Goal: Task Accomplishment & Management: Manage account settings

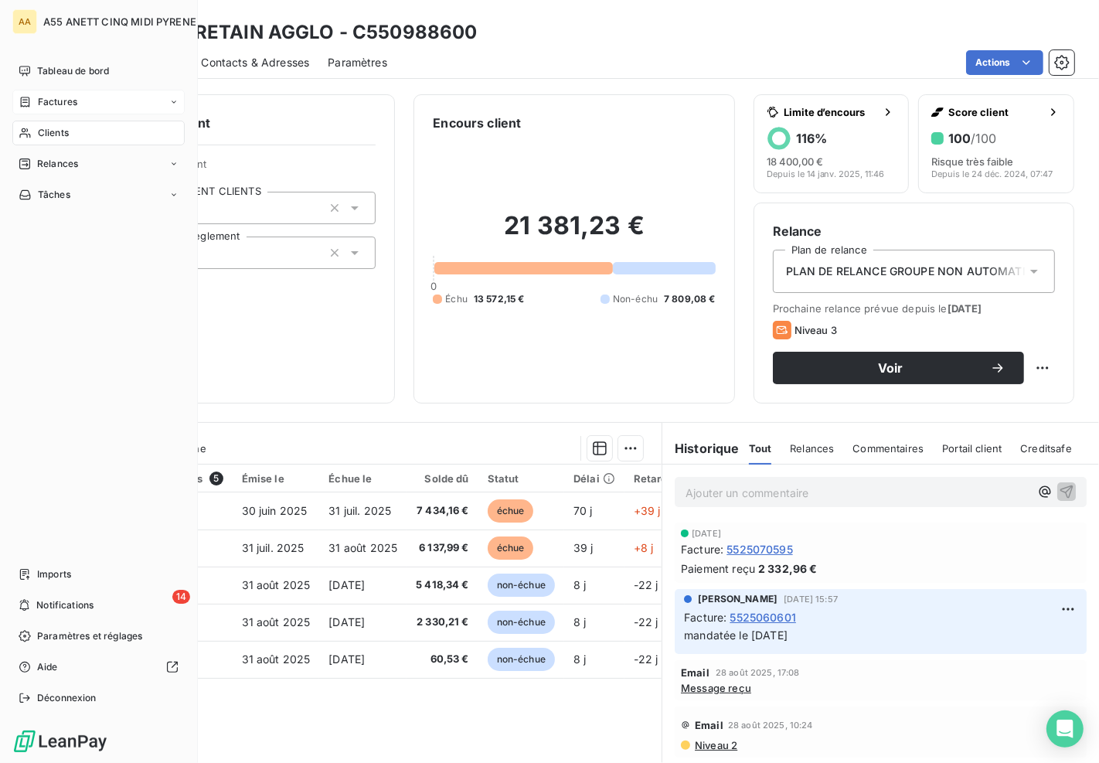
click at [22, 104] on icon at bounding box center [25, 102] width 13 height 12
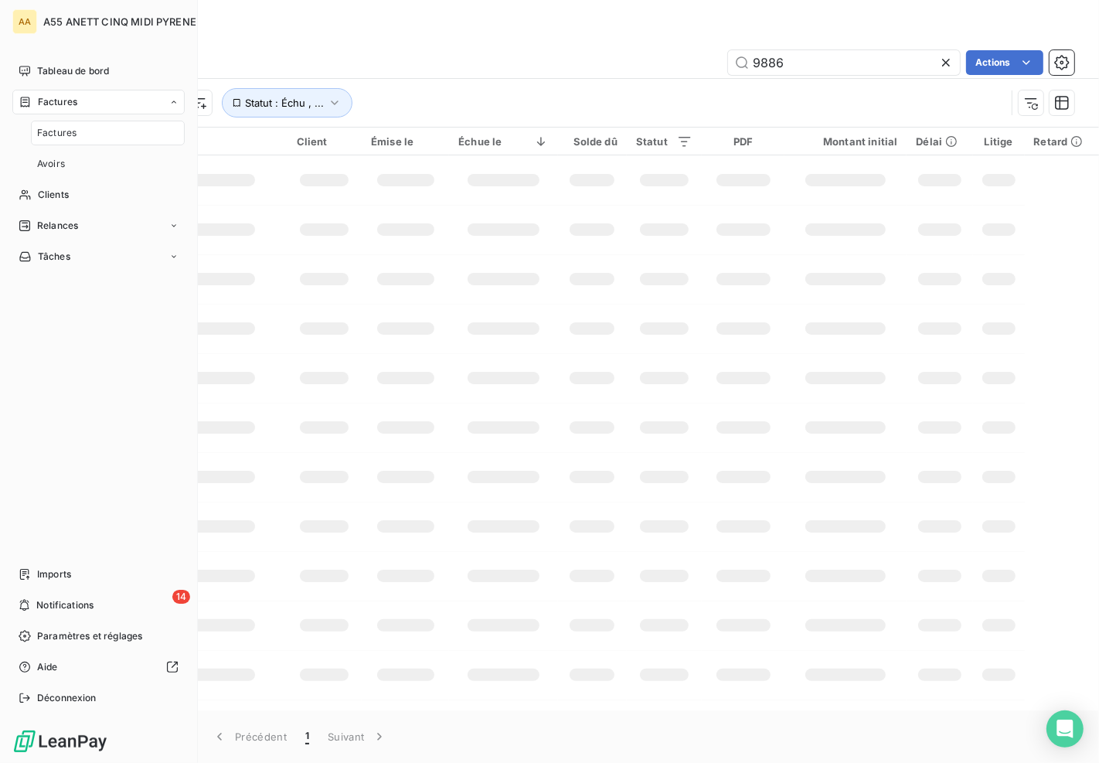
click at [39, 130] on span "Factures" at bounding box center [56, 133] width 39 height 14
click at [49, 197] on span "Clients" at bounding box center [53, 195] width 31 height 14
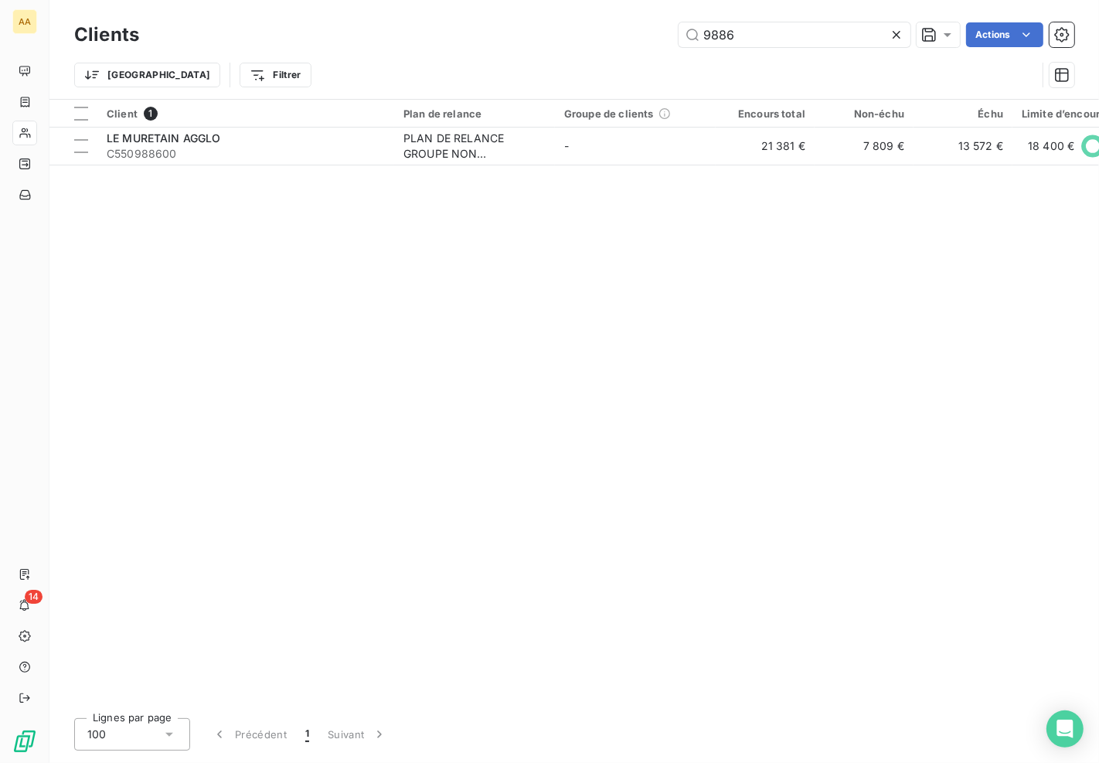
drag, startPoint x: 740, startPoint y: 42, endPoint x: 543, endPoint y: 46, distance: 197.1
click at [545, 46] on div "9886 Actions" at bounding box center [616, 34] width 916 height 25
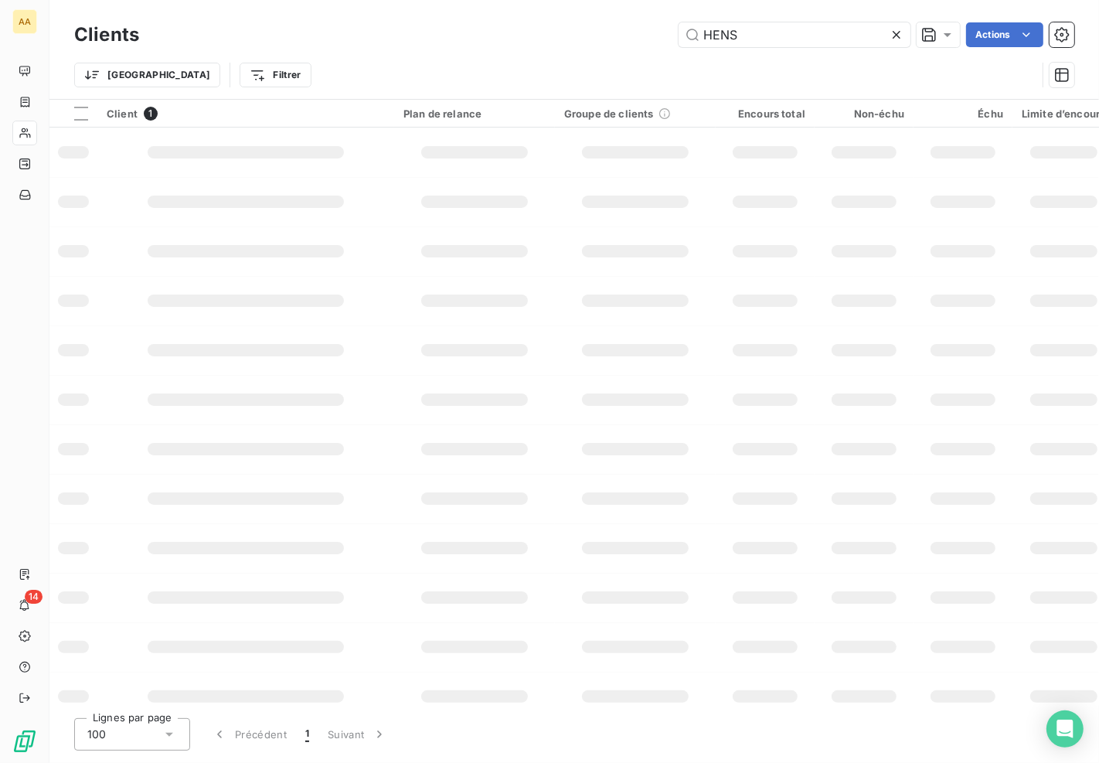
type input "HENS"
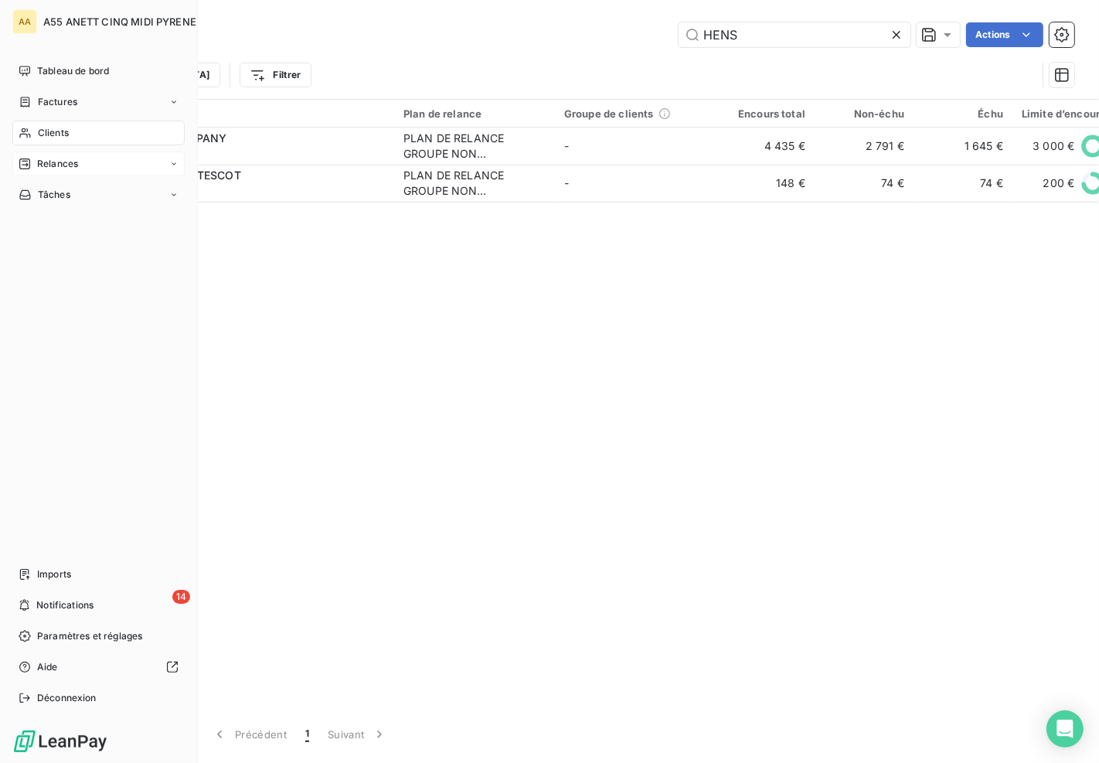
click at [37, 168] on div "Relances" at bounding box center [48, 164] width 59 height 14
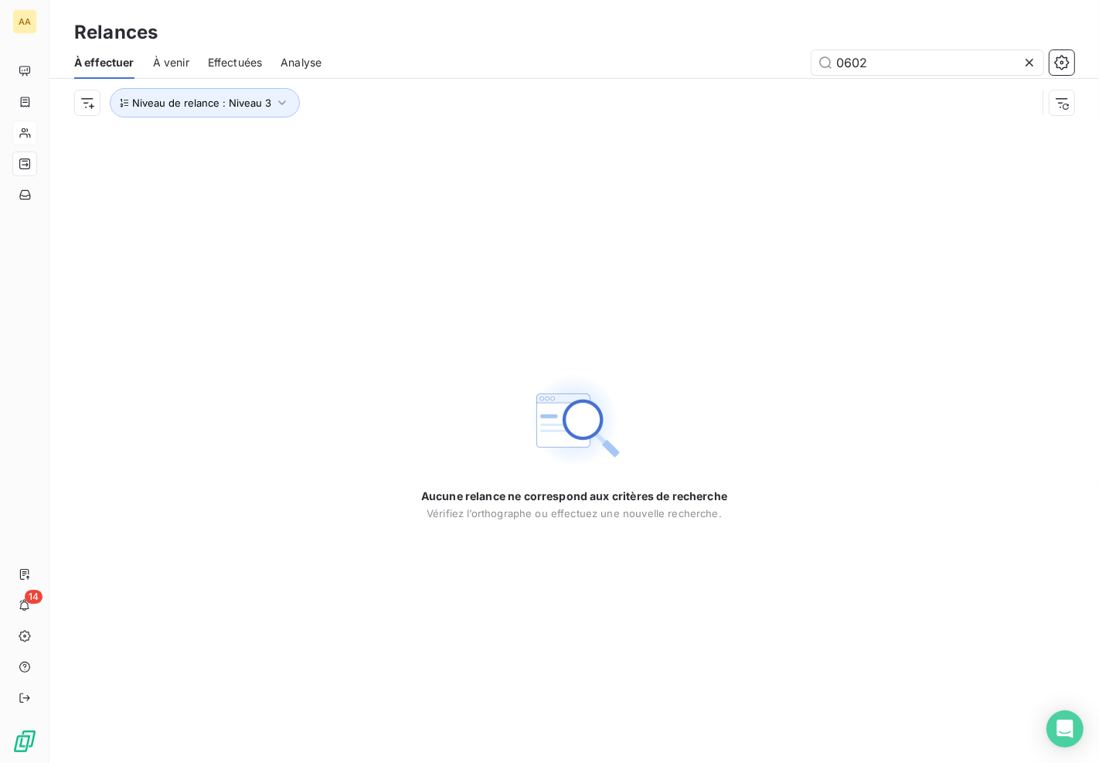
click at [240, 87] on div "Niveau de relance : Niveau 3" at bounding box center [574, 103] width 1000 height 48
click at [236, 101] on span "Niveau de relance : Niveau 3" at bounding box center [201, 103] width 139 height 12
click at [389, 141] on div "Niveau 3" at bounding box center [431, 143] width 223 height 32
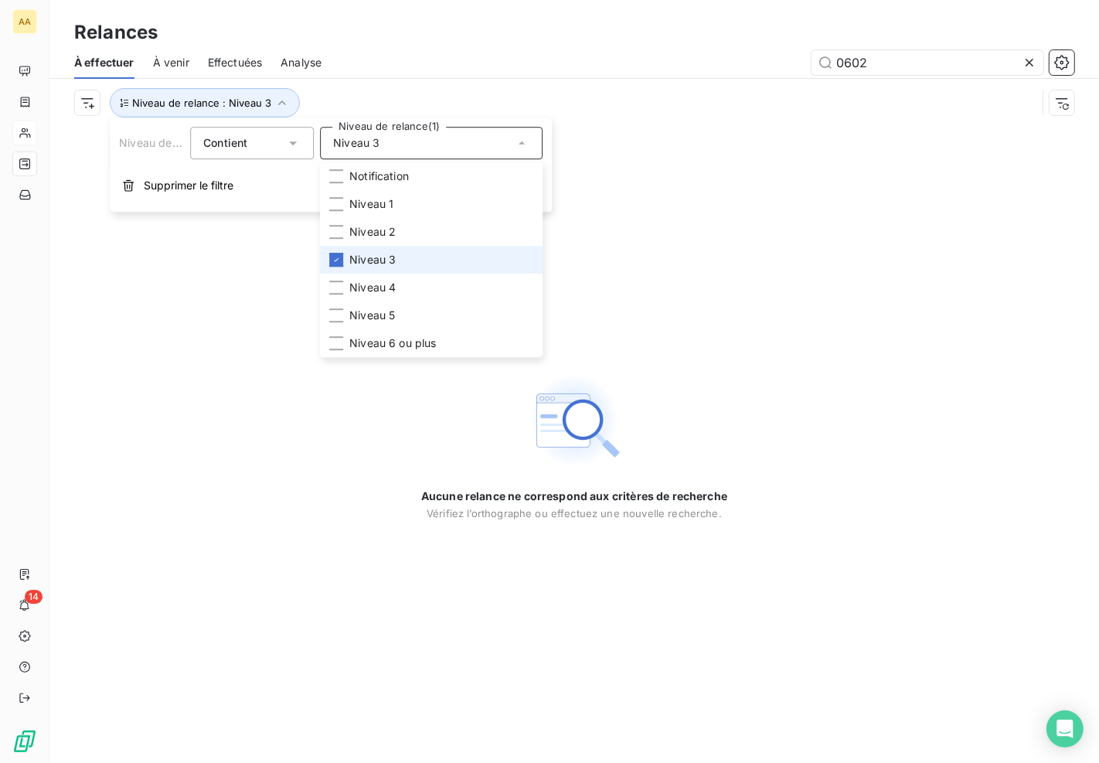
click at [376, 252] on span "Niveau 3" at bounding box center [372, 259] width 46 height 15
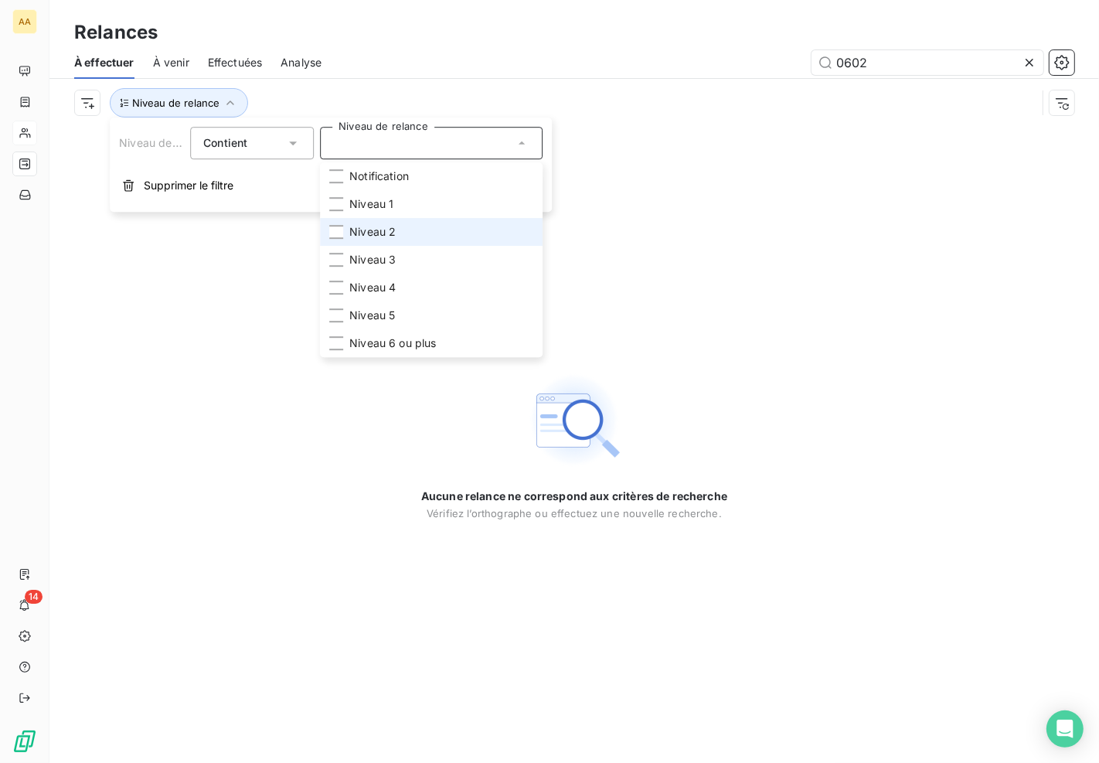
click at [373, 234] on span "Niveau 2" at bounding box center [372, 231] width 46 height 15
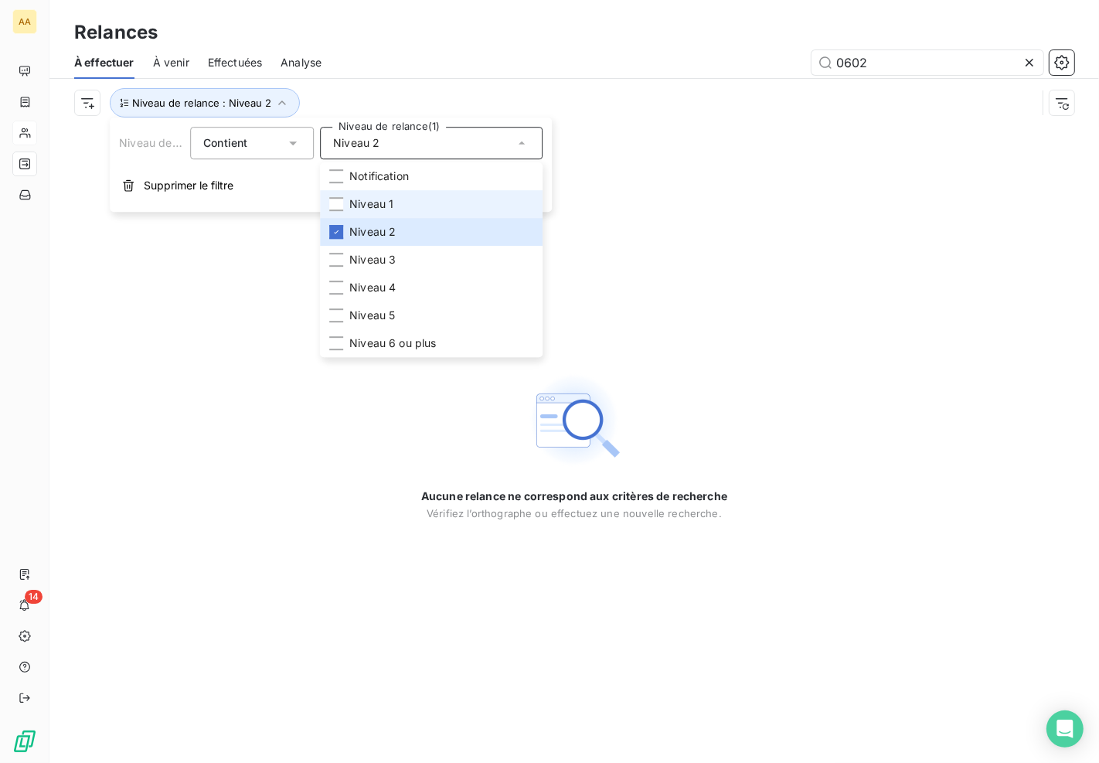
click at [375, 199] on span "Niveau 1" at bounding box center [371, 203] width 44 height 15
click at [352, 220] on li "Niveau 2" at bounding box center [431, 232] width 223 height 28
click at [344, 201] on li "Niveau 1" at bounding box center [431, 204] width 223 height 28
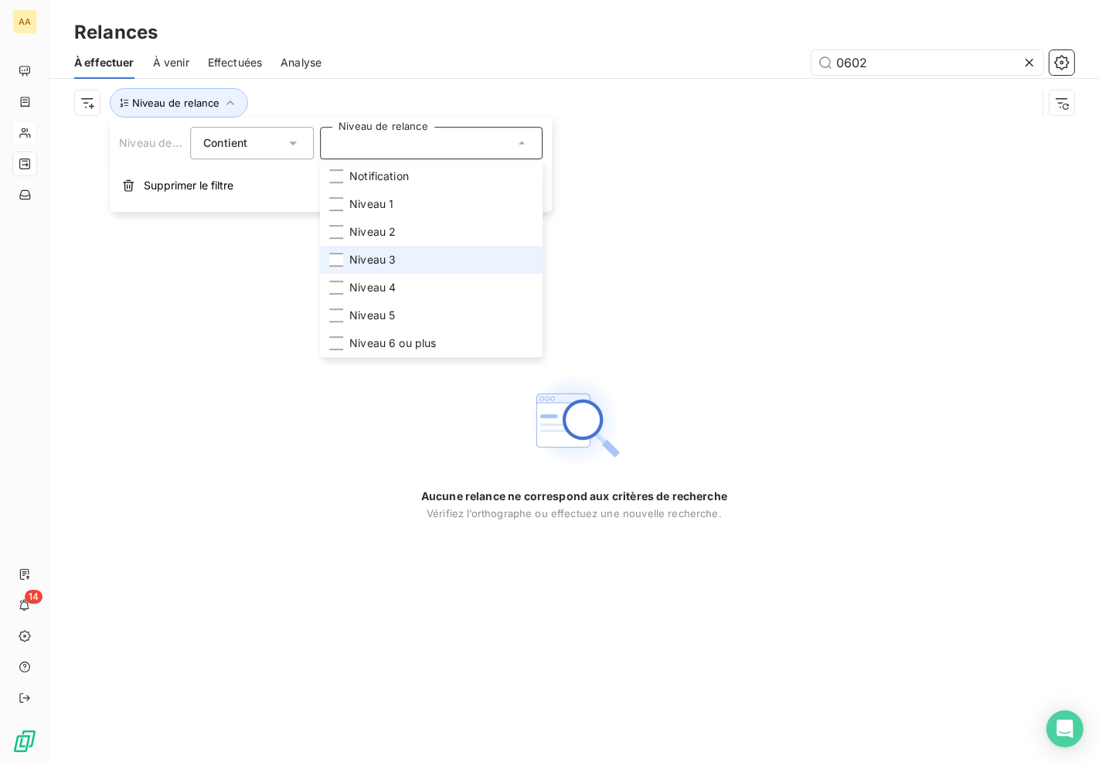
click at [349, 253] on span "Niveau 3" at bounding box center [372, 259] width 46 height 15
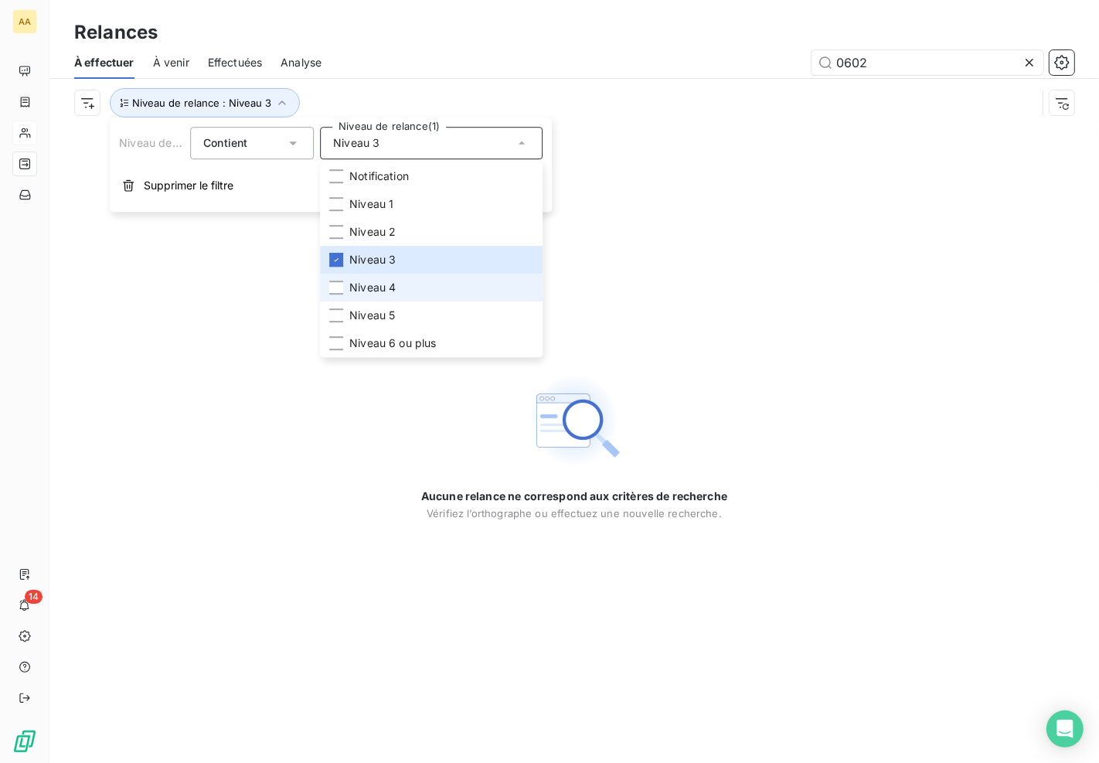
drag, startPoint x: 355, startPoint y: 276, endPoint x: 358, endPoint y: 289, distance: 13.3
click at [355, 278] on li "Niveau 4" at bounding box center [431, 288] width 223 height 28
click at [338, 263] on icon at bounding box center [335, 259] width 9 height 9
click at [203, 270] on div "Aucune relance ne correspond aux critères de recherche [PERSON_NAME] l’orthogra…" at bounding box center [573, 445] width 1049 height 636
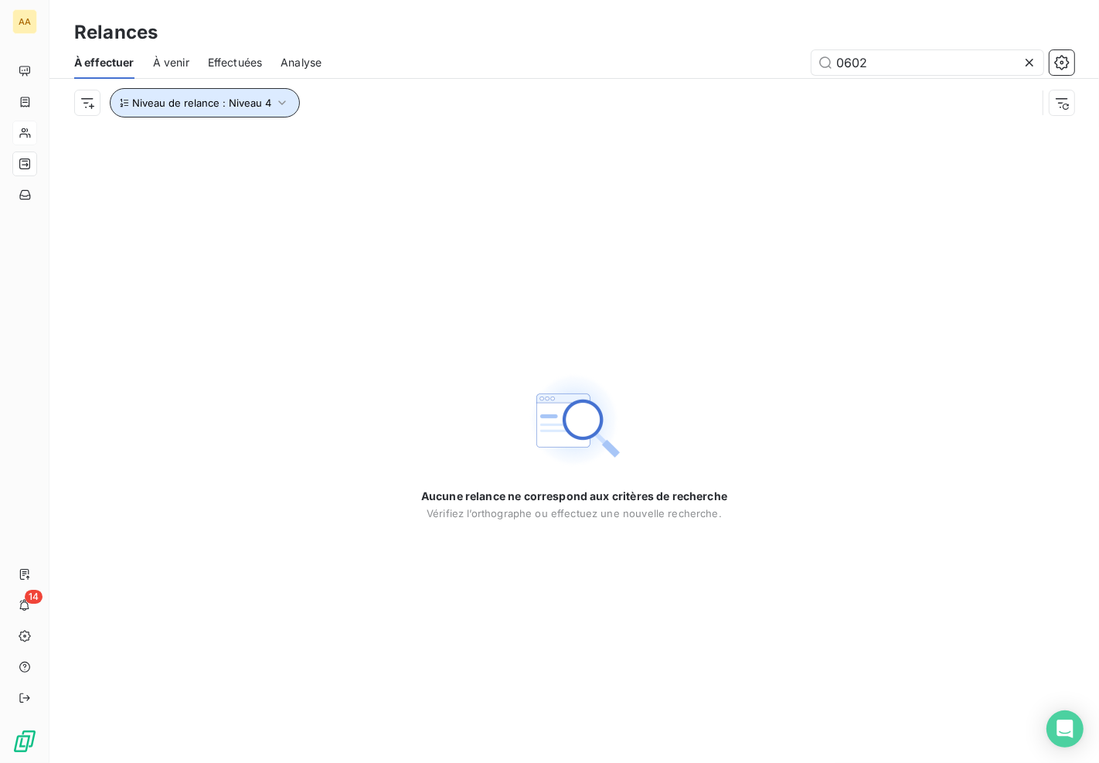
click at [179, 99] on span "Niveau de relance : Niveau 4" at bounding box center [201, 103] width 139 height 12
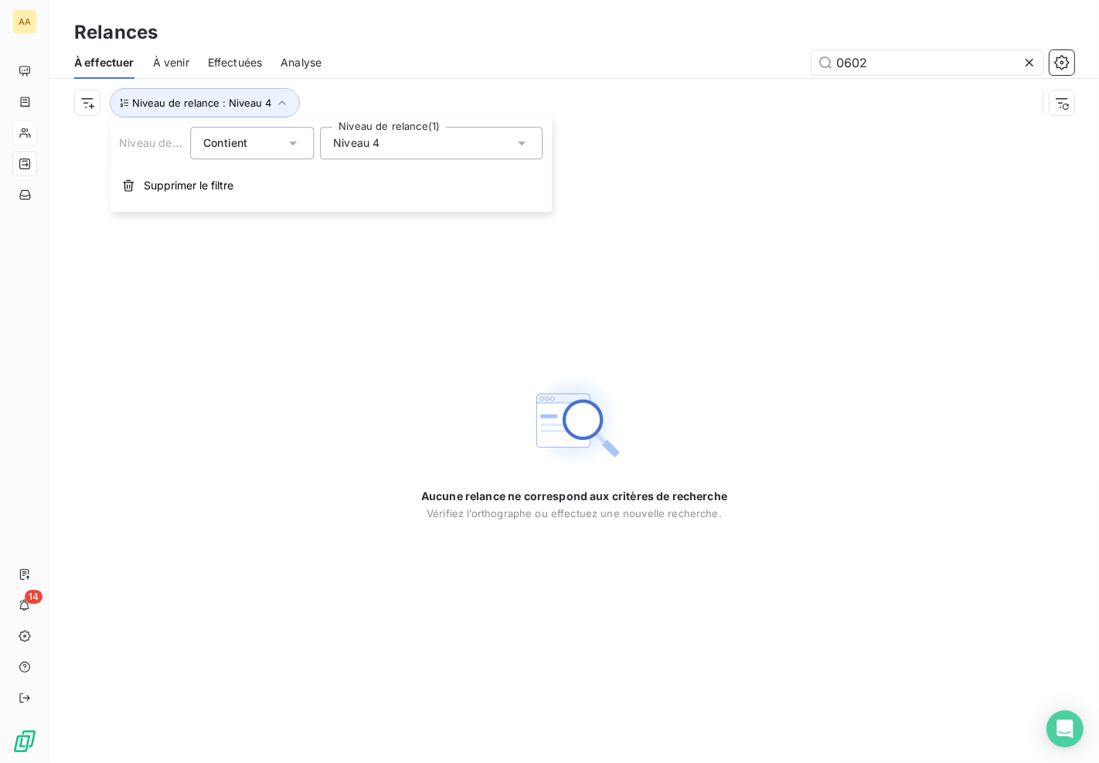
click at [357, 141] on span "Niveau 4" at bounding box center [356, 142] width 46 height 15
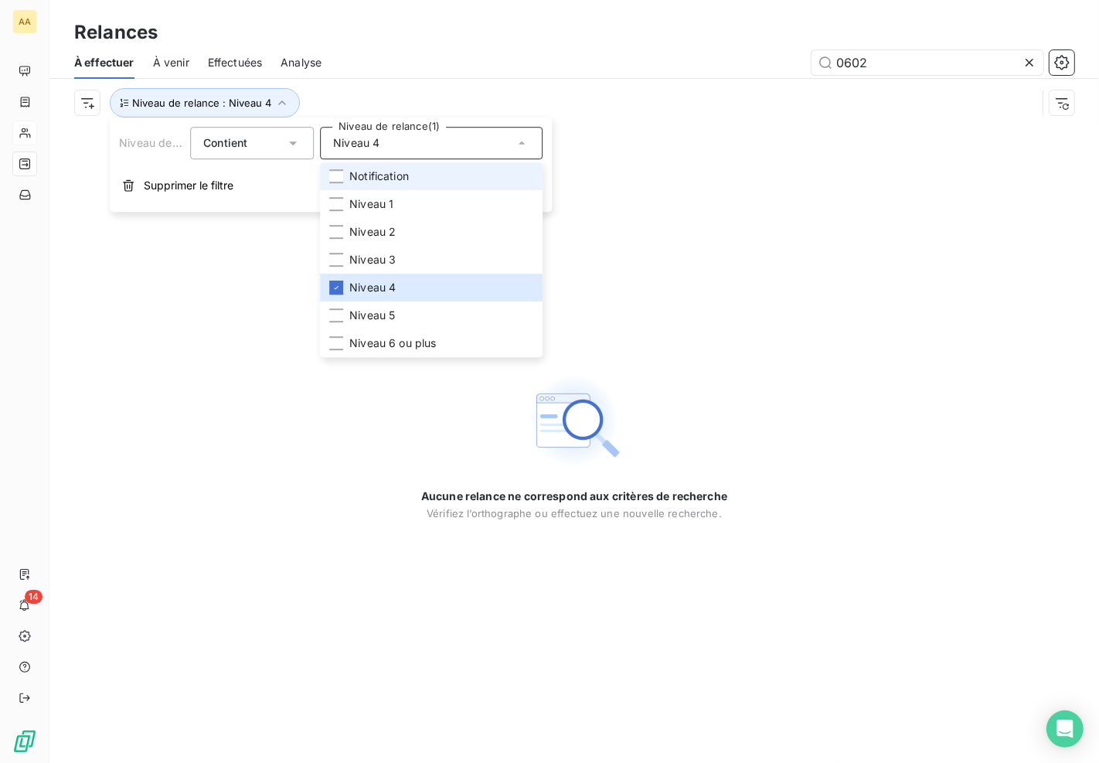
click at [364, 166] on li "Notification" at bounding box center [431, 176] width 223 height 28
click at [360, 182] on span "Notification" at bounding box center [378, 175] width 59 height 15
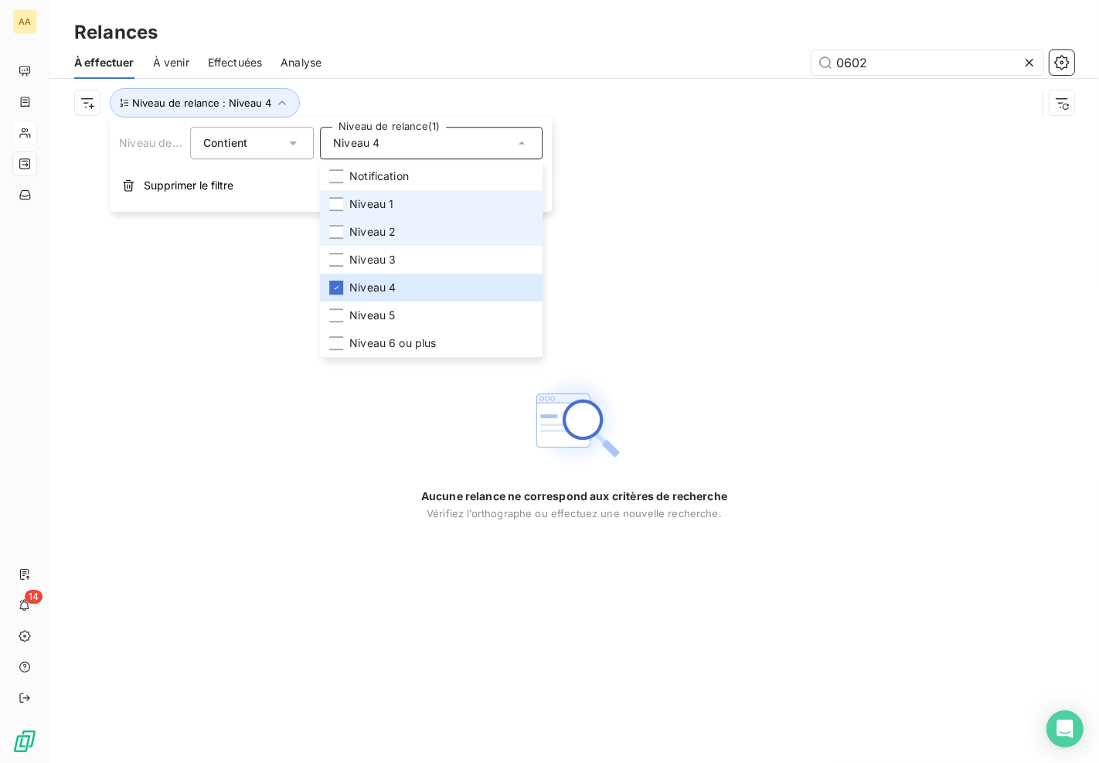
click at [361, 201] on span "Niveau 1" at bounding box center [371, 203] width 44 height 15
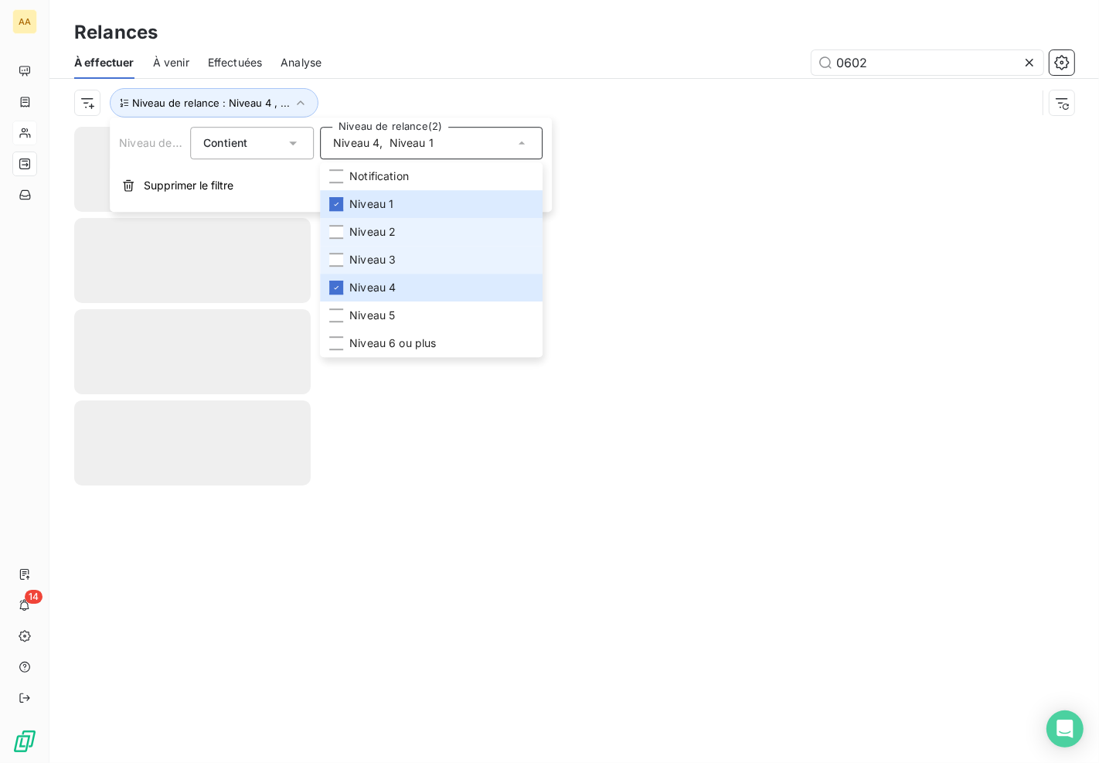
click at [367, 230] on span "Niveau 2" at bounding box center [372, 231] width 46 height 15
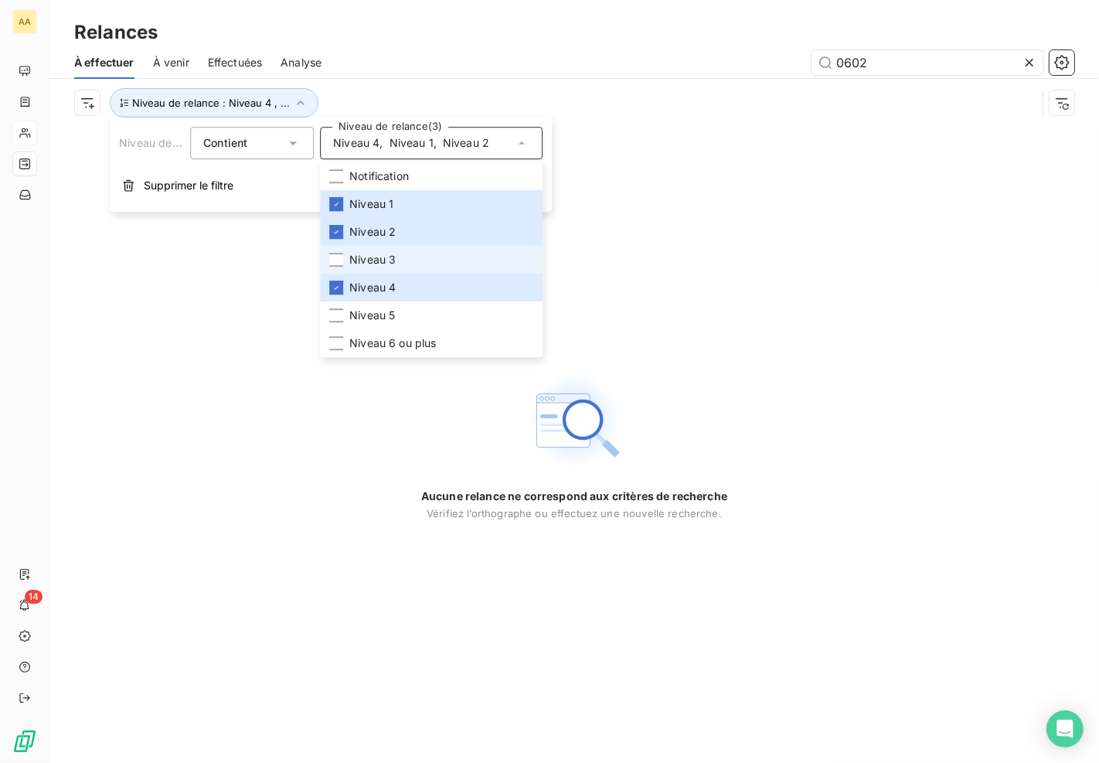
click at [373, 259] on span "Niveau 3" at bounding box center [372, 259] width 46 height 15
click at [380, 319] on span "Niveau 5" at bounding box center [372, 315] width 46 height 15
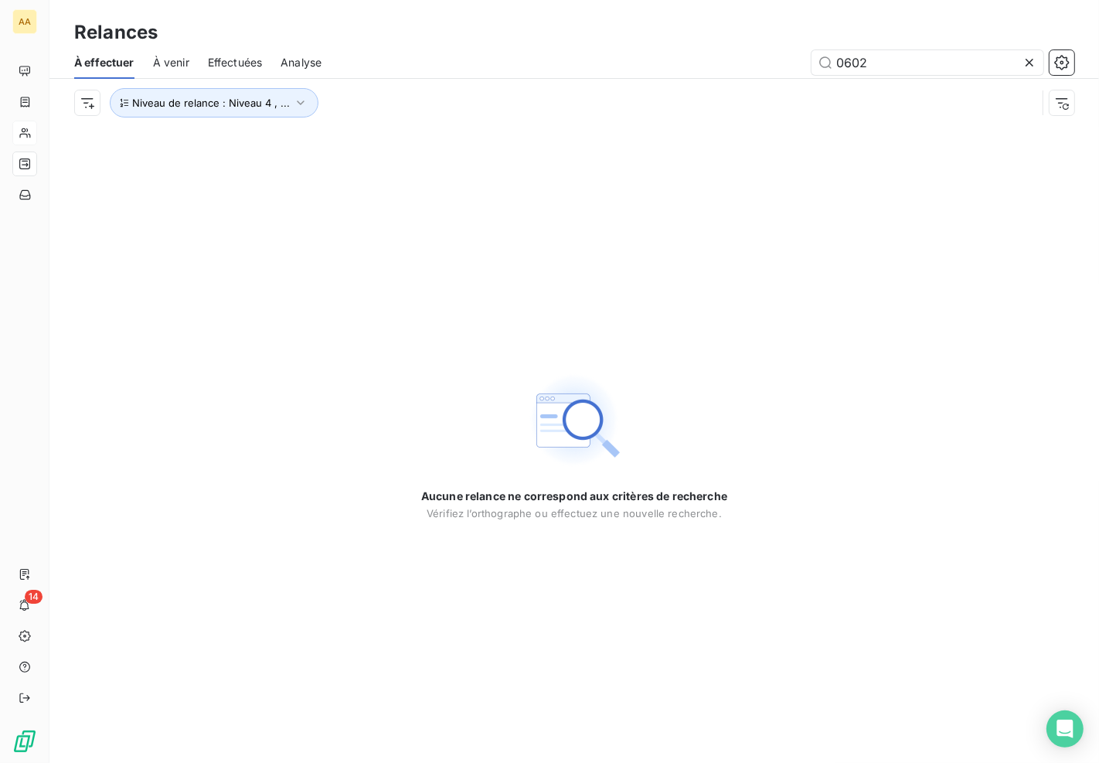
drag, startPoint x: 336, startPoint y: 402, endPoint x: 278, endPoint y: 335, distance: 88.2
click at [329, 397] on div "Aucune relance ne correspond aux critères de recherche [PERSON_NAME] l’orthogra…" at bounding box center [573, 445] width 1049 height 636
click at [160, 94] on button "Niveau de relance : Niveau 4 , ..." at bounding box center [214, 102] width 209 height 29
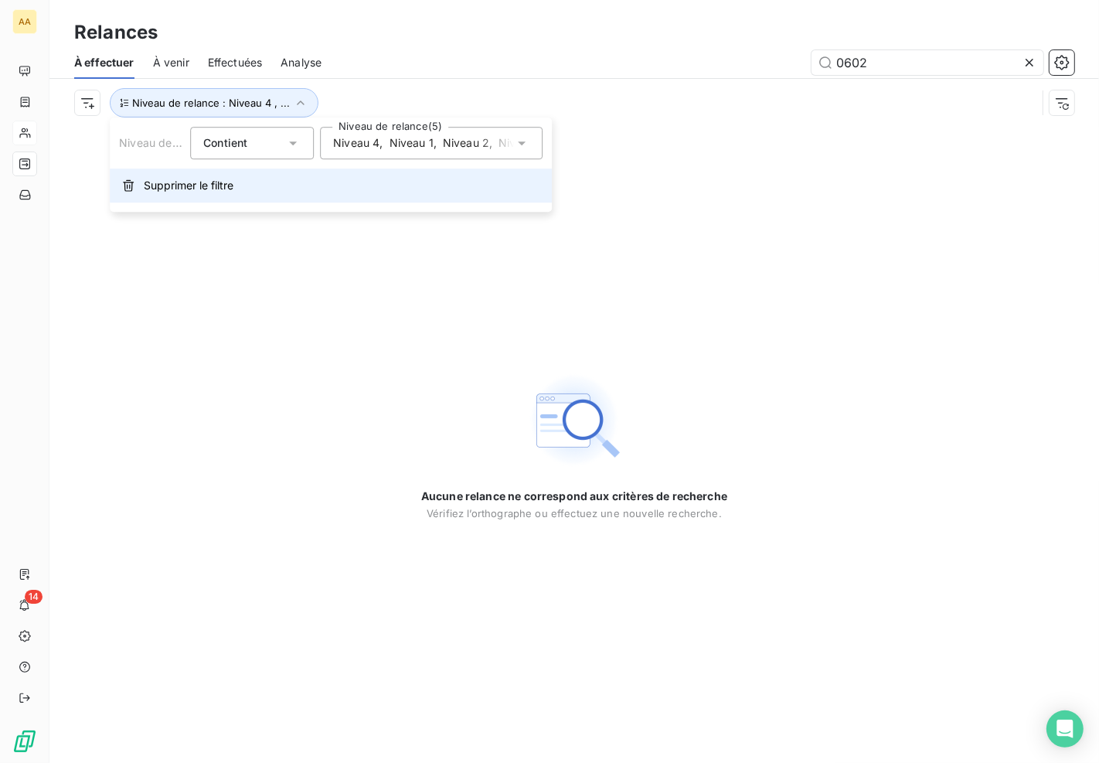
click at [199, 184] on span "Supprimer le filtre" at bounding box center [189, 185] width 90 height 15
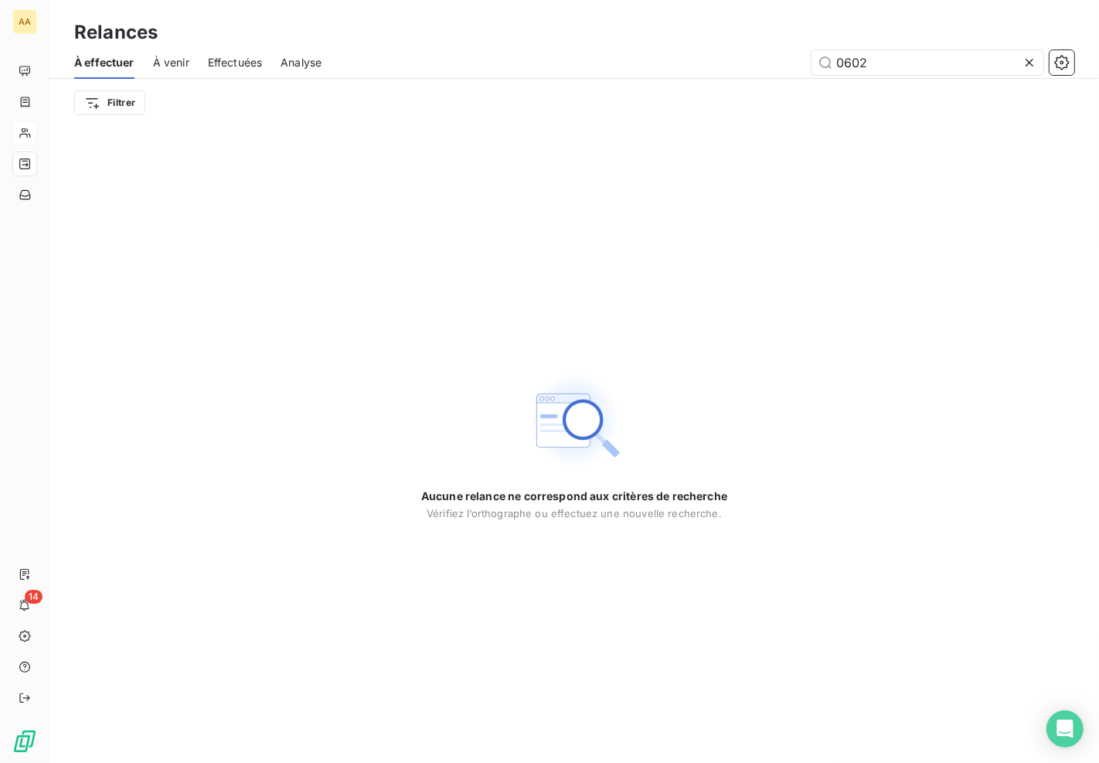
drag, startPoint x: 192, startPoint y: 172, endPoint x: 202, endPoint y: 151, distance: 24.2
click at [195, 172] on div "Aucune relance ne correspond aux critères de recherche [PERSON_NAME] l’orthogra…" at bounding box center [573, 445] width 1049 height 636
click at [180, 63] on span "À venir" at bounding box center [171, 62] width 36 height 15
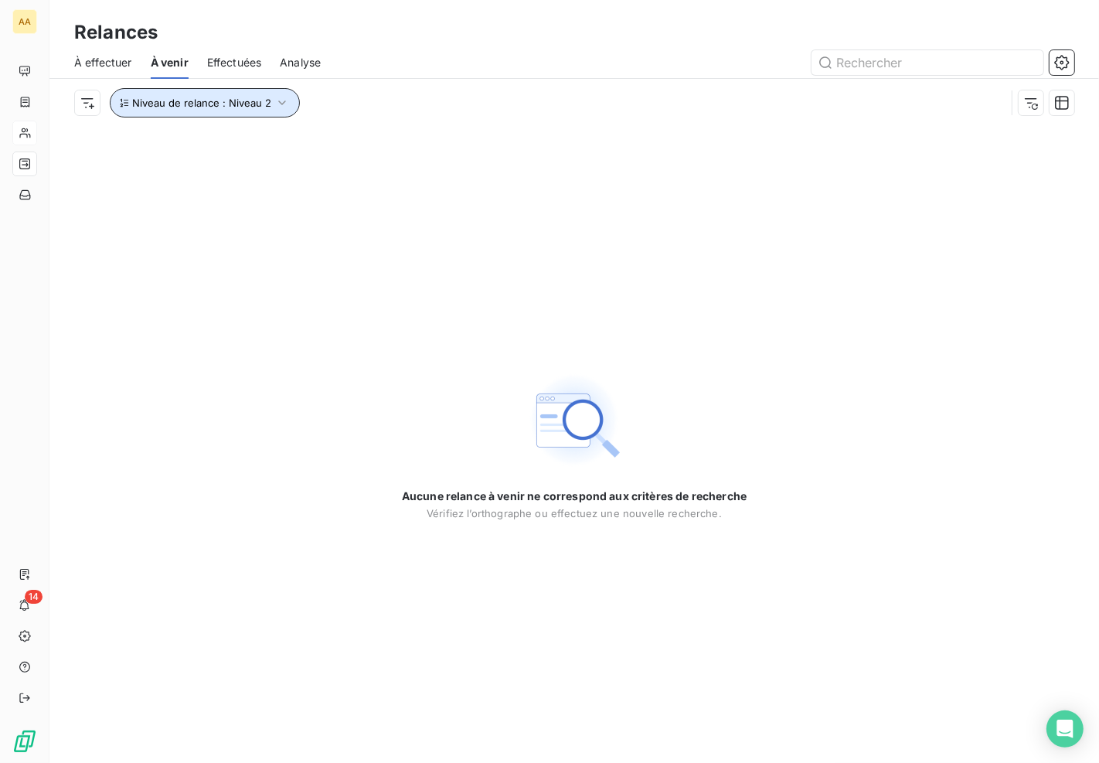
click at [148, 88] on button "Niveau de relance : Niveau 2" at bounding box center [205, 102] width 190 height 29
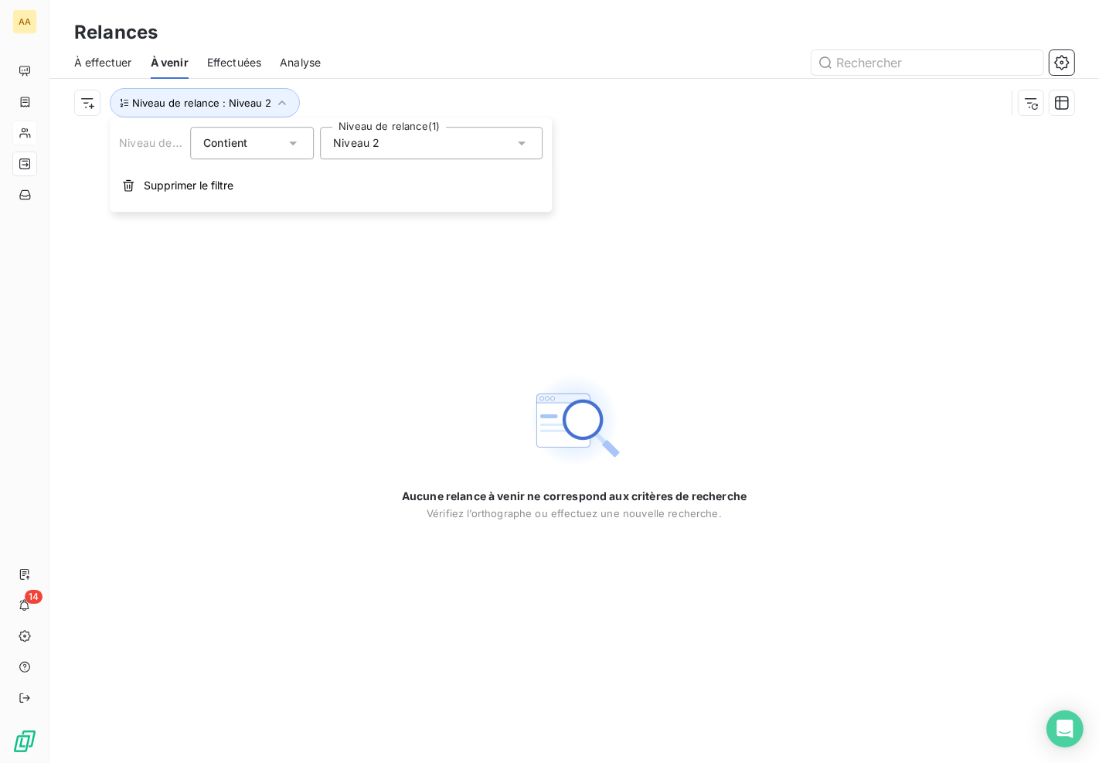
drag, startPoint x: 337, startPoint y: 145, endPoint x: 337, endPoint y: 157, distance: 11.6
click at [336, 145] on span "Niveau 2" at bounding box center [356, 142] width 46 height 15
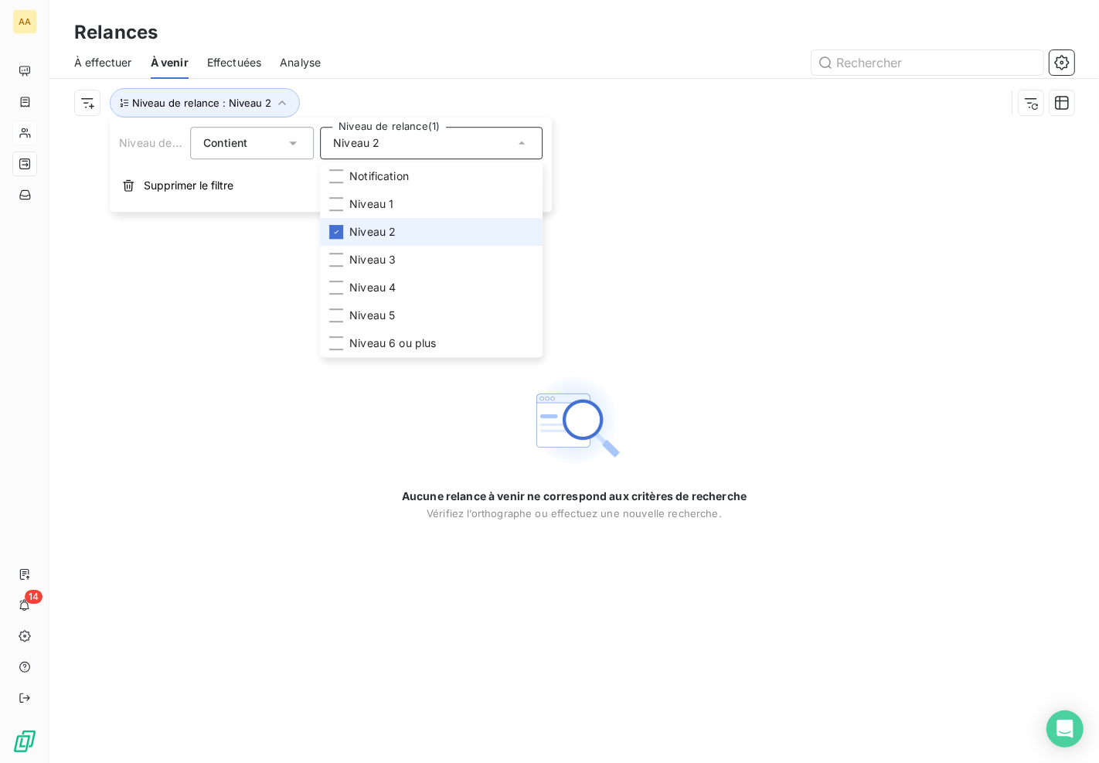
click at [354, 233] on span "Niveau 2" at bounding box center [372, 231] width 46 height 15
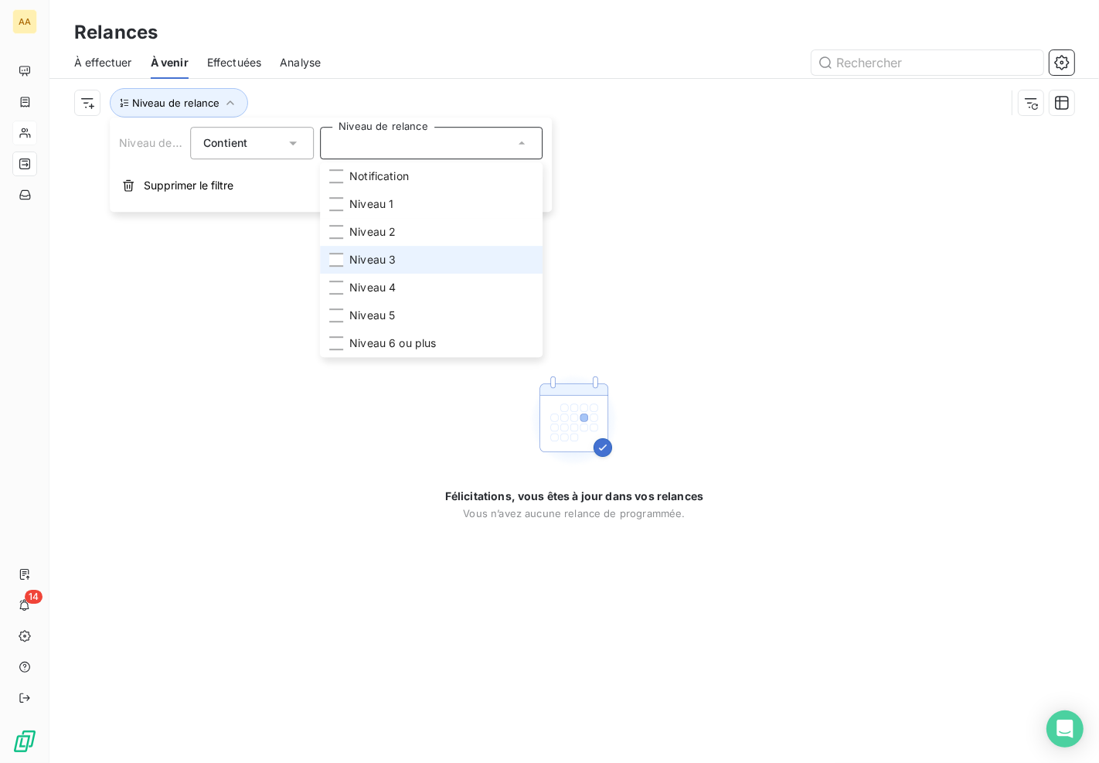
click at [361, 253] on span "Niveau 3" at bounding box center [372, 259] width 46 height 15
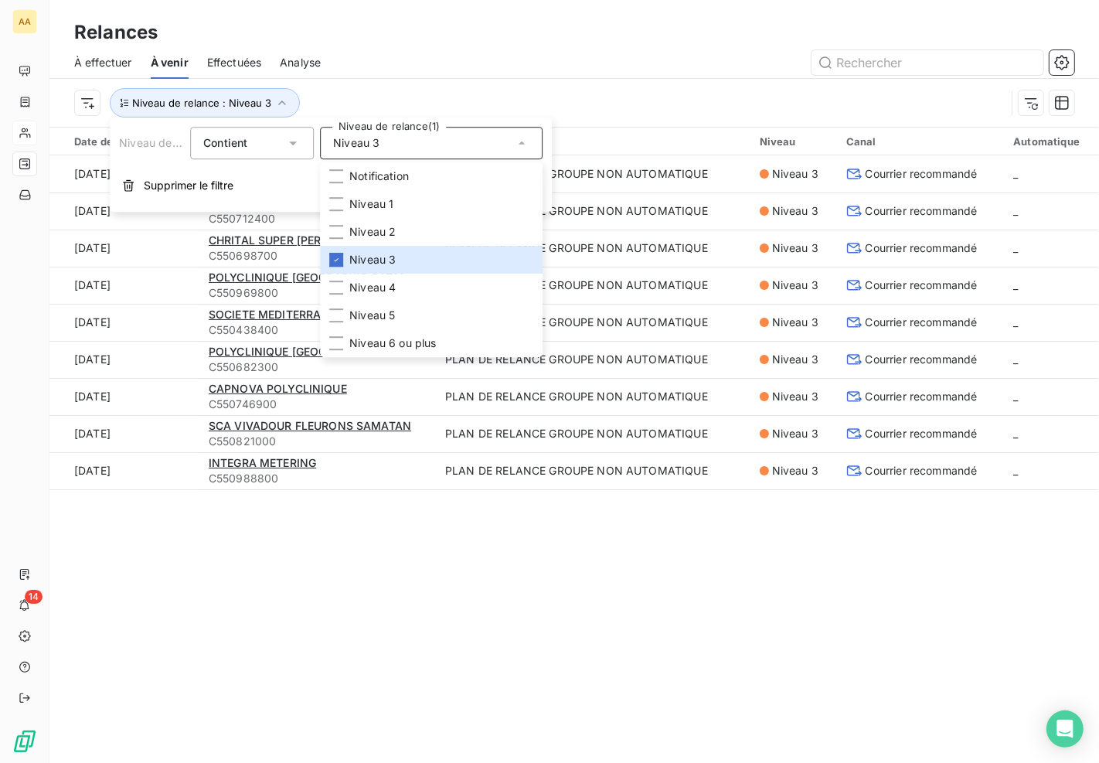
click at [555, 11] on div "Relances À effectuer À venir Effectuées Analyse Niveau de relance : Niveau 3" at bounding box center [573, 63] width 1049 height 127
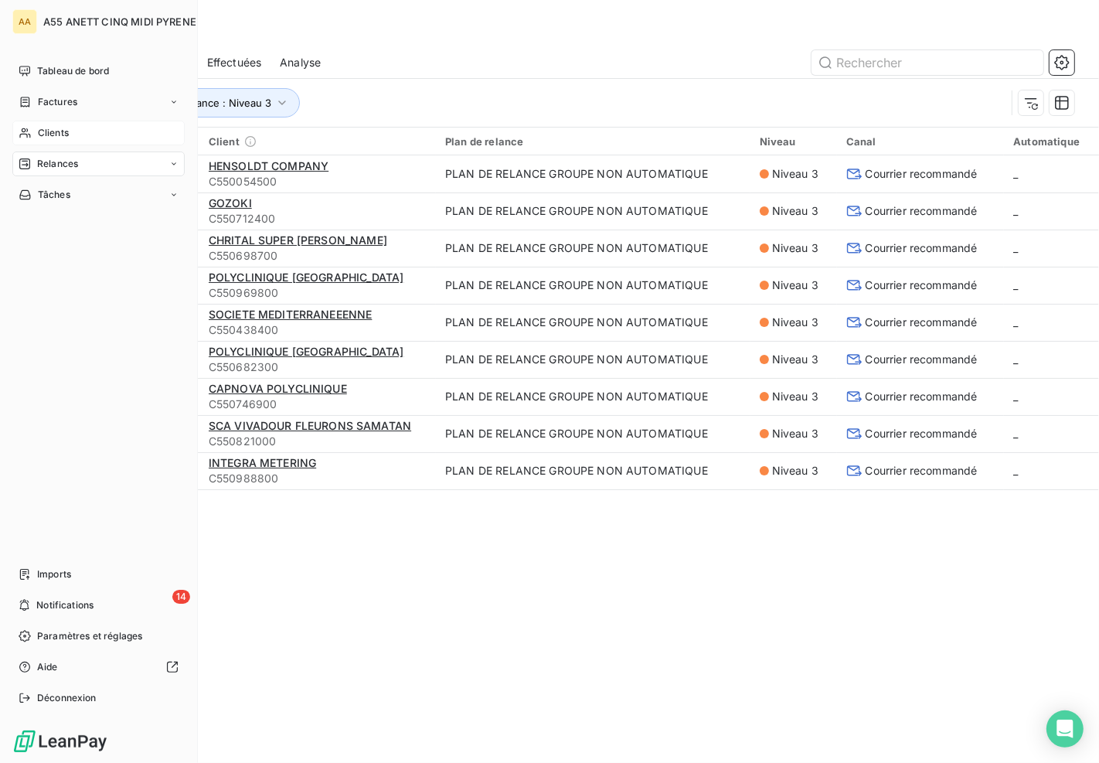
click at [67, 129] on span "Clients" at bounding box center [53, 133] width 31 height 14
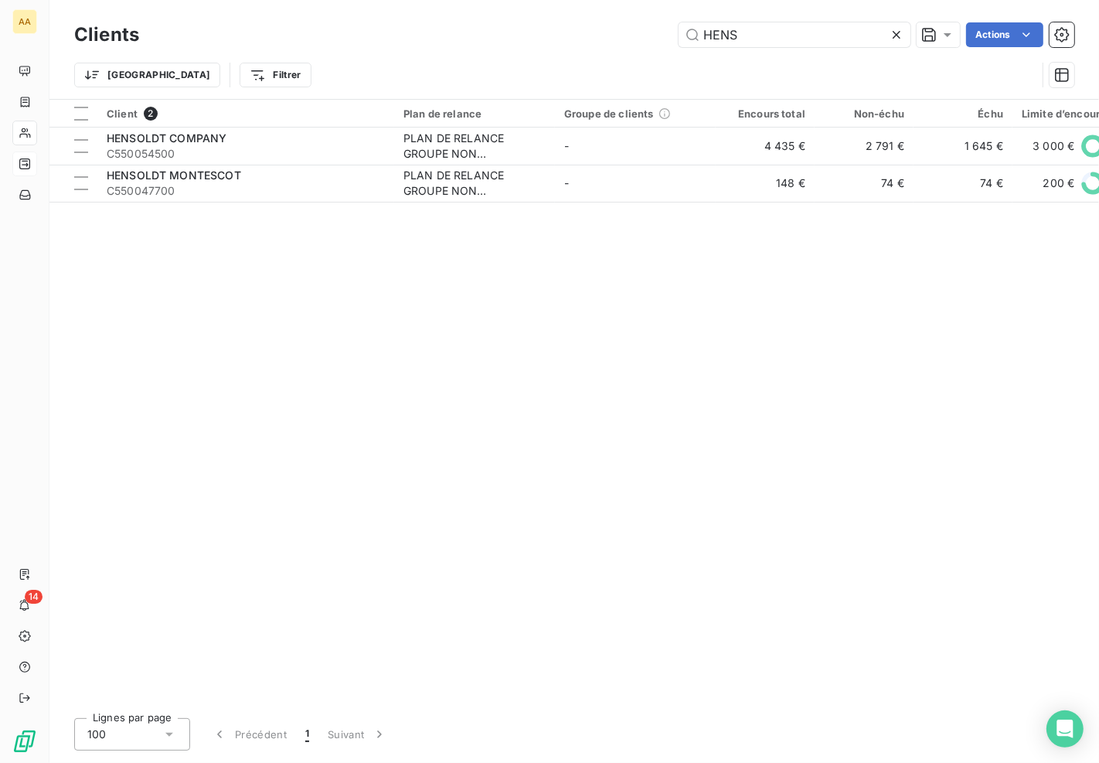
click at [923, 419] on div "Client 2 Plan de relance Groupe de clients Encours total Non-échu Échu Limite d…" at bounding box center [573, 403] width 1049 height 606
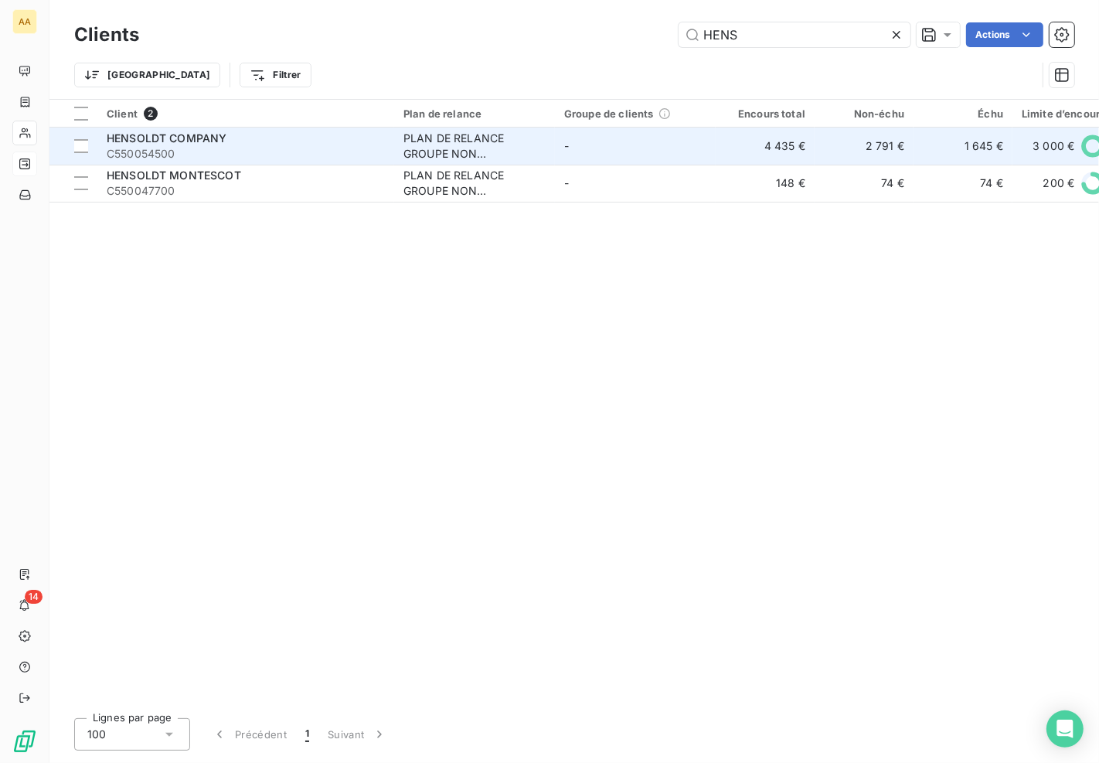
click at [430, 128] on td "PLAN DE RELANCE GROUPE NON AUTOMATIQUE" at bounding box center [474, 145] width 161 height 37
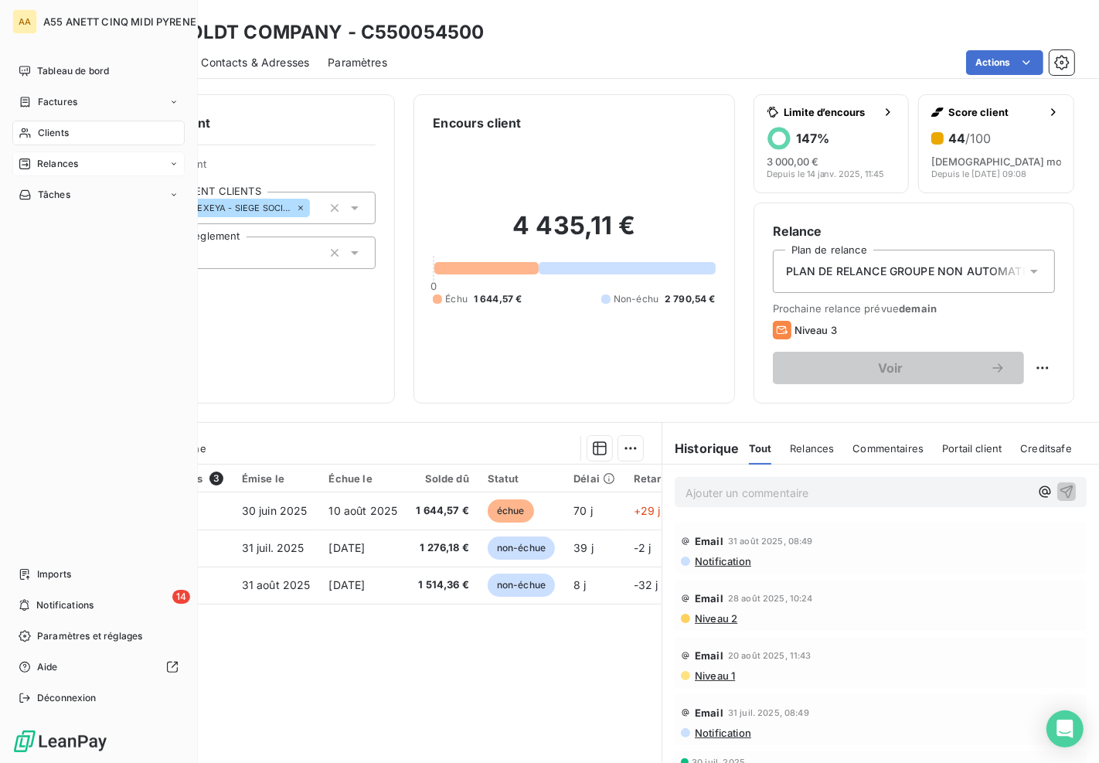
click at [31, 127] on icon at bounding box center [25, 133] width 13 height 12
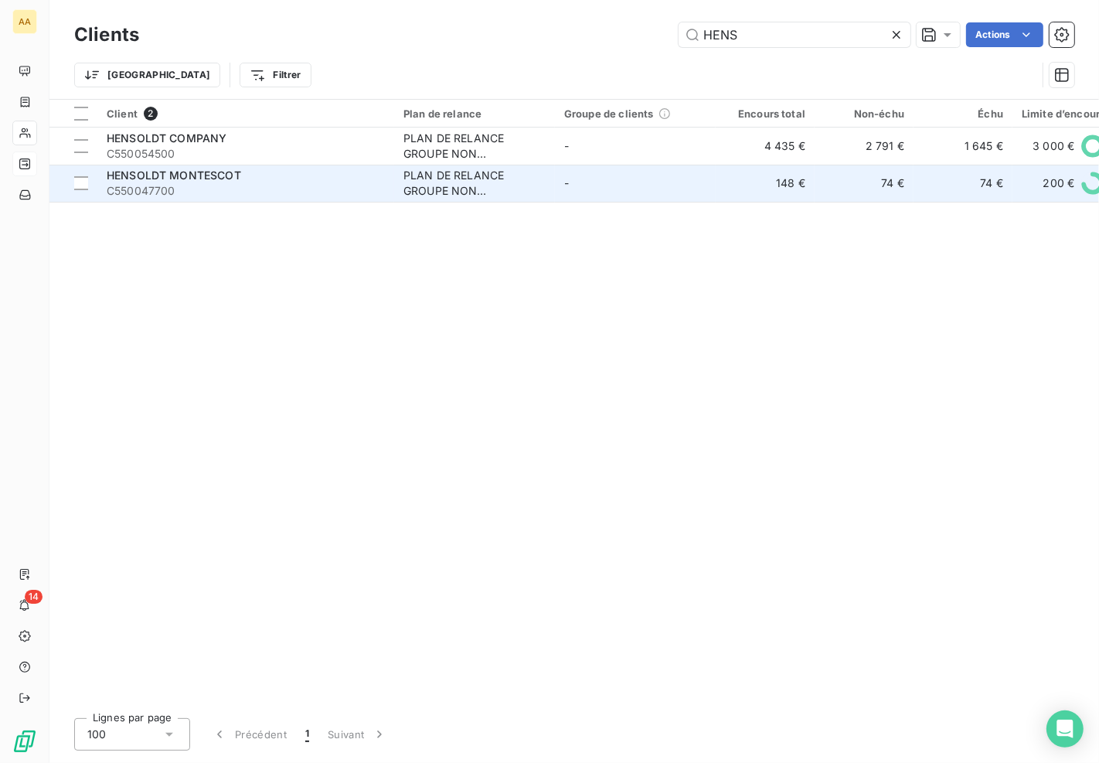
click at [222, 175] on span "HENSOLDT MONTESCOT" at bounding box center [174, 174] width 134 height 13
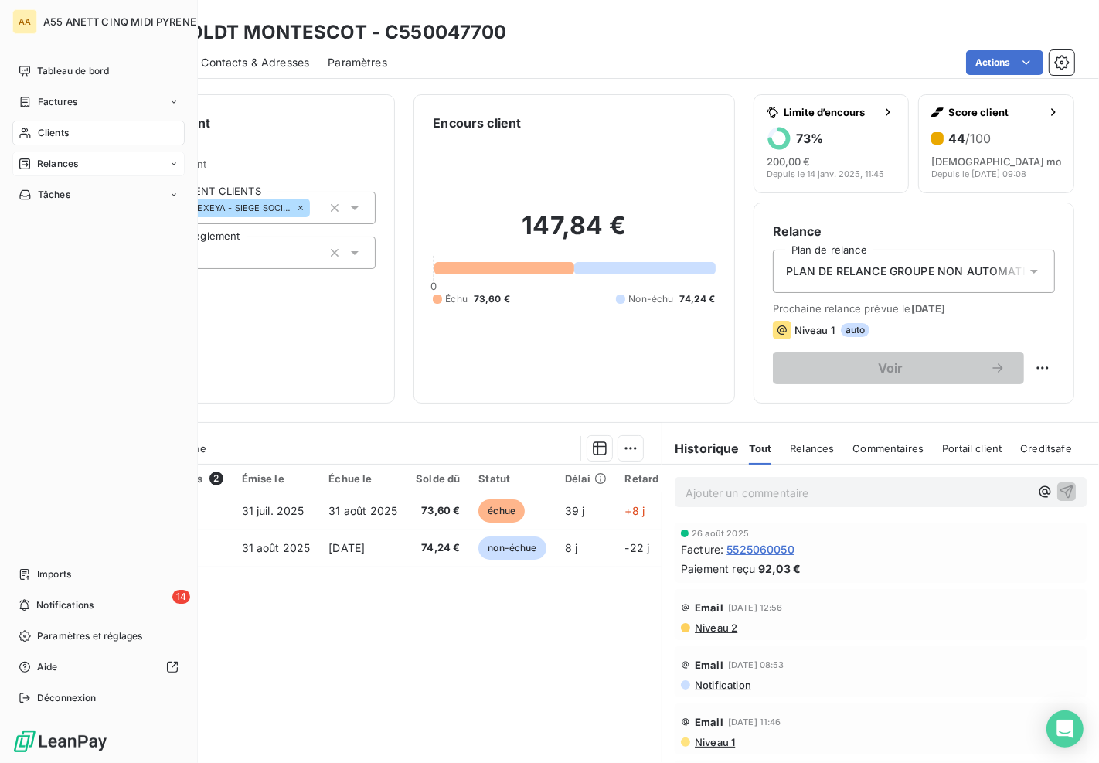
click at [32, 125] on div "Clients" at bounding box center [98, 133] width 172 height 25
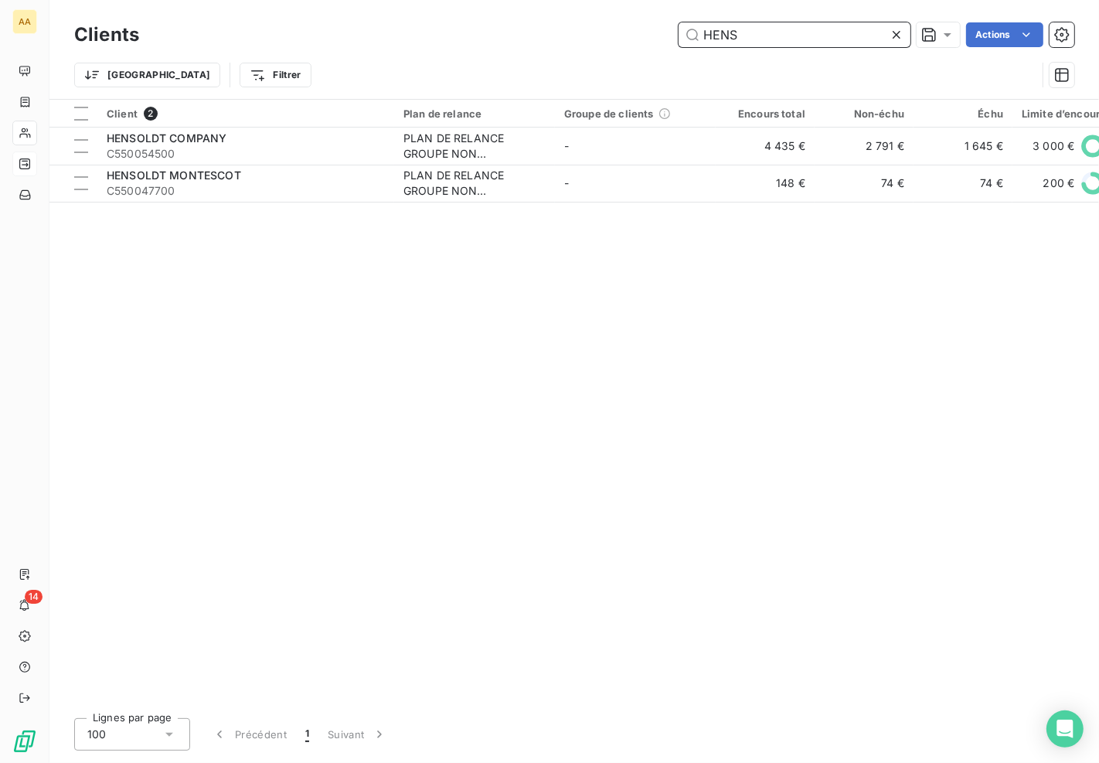
drag, startPoint x: 747, startPoint y: 40, endPoint x: 450, endPoint y: 9, distance: 298.3
click at [451, 40] on div "HENS Actions" at bounding box center [616, 34] width 916 height 25
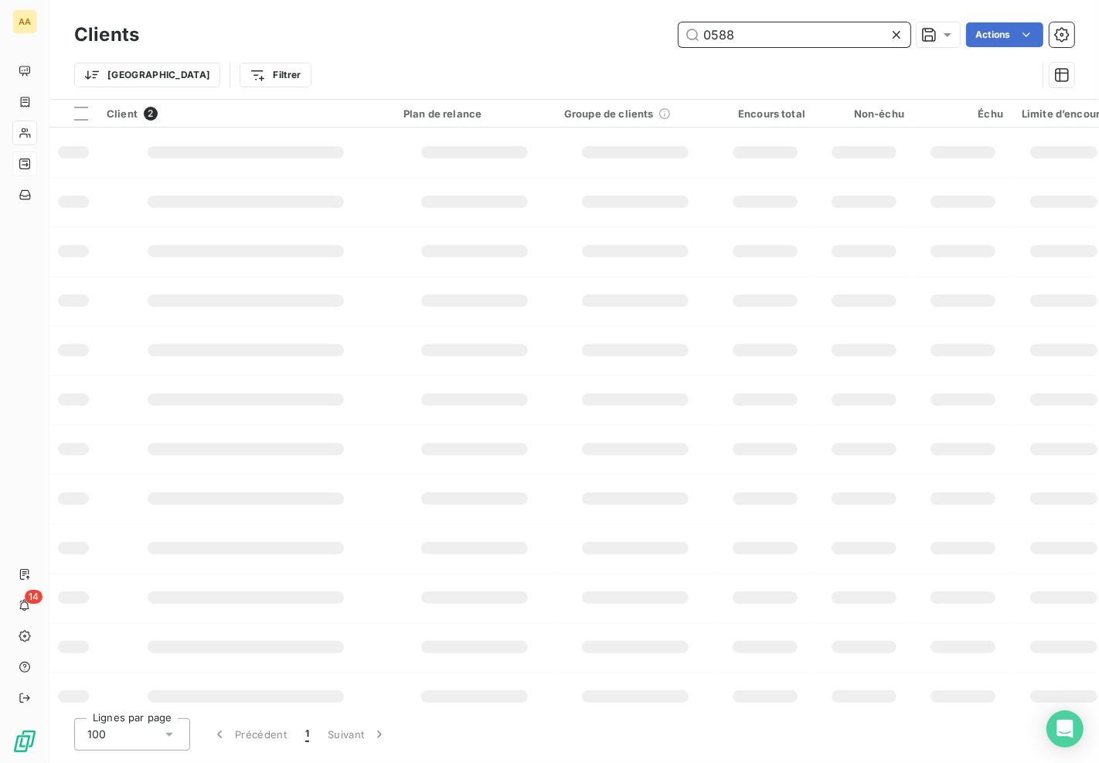
type input "0588"
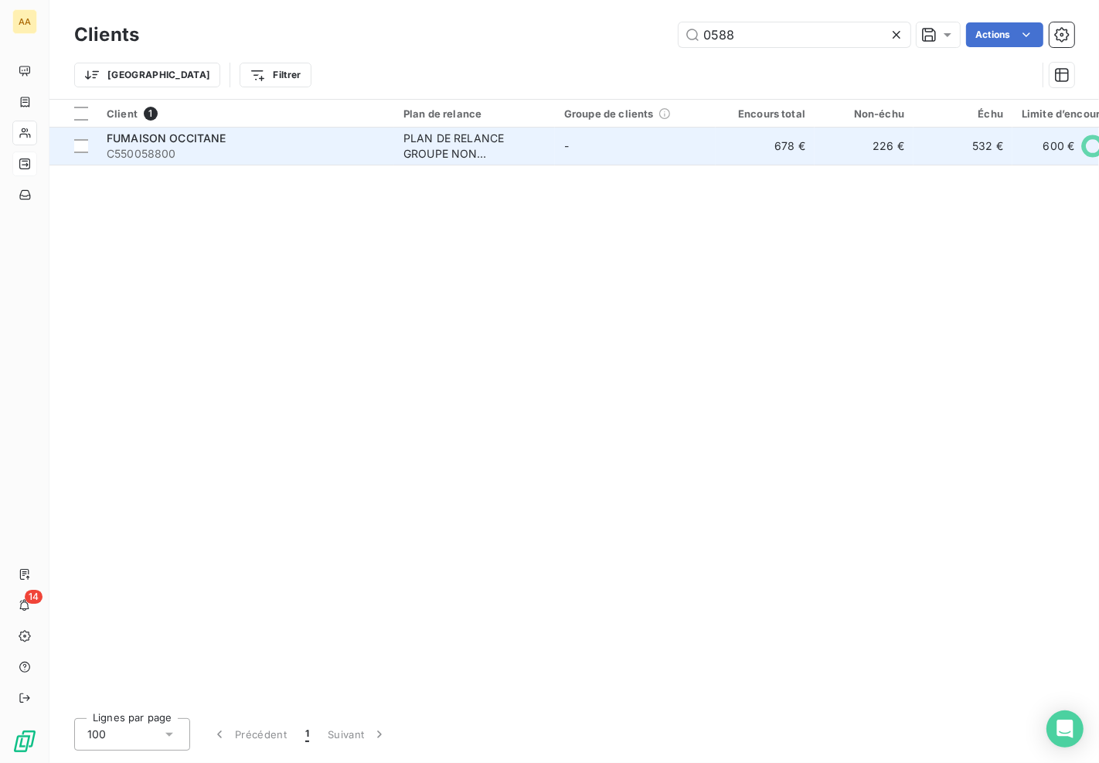
click at [511, 155] on div "PLAN DE RELANCE GROUPE NON AUTOMATIQUE" at bounding box center [474, 146] width 142 height 31
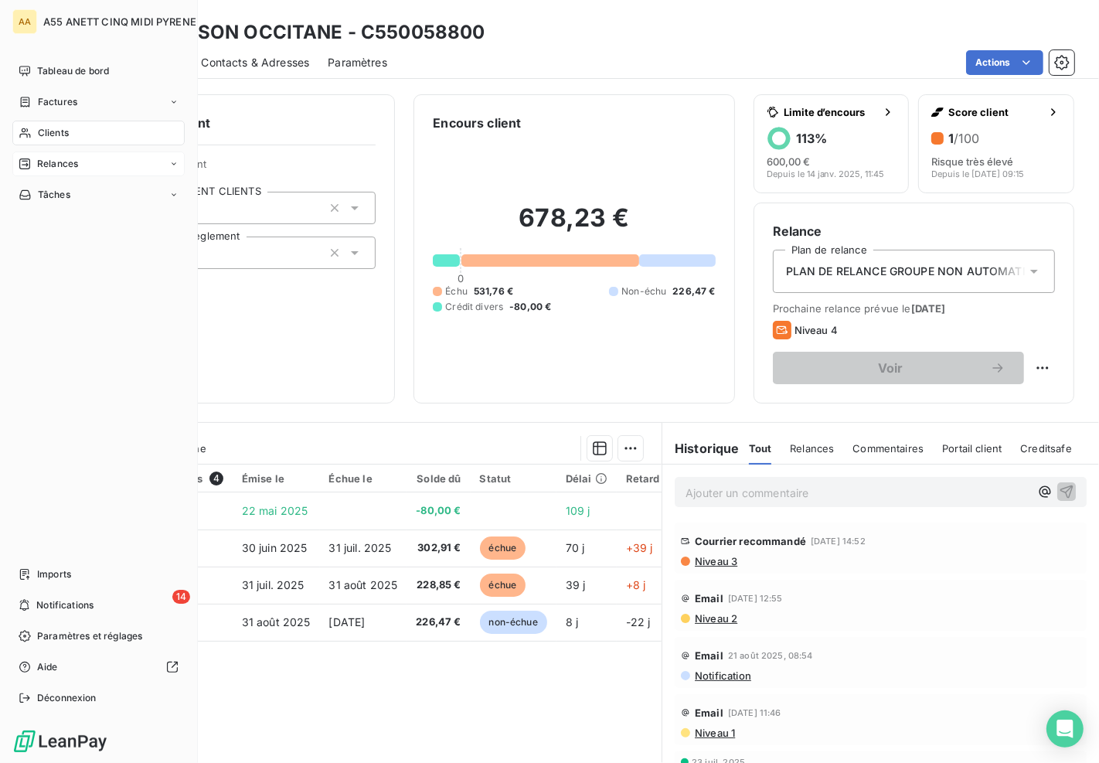
click at [27, 134] on icon at bounding box center [25, 133] width 13 height 12
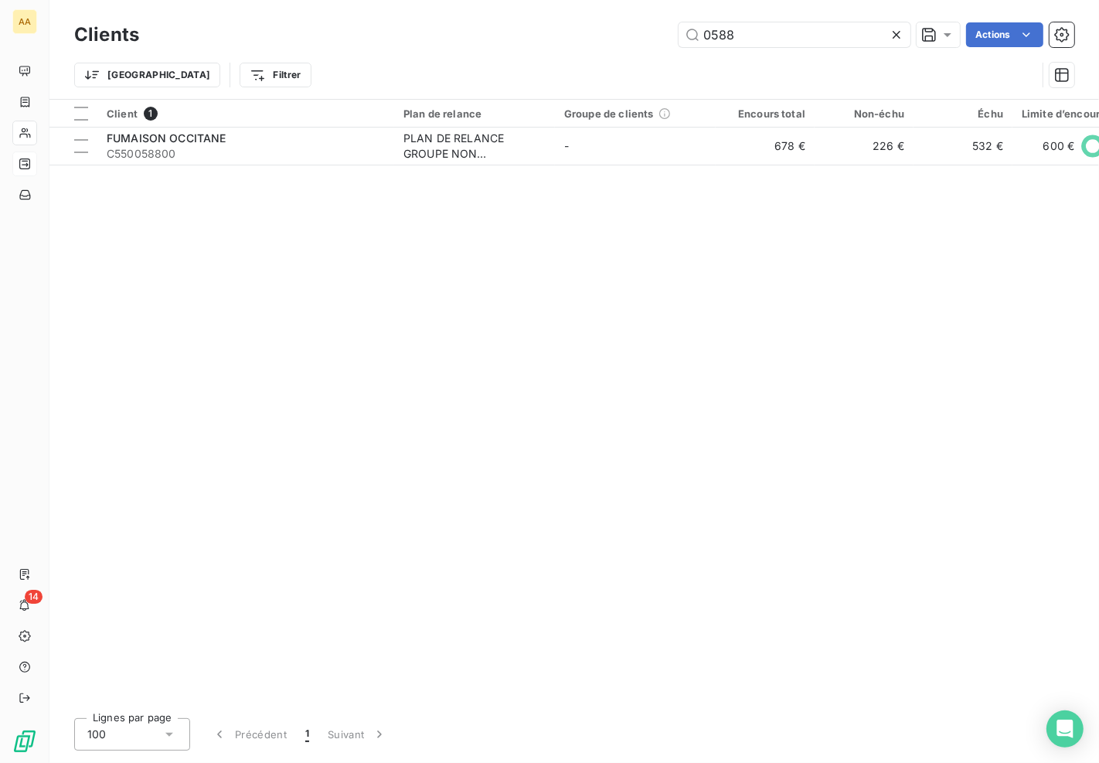
drag, startPoint x: 766, startPoint y: 32, endPoint x: 759, endPoint y: 10, distance: 22.7
click at [652, 35] on div "0588 Actions" at bounding box center [616, 34] width 916 height 25
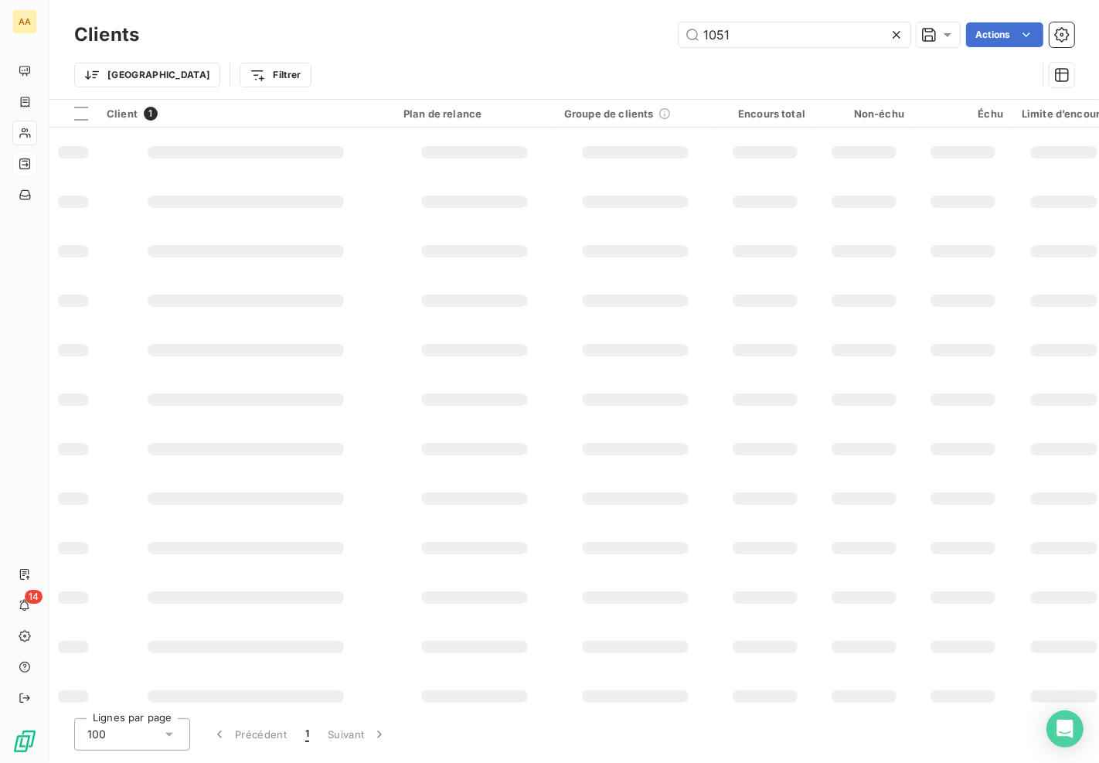
type input "1051"
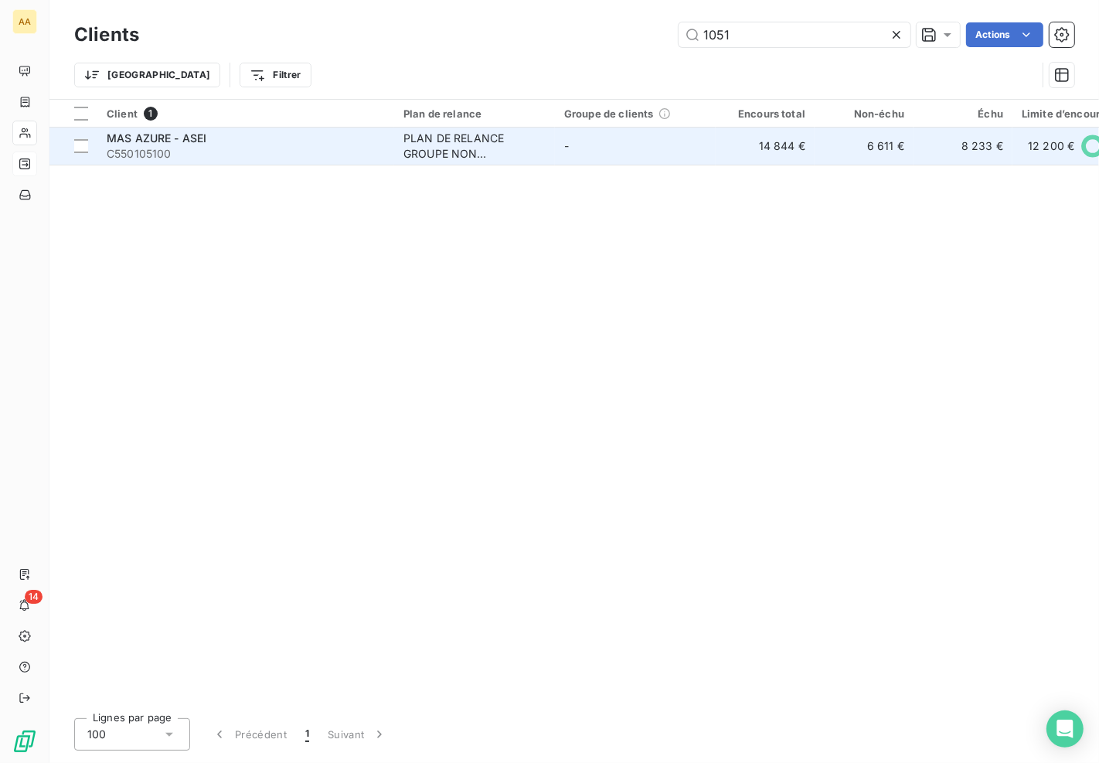
click at [437, 136] on div "PLAN DE RELANCE GROUPE NON AUTOMATIQUE" at bounding box center [474, 146] width 142 height 31
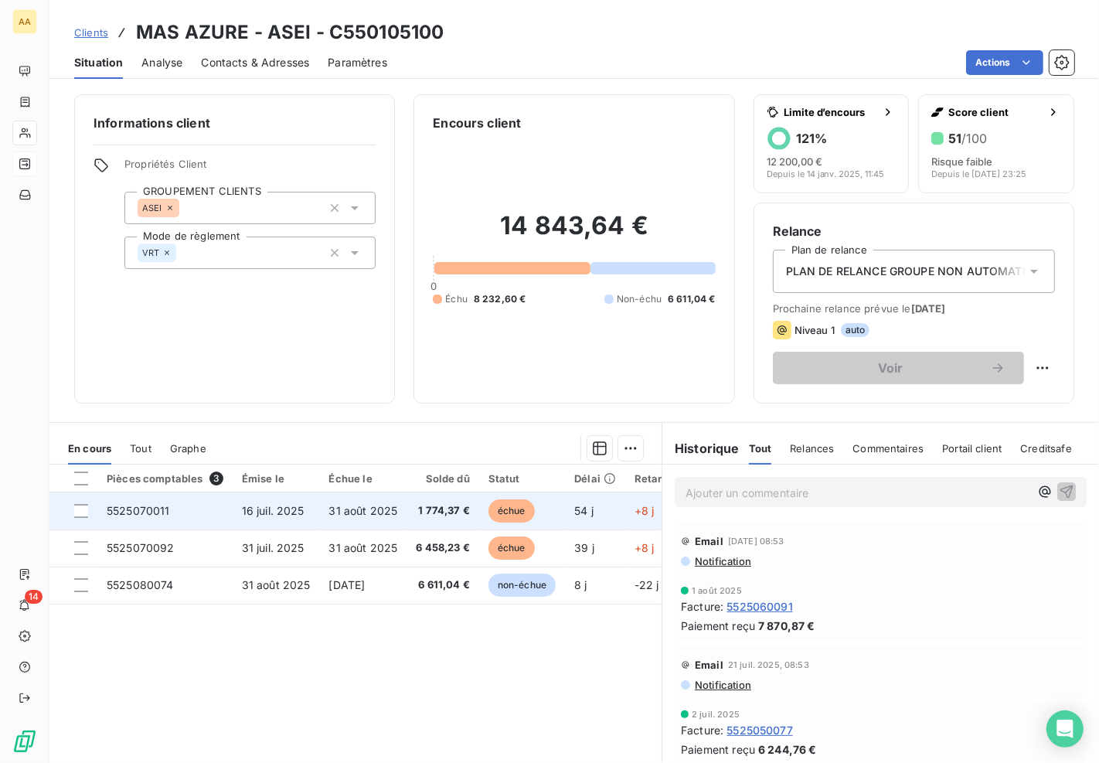
click at [435, 508] on span "1 774,37 €" at bounding box center [443, 510] width 54 height 15
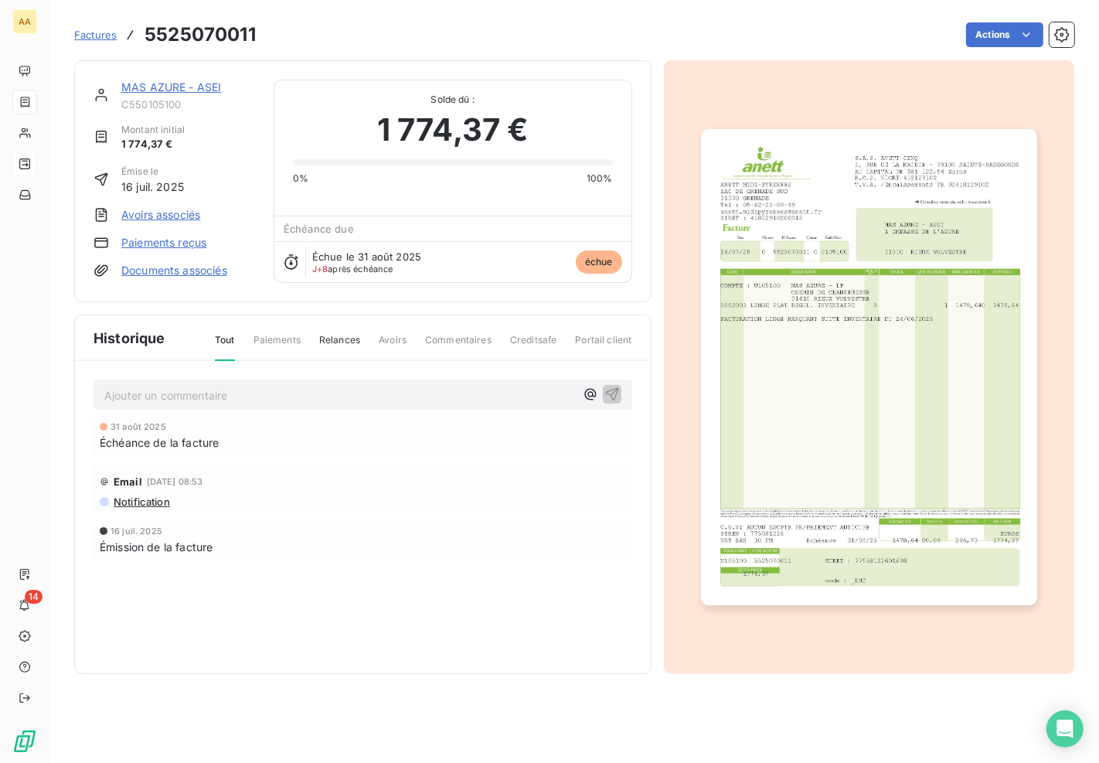
click at [761, 344] on img "button" at bounding box center [869, 366] width 336 height 475
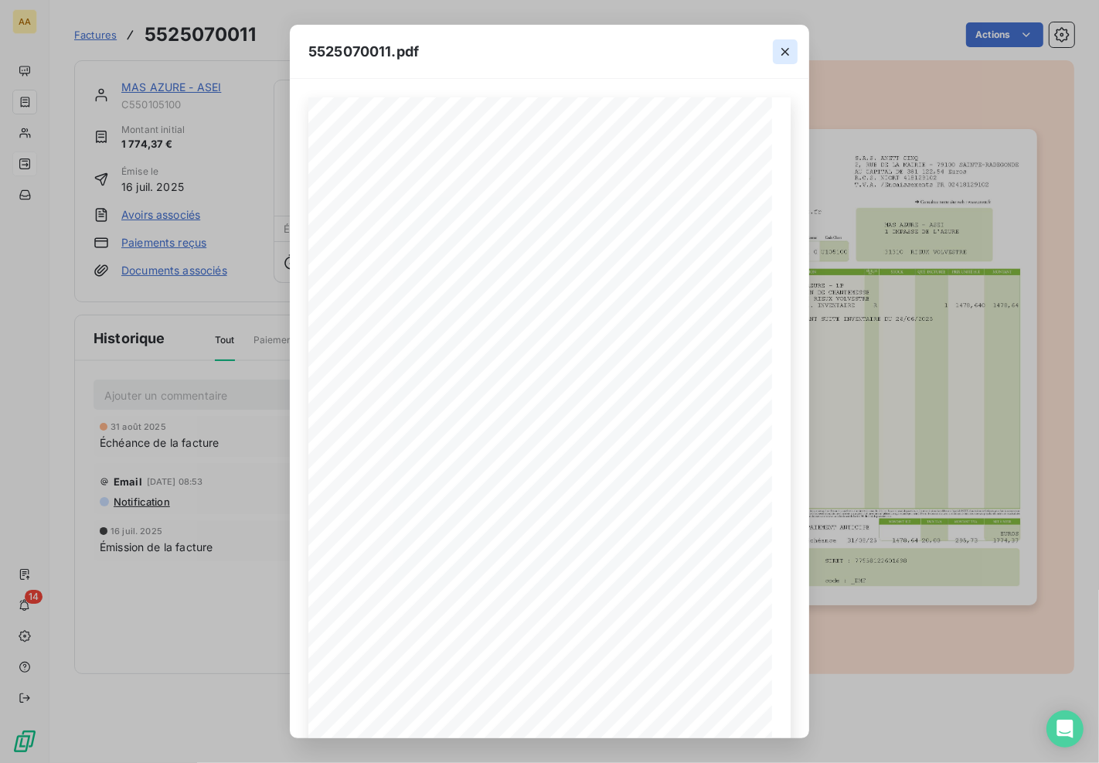
click at [779, 41] on button "button" at bounding box center [785, 51] width 25 height 25
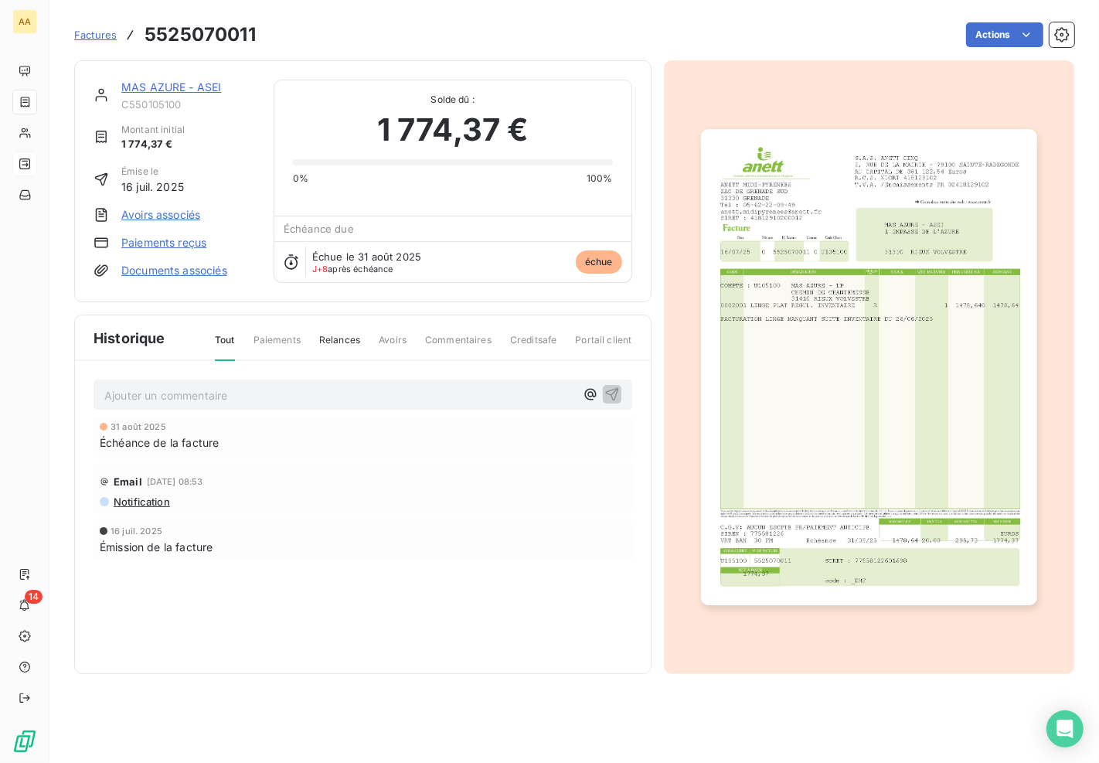
click at [159, 82] on link "MAS AZURE - ASEI" at bounding box center [171, 86] width 100 height 13
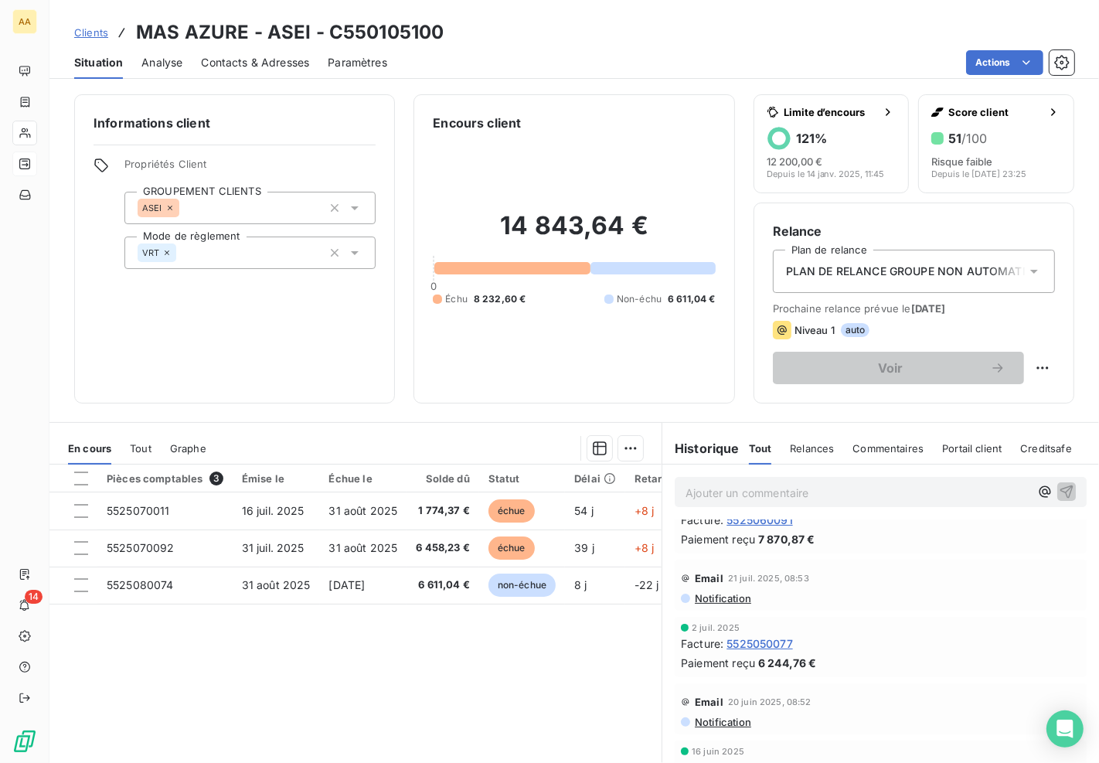
scroll to position [86, 0]
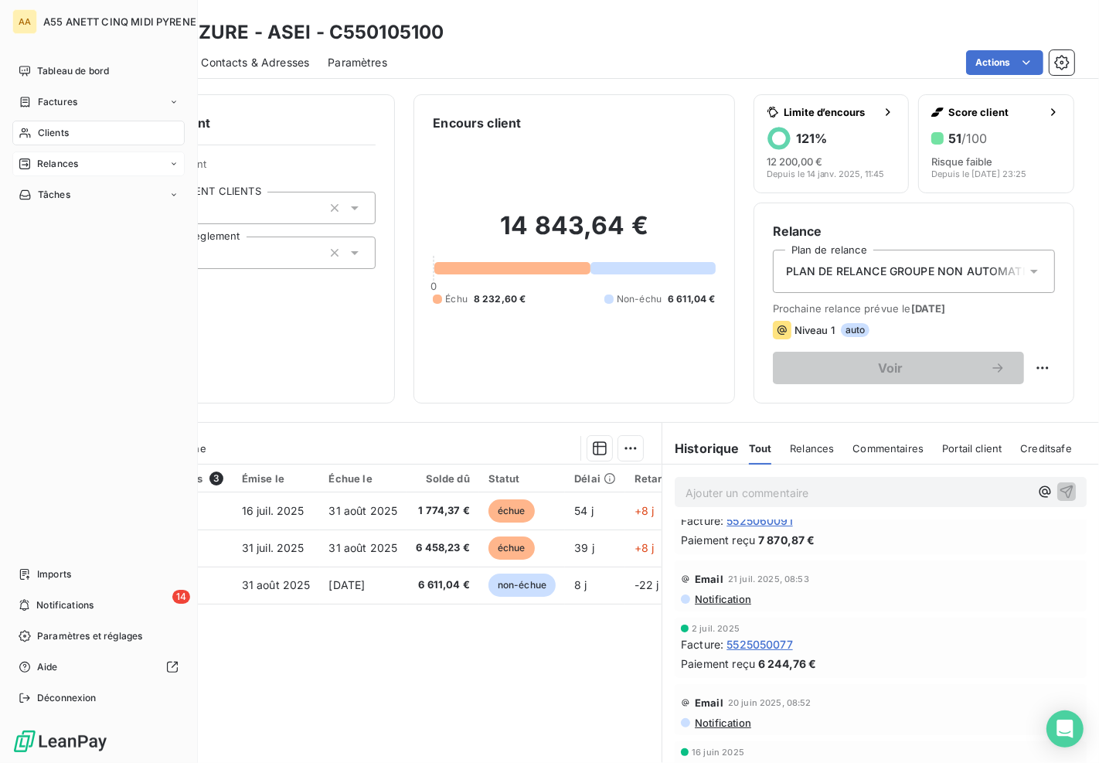
click at [28, 134] on icon at bounding box center [25, 133] width 13 height 12
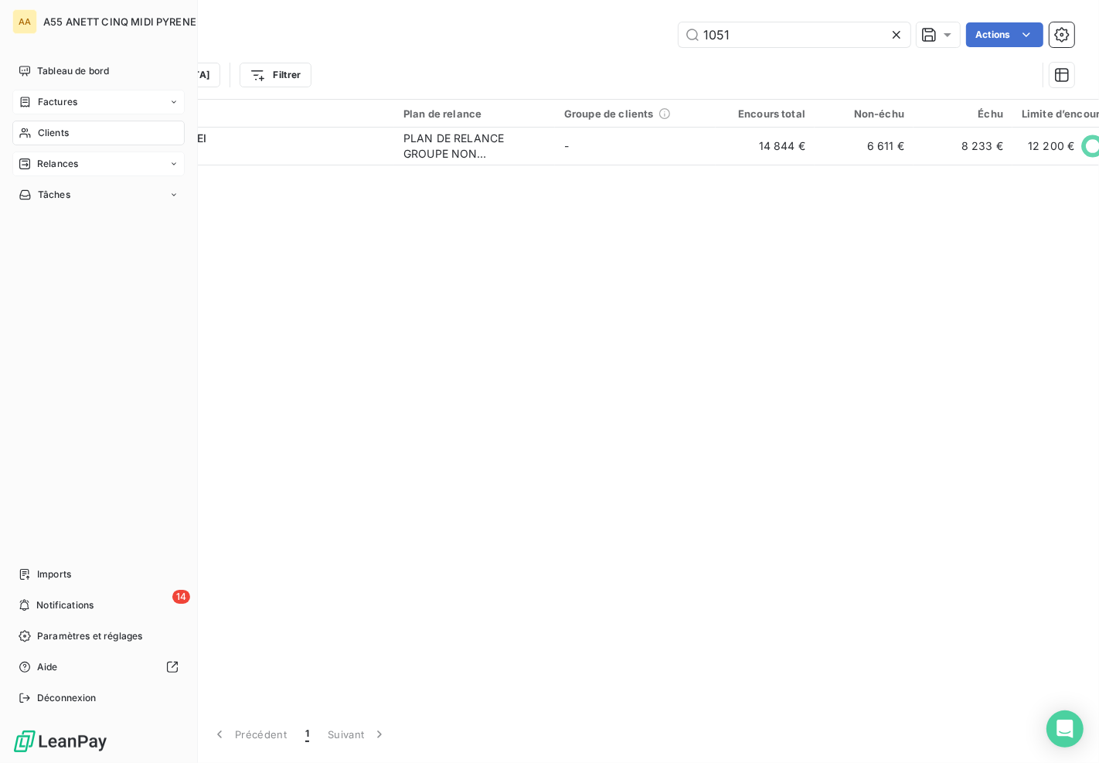
click at [58, 97] on span "Factures" at bounding box center [57, 102] width 39 height 14
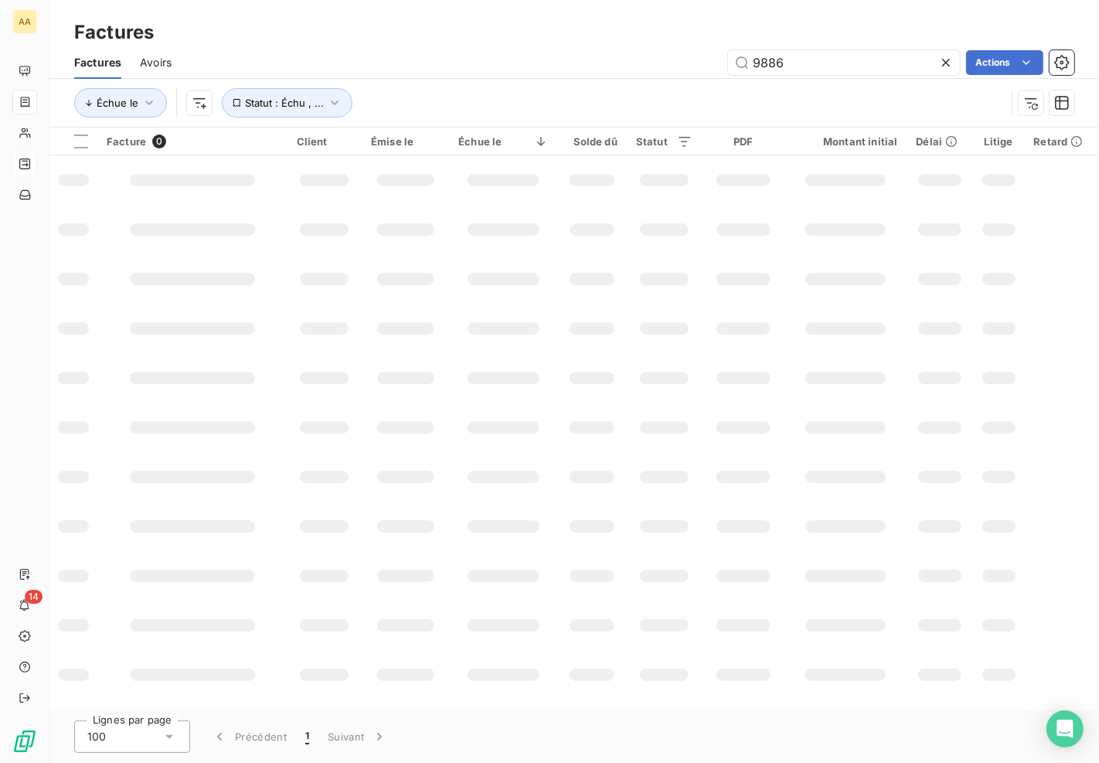
drag, startPoint x: 793, startPoint y: 62, endPoint x: 667, endPoint y: 63, distance: 126.0
click at [667, 63] on div "9886 Actions" at bounding box center [632, 62] width 884 height 25
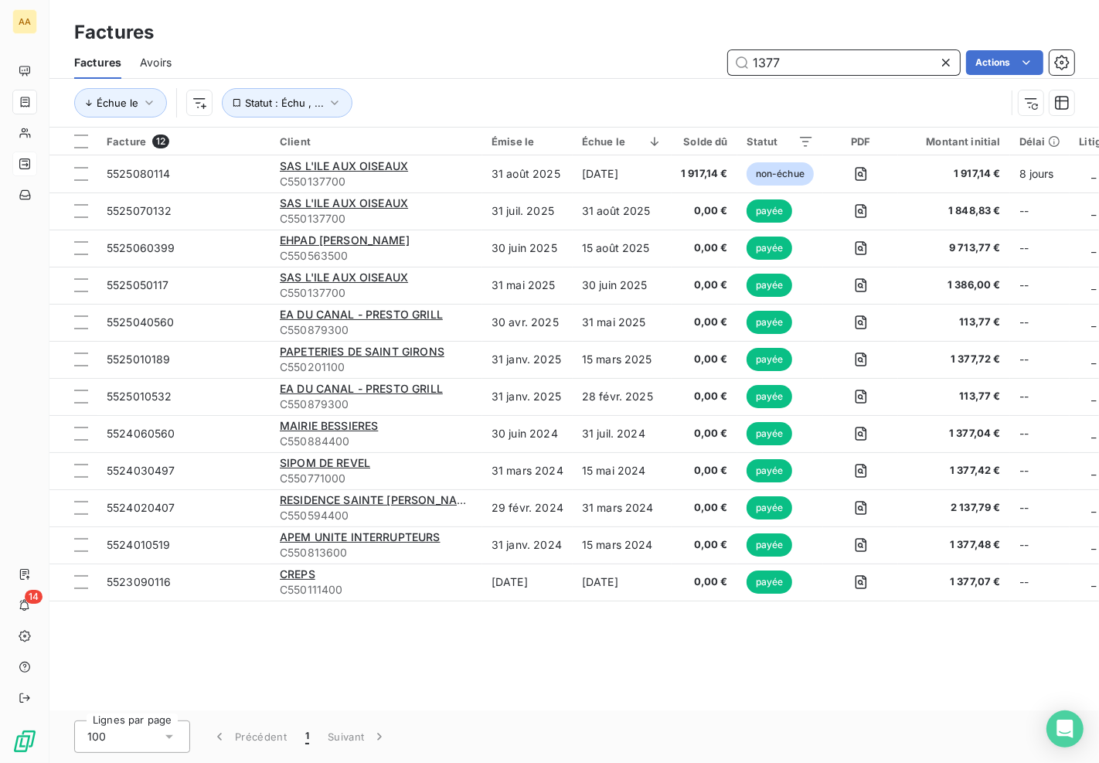
drag, startPoint x: 805, startPoint y: 52, endPoint x: 682, endPoint y: 59, distance: 123.1
click at [683, 59] on div "1377 Actions" at bounding box center [632, 62] width 884 height 25
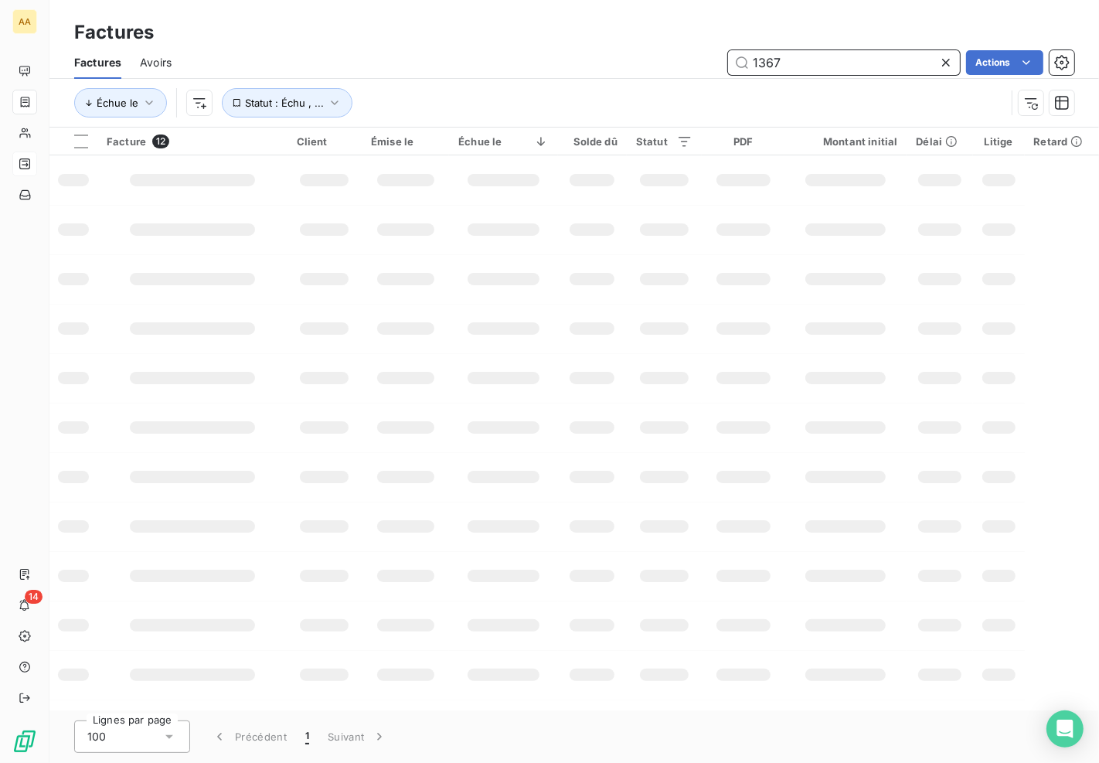
type input "1367"
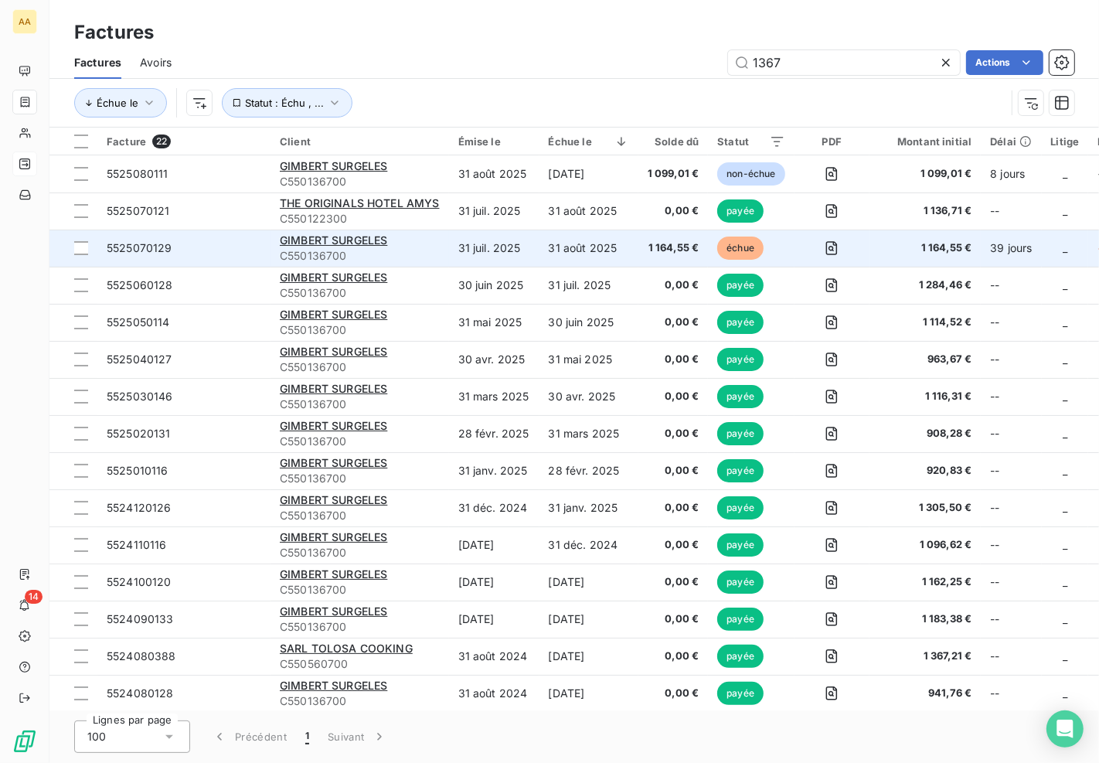
click at [464, 251] on td "31 juil. 2025" at bounding box center [494, 247] width 90 height 37
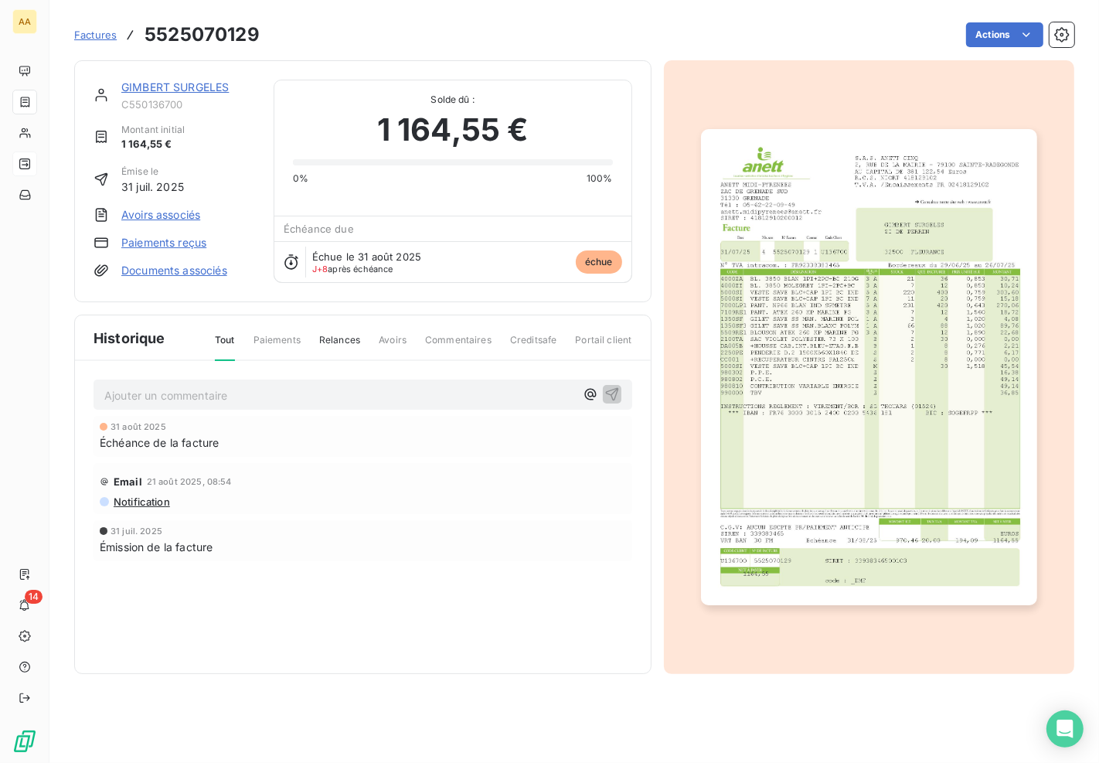
click at [1096, 410] on section "Factures 5525070129 Actions GIMBERT SURGELES C550136700 Montant initial 1 164,5…" at bounding box center [573, 381] width 1049 height 763
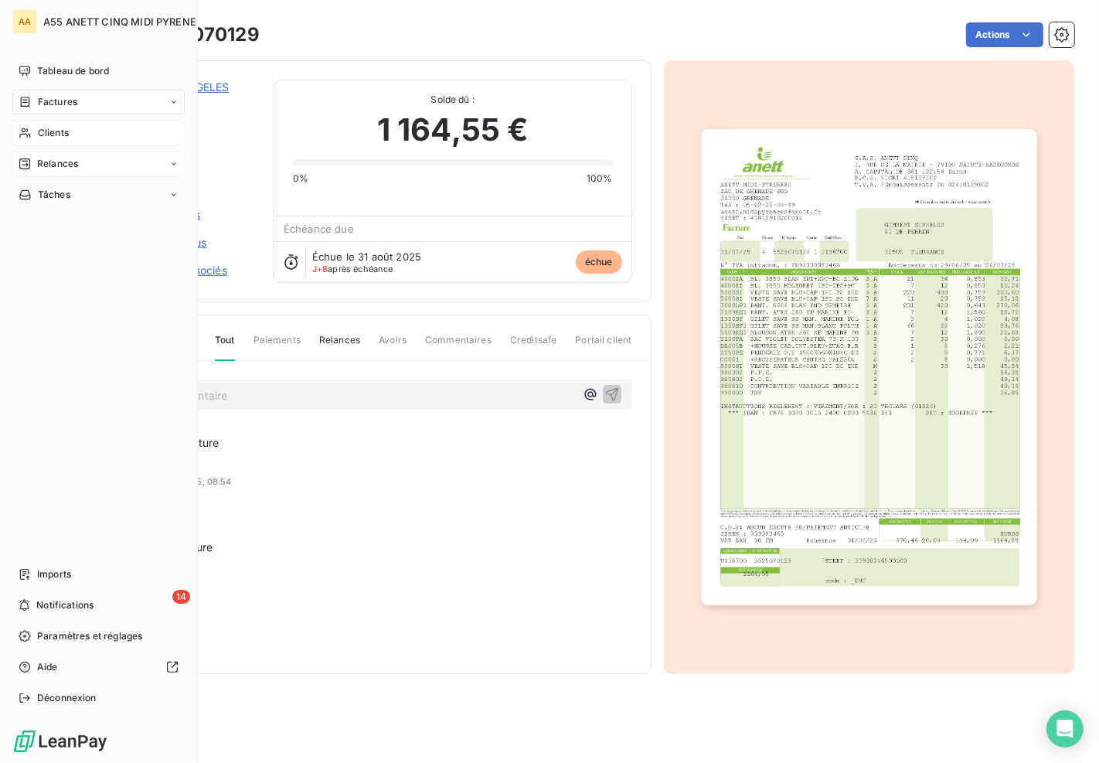
click at [59, 131] on span "Clients" at bounding box center [53, 133] width 31 height 14
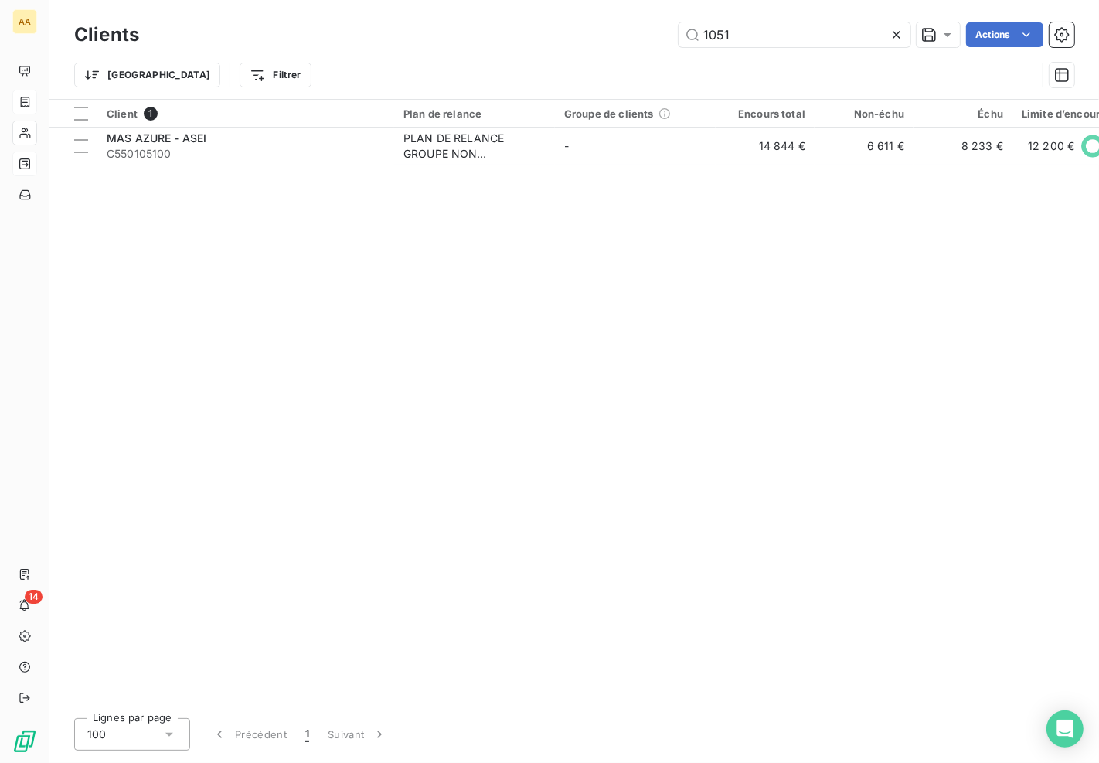
drag, startPoint x: 791, startPoint y: 35, endPoint x: 362, endPoint y: 47, distance: 429.8
click at [362, 47] on div "Clients 1051 Actions" at bounding box center [574, 35] width 1000 height 32
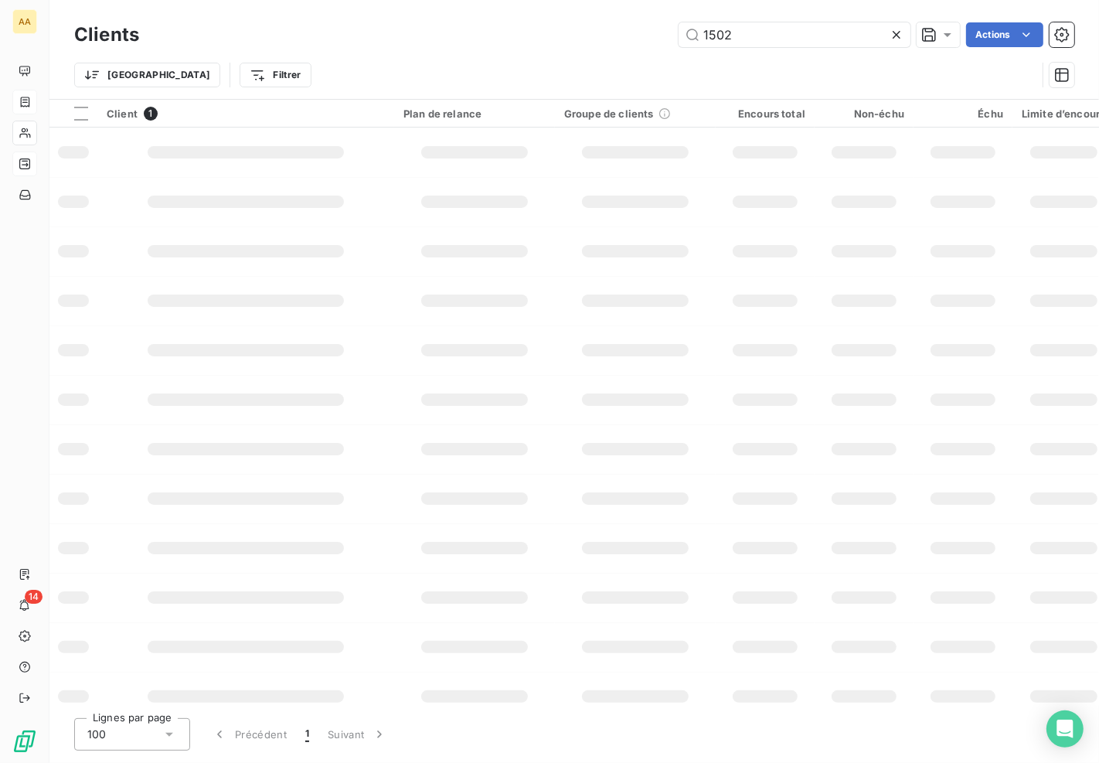
type input "1502"
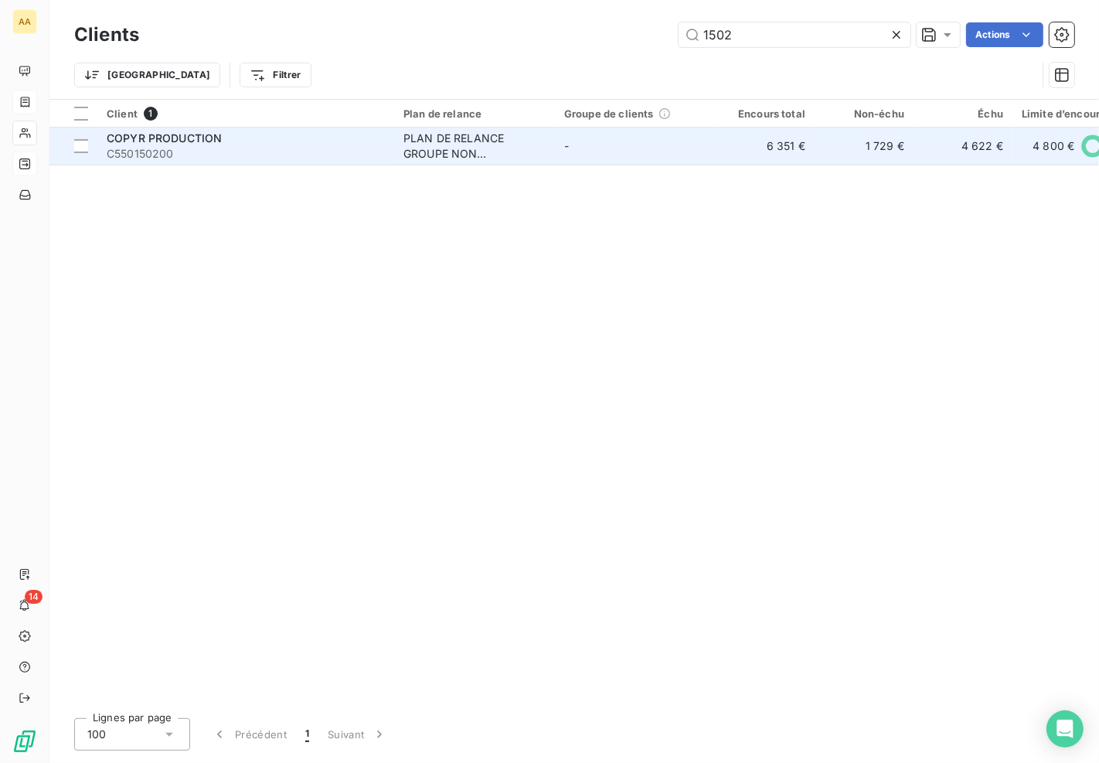
click at [420, 151] on div "PLAN DE RELANCE GROUPE NON AUTOMATIQUE" at bounding box center [474, 146] width 142 height 31
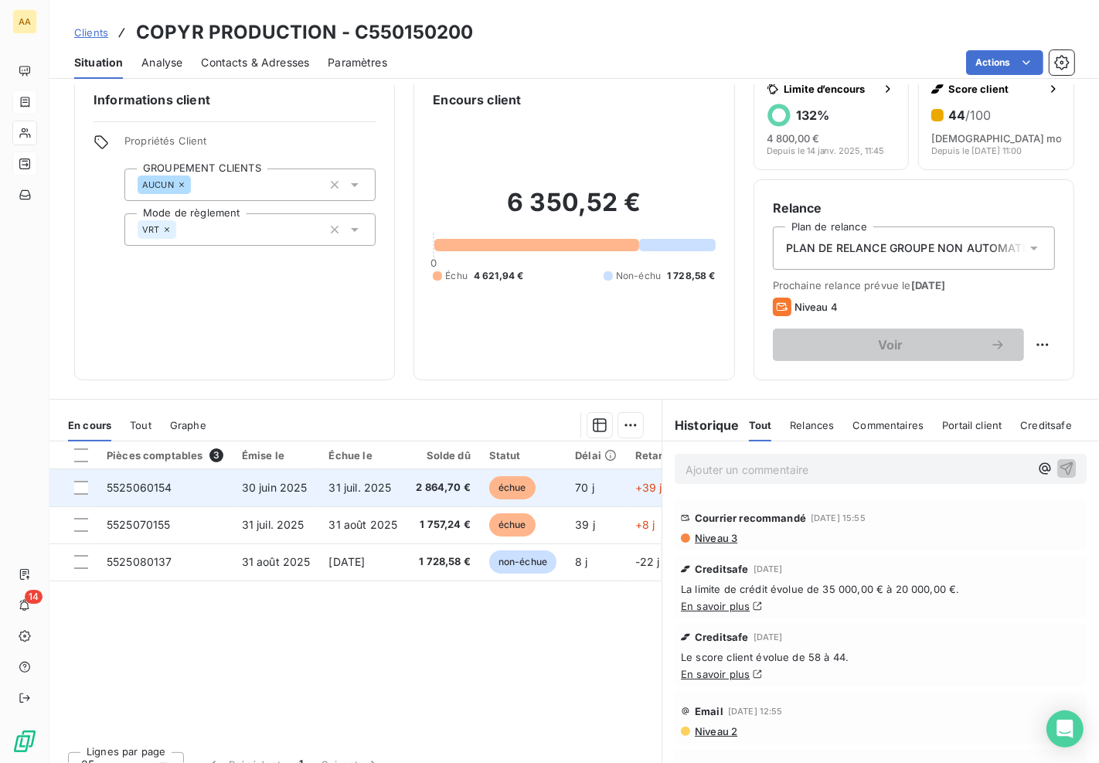
scroll to position [44, 0]
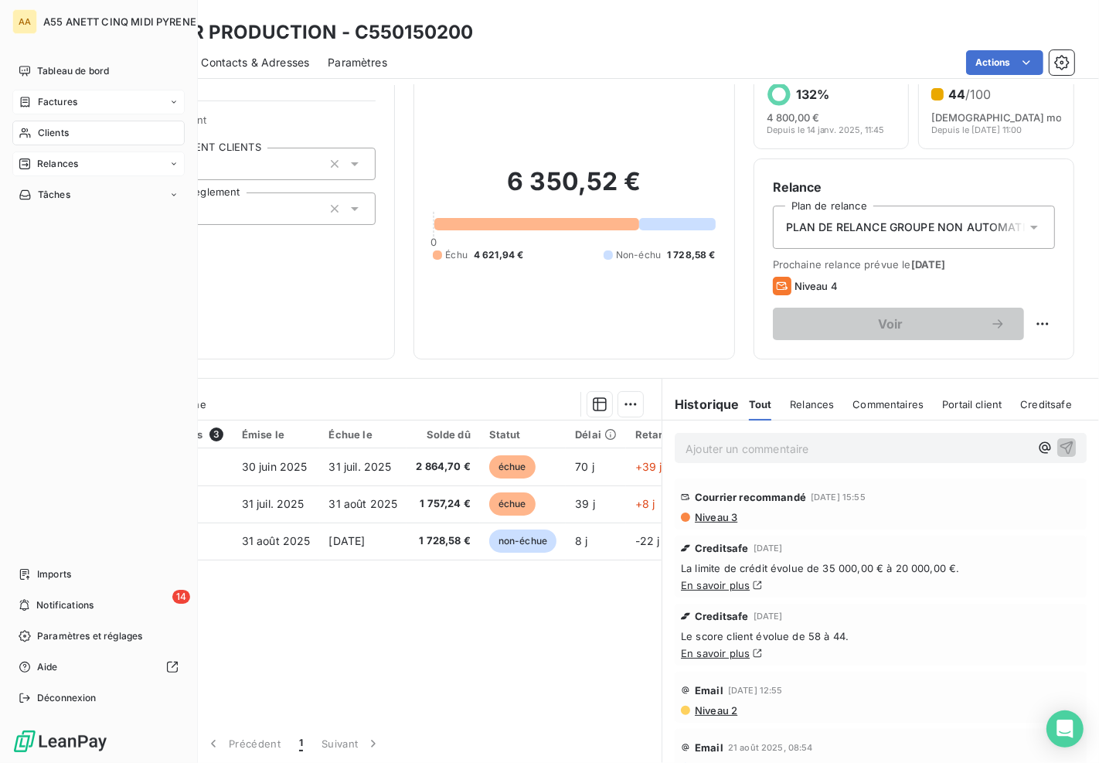
click at [23, 130] on icon at bounding box center [25, 133] width 13 height 12
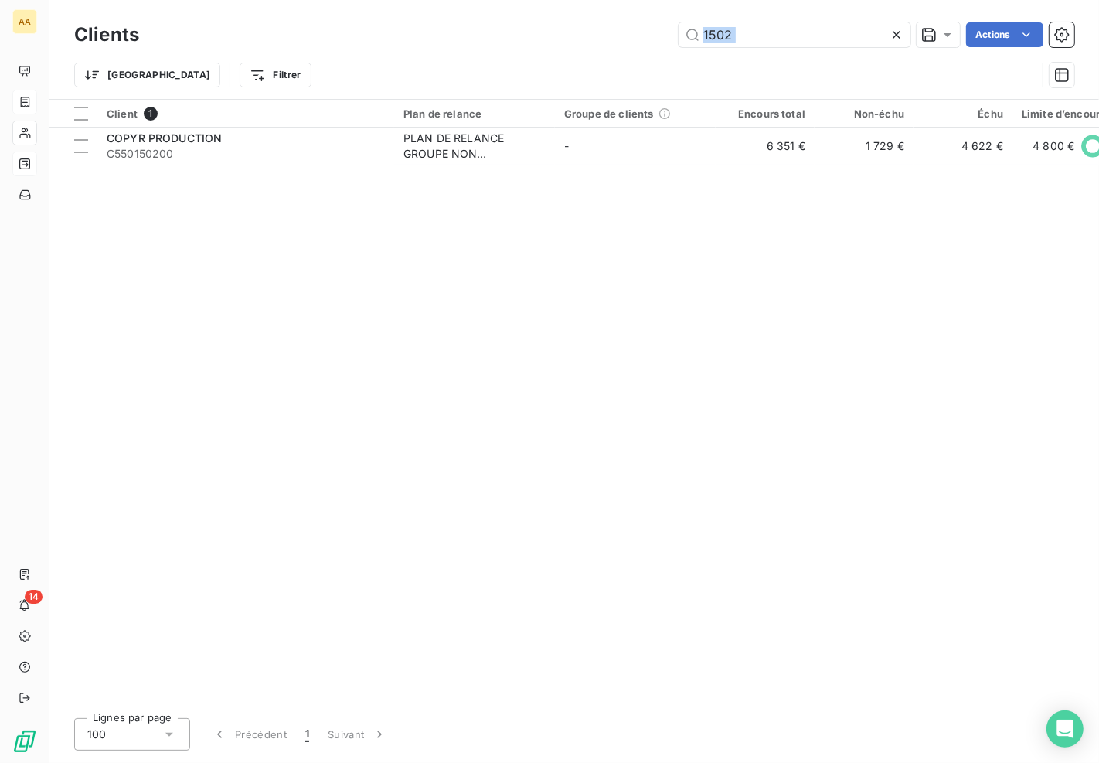
drag, startPoint x: 879, startPoint y: 21, endPoint x: 417, endPoint y: 60, distance: 463.7
click at [417, 60] on div "Clients 1502 Actions Trier Filtrer" at bounding box center [574, 59] width 1000 height 80
drag, startPoint x: 685, startPoint y: 32, endPoint x: 702, endPoint y: 34, distance: 16.3
click at [688, 32] on input "1502" at bounding box center [794, 34] width 232 height 25
drag, startPoint x: 767, startPoint y: 34, endPoint x: 674, endPoint y: 5, distance: 97.3
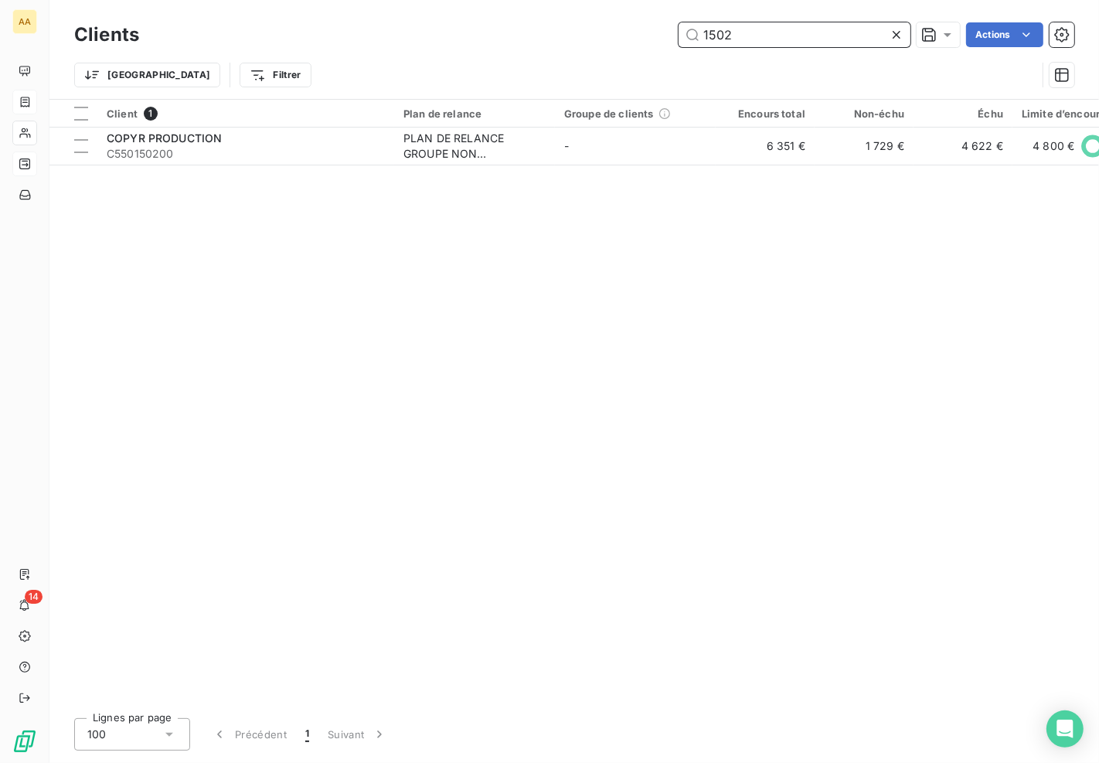
click at [674, 37] on div "1502 Actions" at bounding box center [616, 34] width 916 height 25
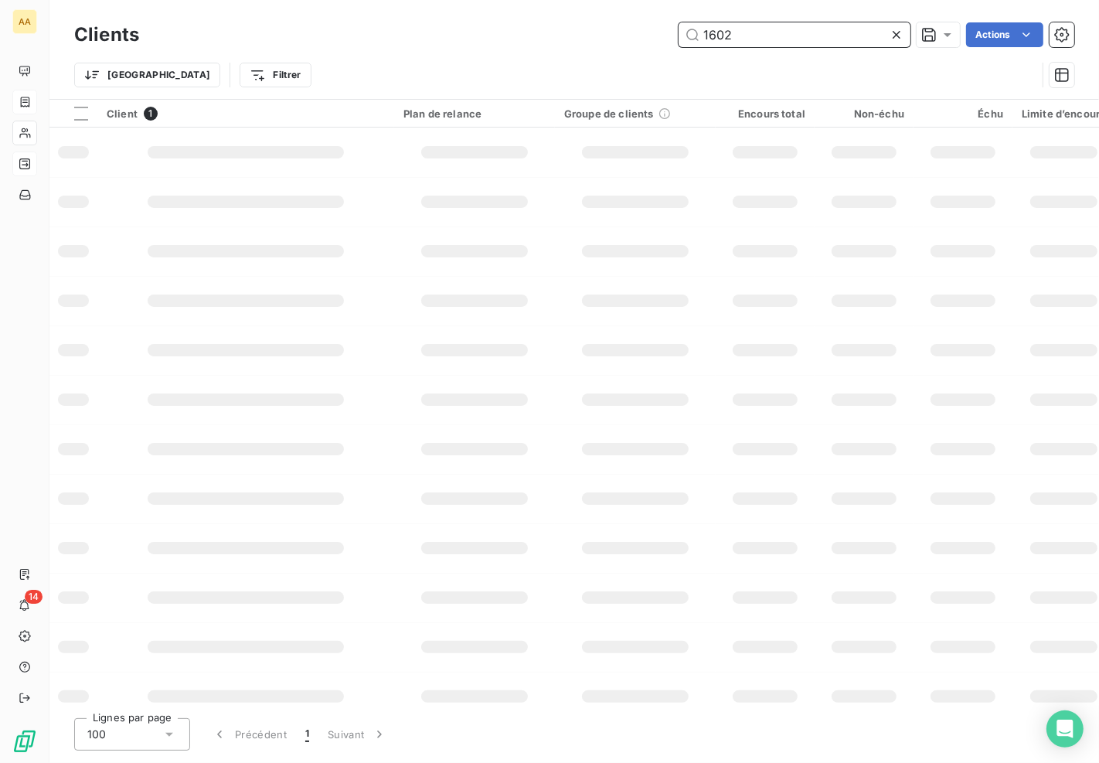
type input "1602"
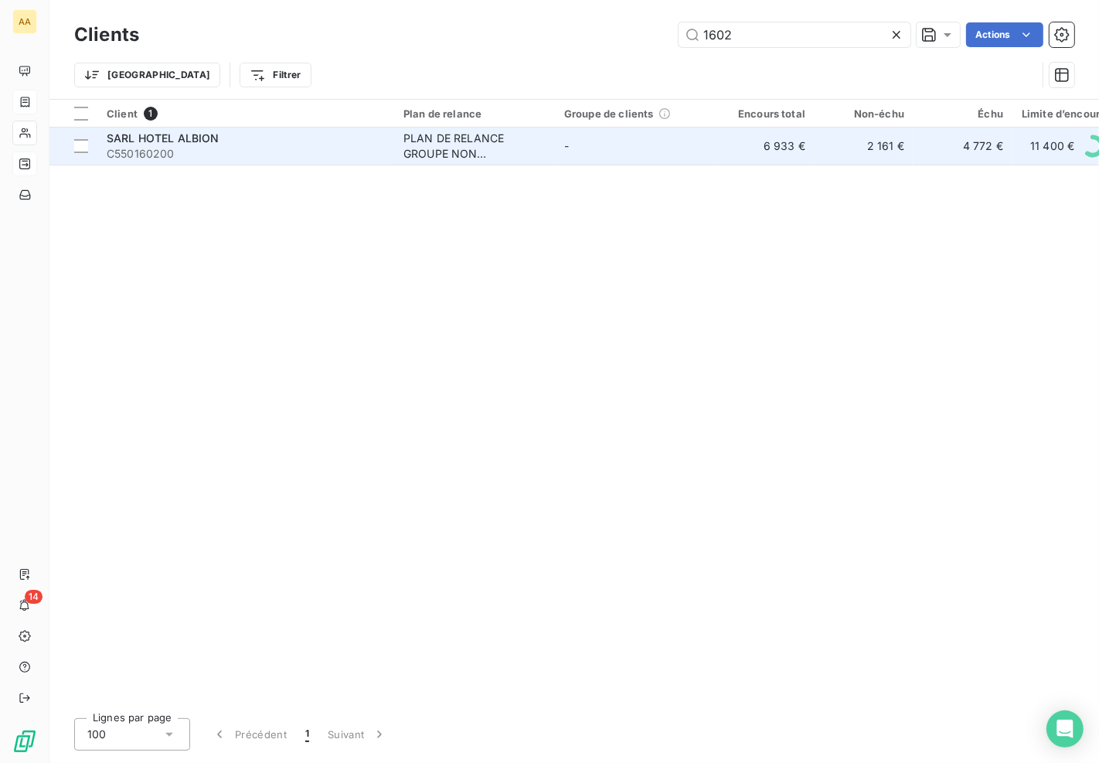
click at [453, 153] on div "PLAN DE RELANCE GROUPE NON AUTOMATIQUE" at bounding box center [474, 146] width 142 height 31
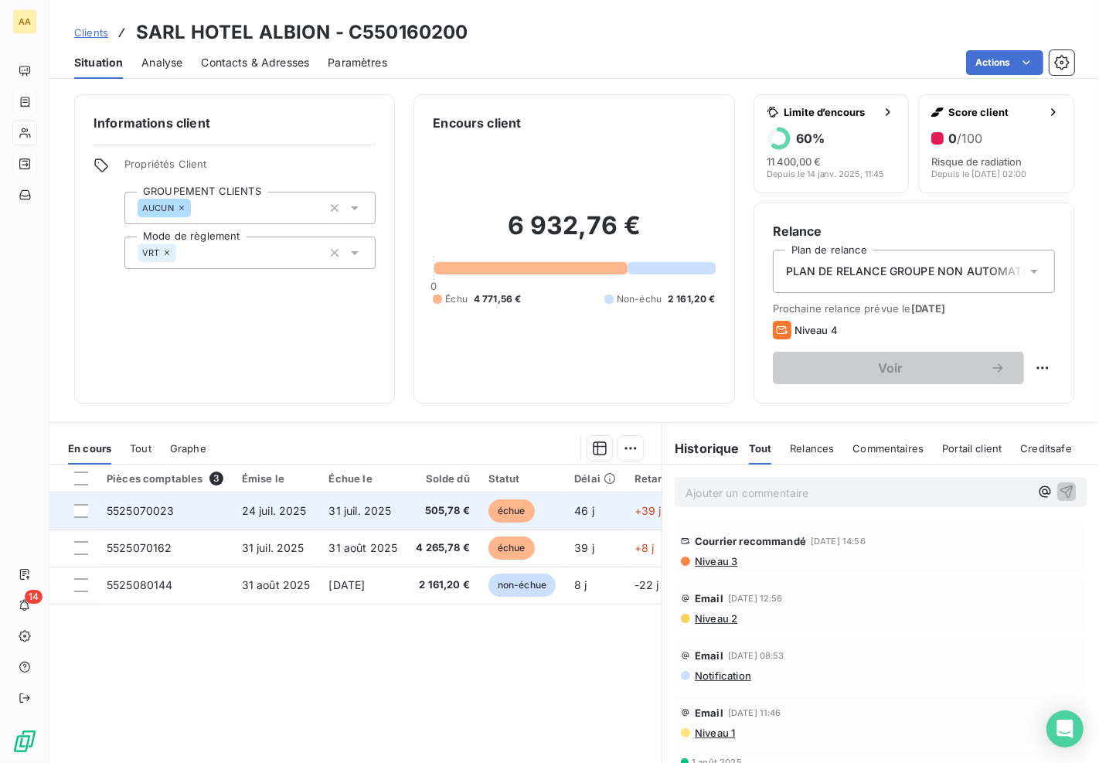
click at [445, 513] on span "505,78 €" at bounding box center [443, 510] width 54 height 15
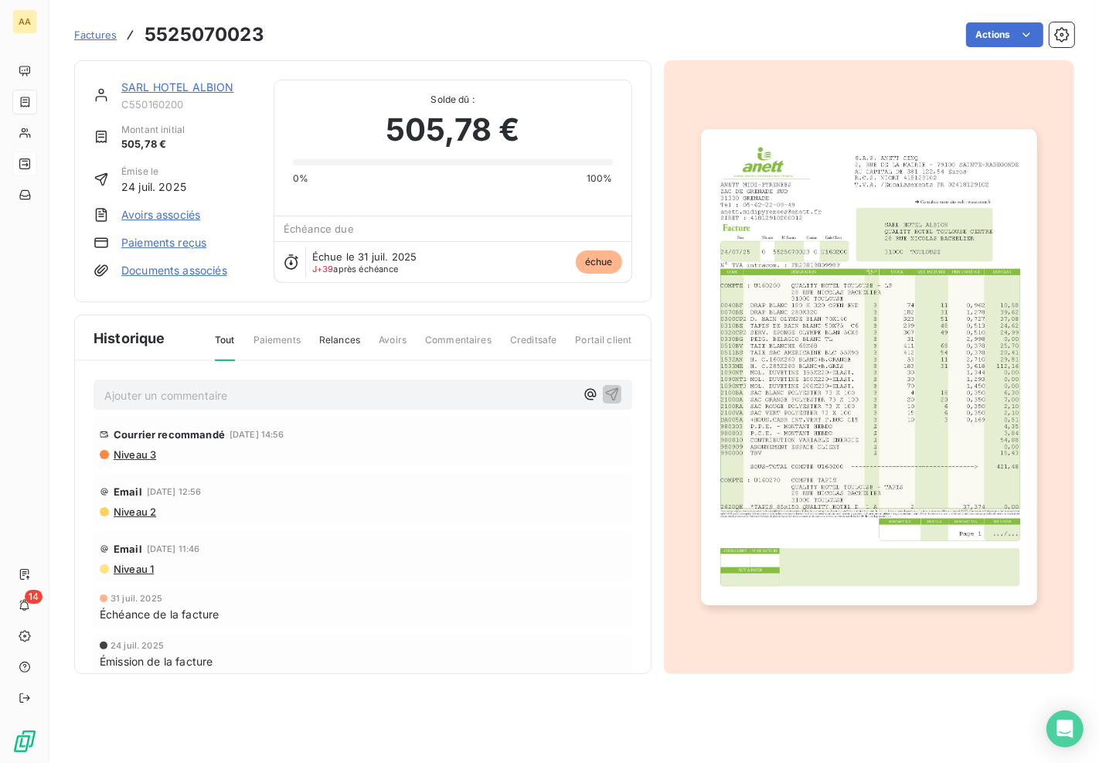
click at [896, 351] on img "button" at bounding box center [869, 366] width 336 height 475
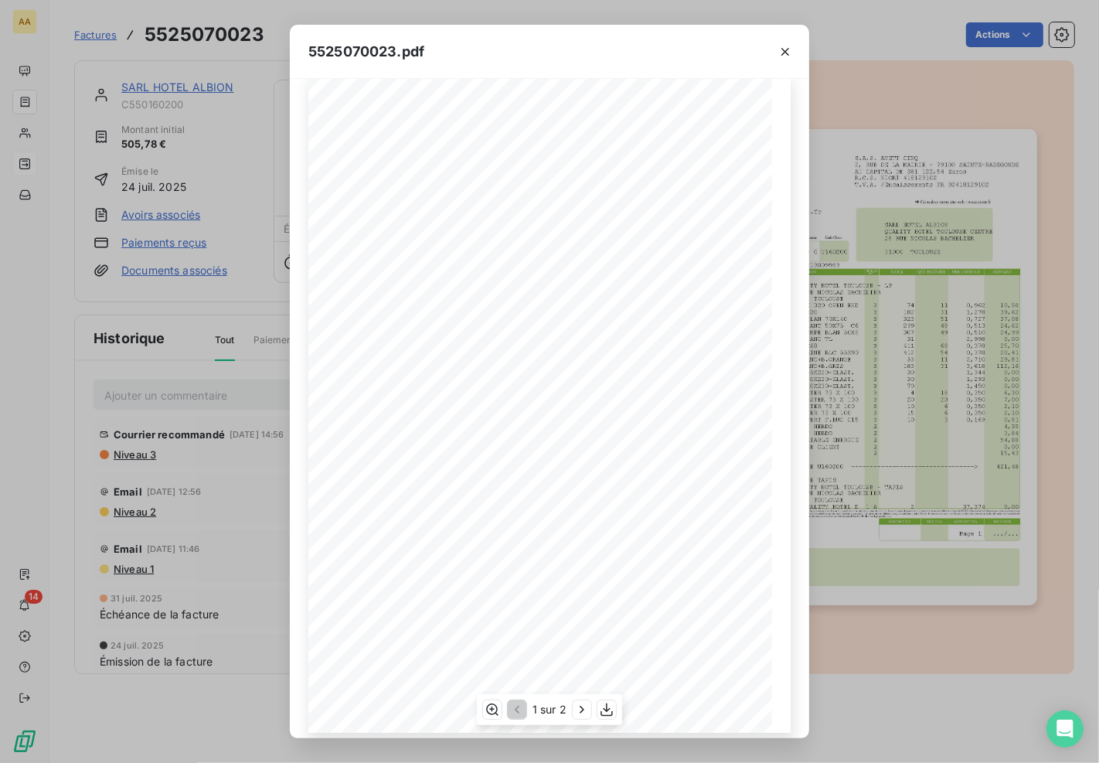
scroll to position [33, 0]
click at [583, 709] on icon "button" at bounding box center [581, 709] width 15 height 15
click at [781, 53] on icon "button" at bounding box center [784, 51] width 15 height 15
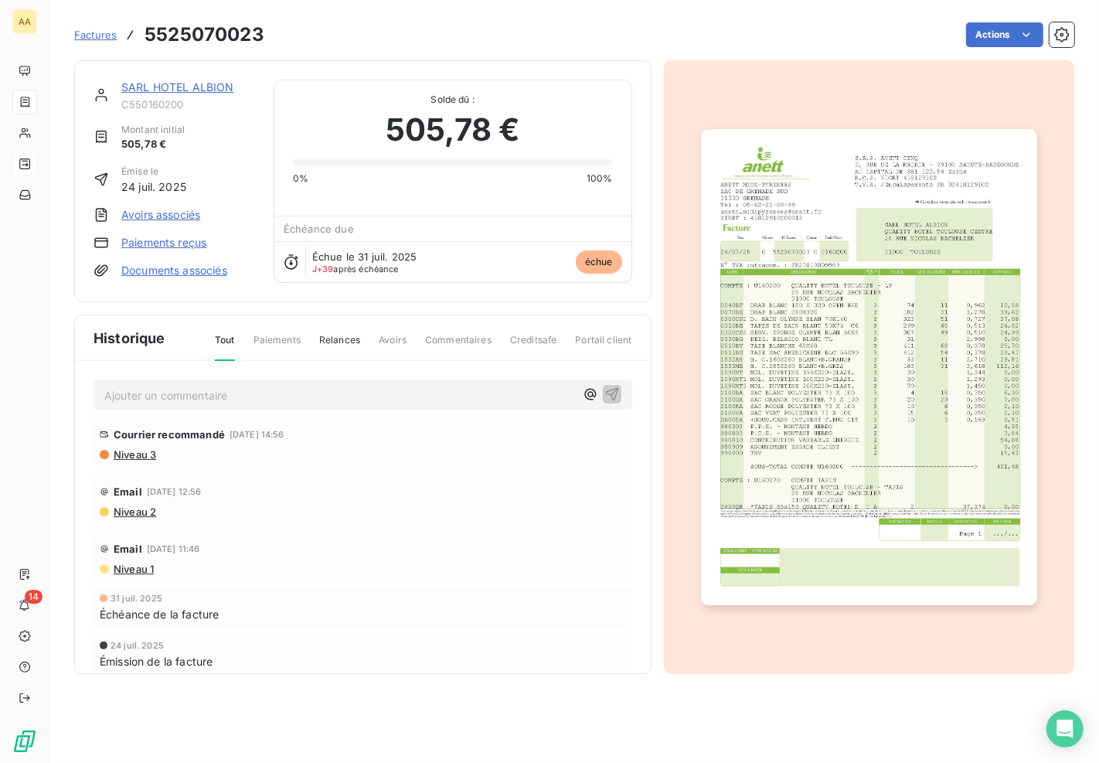
click at [162, 83] on link "SARL HOTEL ALBION" at bounding box center [177, 86] width 113 height 13
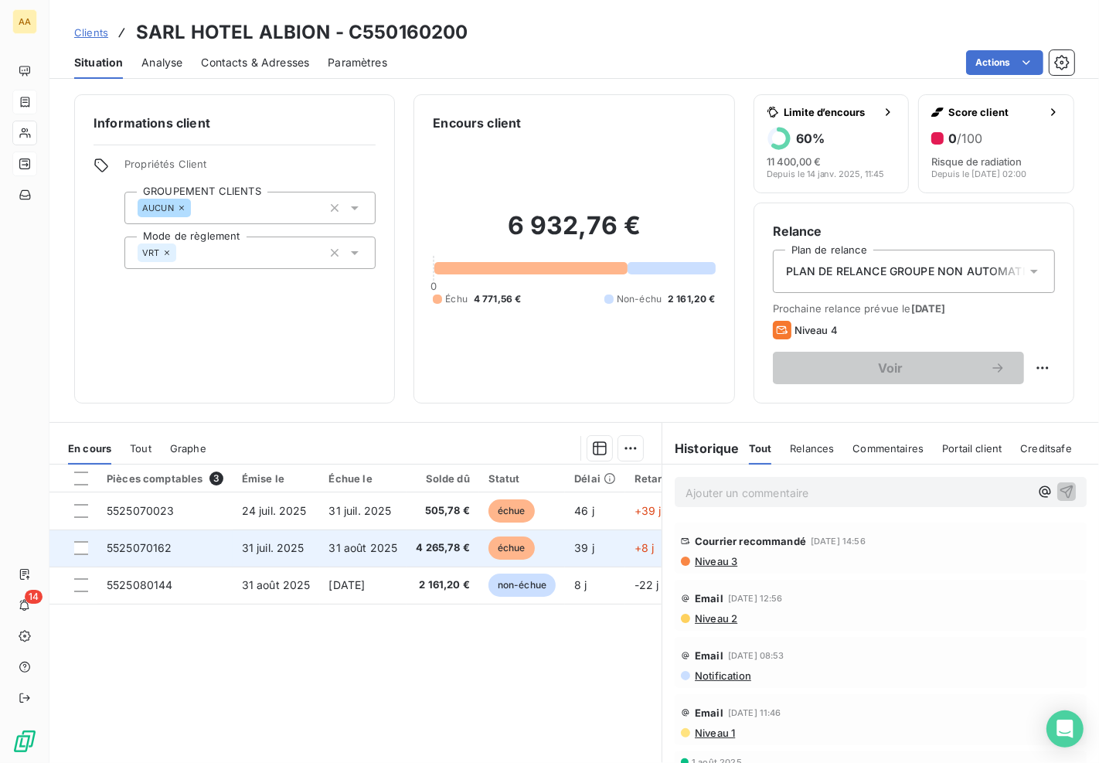
click at [497, 547] on span "échue" at bounding box center [511, 547] width 46 height 23
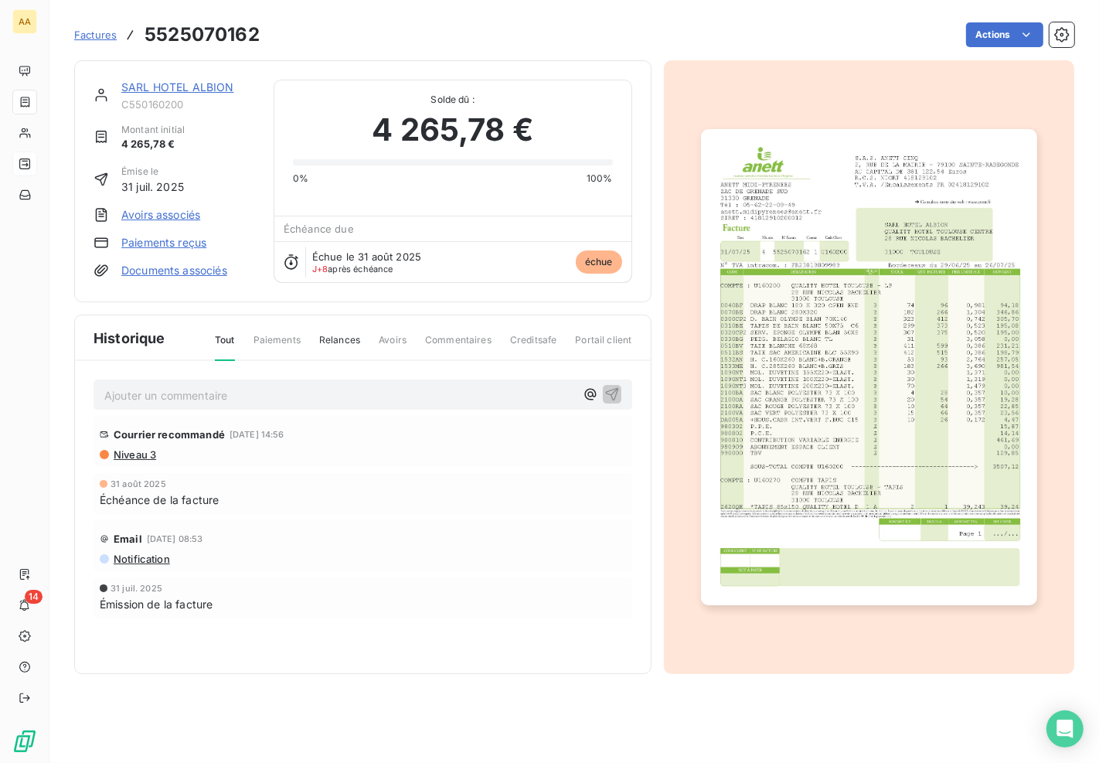
click at [1062, 302] on div at bounding box center [869, 367] width 411 height 614
click at [933, 320] on img "button" at bounding box center [869, 366] width 336 height 475
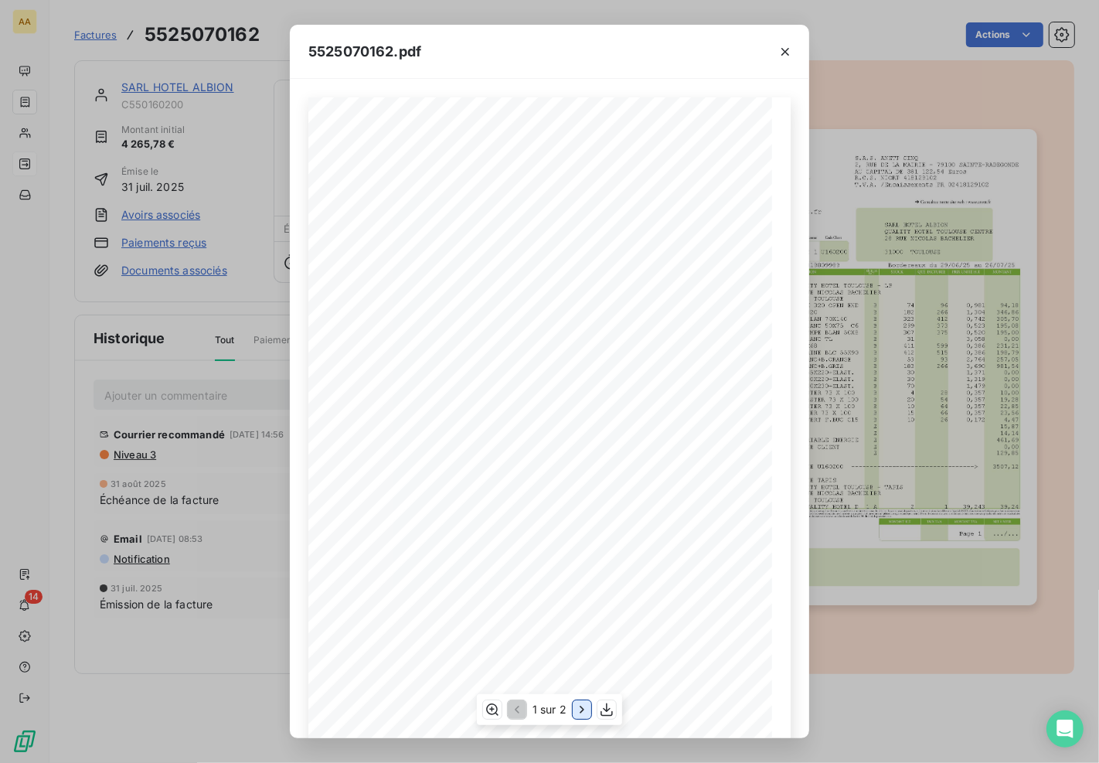
click at [577, 709] on icon "button" at bounding box center [581, 709] width 15 height 15
click at [512, 706] on icon "button" at bounding box center [515, 709] width 15 height 15
click at [961, 705] on div "5525070162.pdf S.A.S. ANETT CINQ [STREET_ADDRESS] AU CAPITAL DE 381 122,54 Euro…" at bounding box center [549, 381] width 1099 height 763
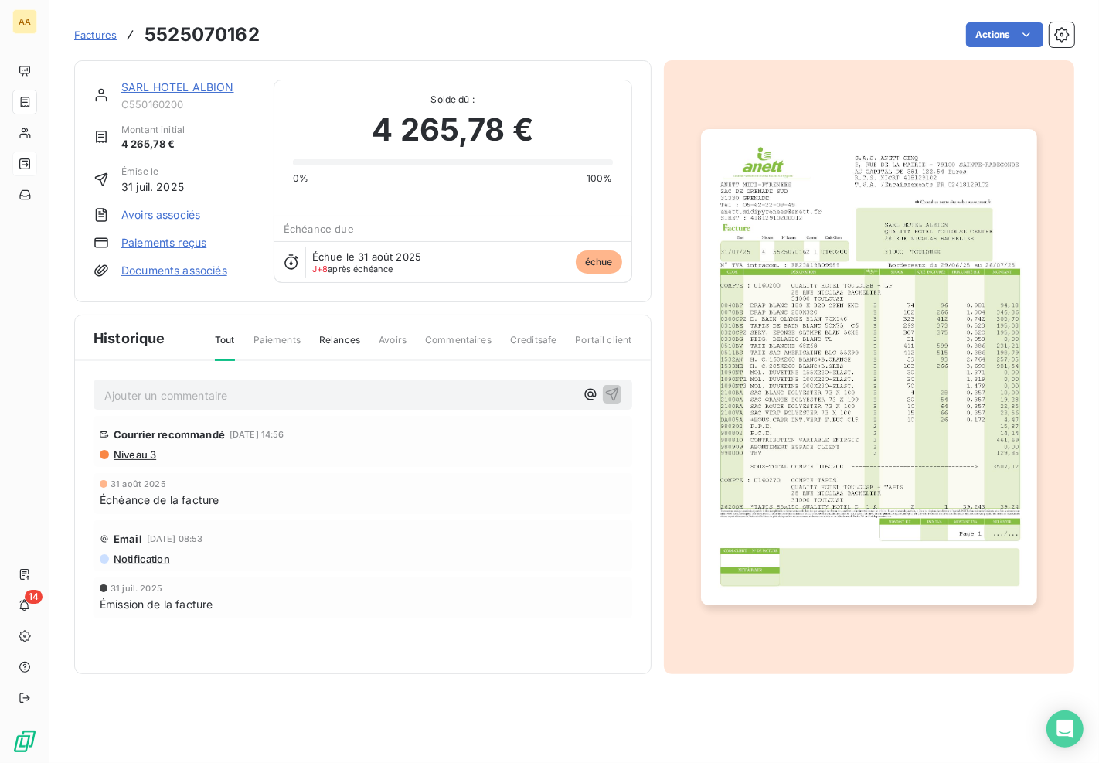
click at [174, 85] on link "SARL HOTEL ALBION" at bounding box center [177, 86] width 113 height 13
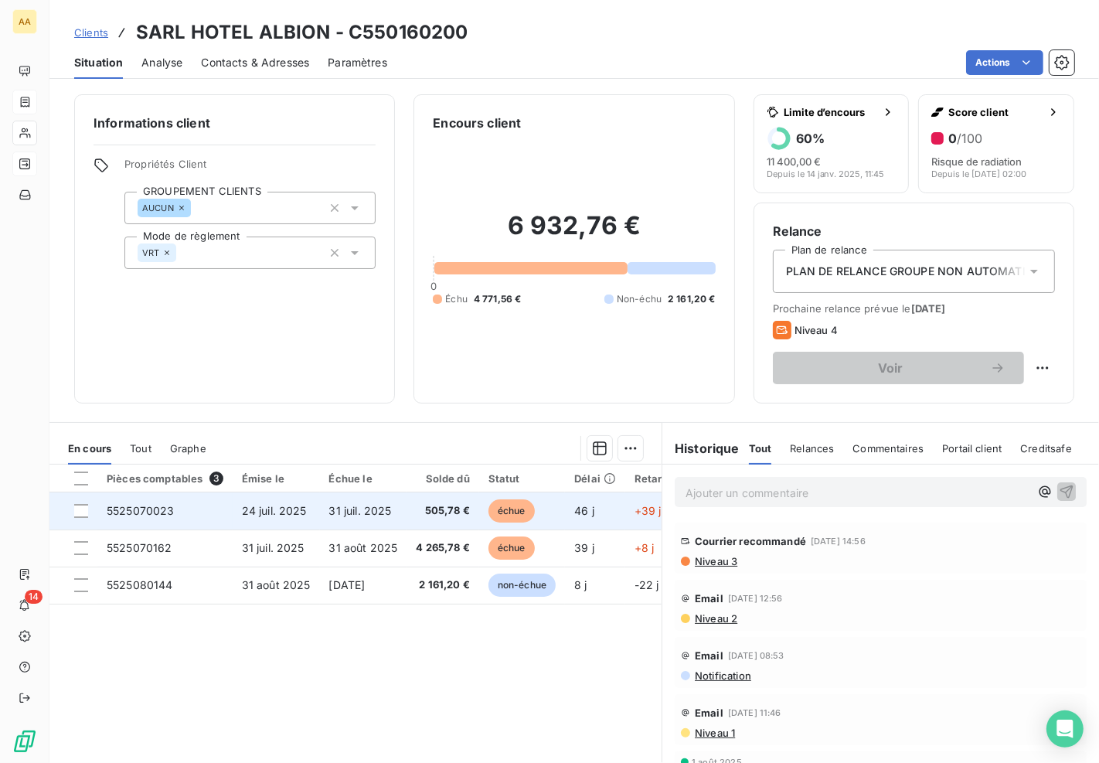
click at [410, 506] on td "505,78 €" at bounding box center [442, 510] width 73 height 37
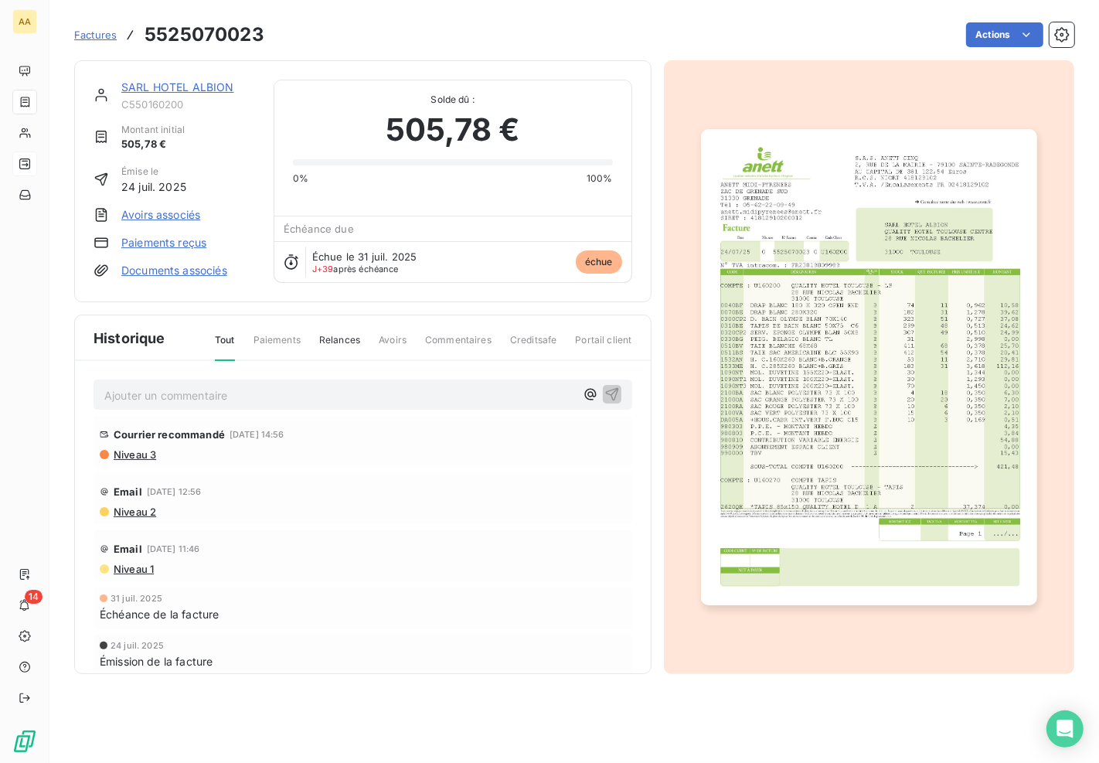
click at [751, 539] on img "button" at bounding box center [869, 366] width 336 height 475
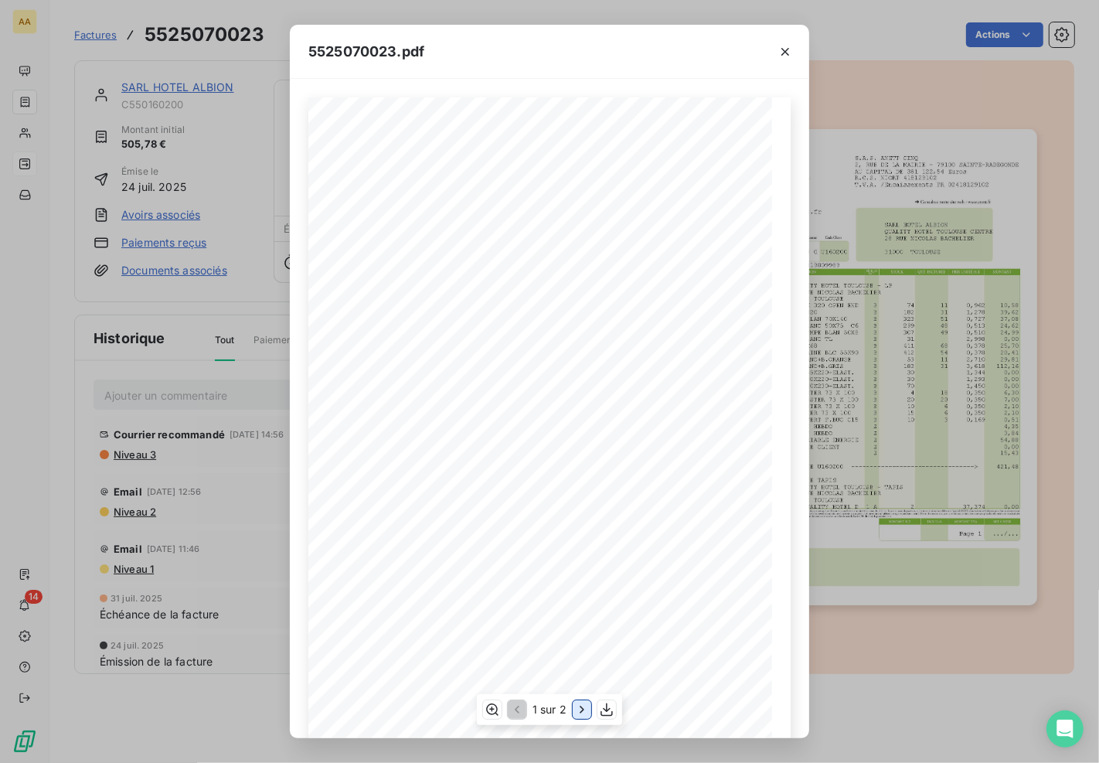
click at [576, 704] on icon "button" at bounding box center [581, 709] width 15 height 15
click at [789, 52] on icon "button" at bounding box center [784, 51] width 15 height 15
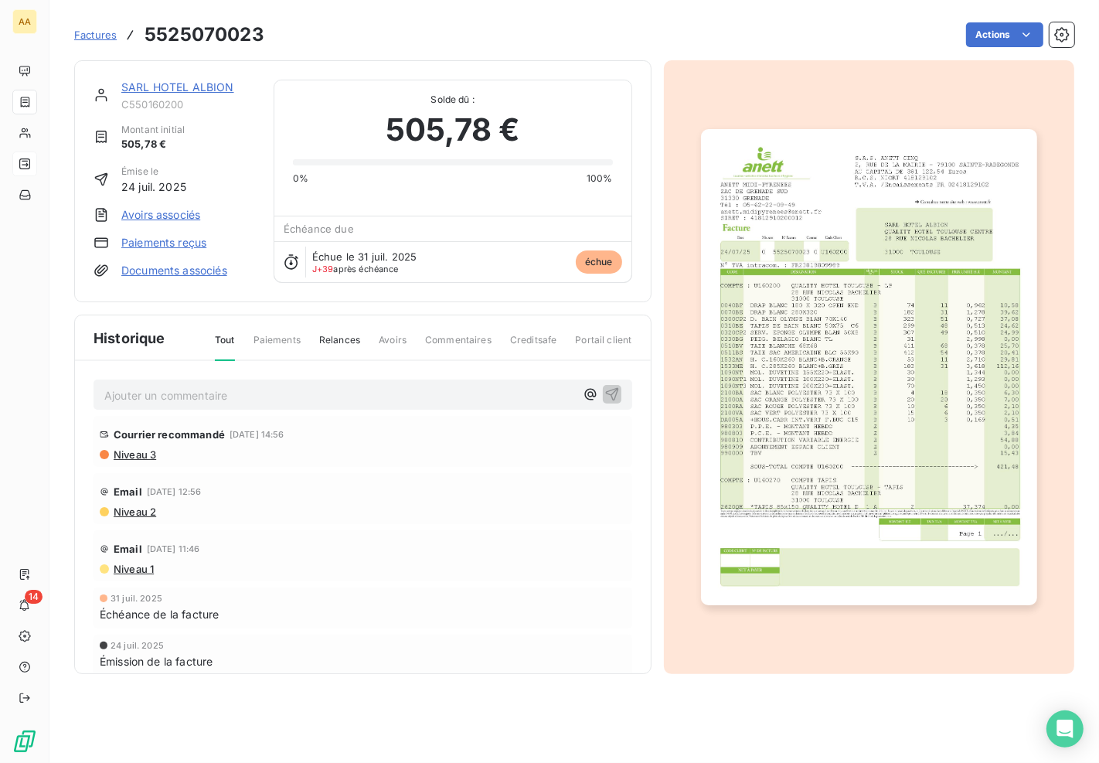
click at [176, 87] on link "SARL HOTEL ALBION" at bounding box center [177, 86] width 113 height 13
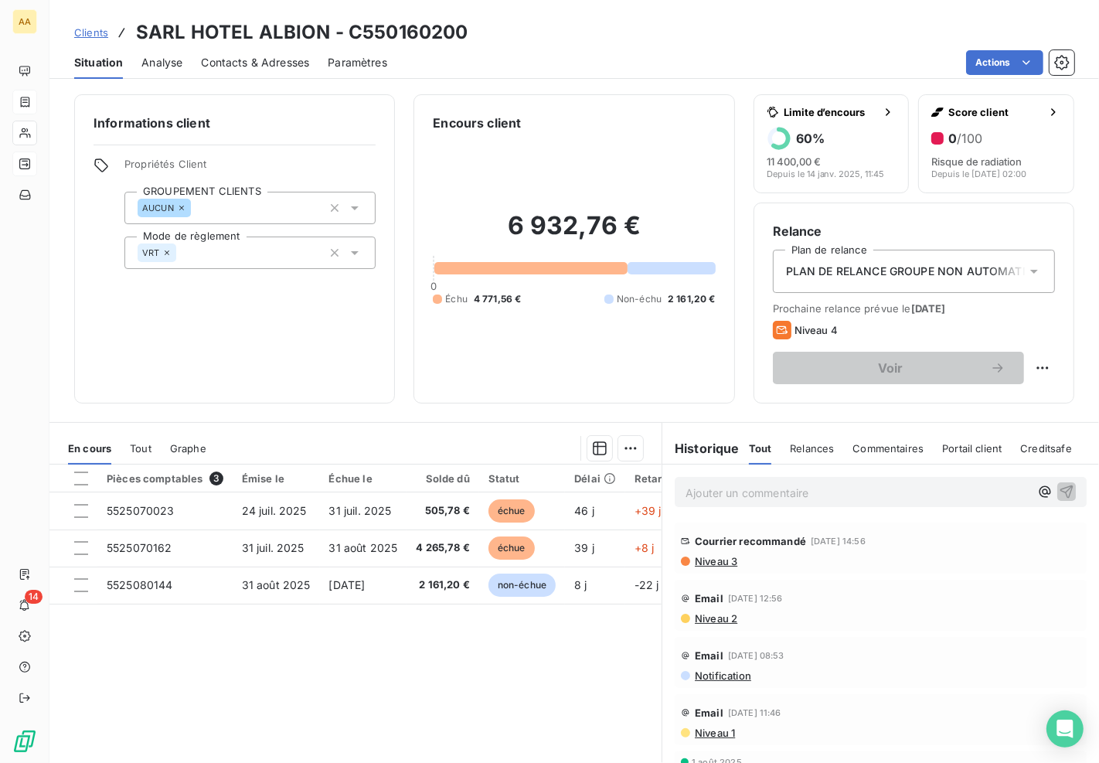
click at [1079, 464] on div "Historique Tout Relances Commentaires Portail client Creditsafe Tout Relances C…" at bounding box center [880, 448] width 437 height 32
click at [557, 681] on div "Pièces comptables 3 Émise le Échue le Solde dû Statut Délai Retard 5525070023 […" at bounding box center [355, 612] width 612 height 297
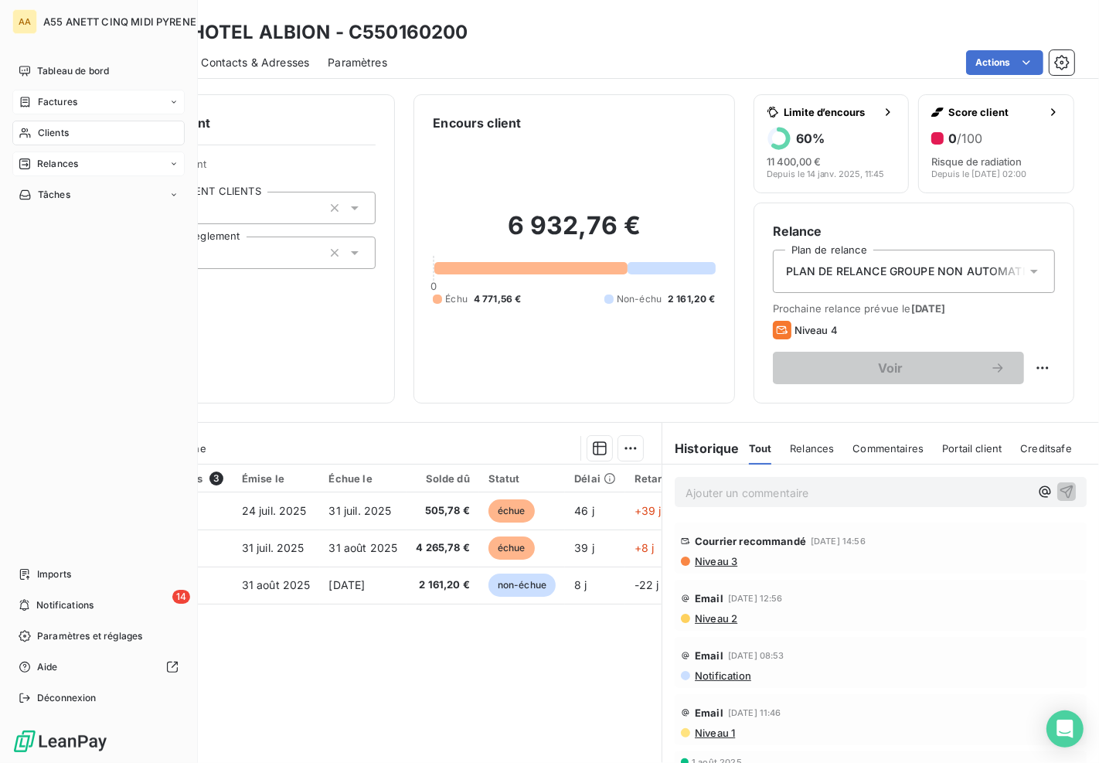
click at [71, 130] on div "Clients" at bounding box center [98, 133] width 172 height 25
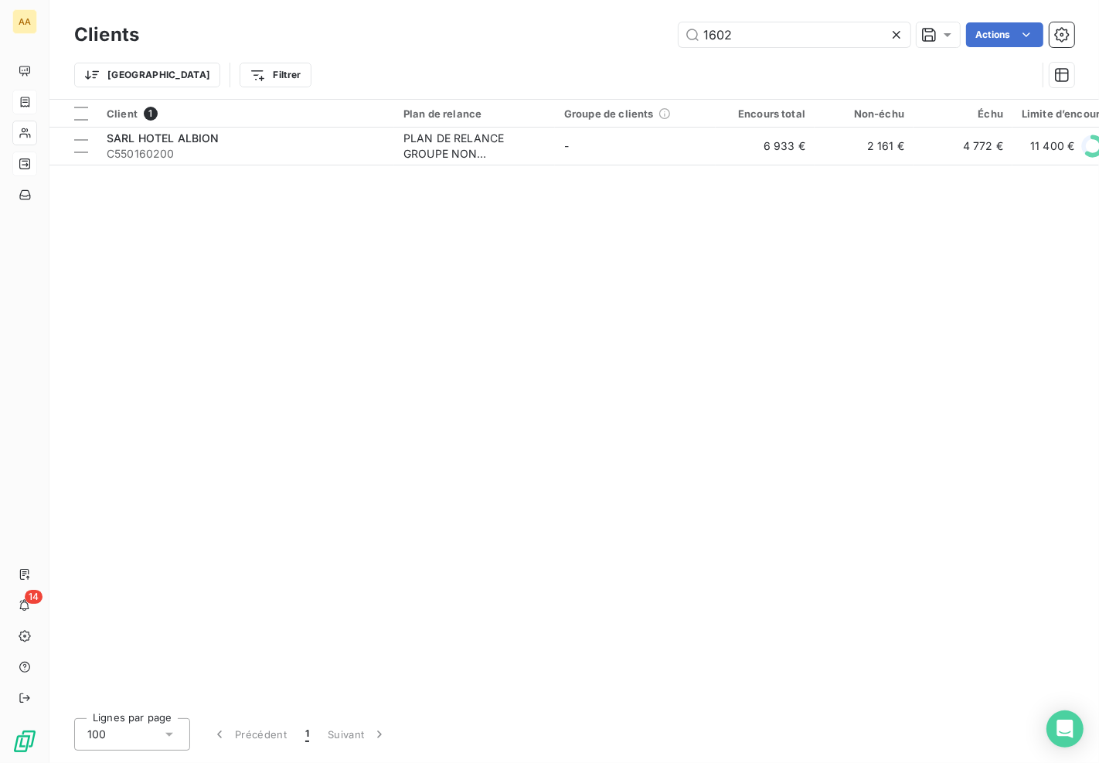
drag, startPoint x: 745, startPoint y: 34, endPoint x: 576, endPoint y: 50, distance: 169.2
click at [576, 50] on div "Clients 1602 Actions Trier Filtrer" at bounding box center [574, 59] width 1000 height 80
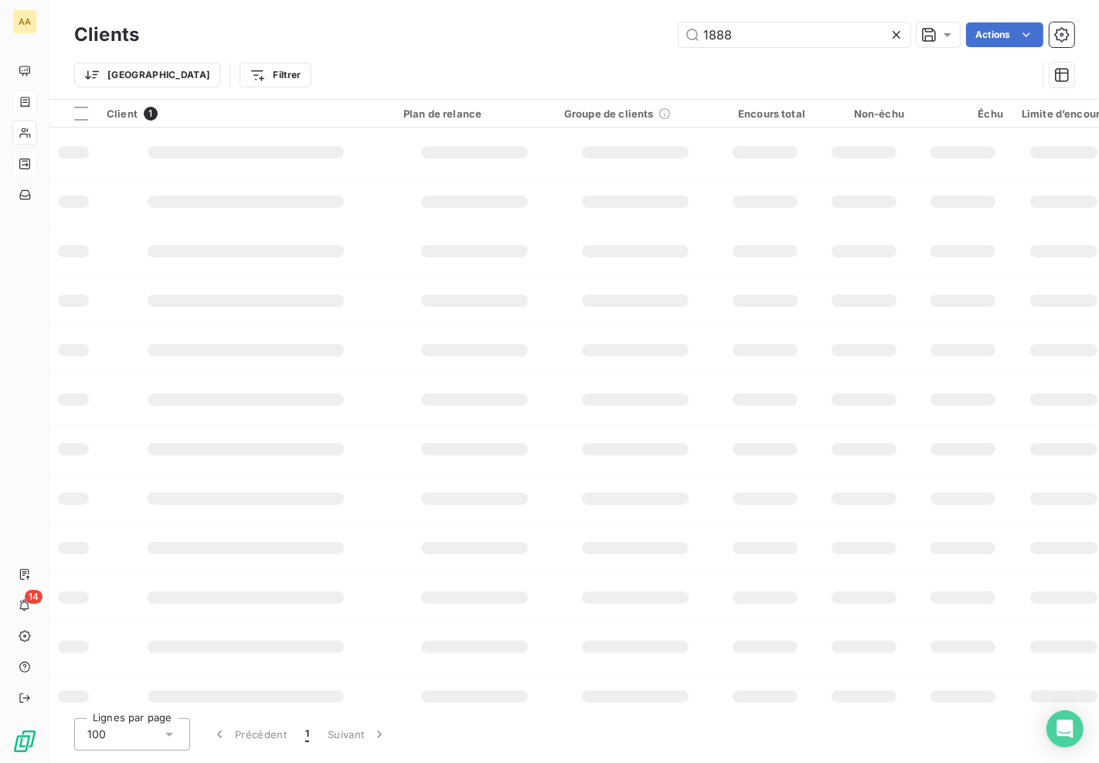
type input "1888"
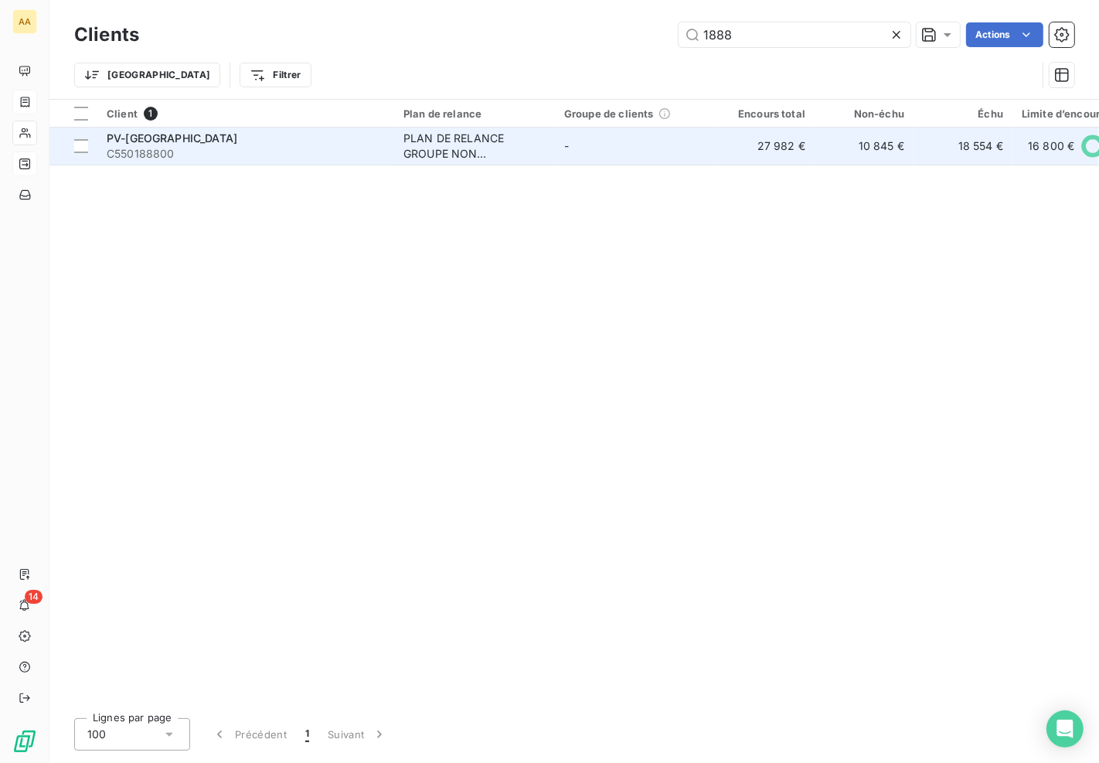
click at [427, 133] on div "PLAN DE RELANCE GROUPE NON AUTOMATIQUE" at bounding box center [474, 146] width 142 height 31
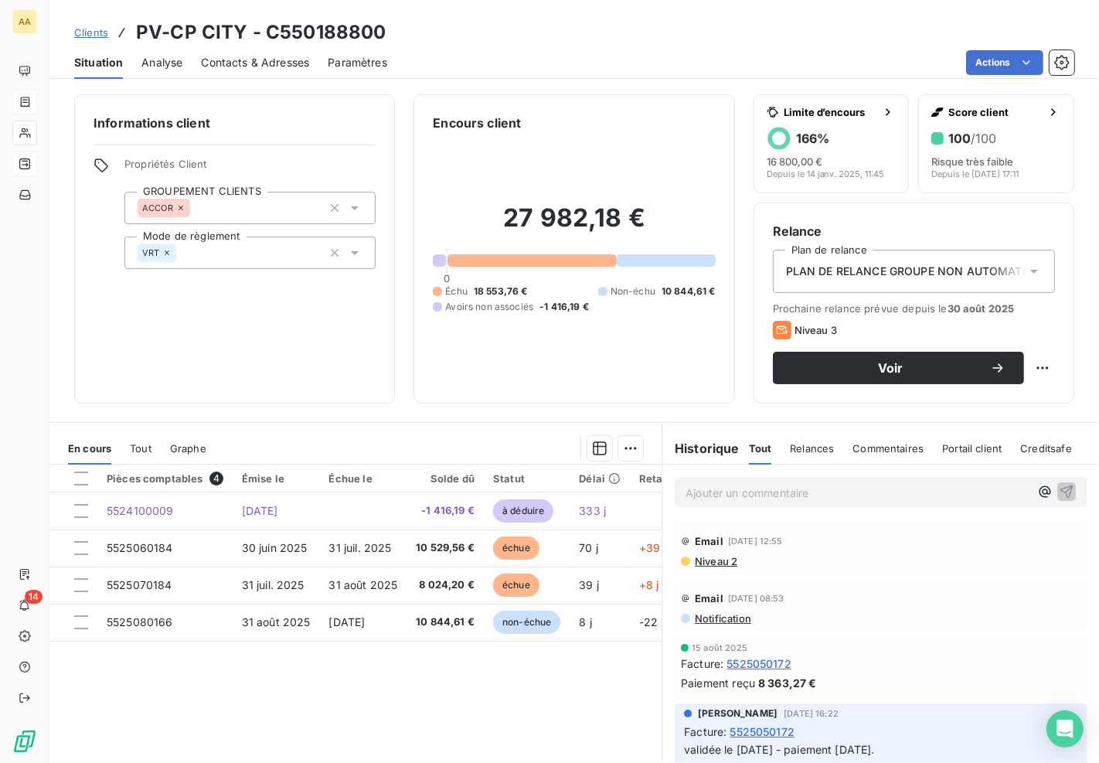
click at [458, 678] on div "Pièces comptables 4 Émise le Échue le Solde dû Statut Délai Retard 5524100009 […" at bounding box center [355, 612] width 612 height 297
click at [448, 682] on div "Pièces comptables 4 Émise le Échue le Solde dû Statut Délai Retard 5524100009 […" at bounding box center [355, 612] width 612 height 297
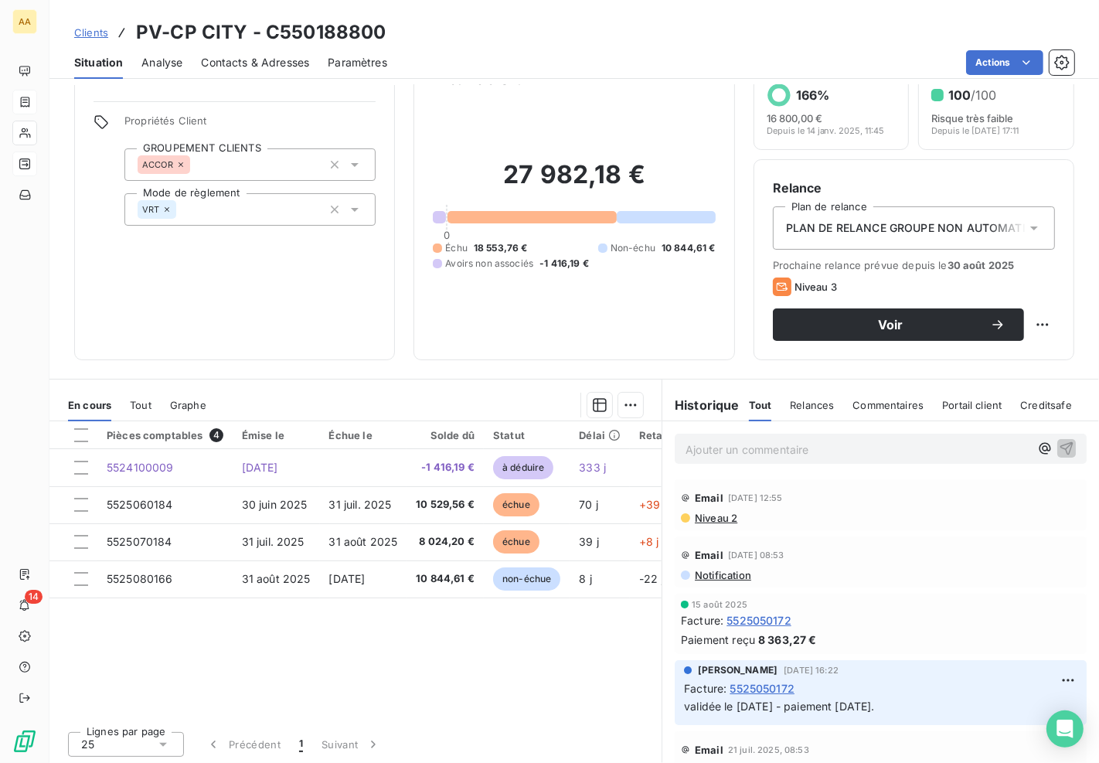
scroll to position [45, 0]
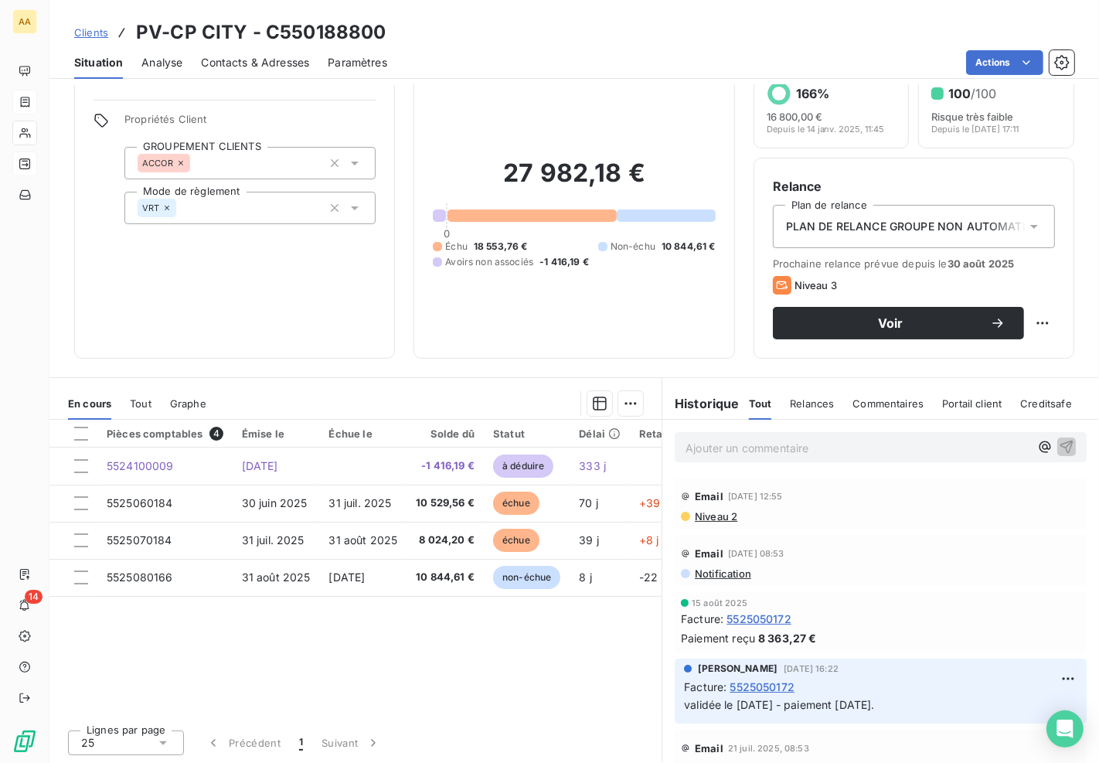
click at [75, 27] on span "Clients" at bounding box center [91, 32] width 34 height 12
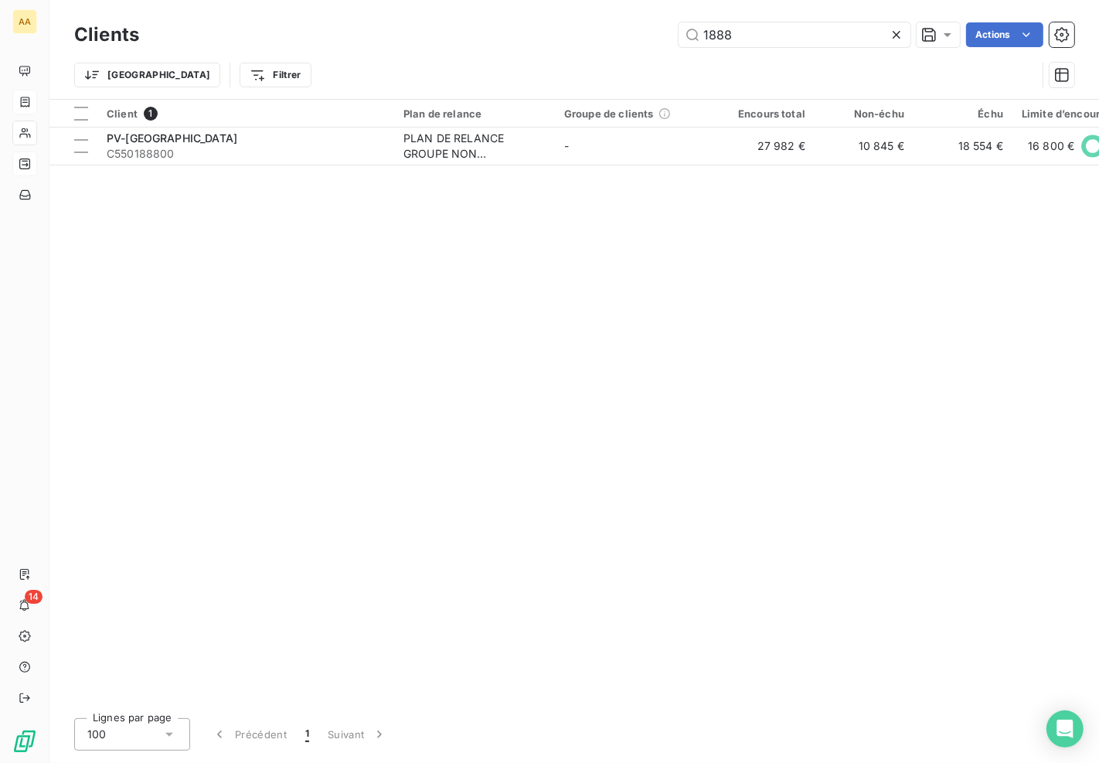
drag, startPoint x: 784, startPoint y: 36, endPoint x: 474, endPoint y: 12, distance: 310.8
click at [421, 40] on div "1888 Actions" at bounding box center [616, 34] width 916 height 25
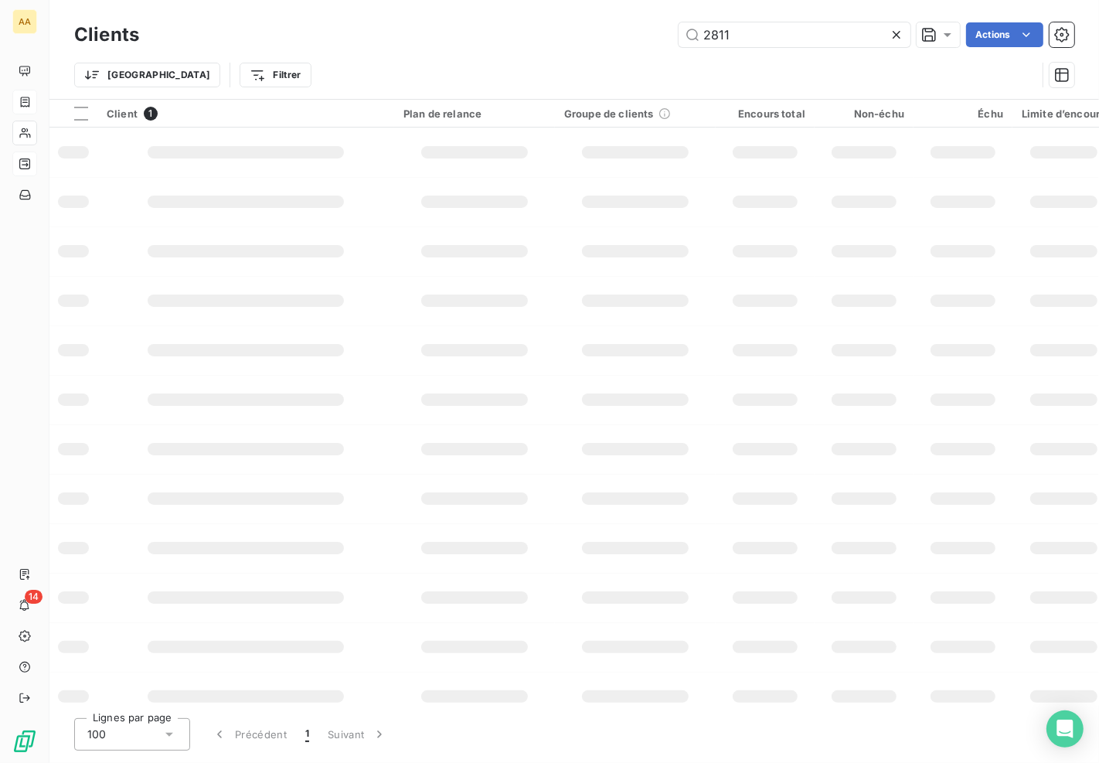
type input "2811"
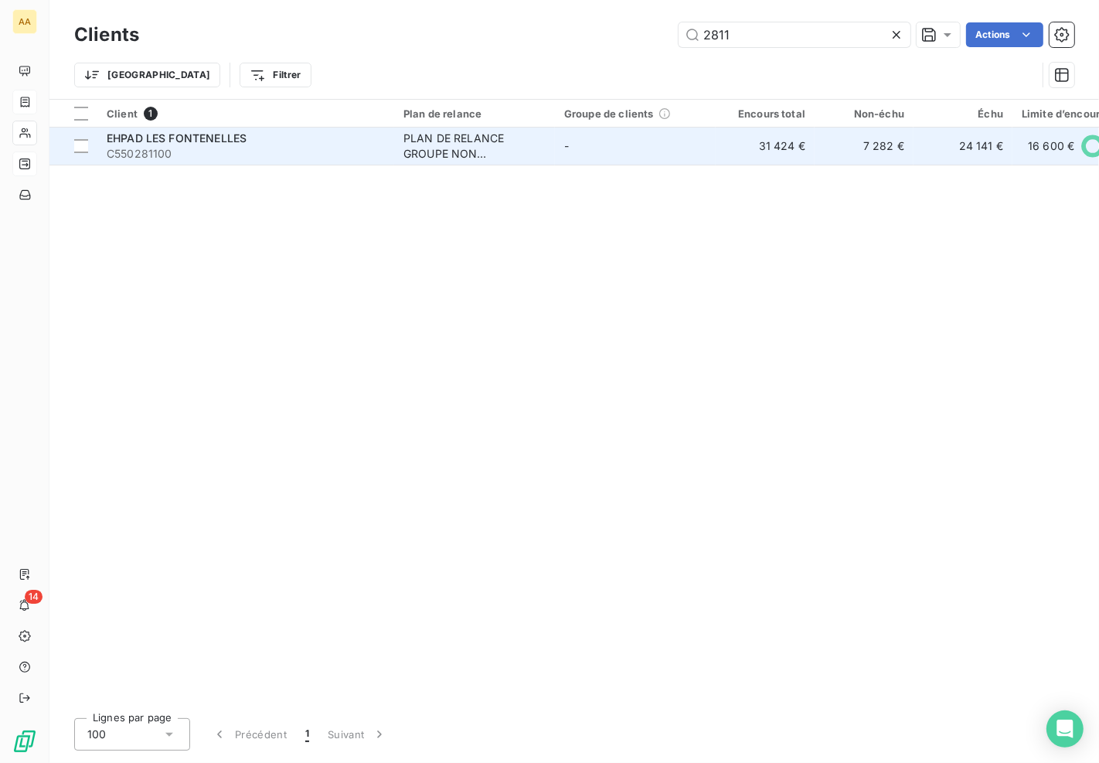
click at [600, 148] on td "-" at bounding box center [635, 145] width 161 height 37
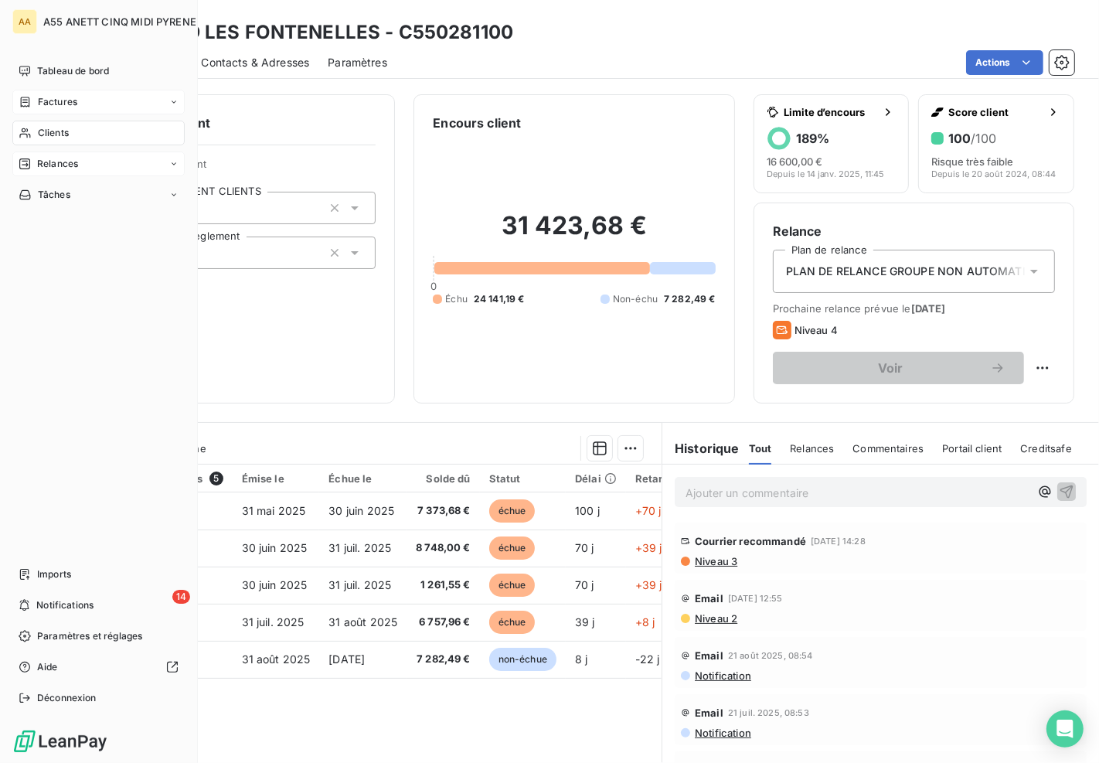
click at [29, 122] on div "Clients" at bounding box center [98, 133] width 172 height 25
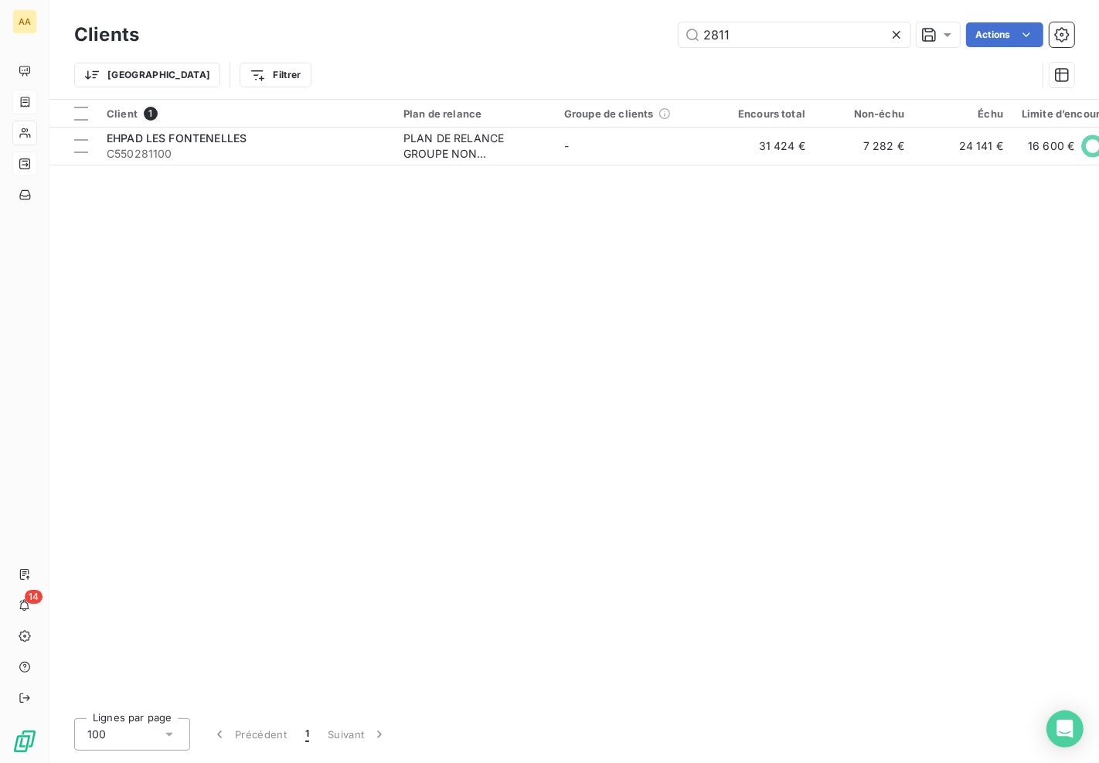
drag, startPoint x: 784, startPoint y: 40, endPoint x: 574, endPoint y: 39, distance: 209.4
click at [574, 40] on div "2811 Actions" at bounding box center [616, 34] width 916 height 25
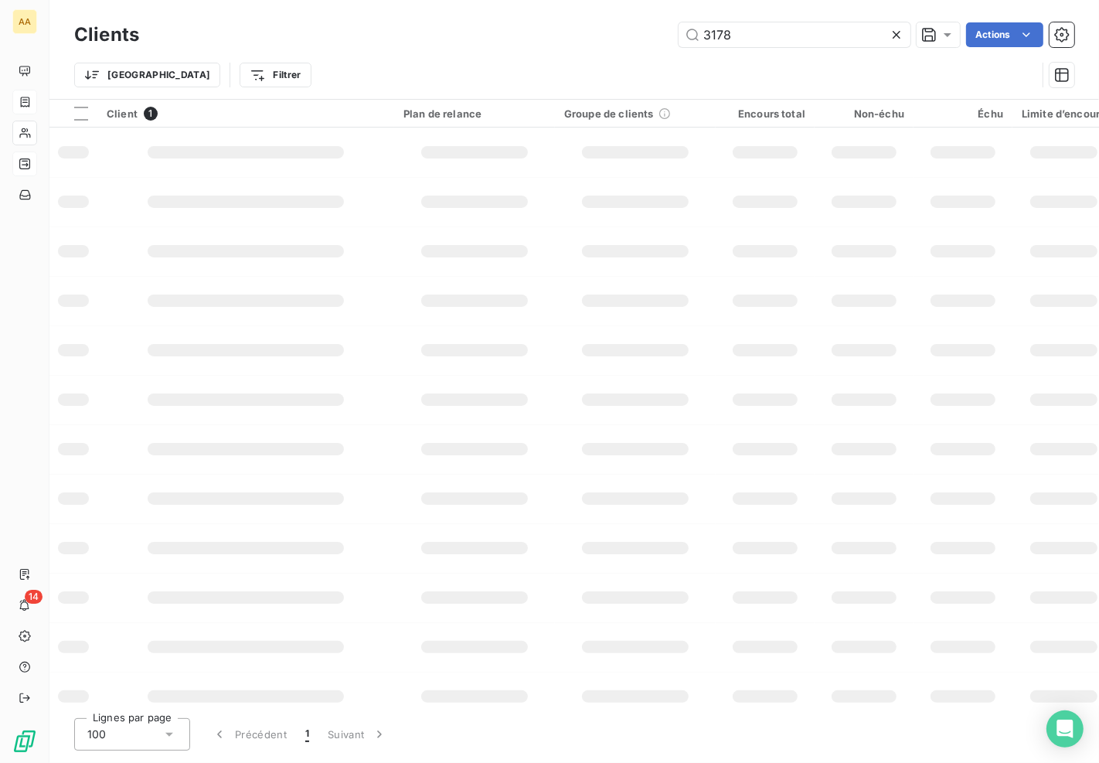
type input "3178"
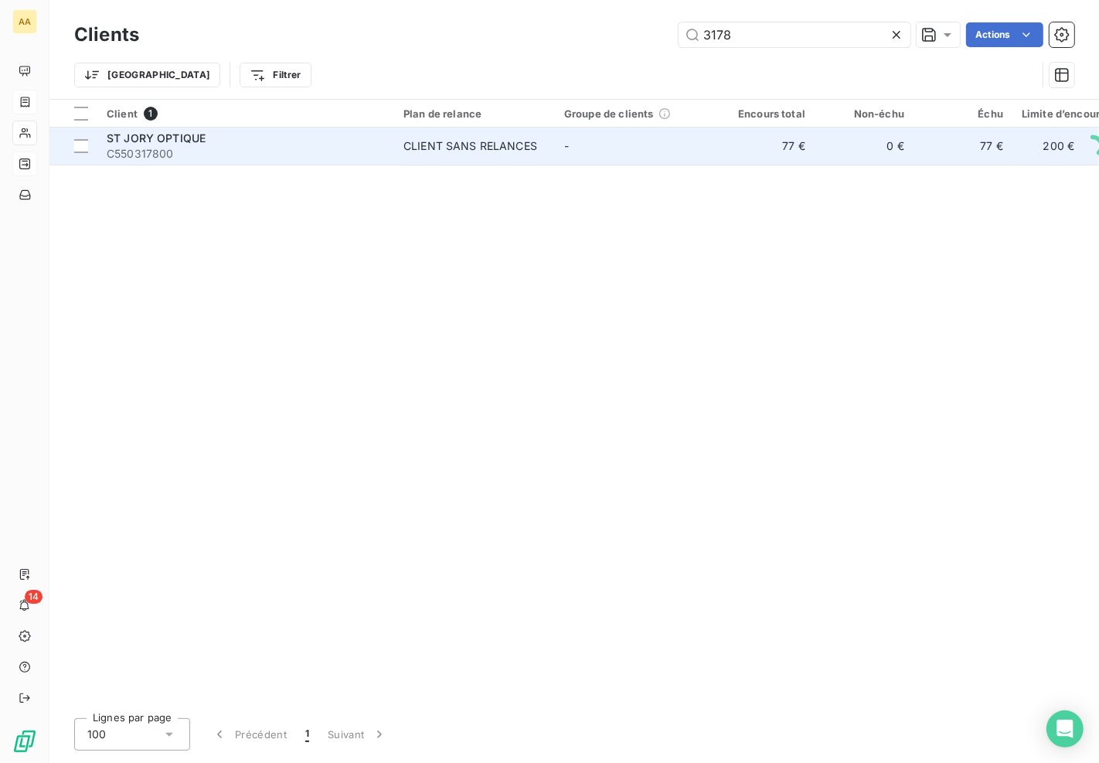
click at [879, 147] on td "0 €" at bounding box center [863, 145] width 99 height 37
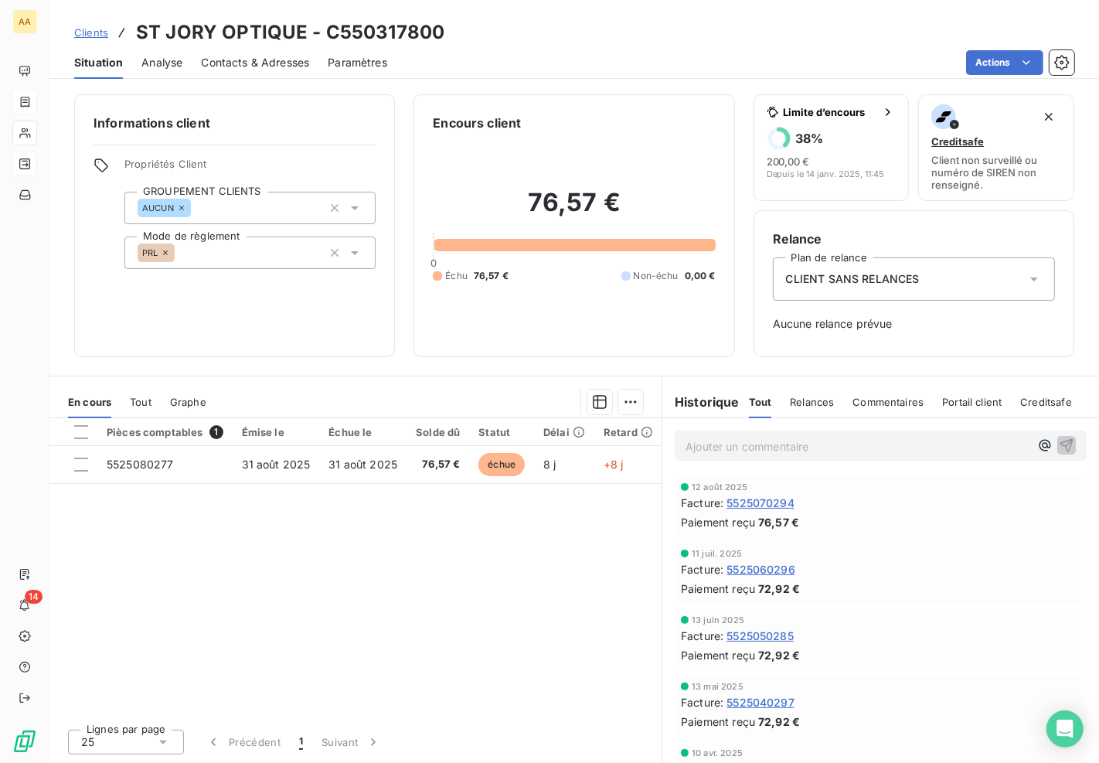
click at [93, 29] on span "Clients" at bounding box center [91, 32] width 34 height 12
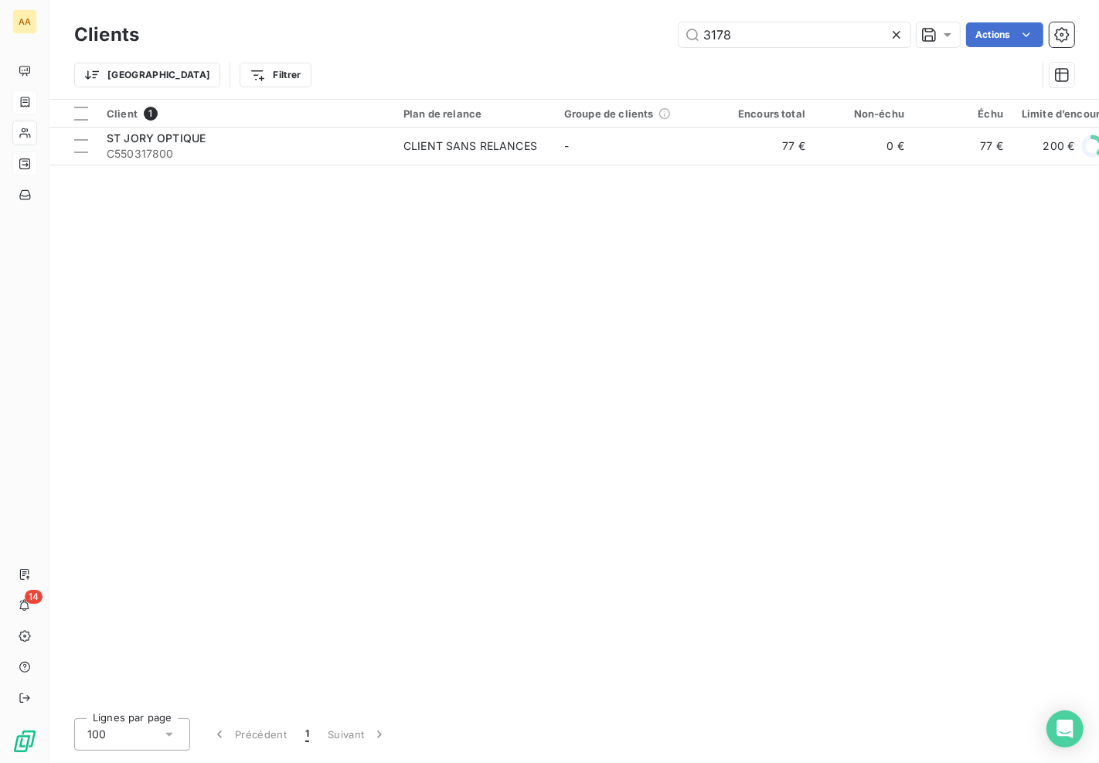
drag, startPoint x: 754, startPoint y: 32, endPoint x: 527, endPoint y: 41, distance: 227.3
click at [524, 42] on div "3178 Actions" at bounding box center [616, 34] width 916 height 25
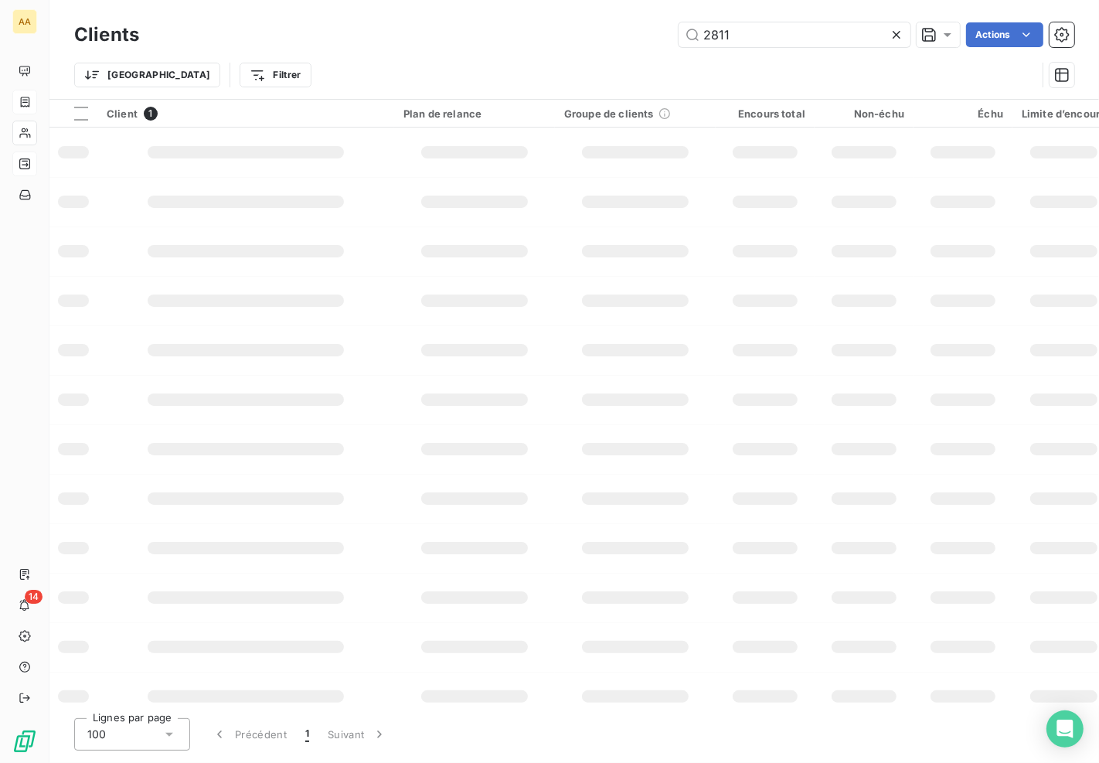
type input "2811"
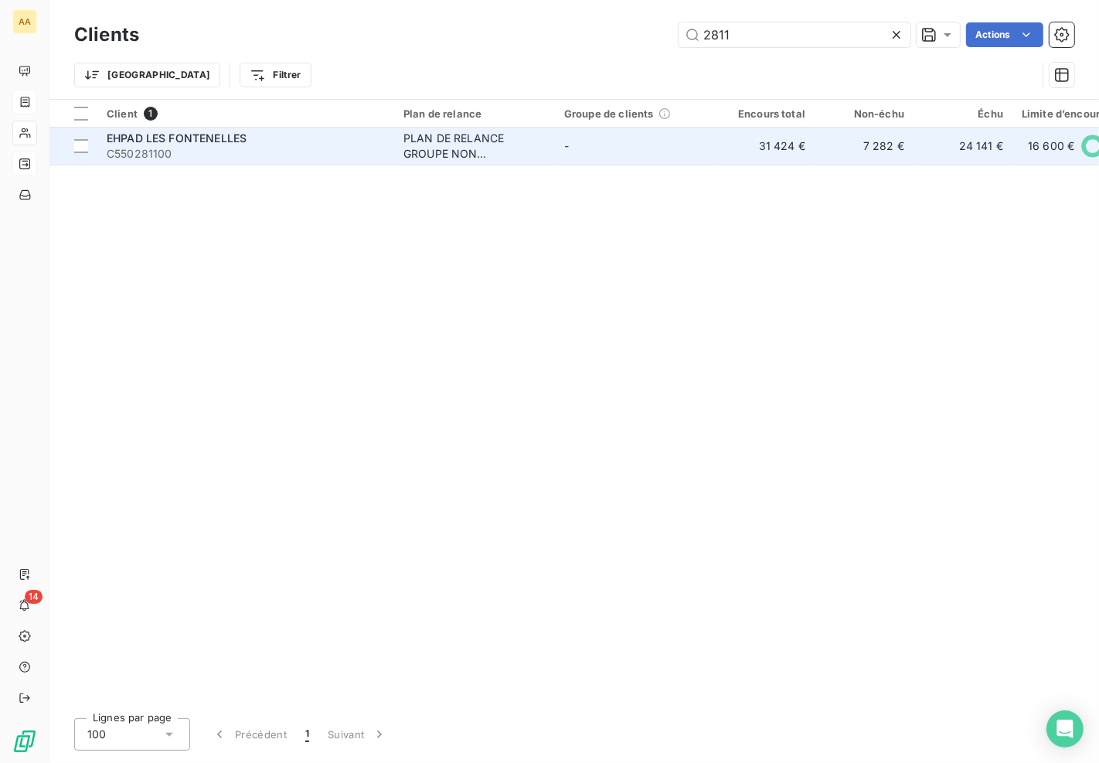
click at [426, 149] on div "PLAN DE RELANCE GROUPE NON AUTOMATIQUE" at bounding box center [474, 146] width 142 height 31
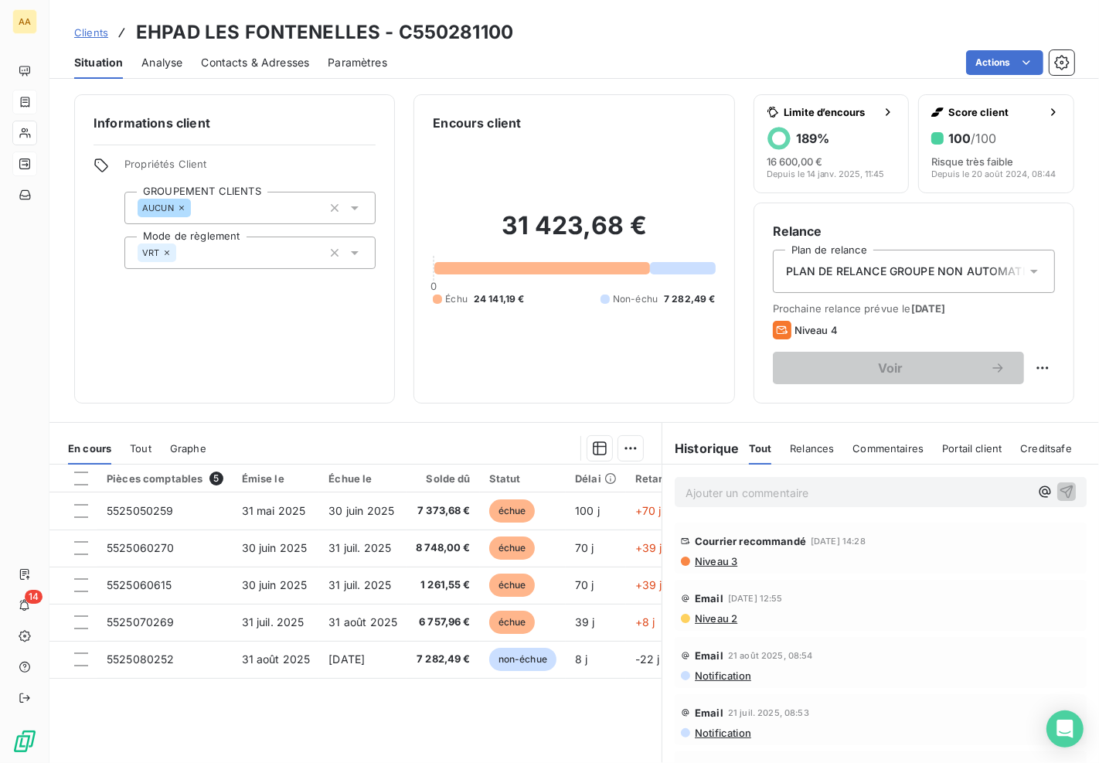
click at [736, 491] on p "Ajouter un commentaire ﻿" at bounding box center [857, 492] width 344 height 19
click at [746, 484] on span "REGLEES CETTE SEMAINE - directeur" at bounding box center [782, 490] width 195 height 13
drag, startPoint x: 967, startPoint y: 485, endPoint x: 474, endPoint y: 491, distance: 493.0
click at [474, 491] on div "En cours Tout Graphe Pièces comptables 5 Émise le Échue le Solde dû Statut Déla…" at bounding box center [573, 615] width 1049 height 386
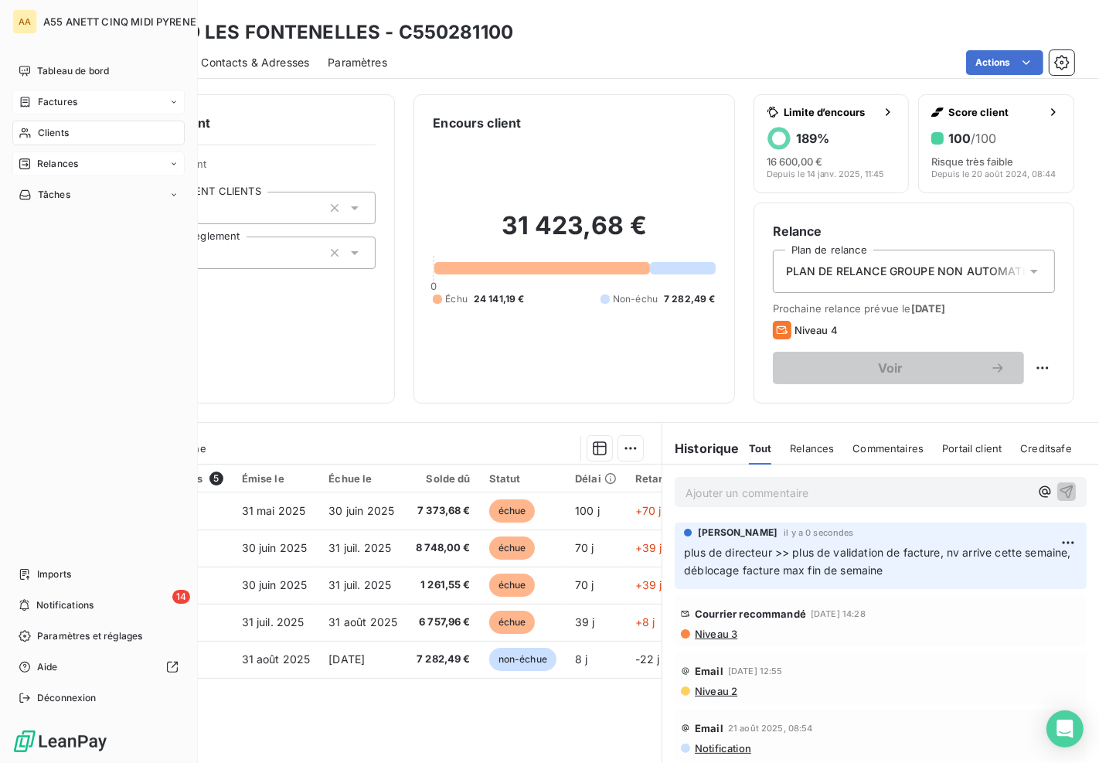
click at [22, 134] on icon at bounding box center [25, 133] width 13 height 12
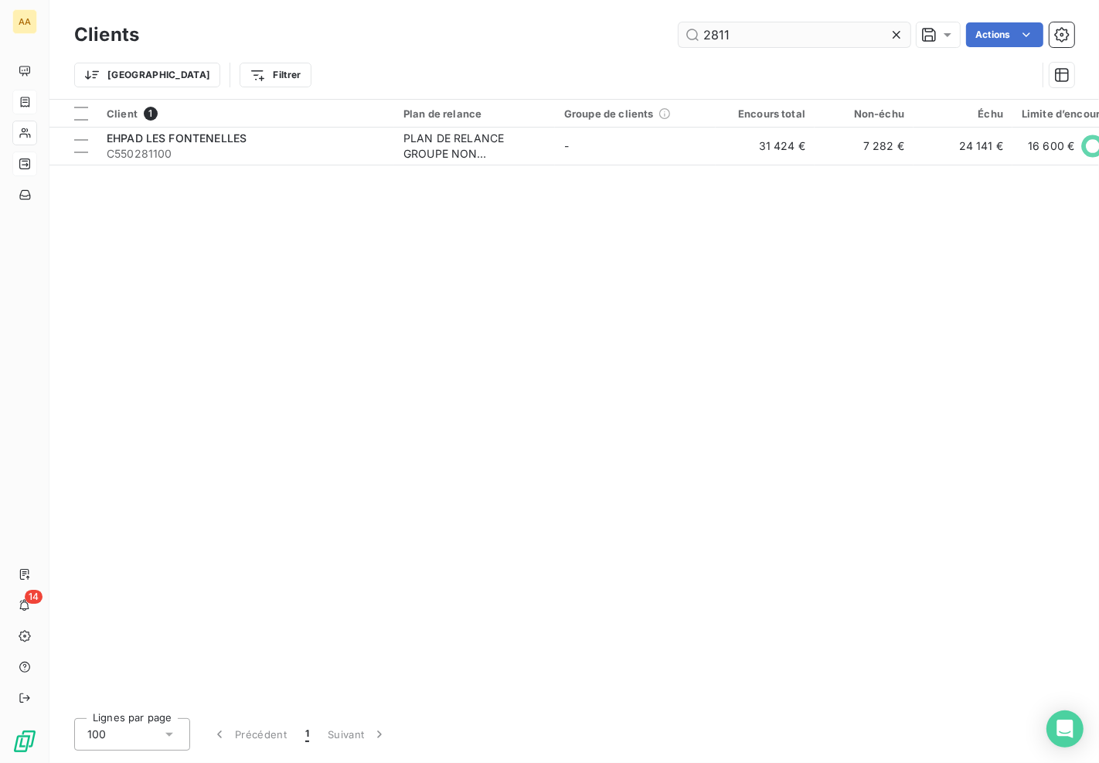
drag, startPoint x: 763, startPoint y: 31, endPoint x: 751, endPoint y: 39, distance: 15.0
click at [751, 39] on input "2811" at bounding box center [794, 34] width 232 height 25
drag, startPoint x: 751, startPoint y: 39, endPoint x: 528, endPoint y: 39, distance: 223.3
click at [528, 39] on div "2811 Actions" at bounding box center [616, 34] width 916 height 25
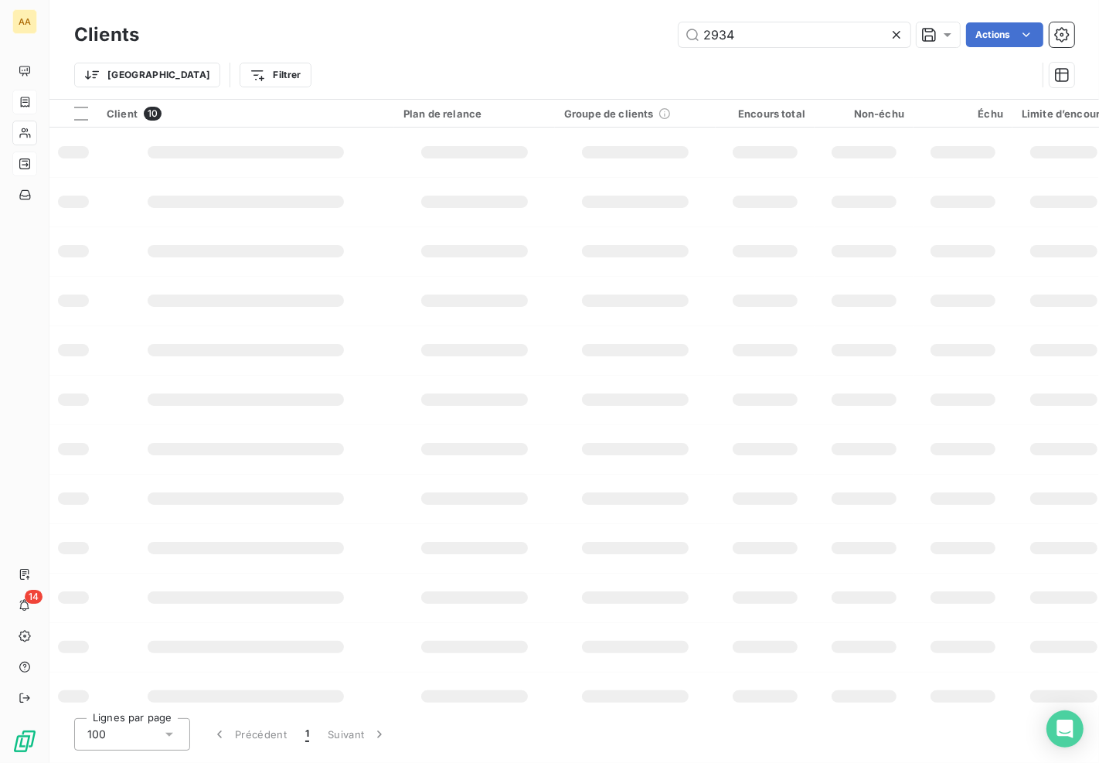
type input "2934"
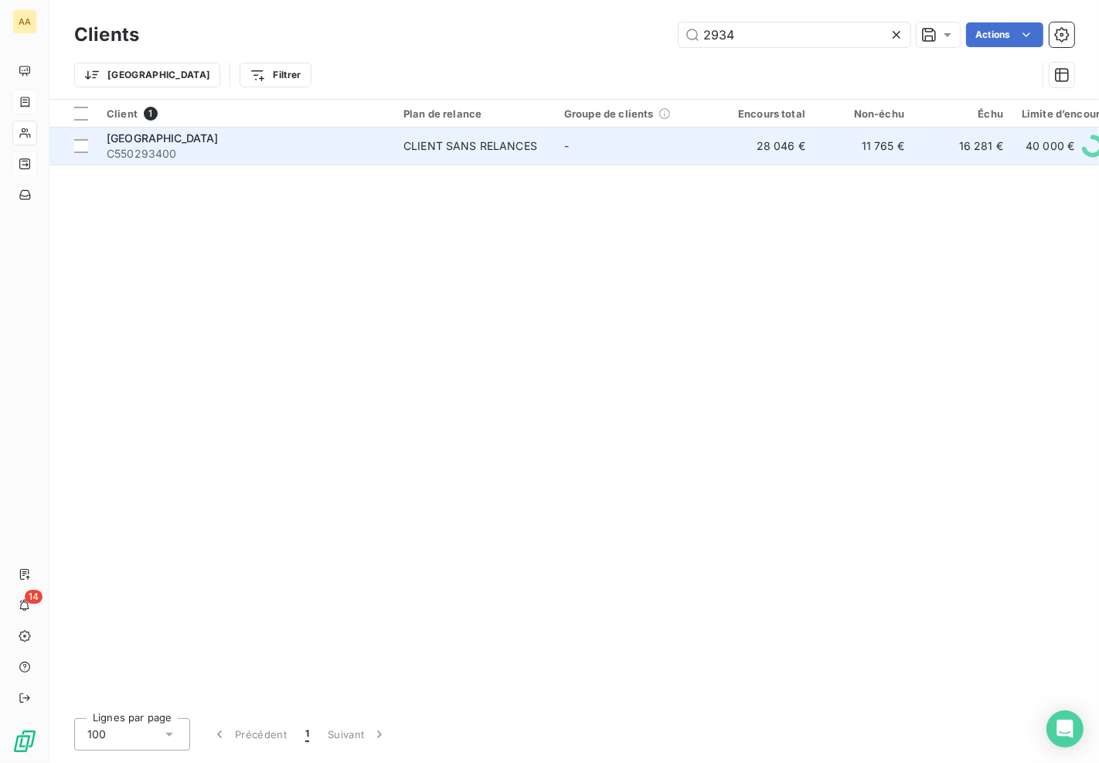
click at [752, 150] on td "28 046 €" at bounding box center [765, 145] width 99 height 37
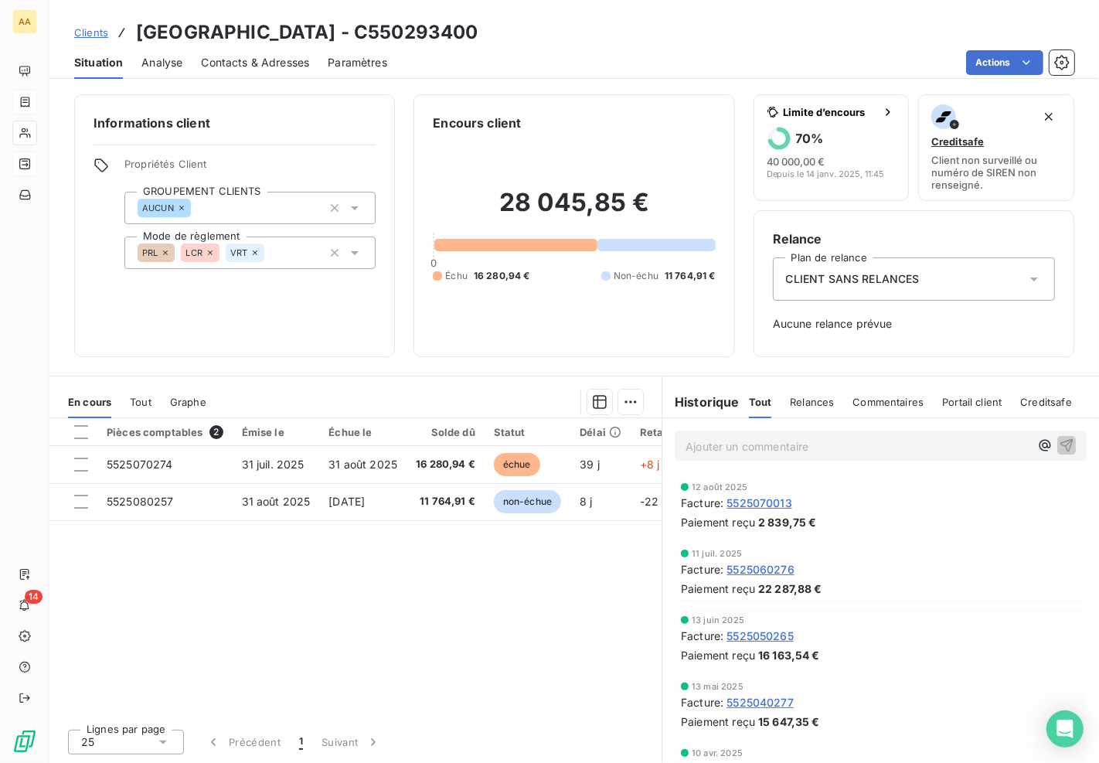
click at [389, 556] on div "Pièces comptables 2 Émise le Échue le Solde dû Statut Délai Retard 5525070274 […" at bounding box center [355, 567] width 612 height 298
click at [91, 36] on span "Clients" at bounding box center [91, 32] width 34 height 12
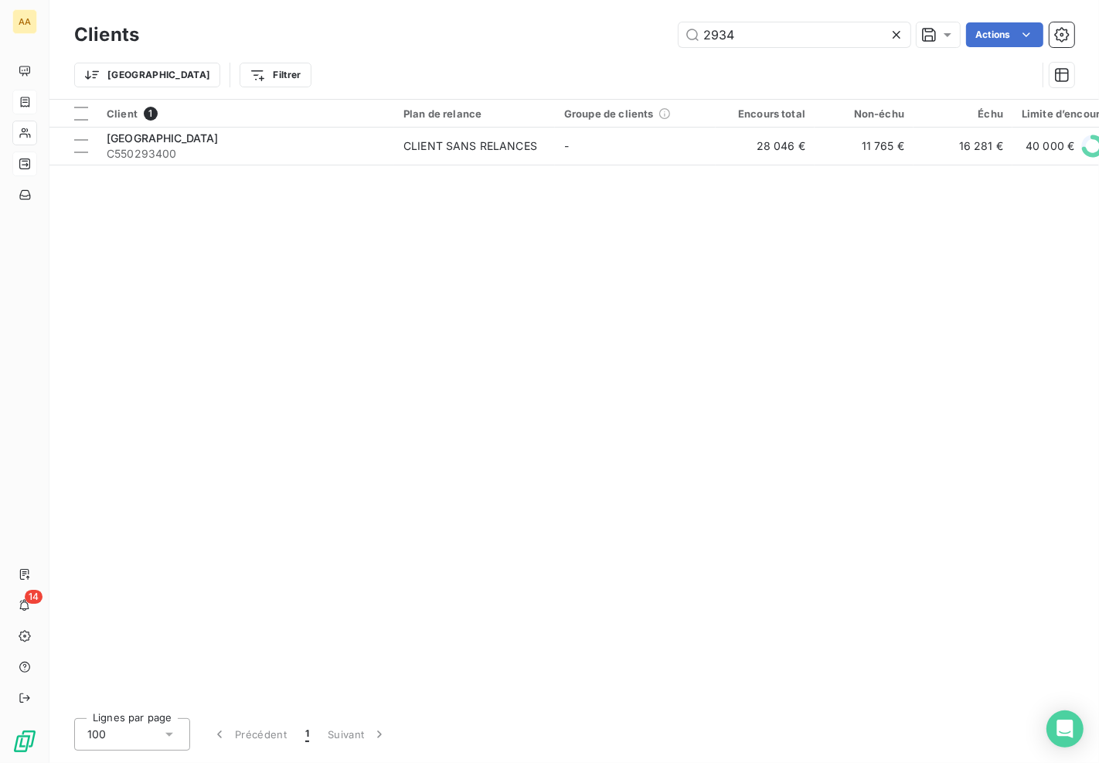
drag, startPoint x: 763, startPoint y: 28, endPoint x: 544, endPoint y: 32, distance: 219.5
click at [544, 32] on div "2934 Actions" at bounding box center [616, 34] width 916 height 25
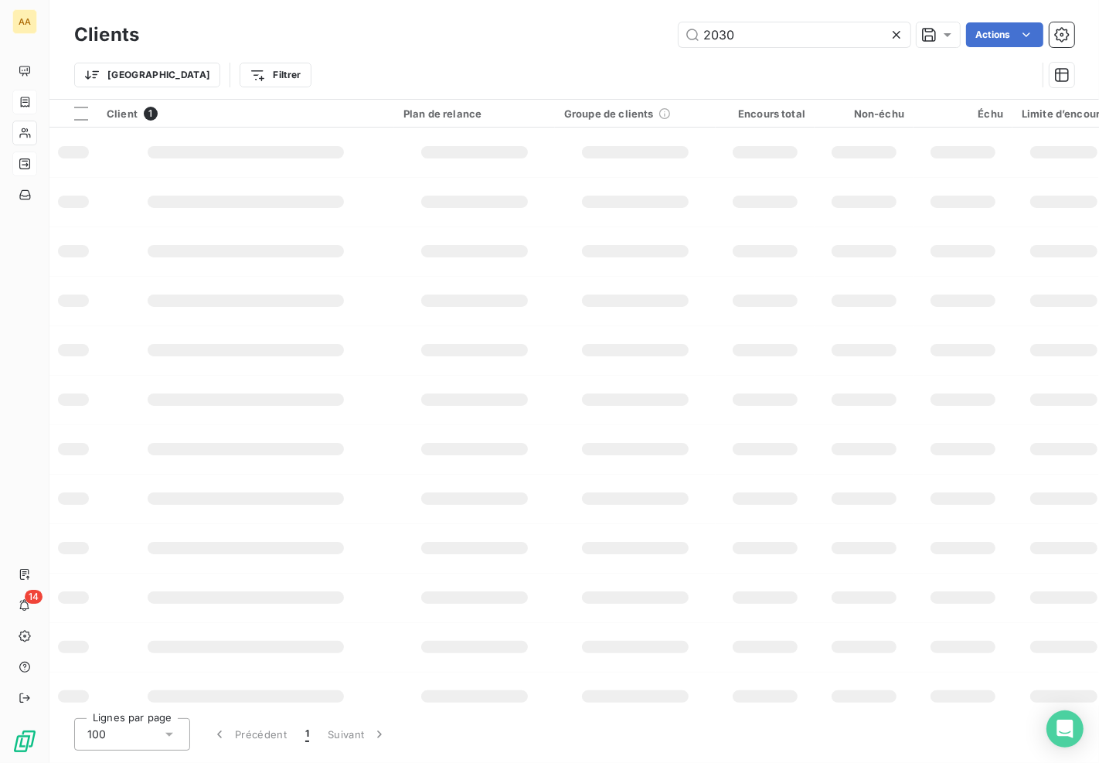
type input "2030"
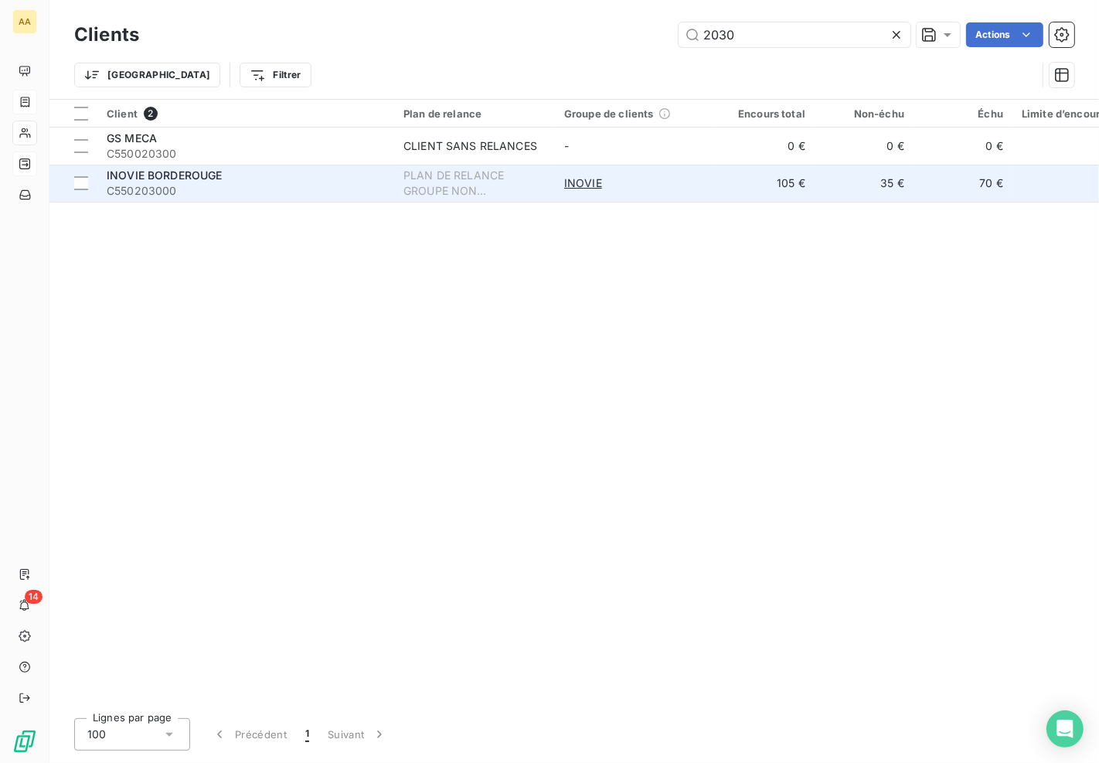
click at [219, 189] on span "C550203000" at bounding box center [246, 190] width 278 height 15
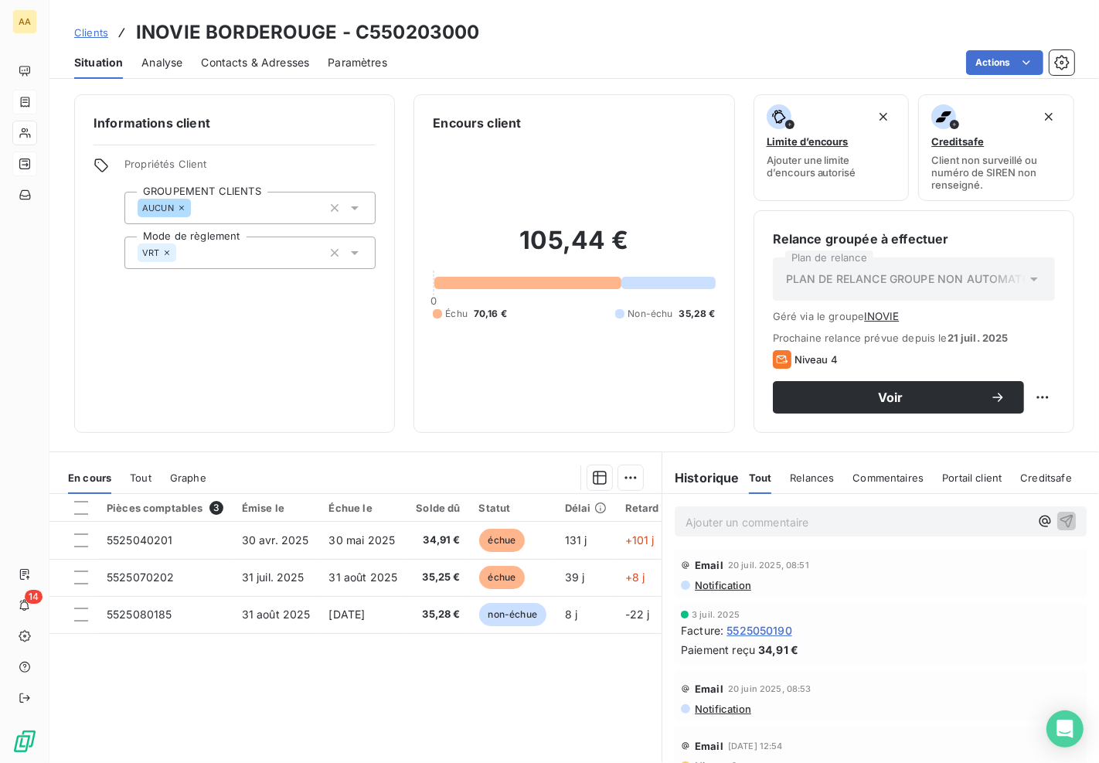
scroll to position [75, 0]
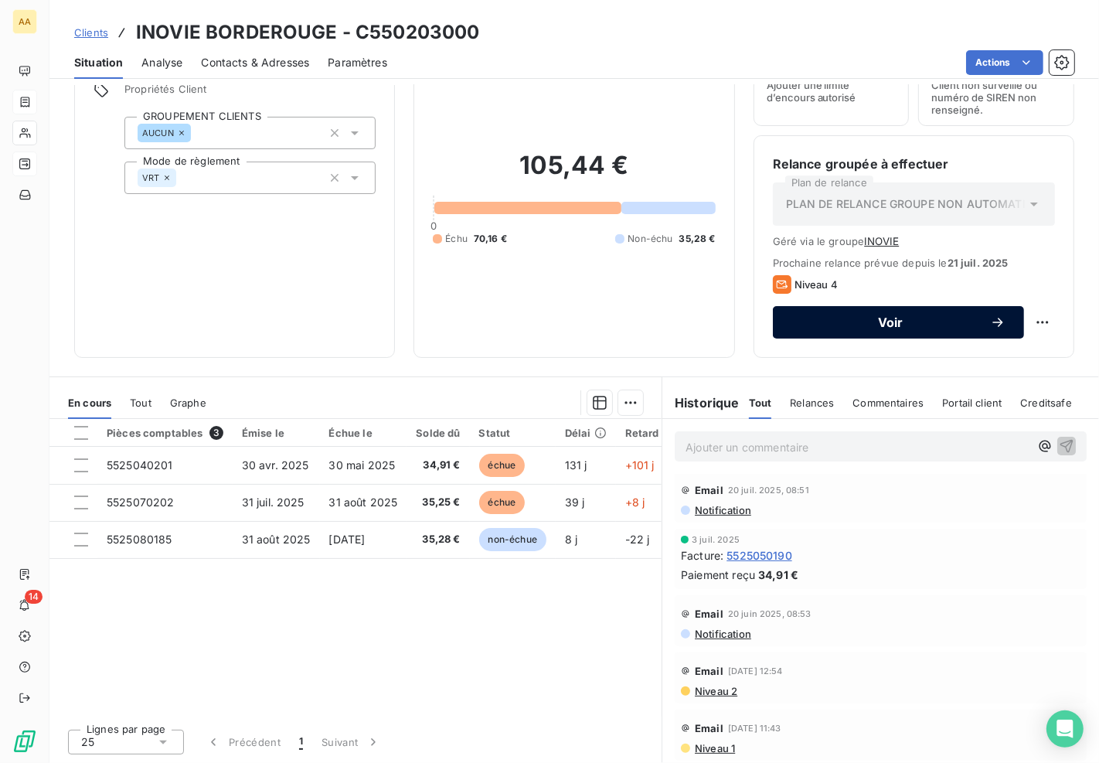
click at [893, 325] on span "Voir" at bounding box center [890, 322] width 199 height 12
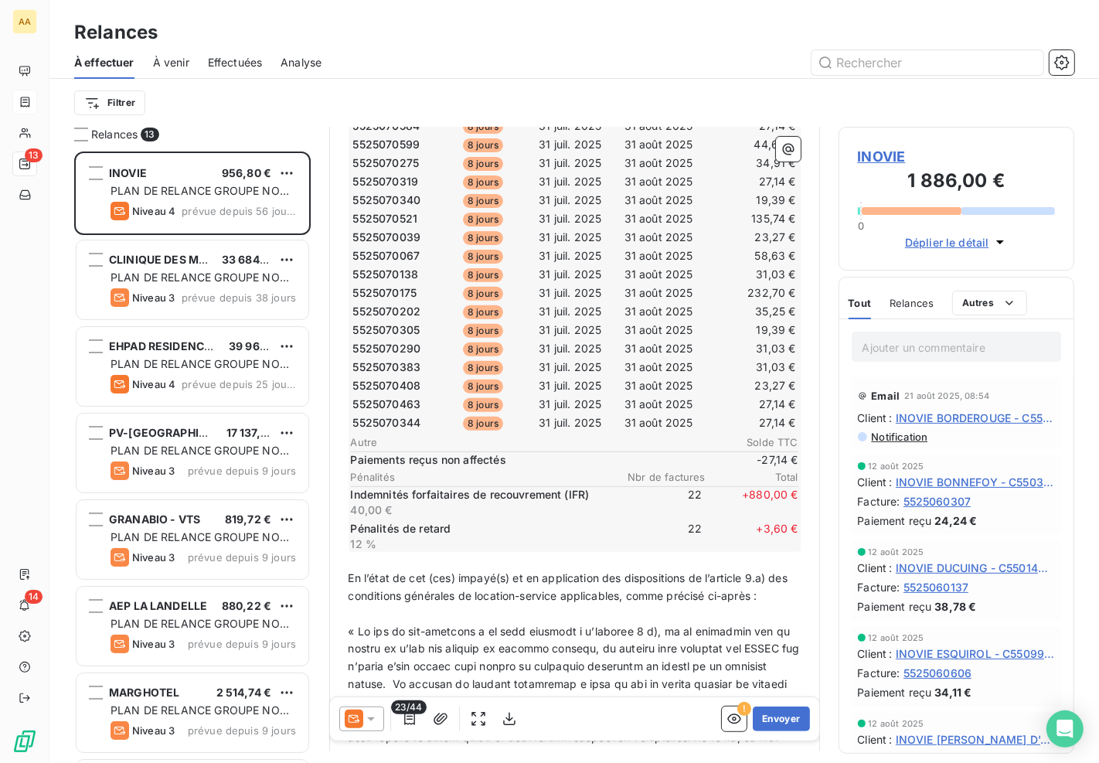
scroll to position [515, 0]
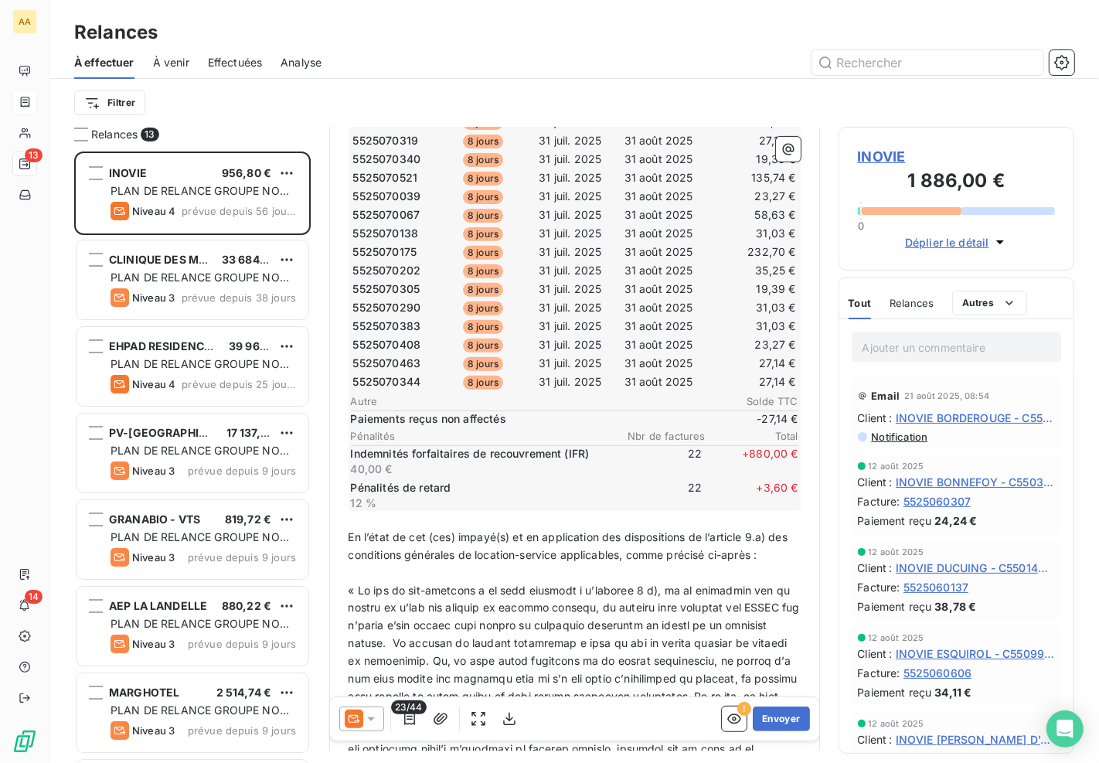
click at [375, 716] on icon at bounding box center [370, 718] width 15 height 15
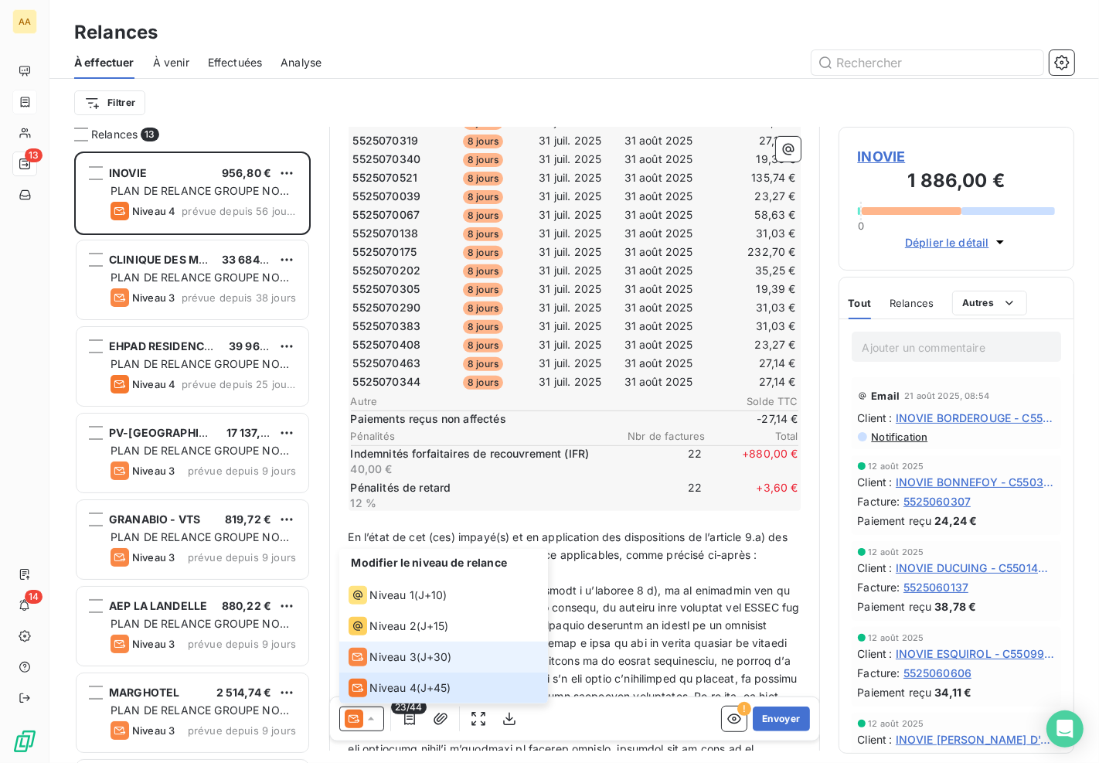
click at [393, 653] on span "Niveau 3" at bounding box center [393, 656] width 46 height 15
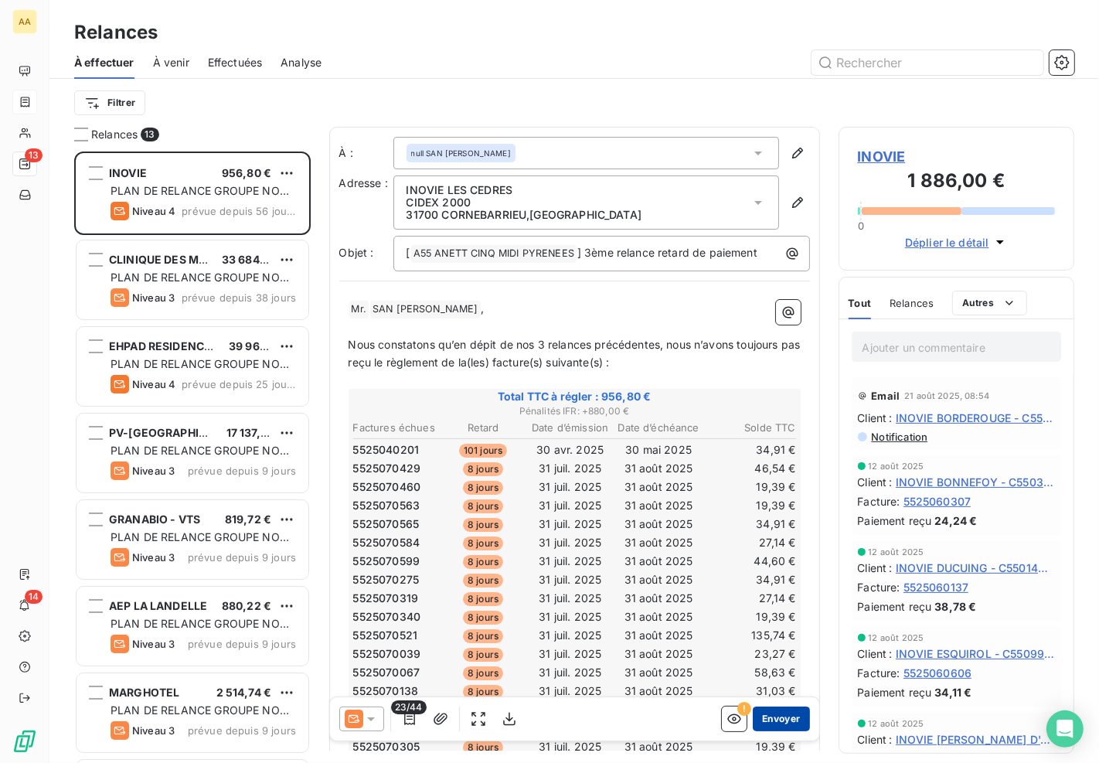
click at [763, 721] on button "Envoyer" at bounding box center [781, 718] width 56 height 25
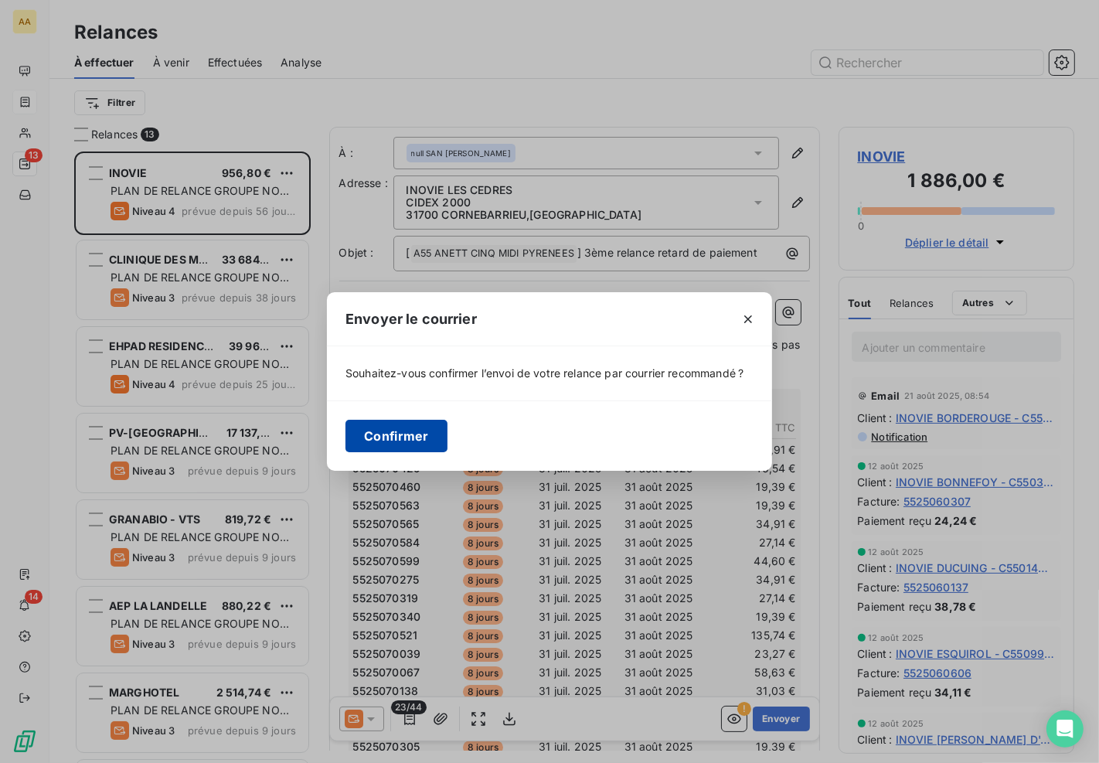
click at [399, 435] on button "Confirmer" at bounding box center [396, 436] width 102 height 32
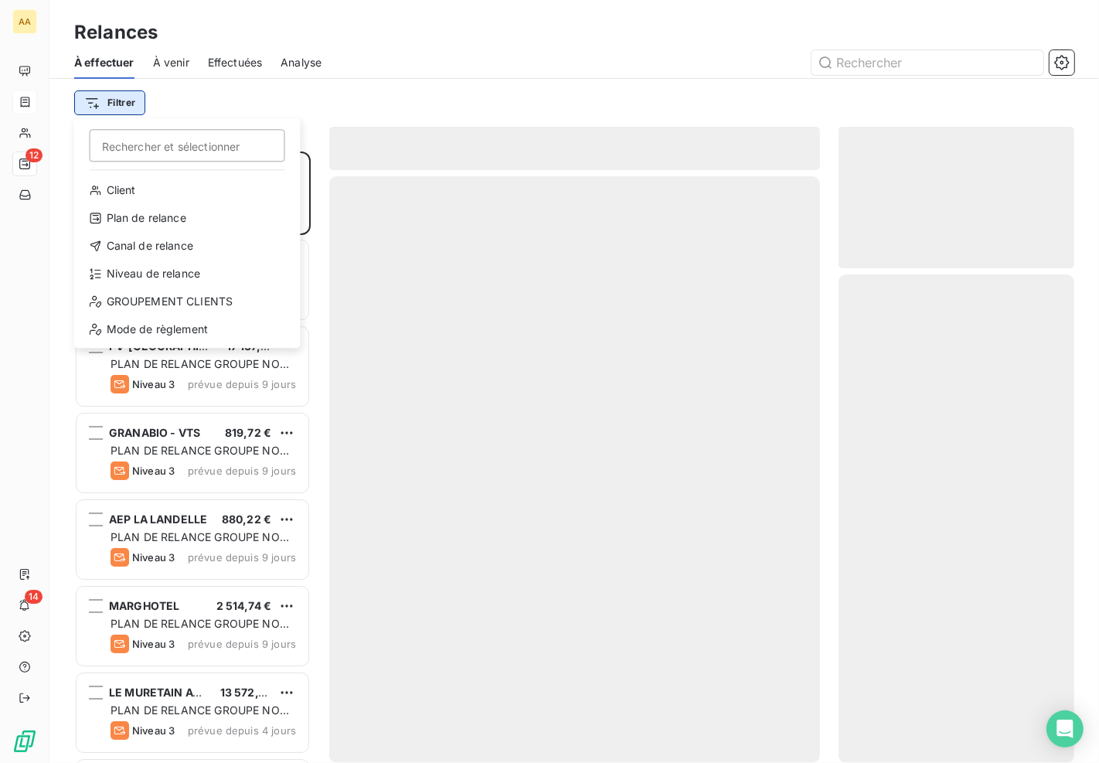
click at [128, 109] on html "AA 12 14 Relances À effectuer À venir Effectuées Analyse Filtrer Rechercher et …" at bounding box center [549, 381] width 1099 height 763
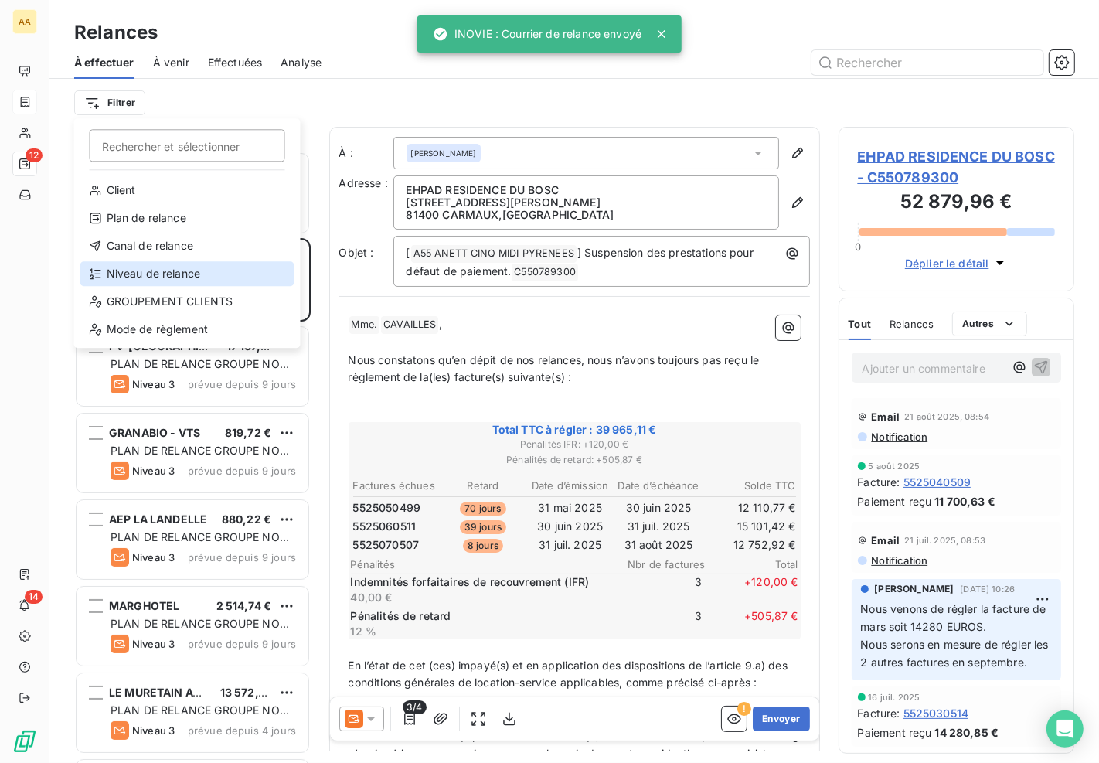
click at [165, 269] on div "Niveau de relance" at bounding box center [187, 273] width 214 height 25
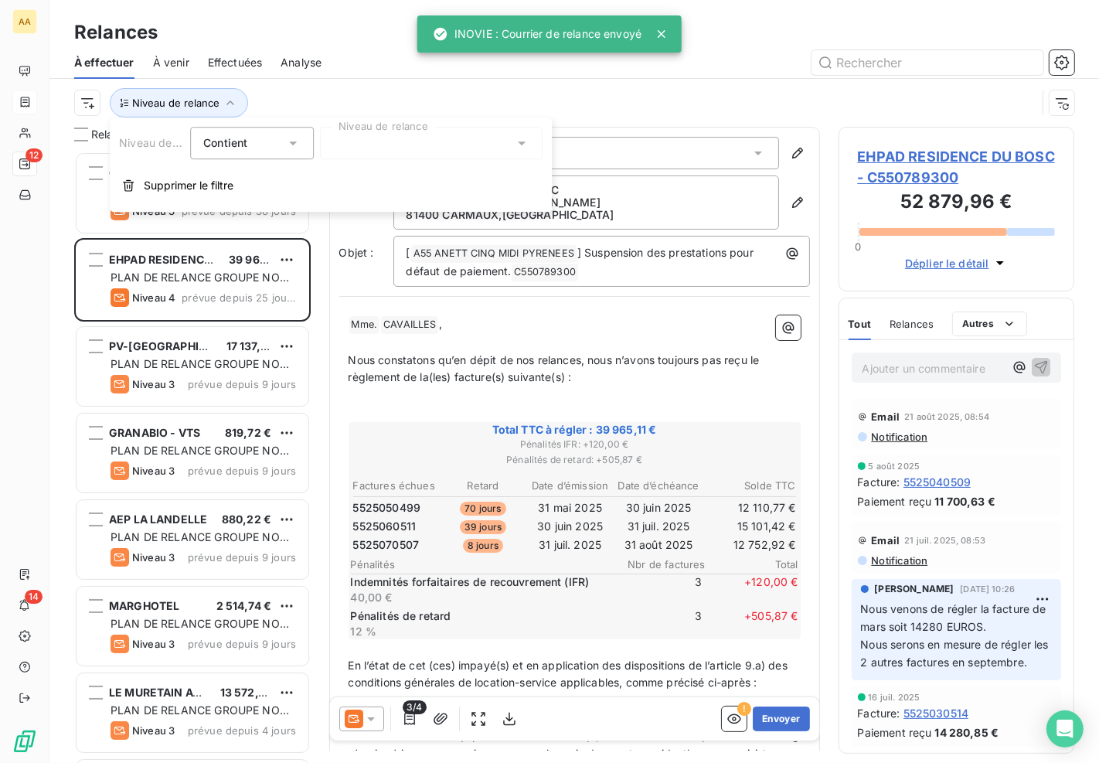
click at [365, 142] on div at bounding box center [431, 143] width 223 height 32
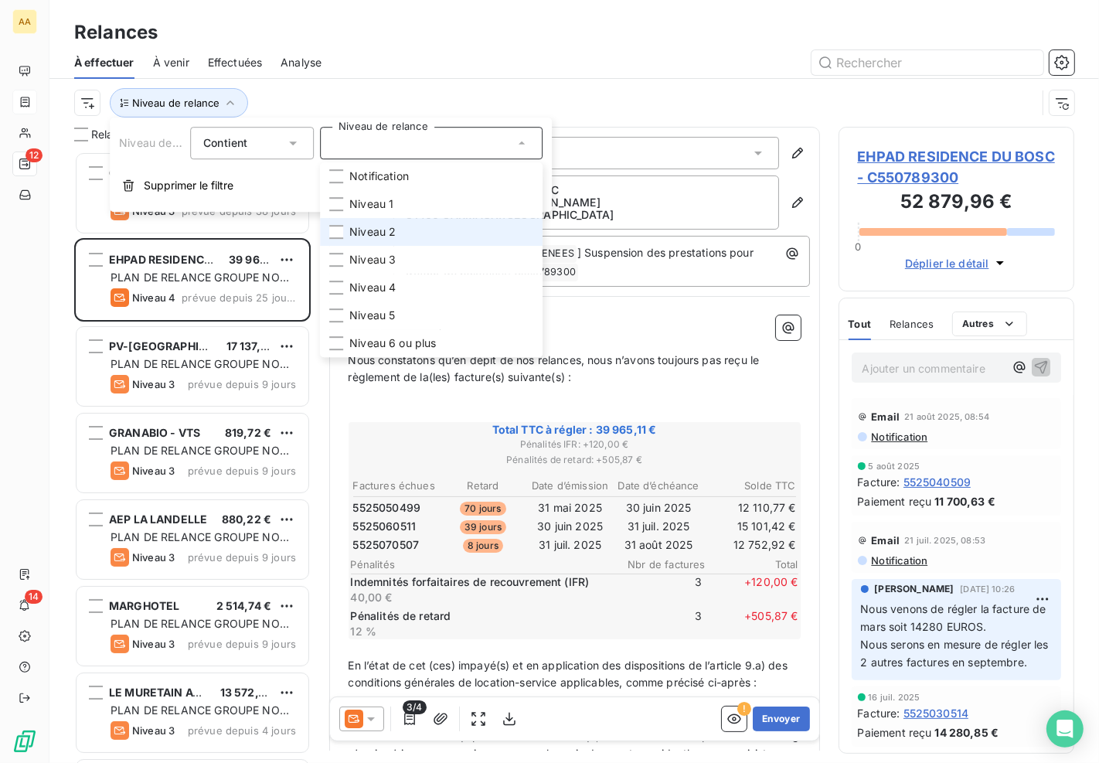
click at [377, 234] on span "Niveau 2" at bounding box center [372, 231] width 46 height 15
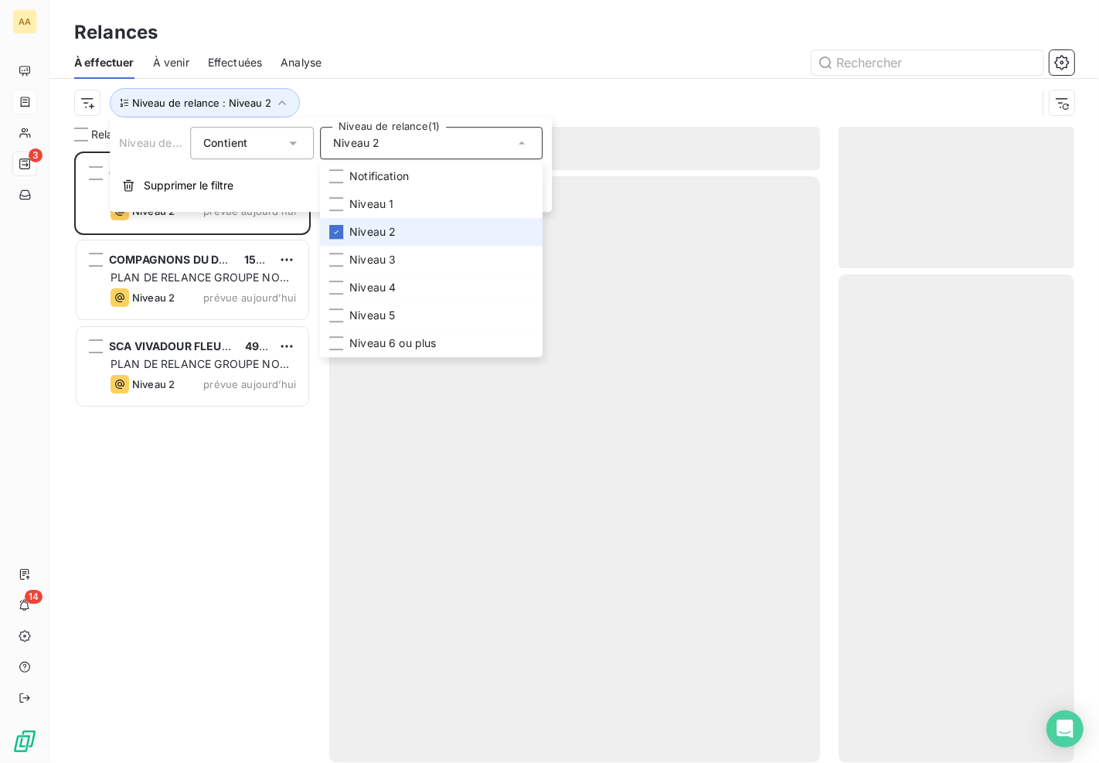
scroll to position [599, 223]
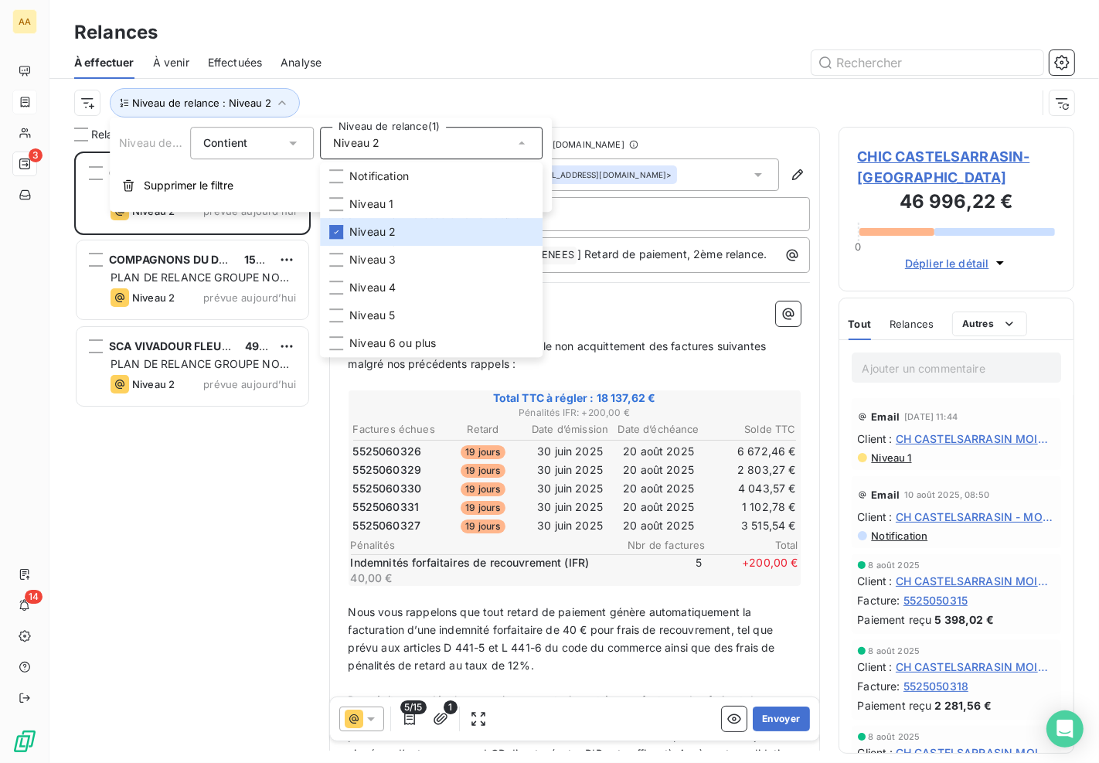
click at [430, 62] on div at bounding box center [707, 62] width 734 height 25
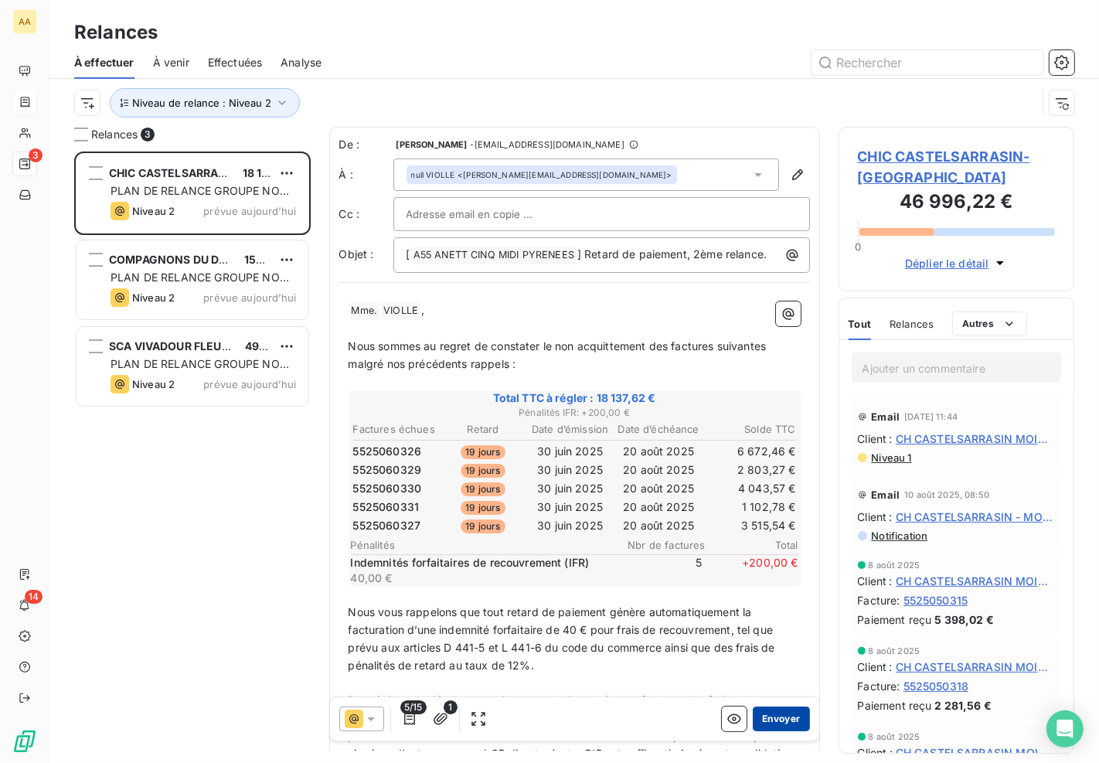
click at [760, 719] on button "Envoyer" at bounding box center [781, 718] width 56 height 25
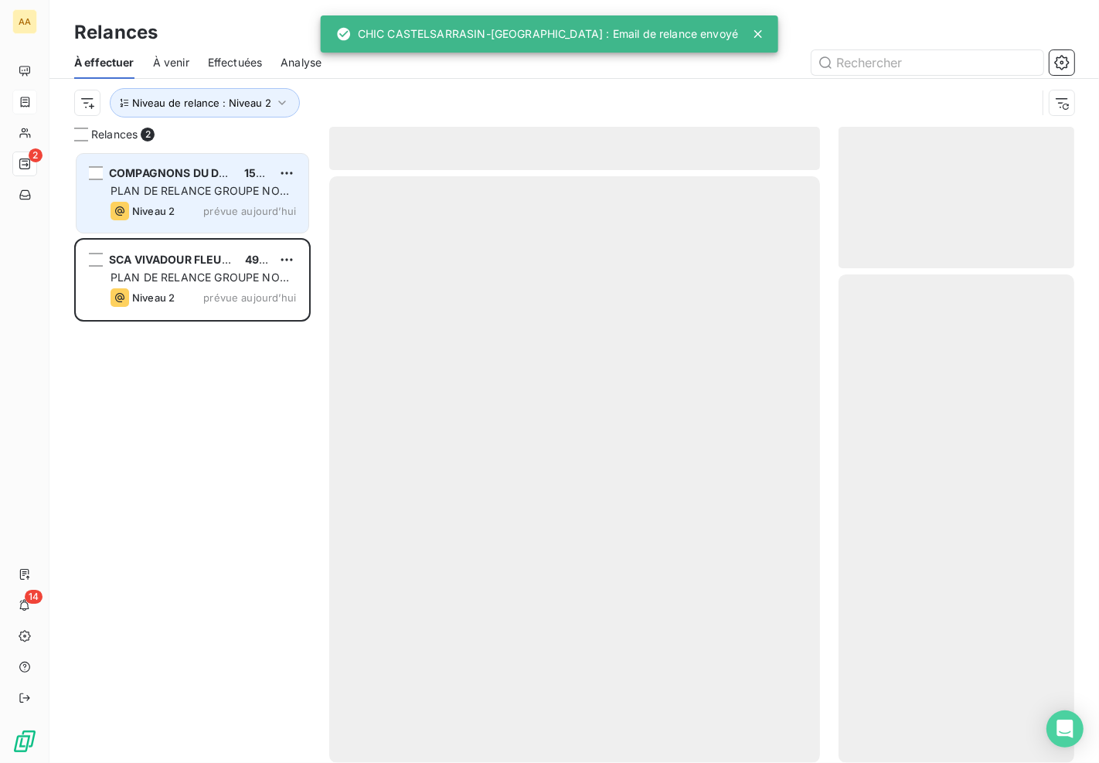
click at [182, 191] on span "PLAN DE RELANCE GROUPE NON AUTOMATIQUE" at bounding box center [199, 198] width 178 height 29
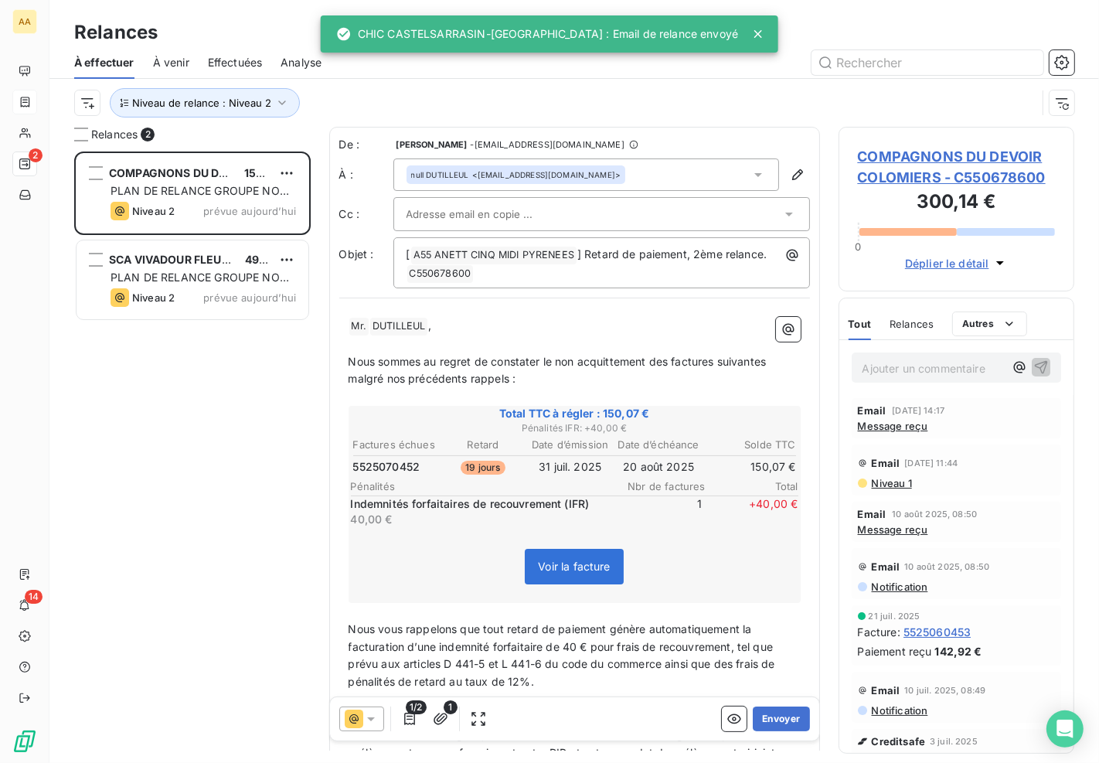
click at [750, 35] on icon at bounding box center [757, 33] width 15 height 15
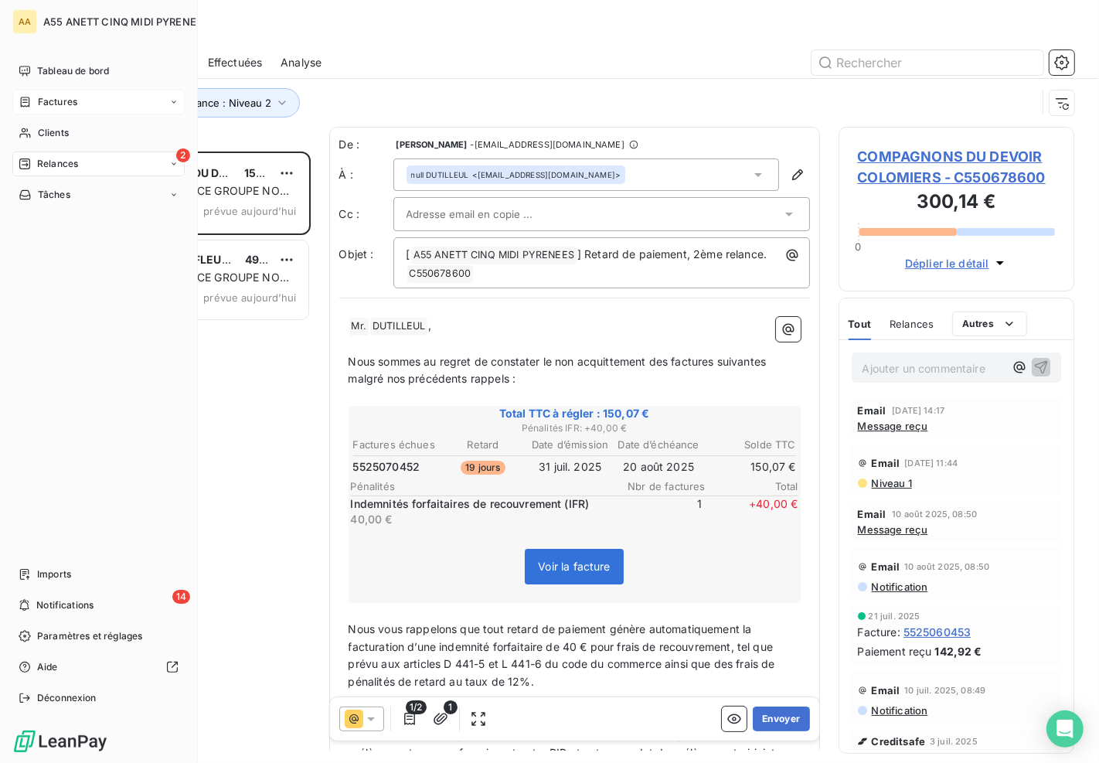
drag, startPoint x: 46, startPoint y: 139, endPoint x: 195, endPoint y: 97, distance: 154.9
click at [46, 139] on span "Clients" at bounding box center [53, 133] width 31 height 14
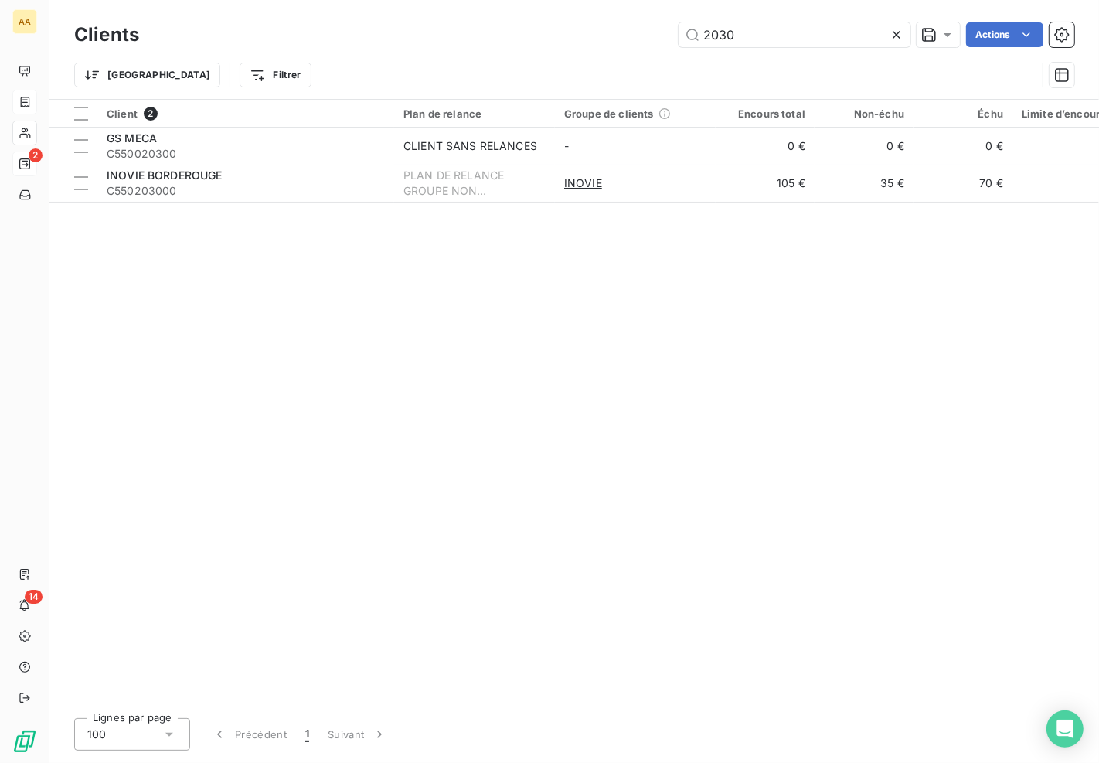
drag, startPoint x: 835, startPoint y: 37, endPoint x: 393, endPoint y: 59, distance: 443.3
click at [386, 65] on div "Clients 2030 Actions Trier Filtrer" at bounding box center [574, 59] width 1000 height 80
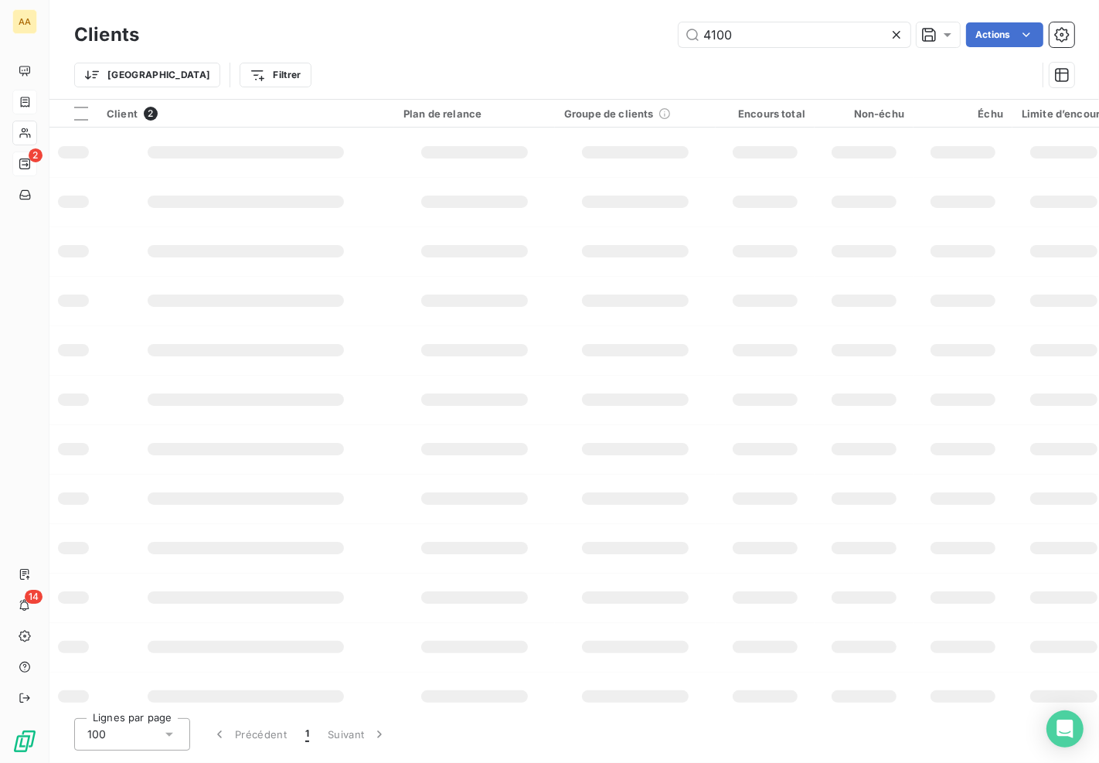
type input "4100"
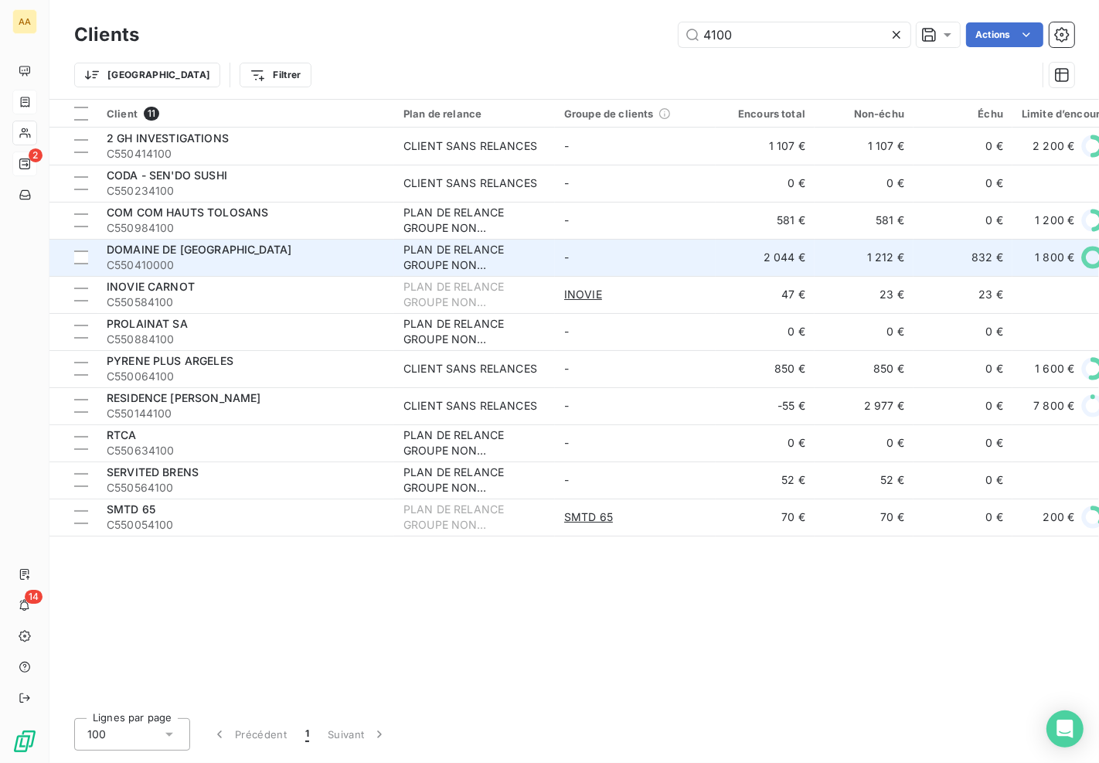
click at [442, 250] on div "PLAN DE RELANCE GROUPE NON AUTOMATIQUE" at bounding box center [474, 257] width 142 height 31
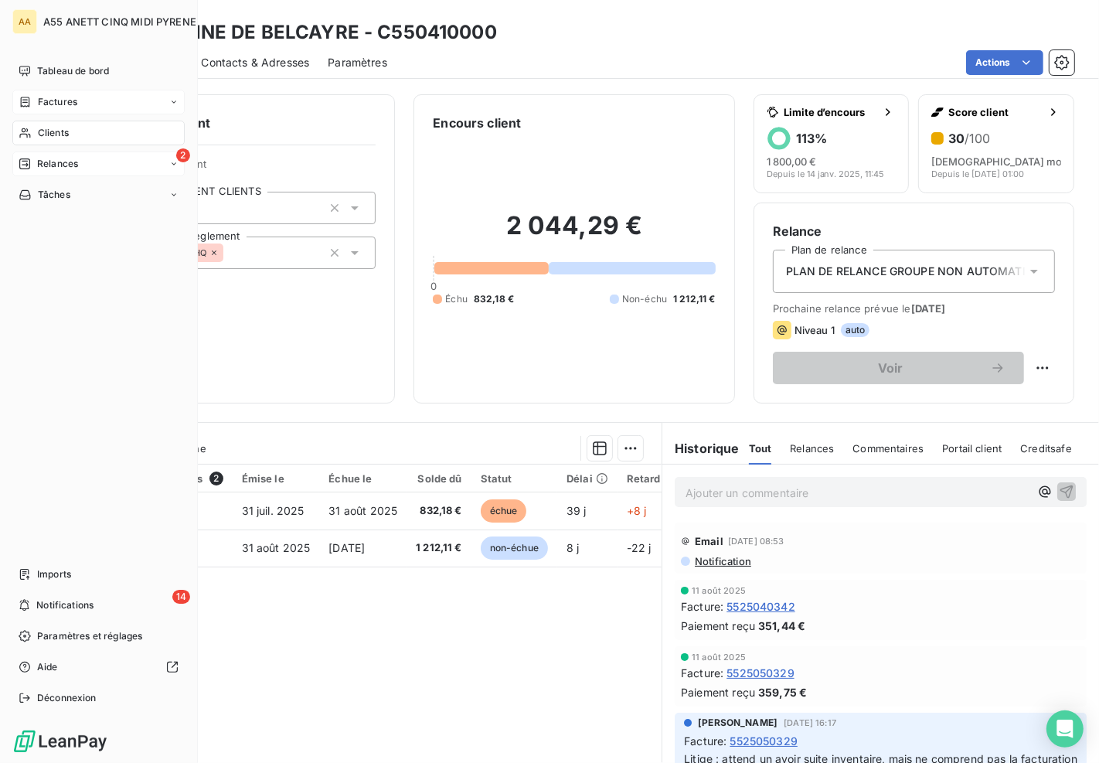
click at [39, 160] on span "Relances" at bounding box center [57, 164] width 41 height 14
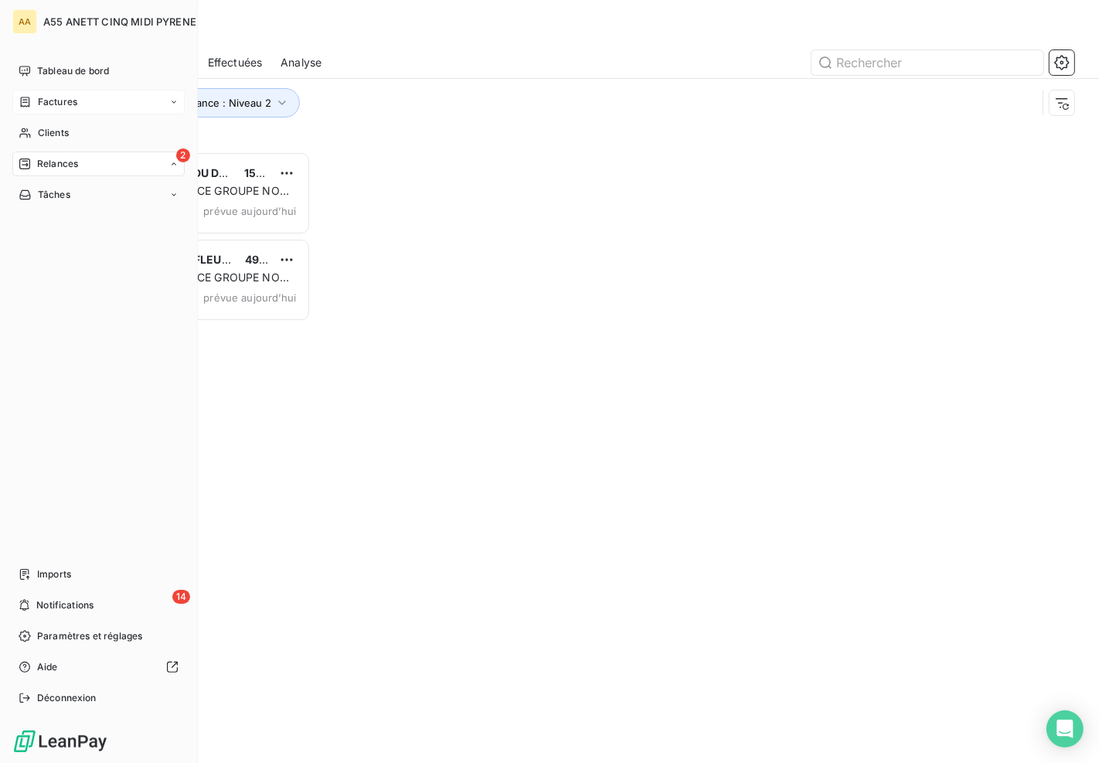
scroll to position [599, 223]
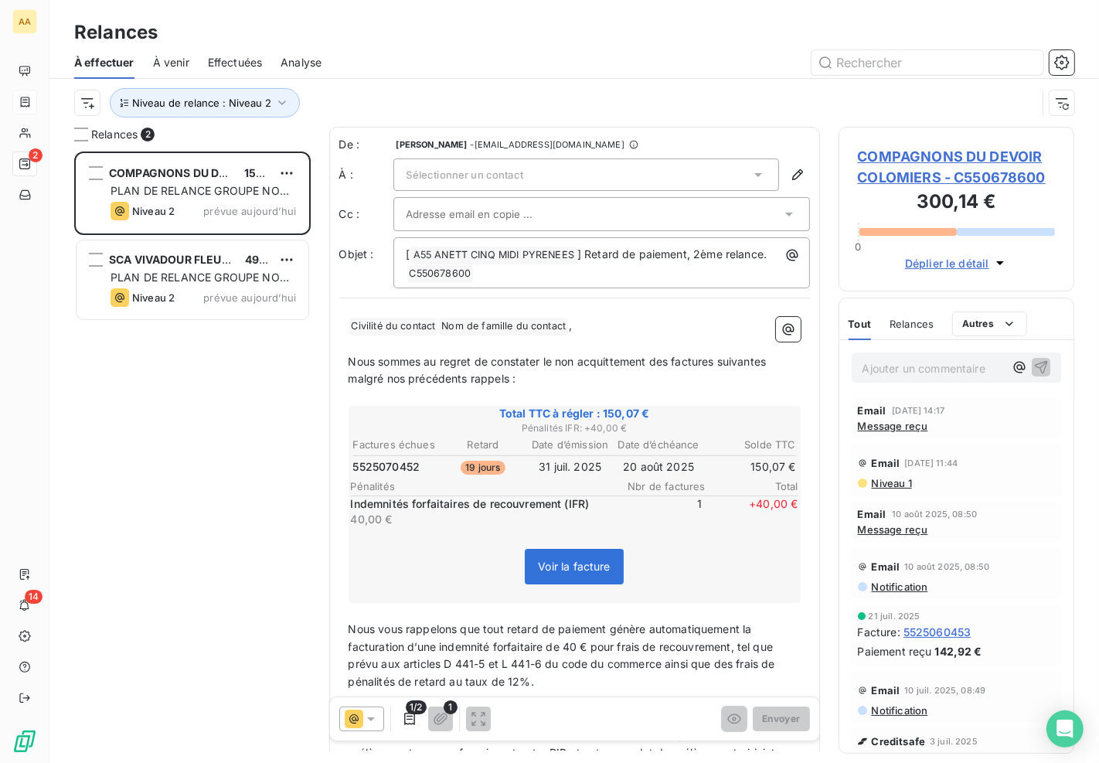
click at [892, 526] on span "Message reçu" at bounding box center [893, 529] width 70 height 12
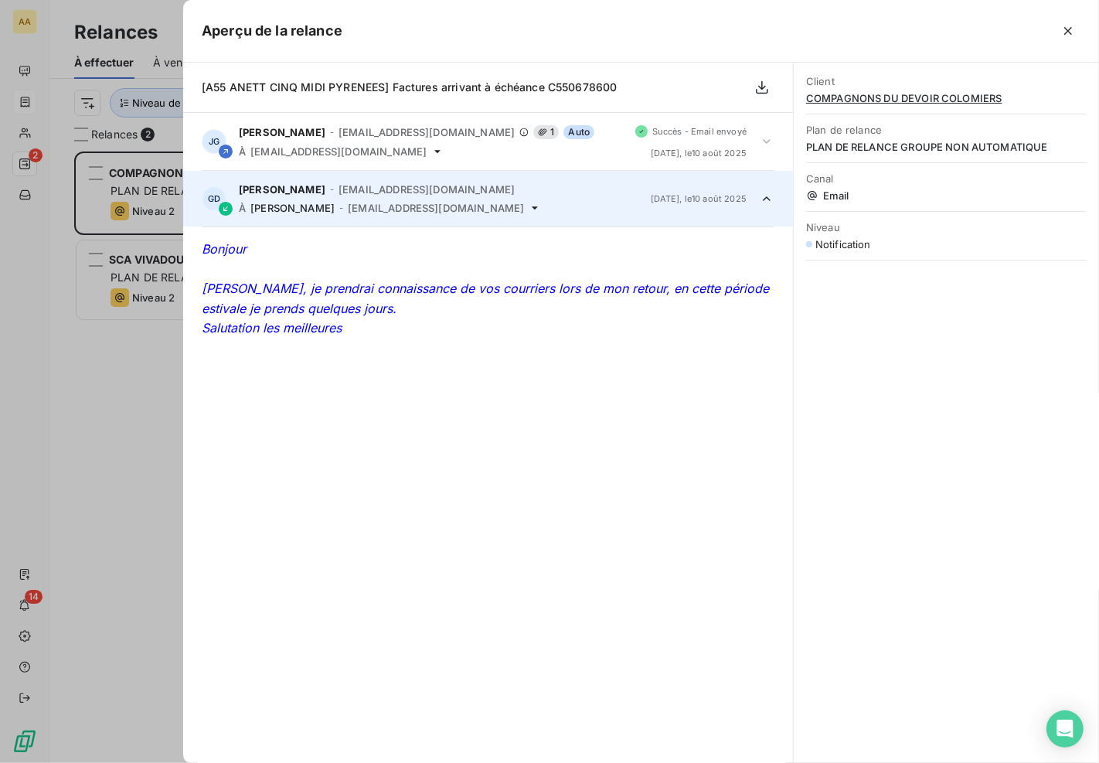
click at [82, 516] on div at bounding box center [549, 381] width 1099 height 763
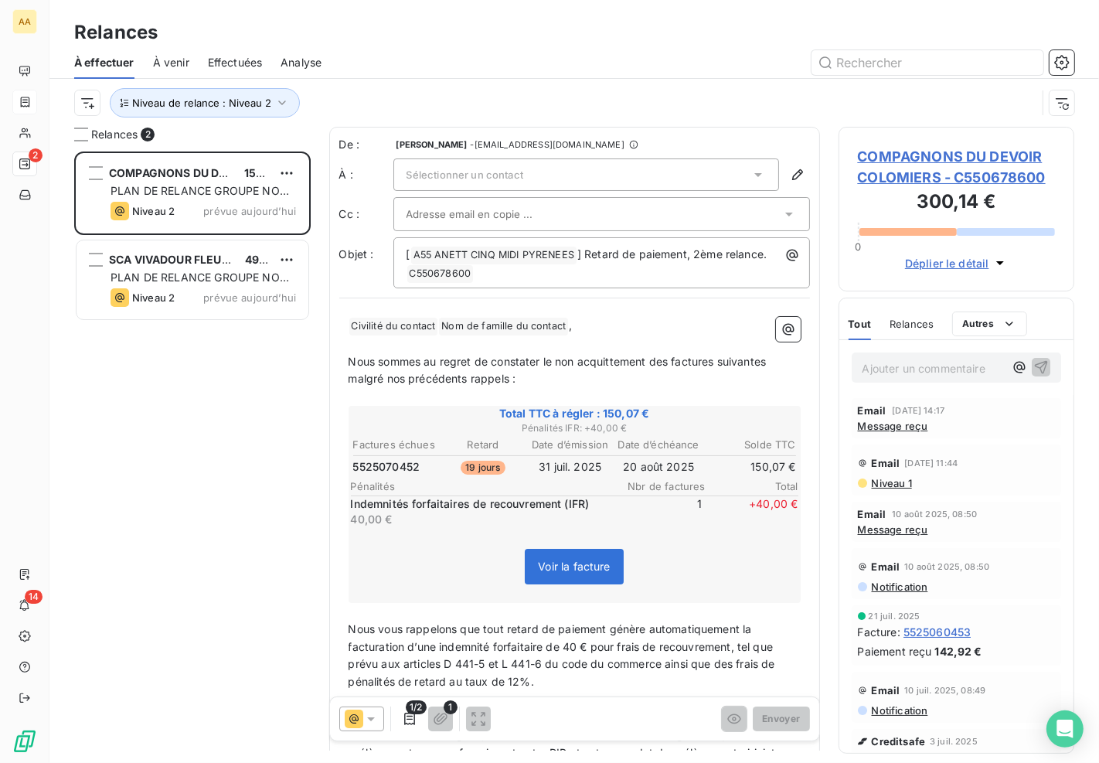
click at [593, 622] on span "Nous vous rappelons que tout retard de paiement génère automatiquement la factu…" at bounding box center [563, 655] width 430 height 66
click at [510, 167] on div "Sélectionner un contact" at bounding box center [586, 174] width 386 height 32
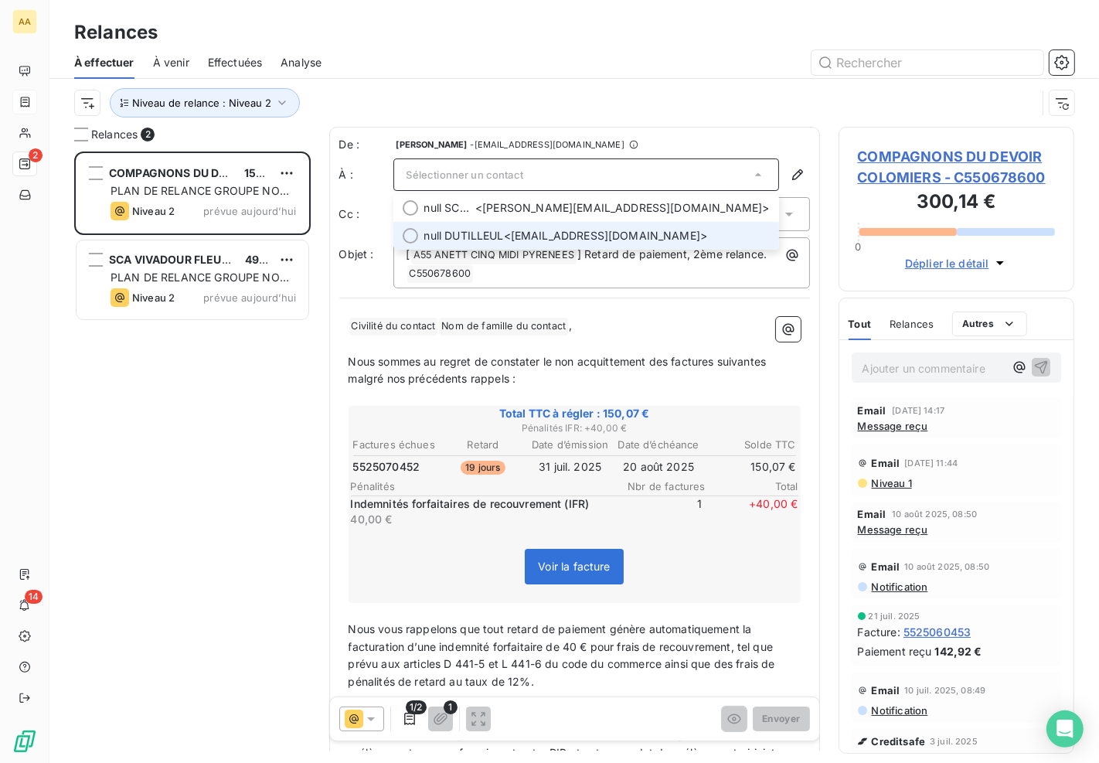
click at [550, 233] on span "null [PERSON_NAME] <[EMAIL_ADDRESS][DOMAIN_NAME]>" at bounding box center [596, 235] width 345 height 15
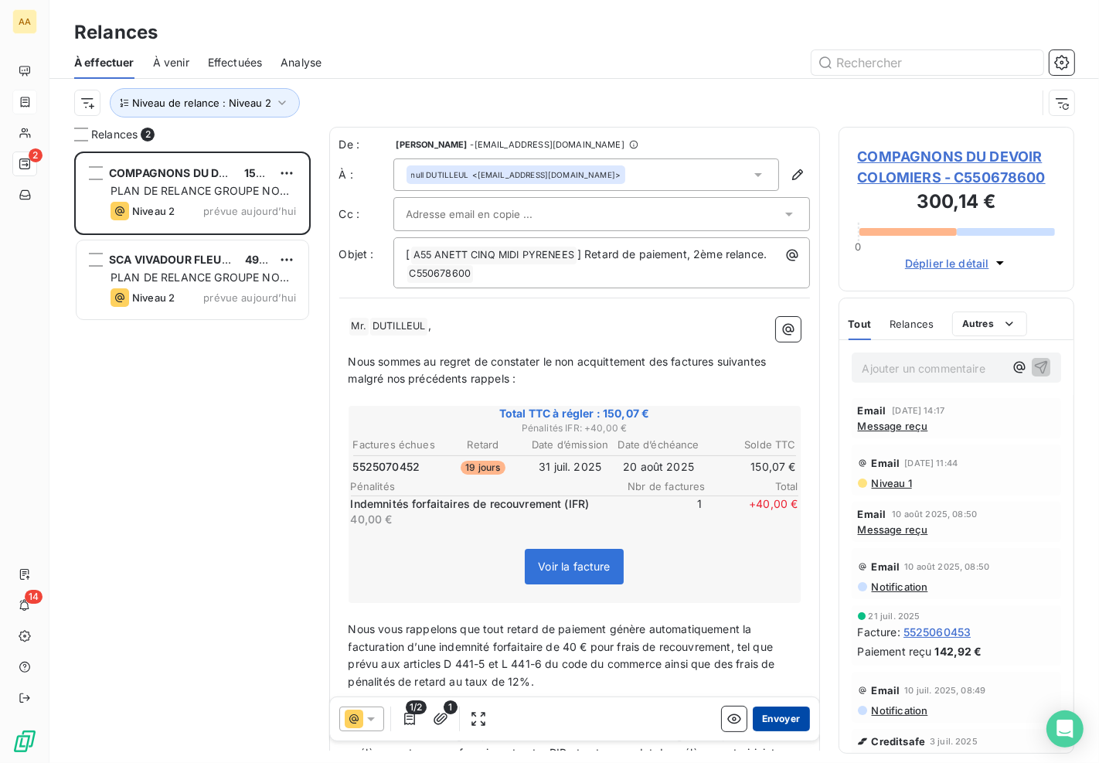
click at [773, 716] on button "Envoyer" at bounding box center [781, 718] width 56 height 25
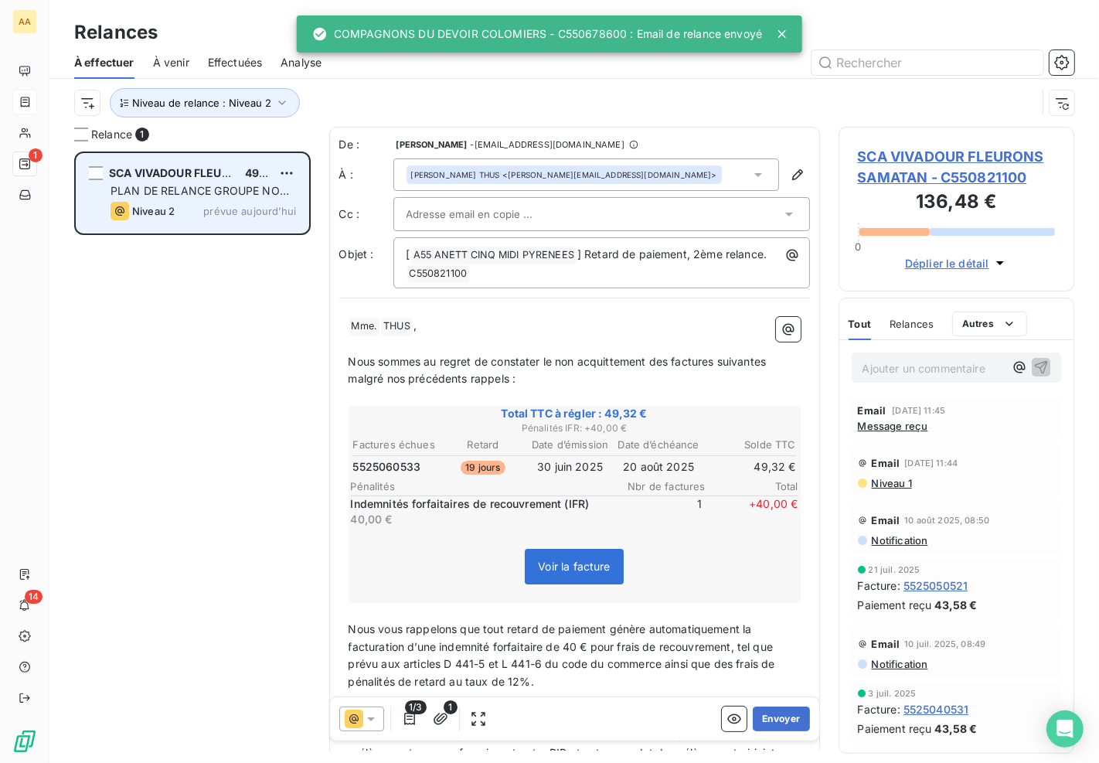
click at [182, 190] on span "PLAN DE RELANCE GROUPE NON AUTOMATIQUE" at bounding box center [199, 198] width 178 height 29
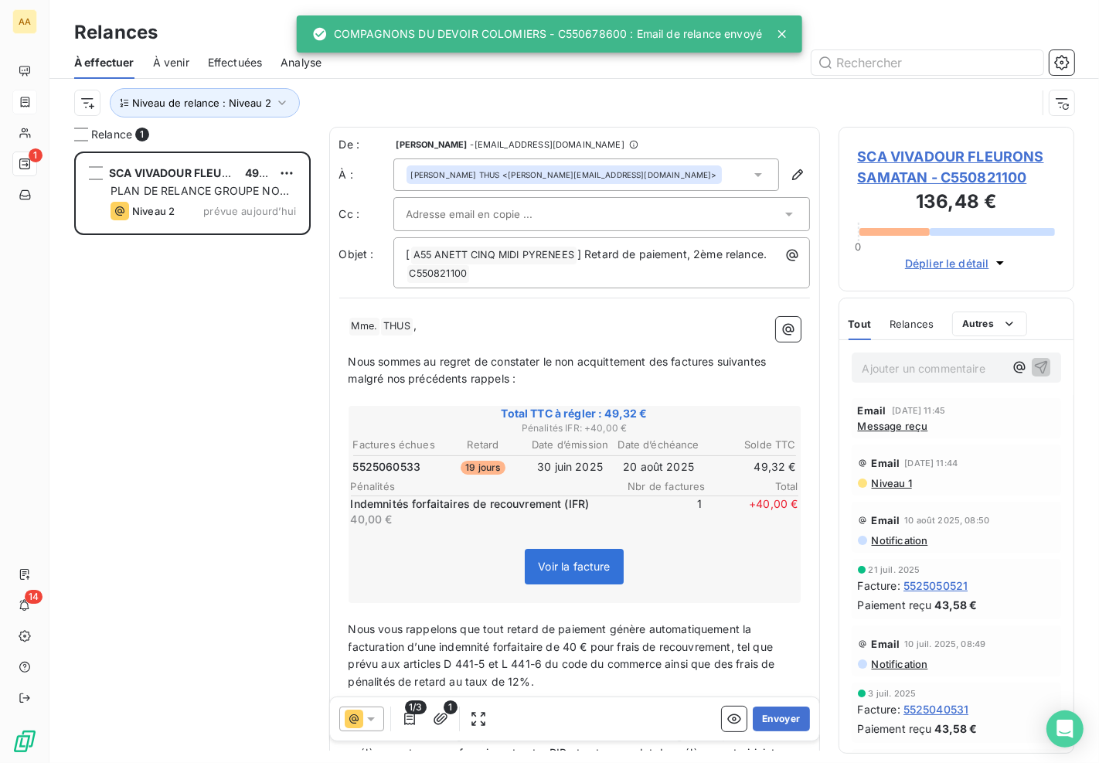
click at [914, 426] on span "Message reçu" at bounding box center [893, 426] width 70 height 12
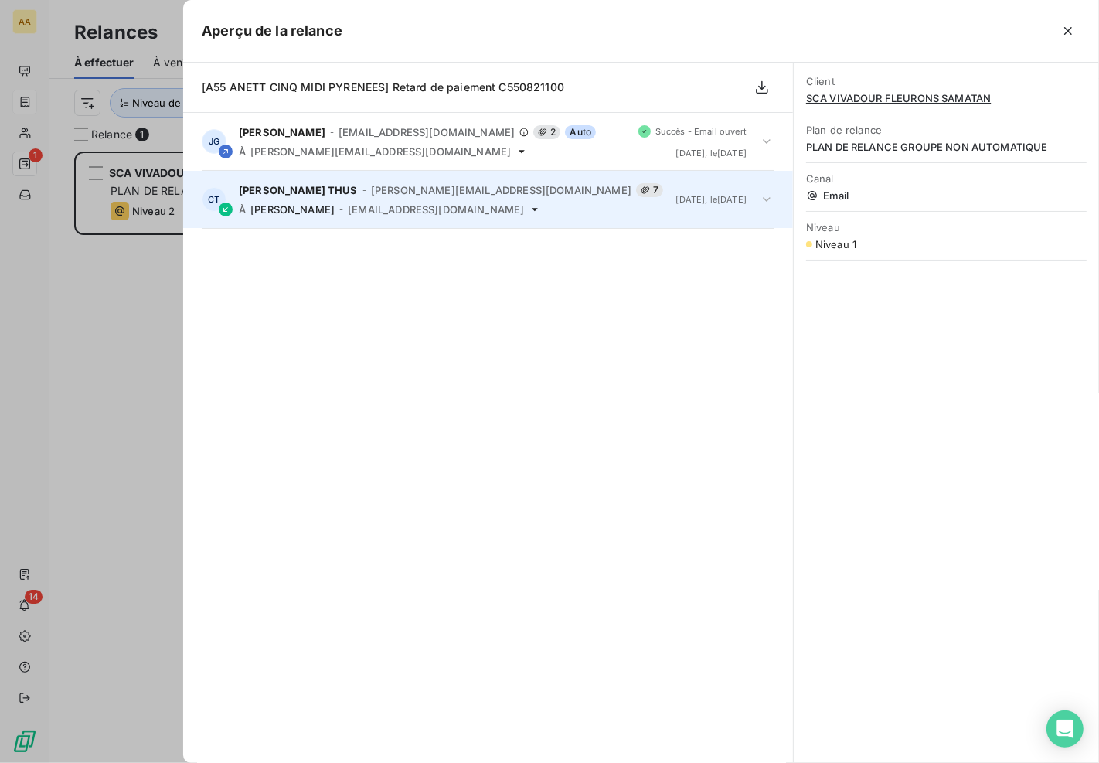
click at [404, 189] on span "[PERSON_NAME][EMAIL_ADDRESS][DOMAIN_NAME]" at bounding box center [501, 190] width 260 height 12
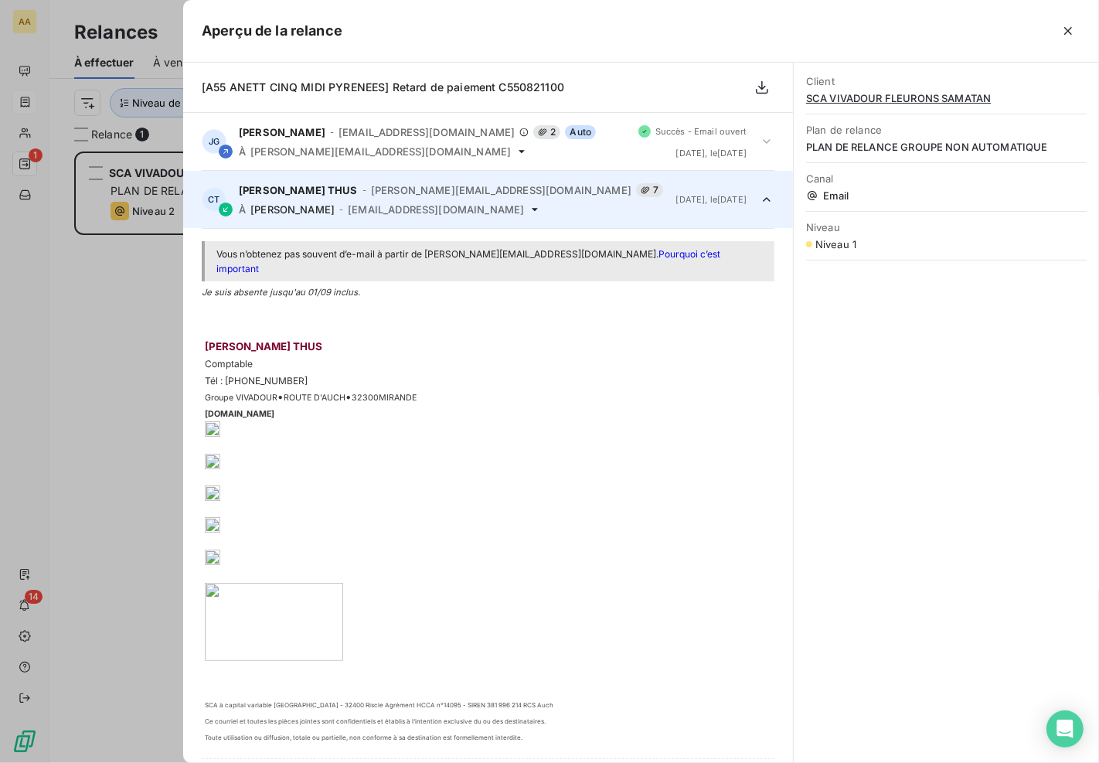
scroll to position [29, 0]
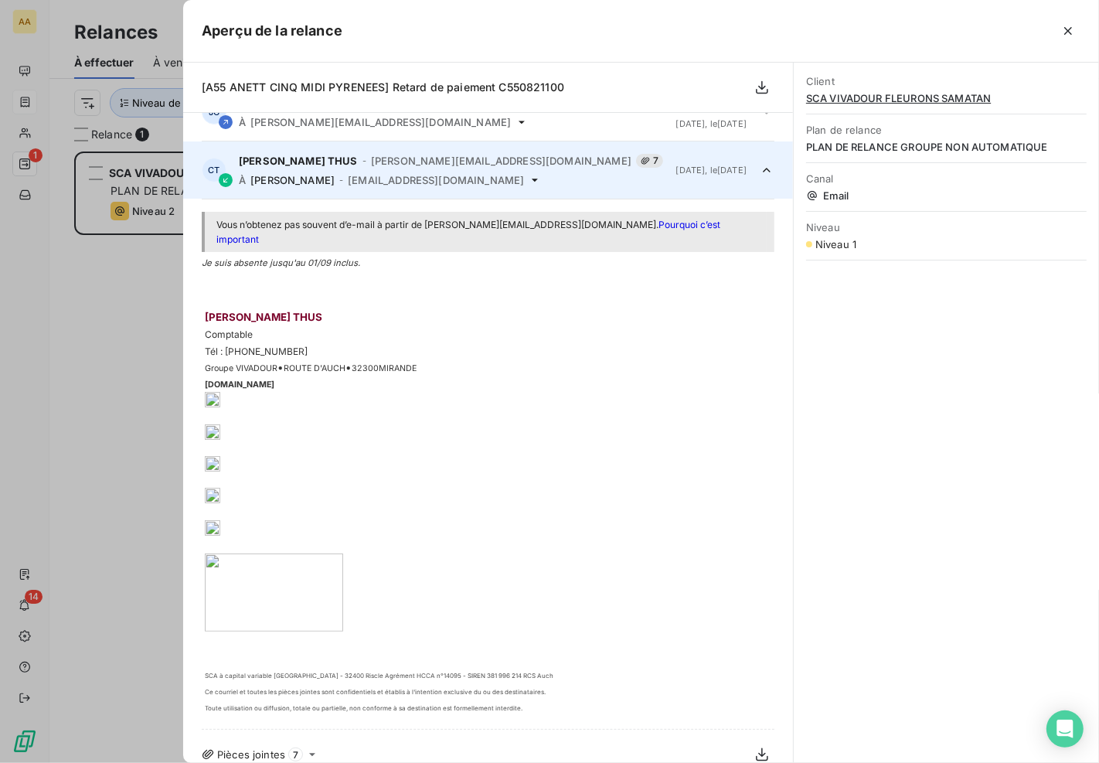
click at [96, 419] on div at bounding box center [549, 381] width 1099 height 763
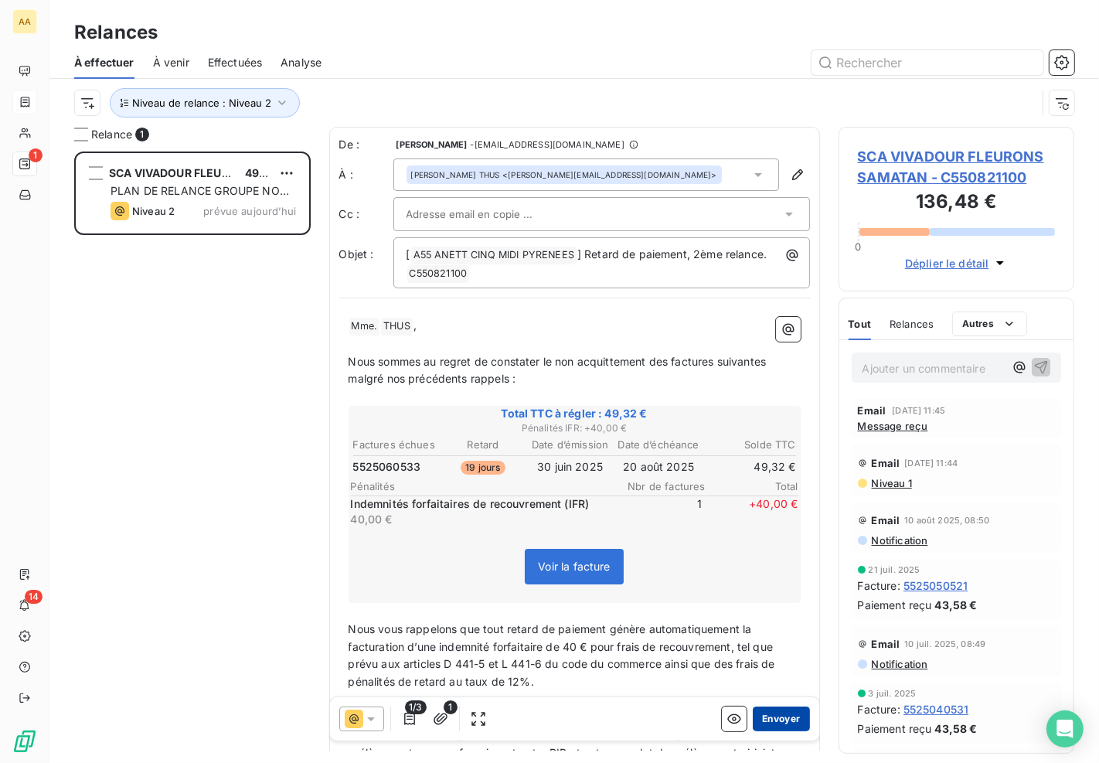
click at [770, 716] on button "Envoyer" at bounding box center [781, 718] width 56 height 25
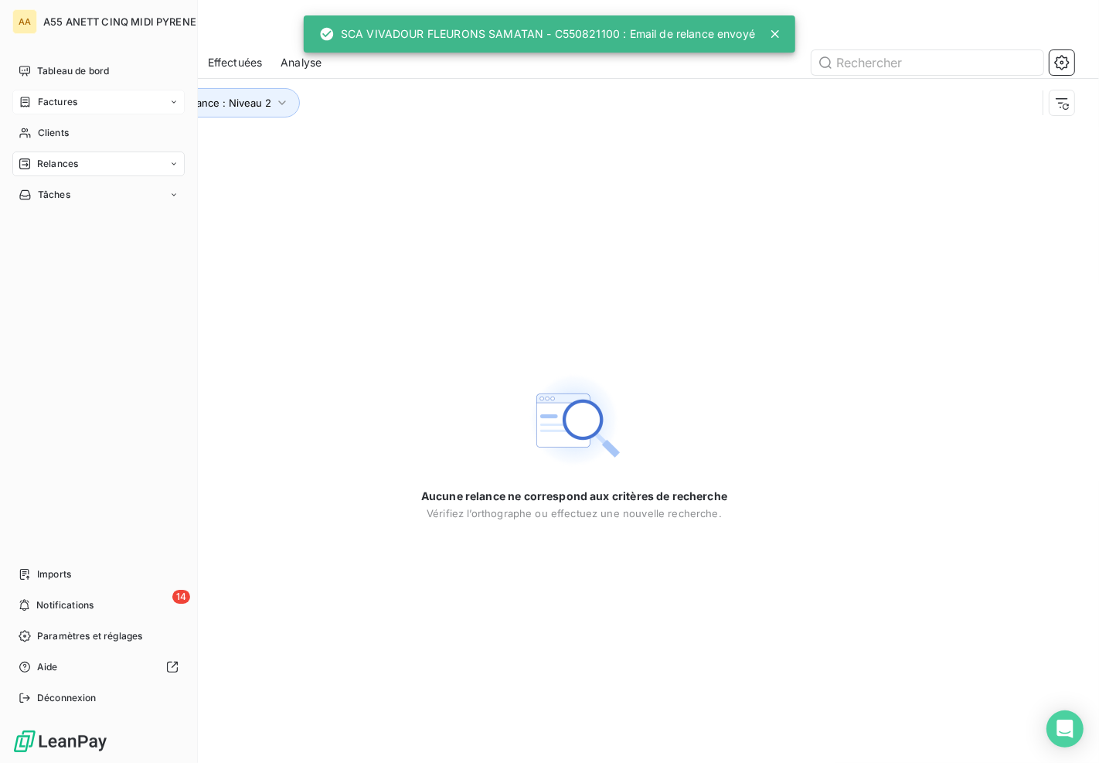
click at [55, 165] on span "Relances" at bounding box center [57, 164] width 41 height 14
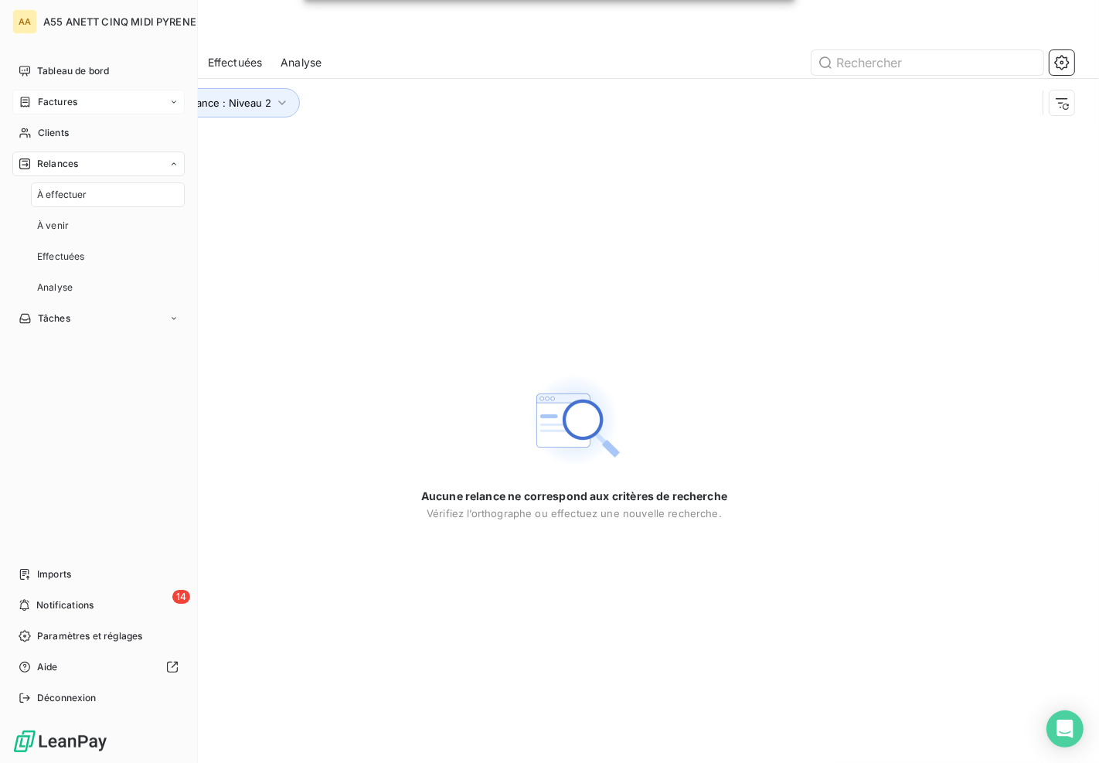
click at [73, 186] on div "À effectuer" at bounding box center [108, 194] width 154 height 25
click at [73, 160] on span "Relances" at bounding box center [57, 164] width 41 height 14
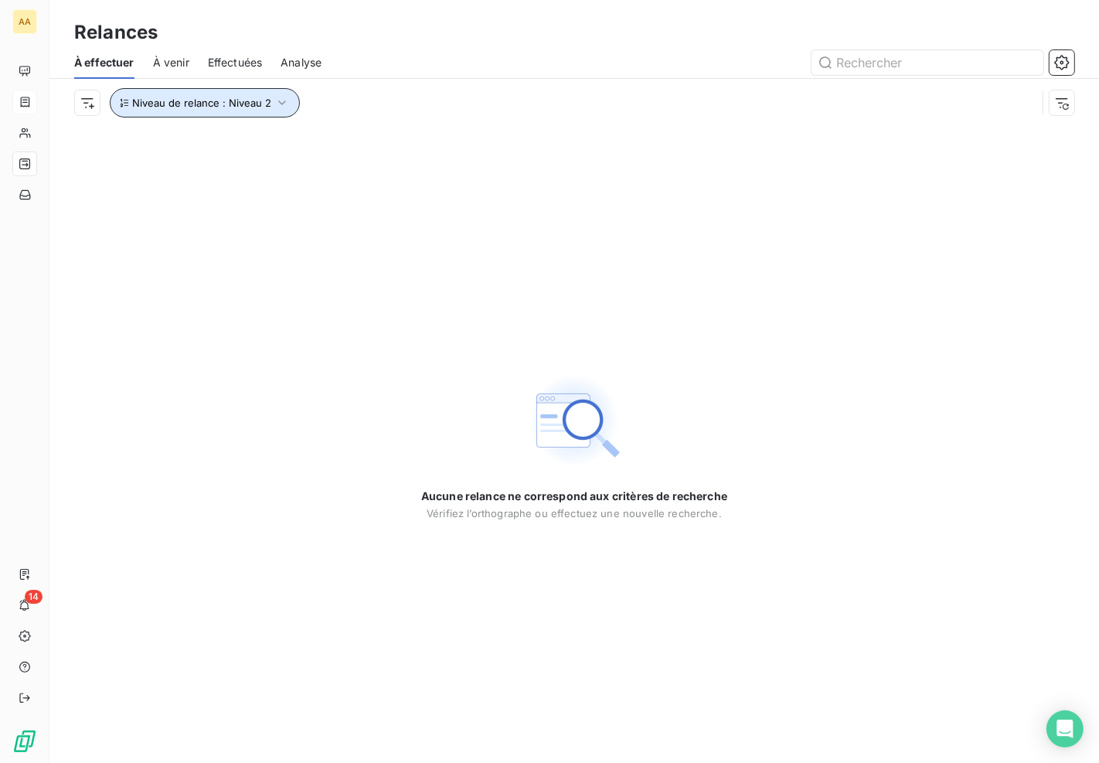
click at [256, 94] on button "Niveau de relance : Niveau 2" at bounding box center [205, 102] width 190 height 29
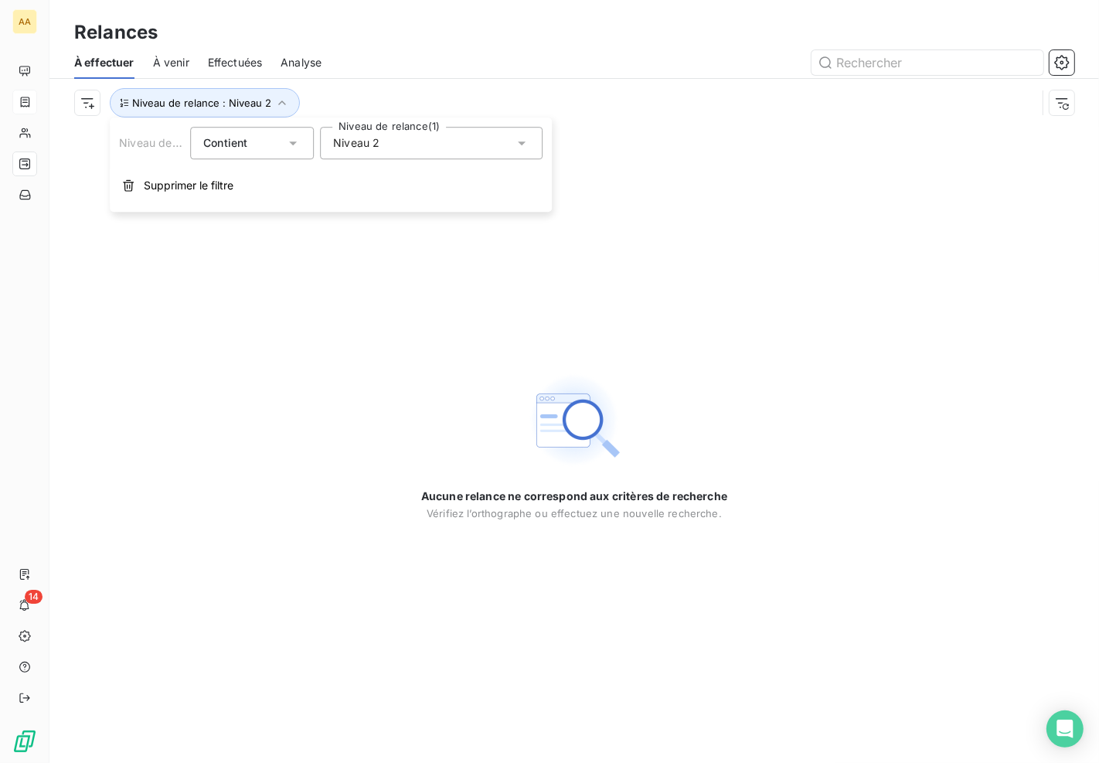
drag, startPoint x: 384, startPoint y: 130, endPoint x: 372, endPoint y: 150, distance: 23.6
click at [382, 135] on div "Niveau 2" at bounding box center [431, 143] width 223 height 32
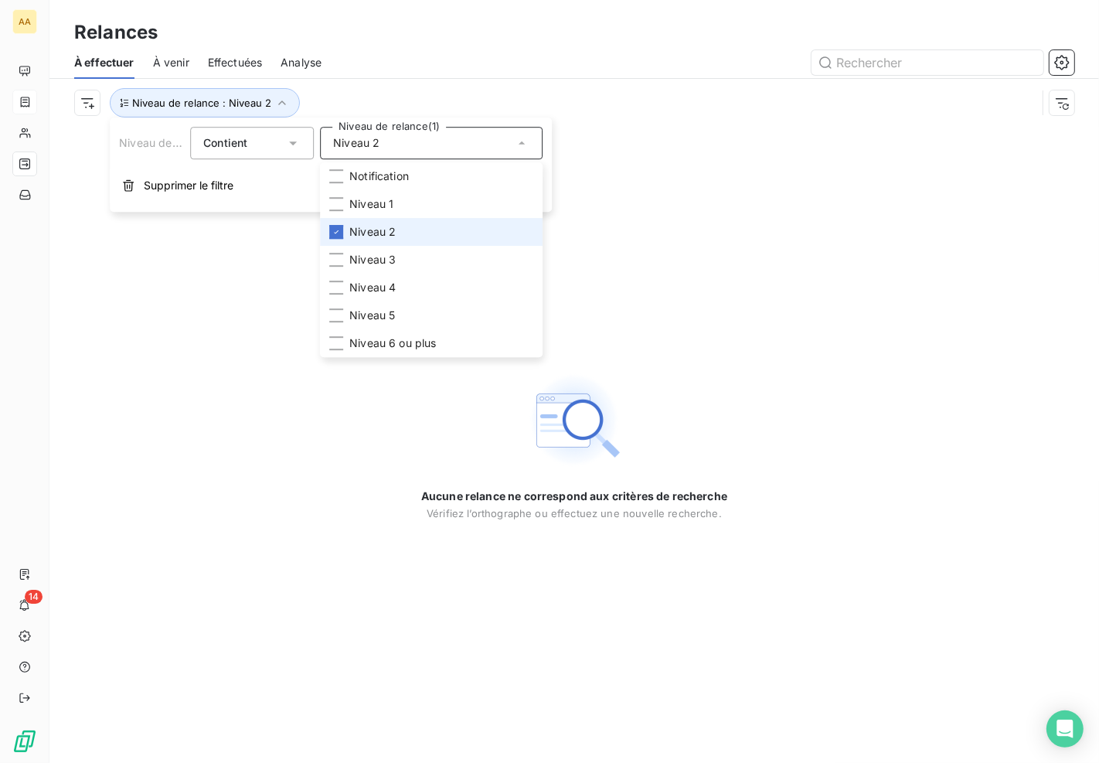
click at [376, 226] on span "Niveau 2" at bounding box center [372, 231] width 46 height 15
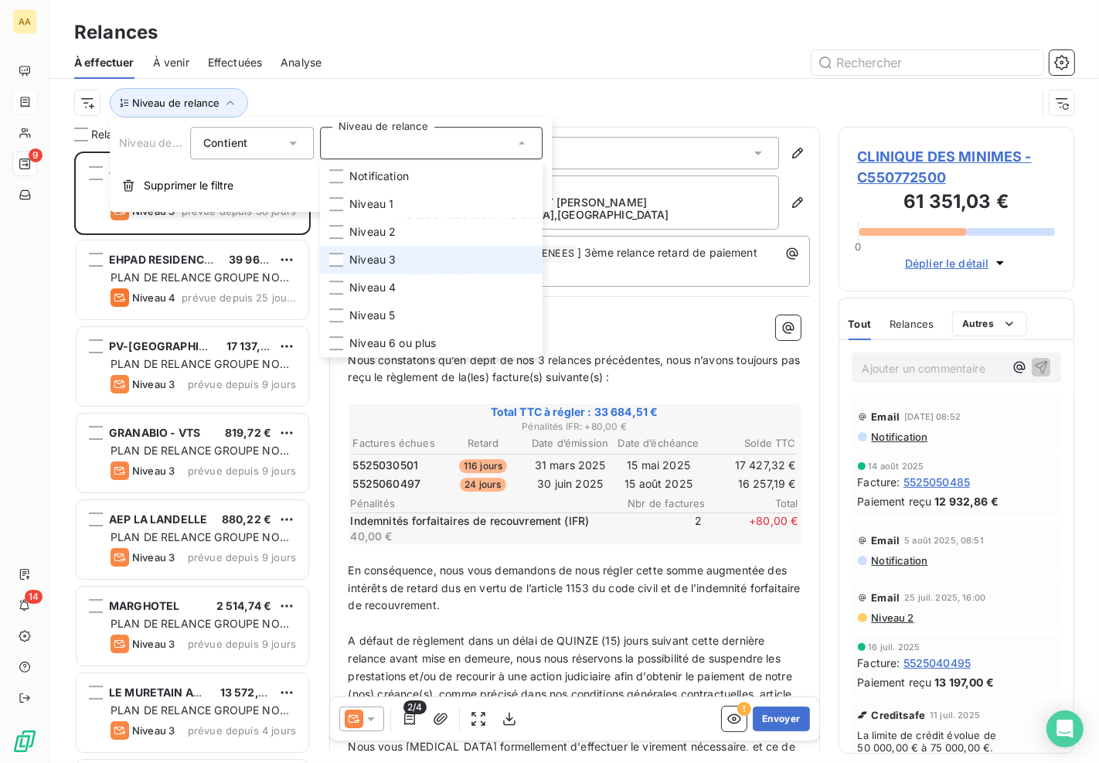
scroll to position [599, 223]
click at [375, 261] on span "Niveau 3" at bounding box center [372, 259] width 46 height 15
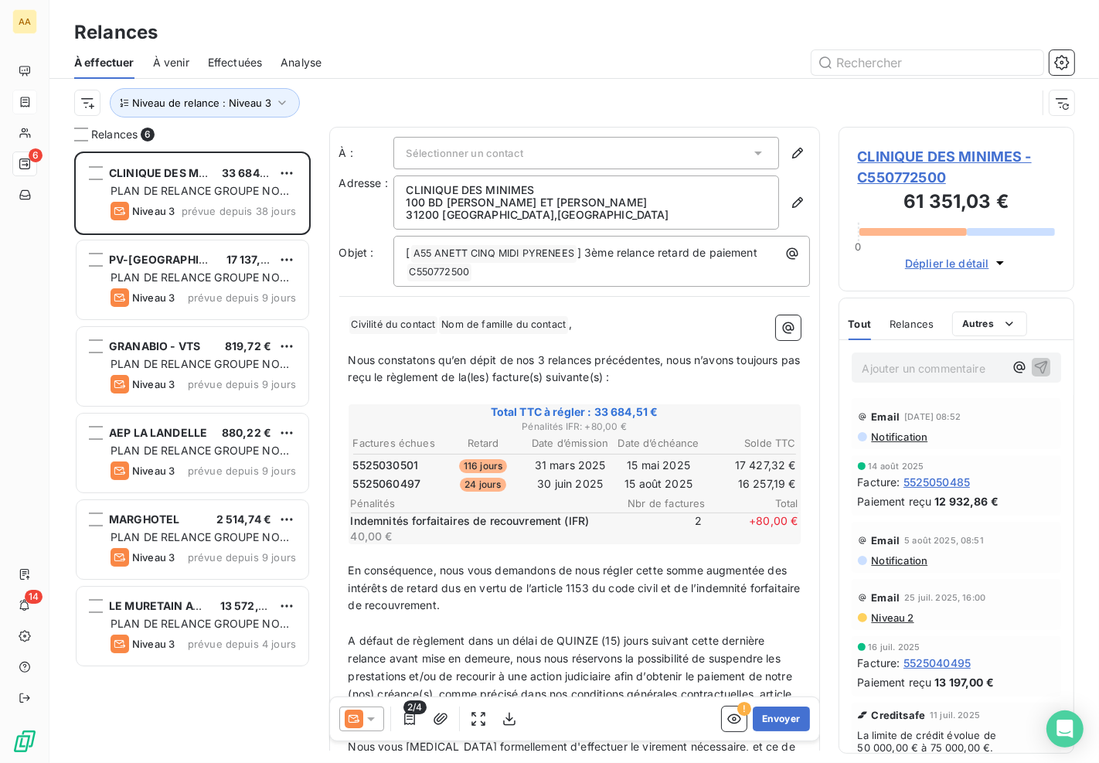
click at [601, 55] on div at bounding box center [707, 62] width 734 height 25
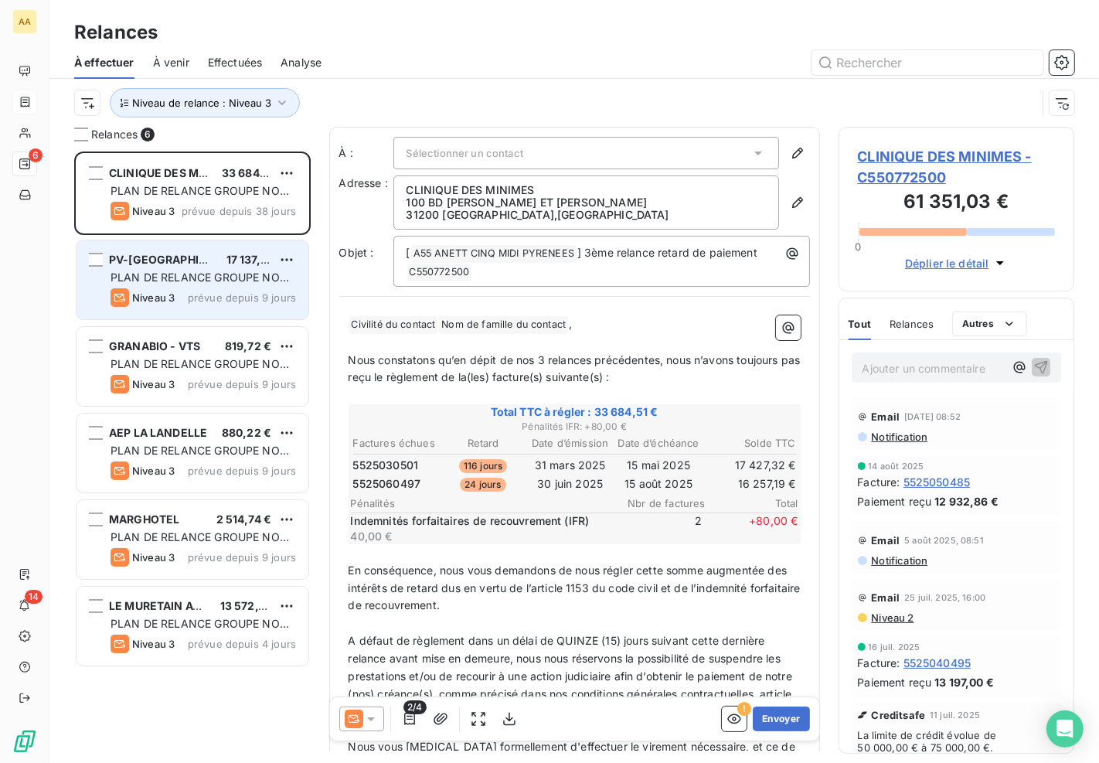
click at [199, 267] on div "PV-CP CITY 17 137,57 € PLAN DE RELANCE GROUPE NON AUTOMATIQUE Niveau 3 prévue d…" at bounding box center [192, 279] width 232 height 79
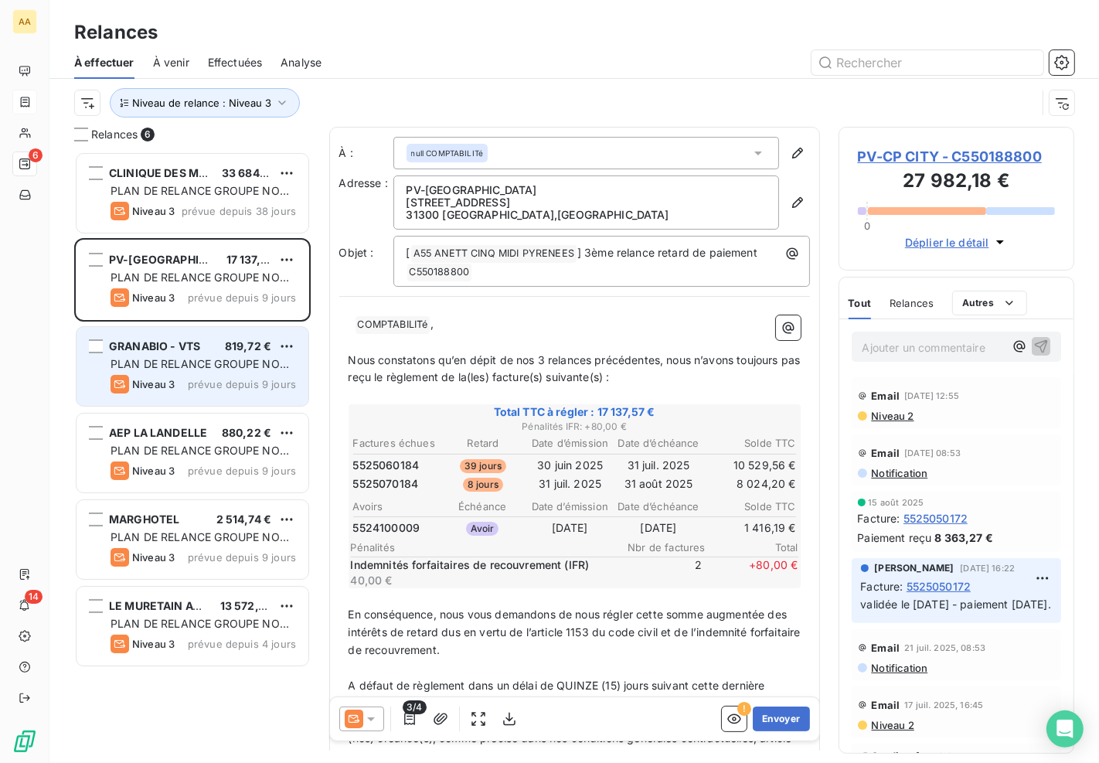
click at [212, 378] on span "prévue depuis 9 jours" at bounding box center [242, 384] width 108 height 12
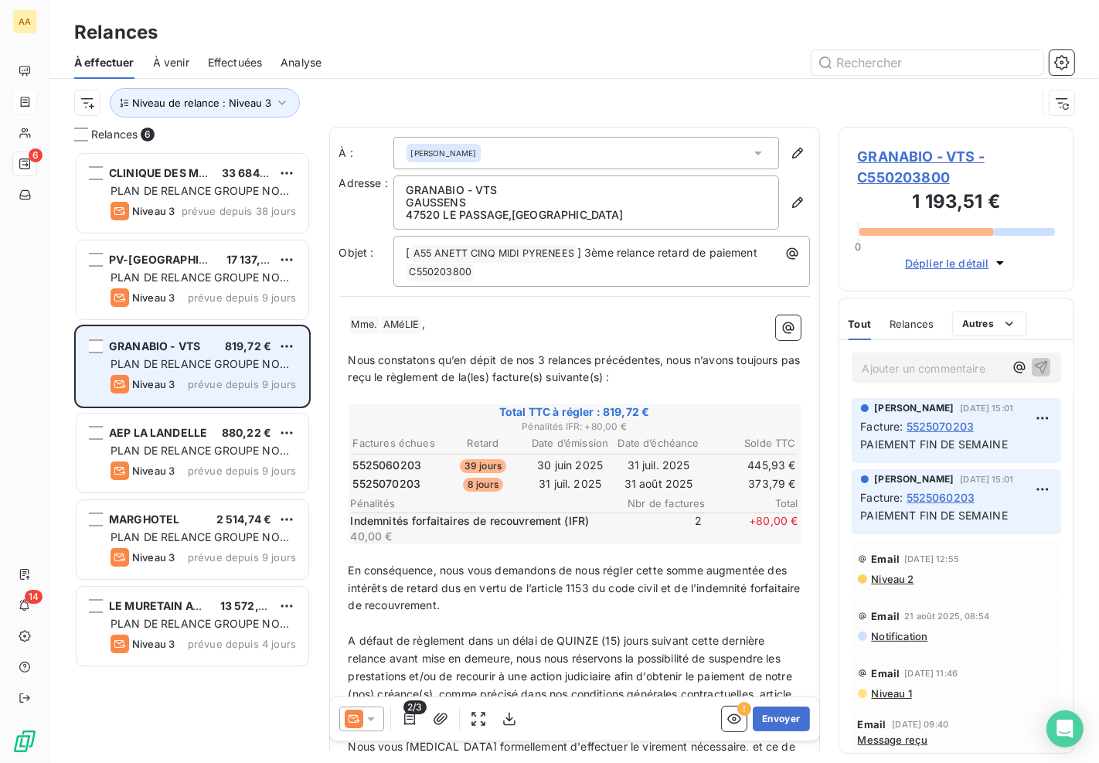
click at [185, 376] on div "Niveau 3 prévue depuis 9 jours" at bounding box center [202, 384] width 185 height 19
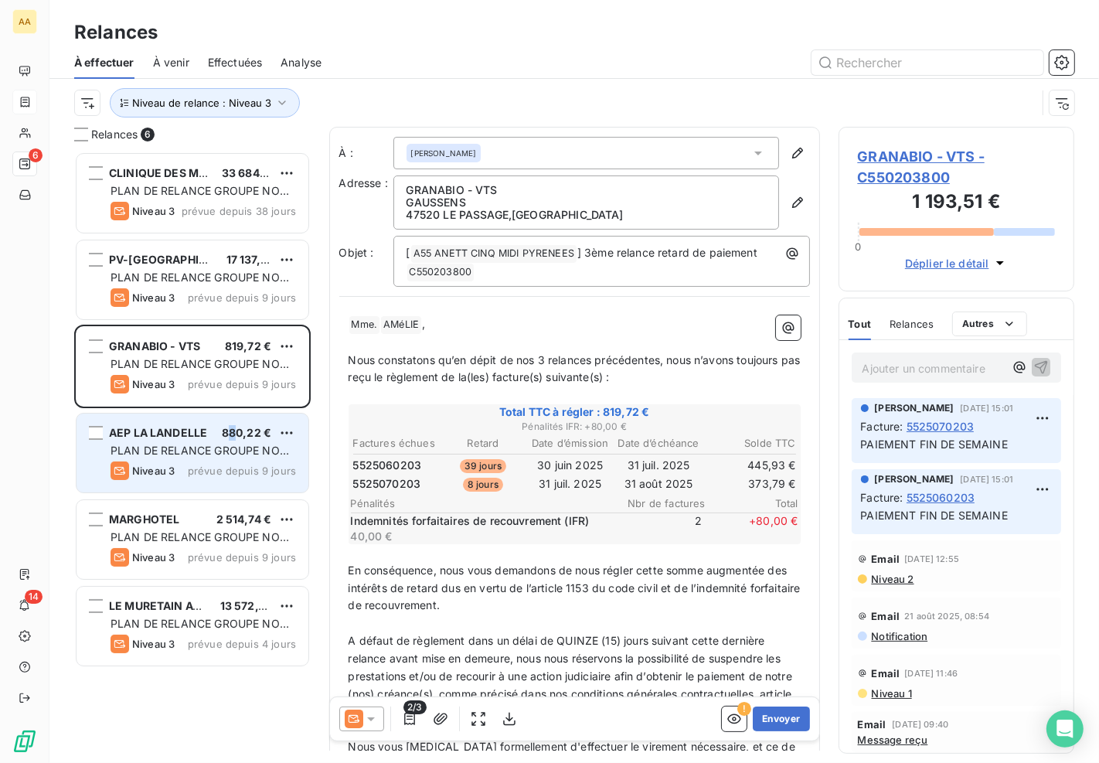
drag, startPoint x: 229, startPoint y: 434, endPoint x: 236, endPoint y: 433, distance: 7.8
click at [236, 433] on span "880,22 €" at bounding box center [246, 432] width 49 height 13
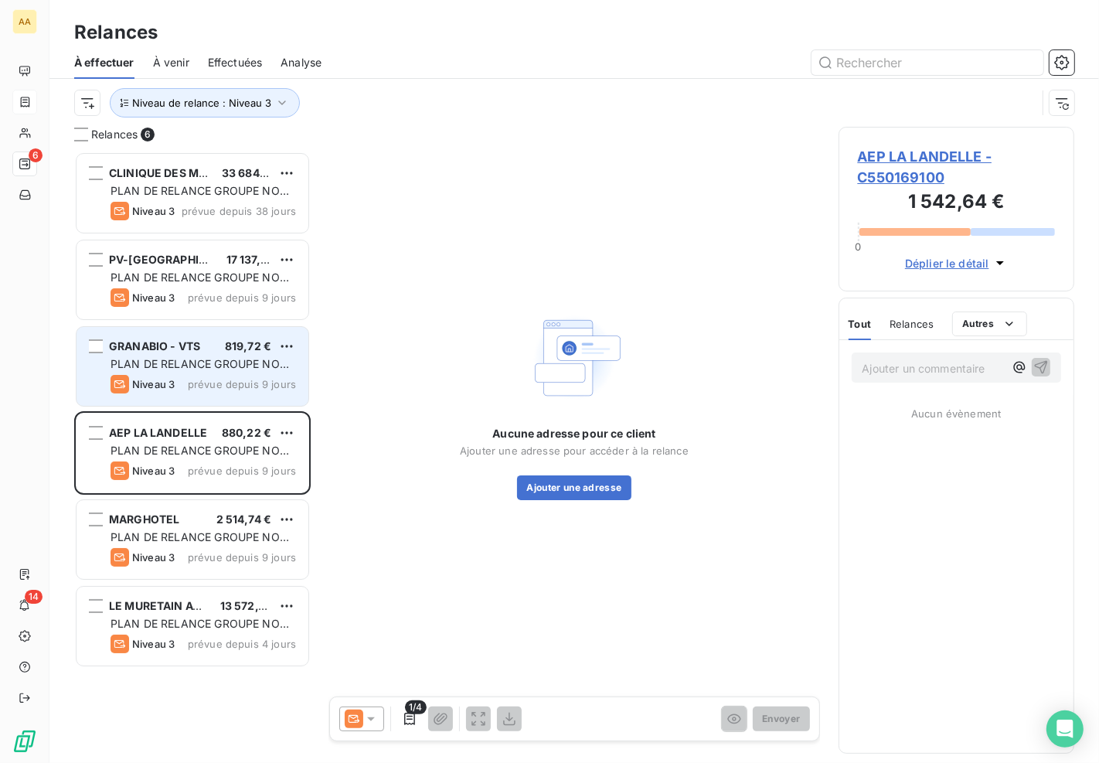
click at [250, 376] on div "Niveau 3 prévue depuis 9 jours" at bounding box center [202, 384] width 185 height 19
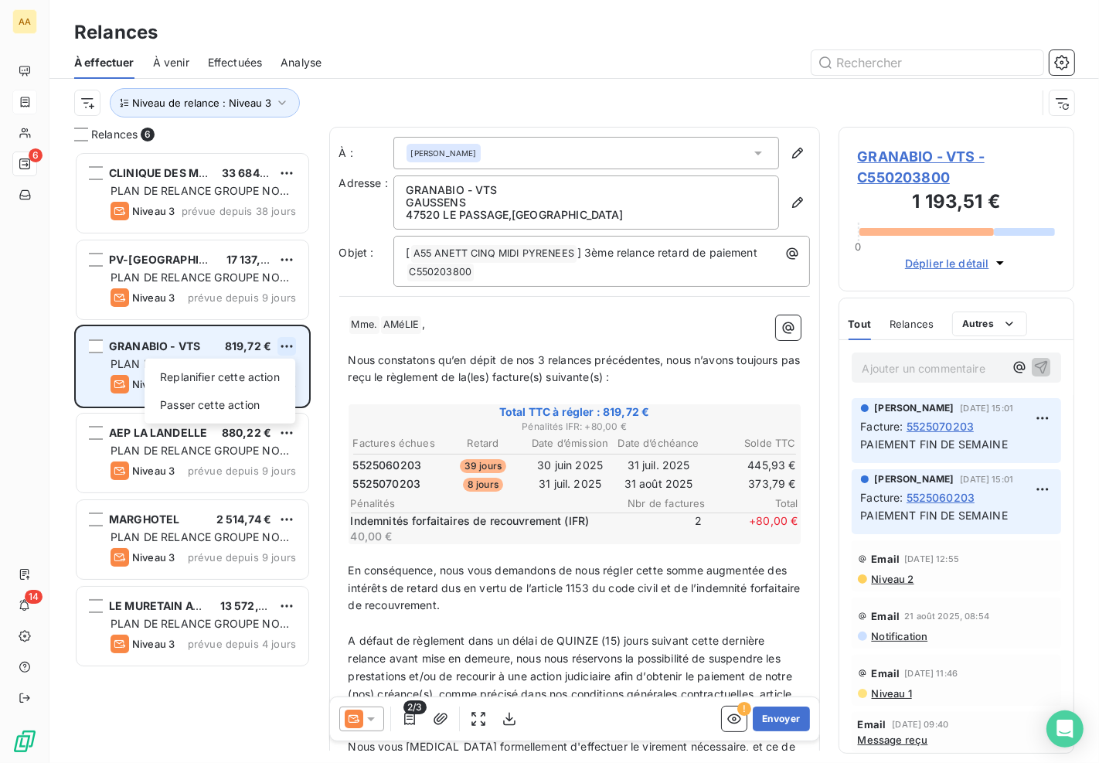
click at [291, 348] on html "AA 6 14 Relances À effectuer À venir Effectuées Analyse Niveau de relance : Niv…" at bounding box center [549, 381] width 1099 height 763
click at [251, 373] on div "Replanifier cette action" at bounding box center [220, 377] width 138 height 25
select select "8"
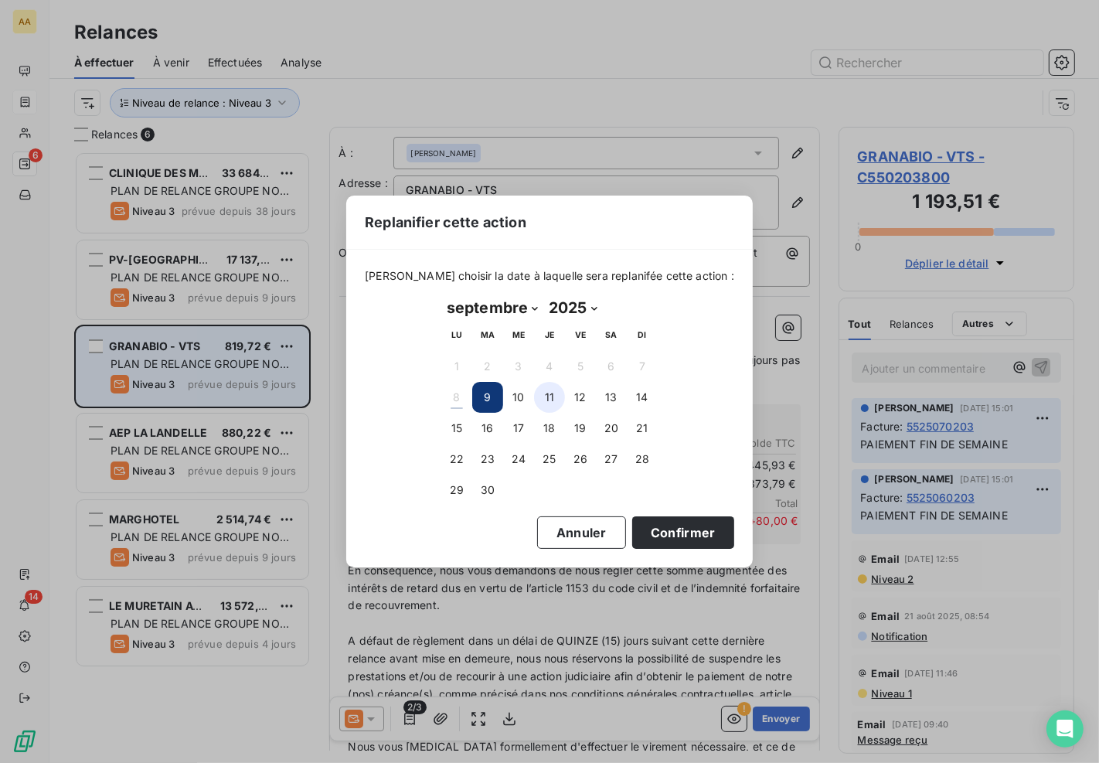
click at [555, 396] on button "11" at bounding box center [549, 397] width 31 height 31
click at [525, 399] on button "10" at bounding box center [518, 397] width 31 height 31
click at [674, 529] on button "Confirmer" at bounding box center [683, 532] width 102 height 32
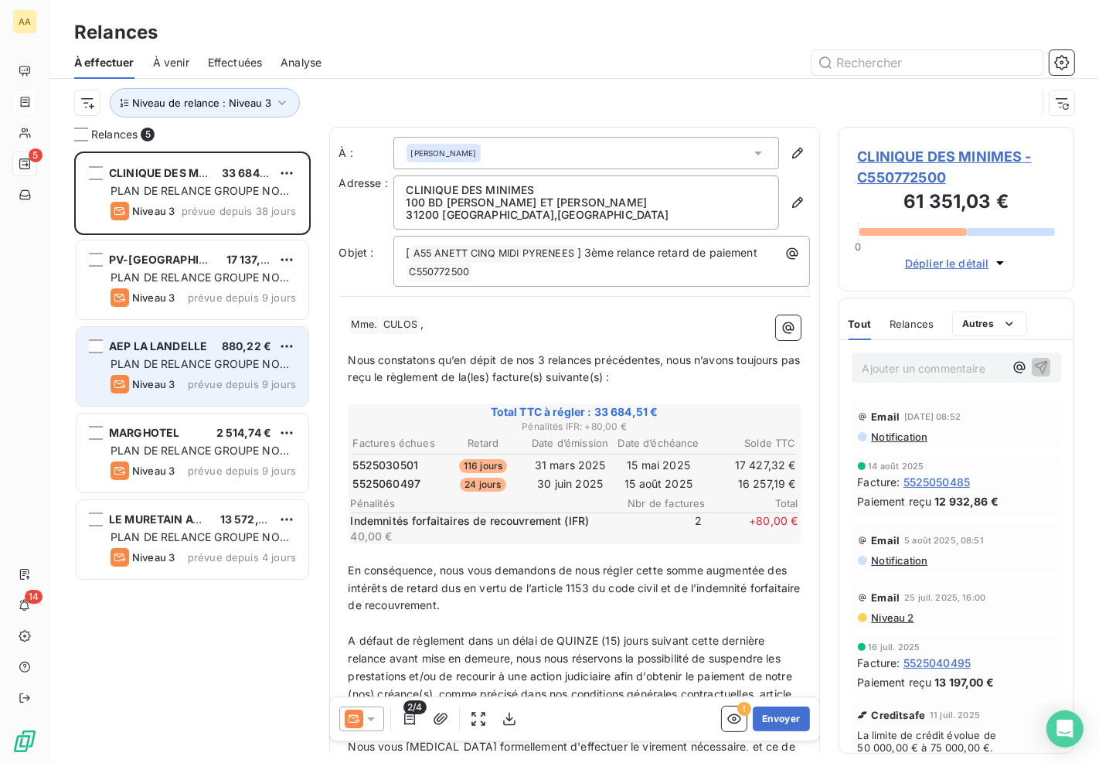
click at [210, 357] on div "PLAN DE RELANCE GROUPE NON AUTOMATIQUE" at bounding box center [202, 363] width 185 height 15
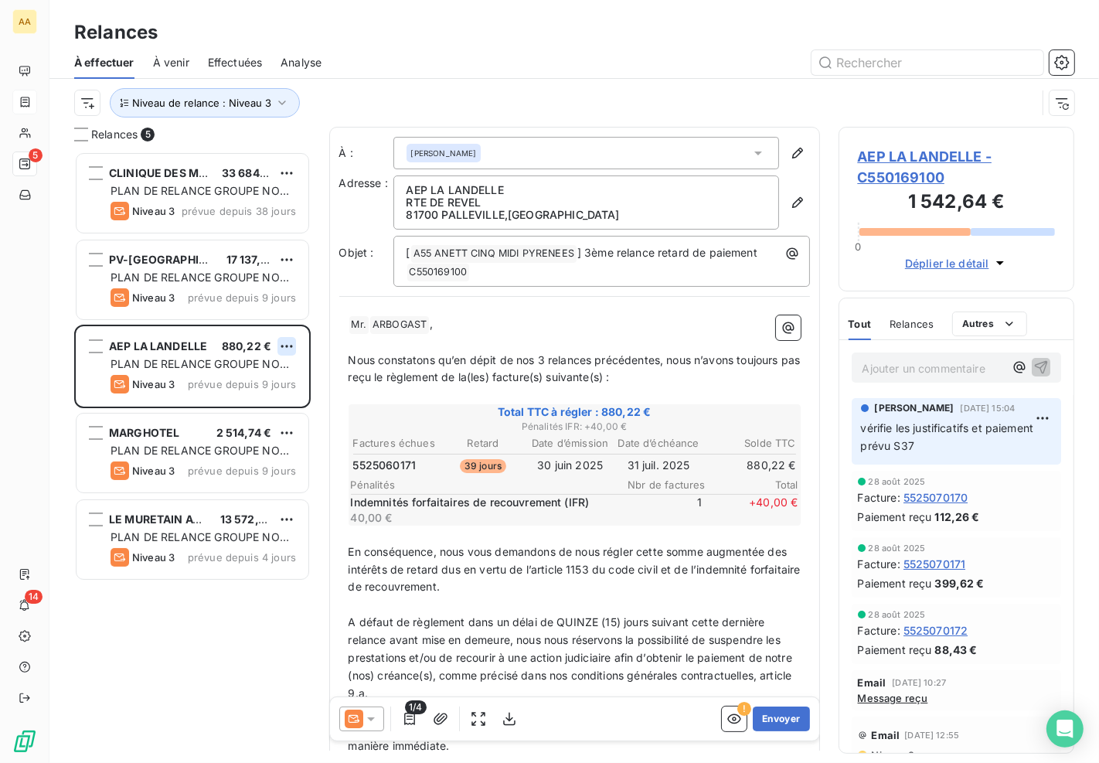
click at [290, 345] on html "AA 5 14 Relances À effectuer À venir Effectuées Analyse Niveau de relance : Niv…" at bounding box center [549, 381] width 1099 height 763
click at [276, 376] on div "Replanifier cette action" at bounding box center [220, 377] width 138 height 25
select select "8"
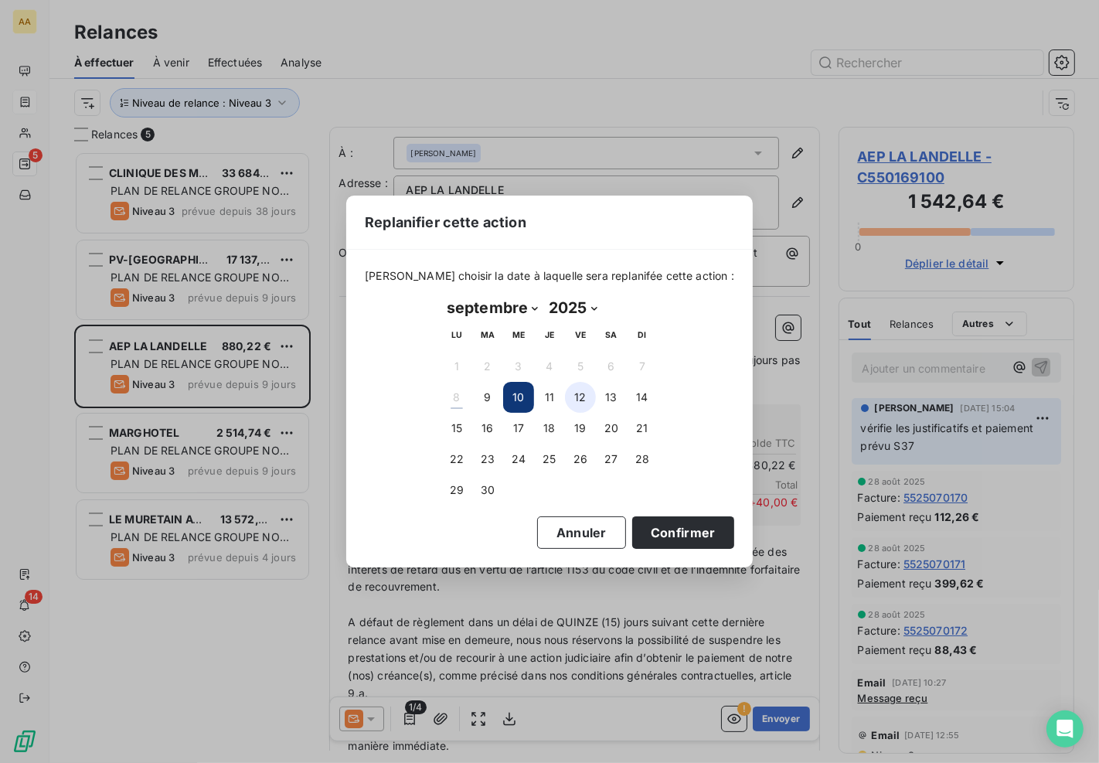
click at [580, 395] on button "12" at bounding box center [580, 397] width 31 height 31
click at [681, 530] on button "Confirmer" at bounding box center [683, 532] width 102 height 32
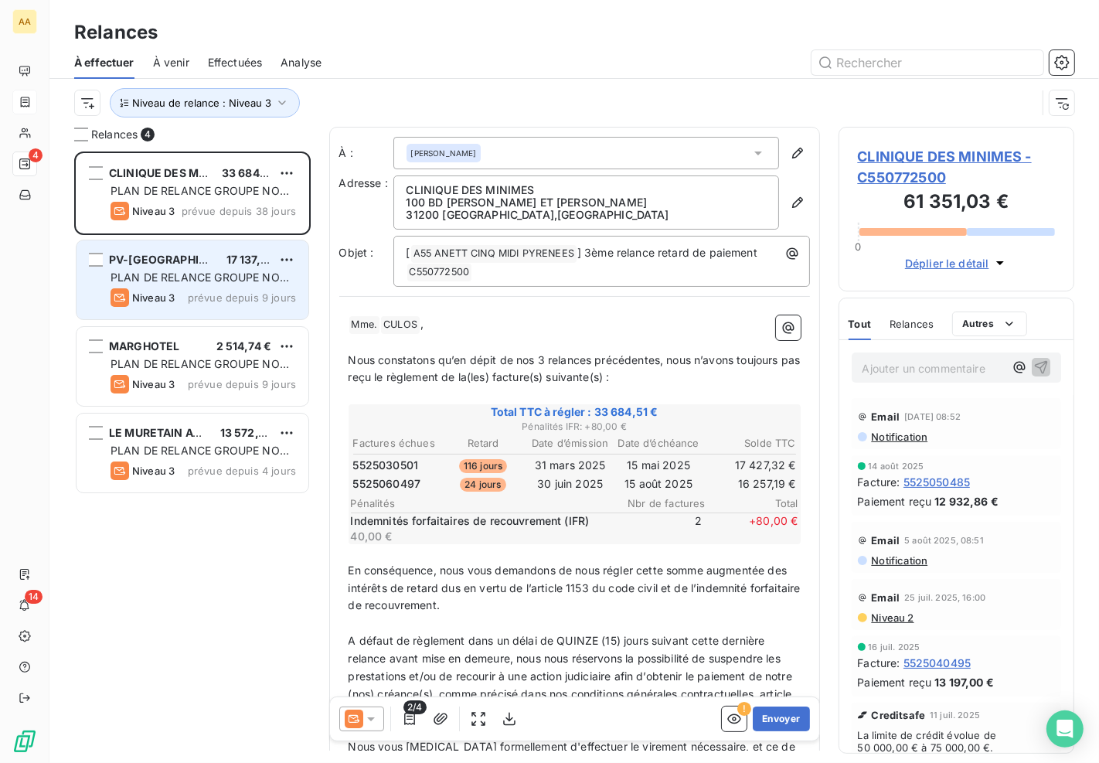
click at [160, 274] on span "PLAN DE RELANCE GROUPE NON AUTOMATIQUE" at bounding box center [199, 284] width 178 height 29
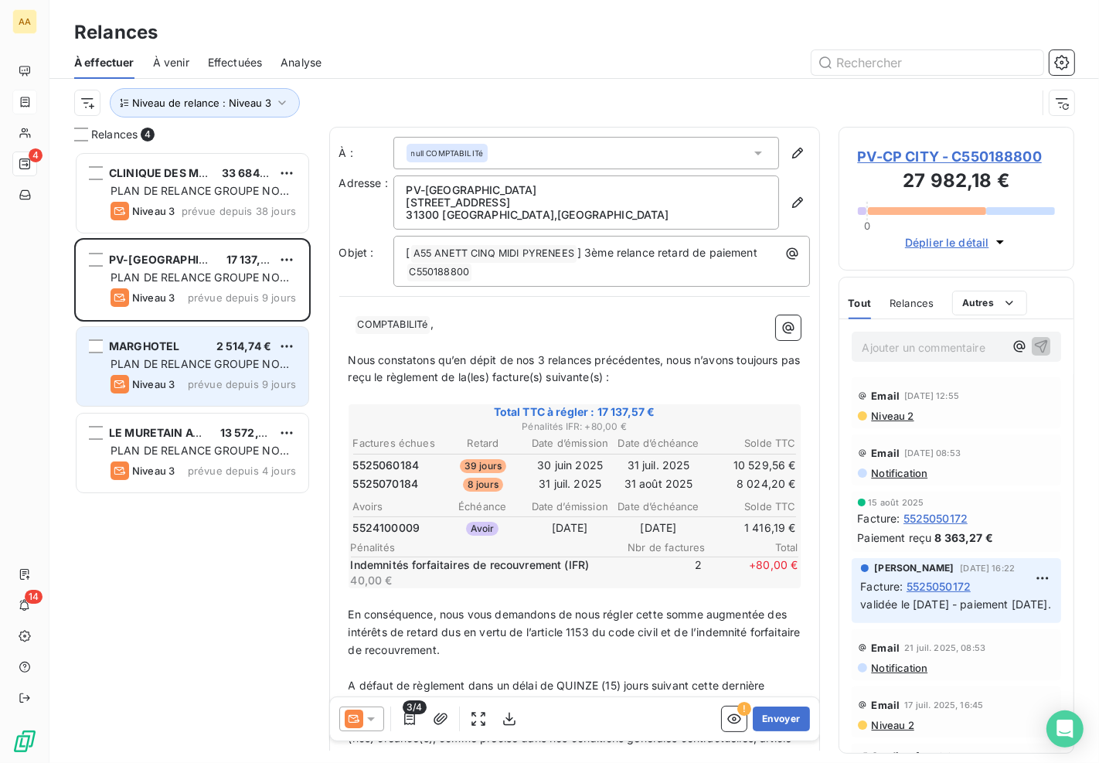
click at [186, 359] on span "PLAN DE RELANCE GROUPE NON AUTOMATIQUE" at bounding box center [199, 371] width 178 height 29
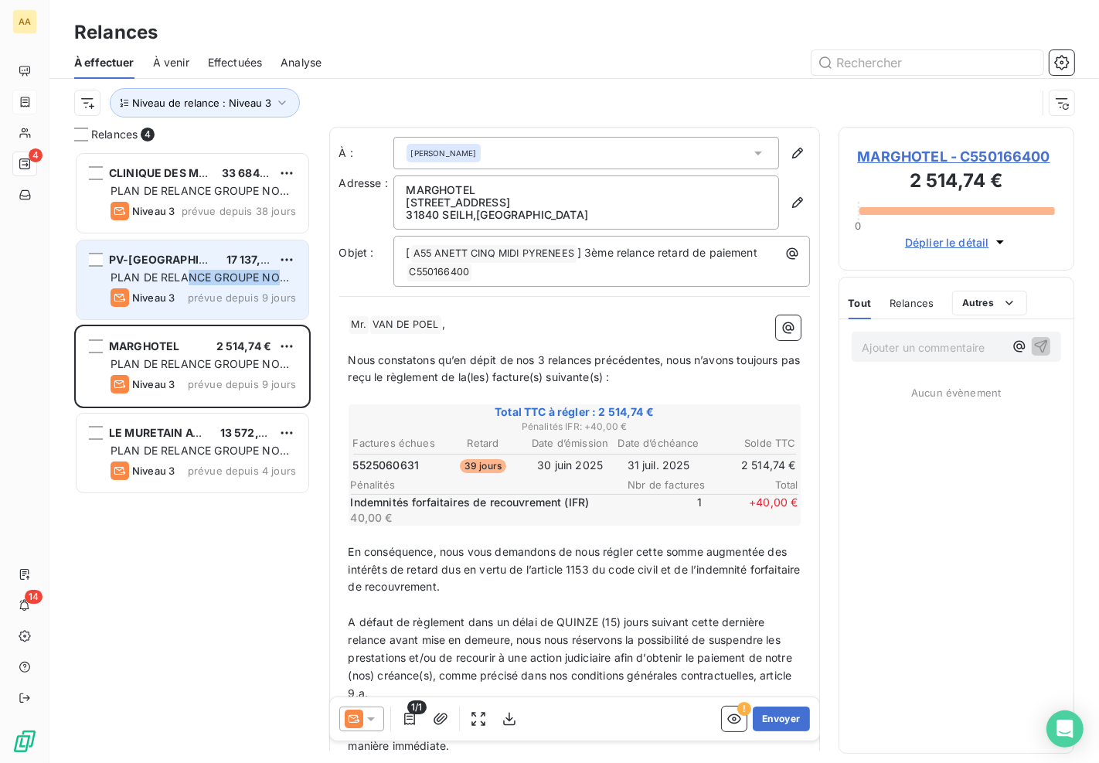
click at [185, 284] on div "PV-CP CITY 17 137,57 € PLAN DE RELANCE GROUPE NON AUTOMATIQUE Niveau 3 prévue d…" at bounding box center [192, 279] width 232 height 79
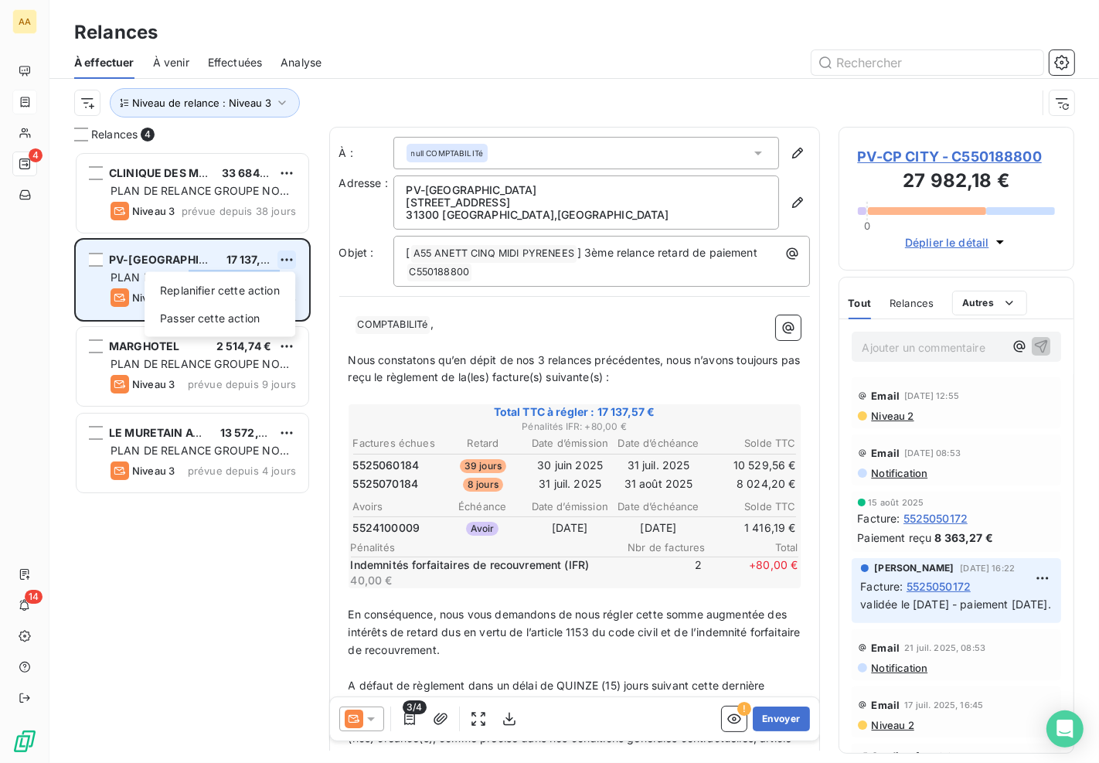
click at [294, 257] on html "AA 4 14 Relances À effectuer À venir Effectuées Analyse Niveau de relance : Niv…" at bounding box center [549, 381] width 1099 height 763
click at [229, 291] on div "Replanifier cette action" at bounding box center [220, 290] width 138 height 25
select select "8"
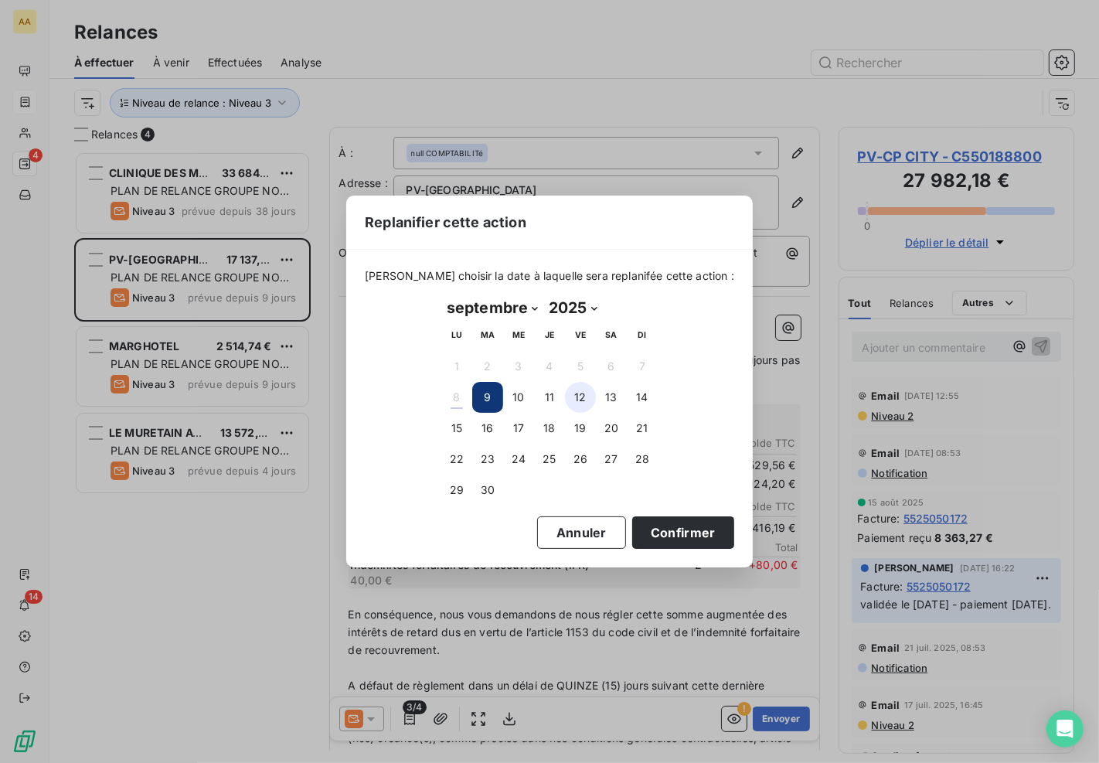
click at [583, 396] on button "12" at bounding box center [580, 397] width 31 height 31
click at [653, 530] on button "Confirmer" at bounding box center [683, 532] width 102 height 32
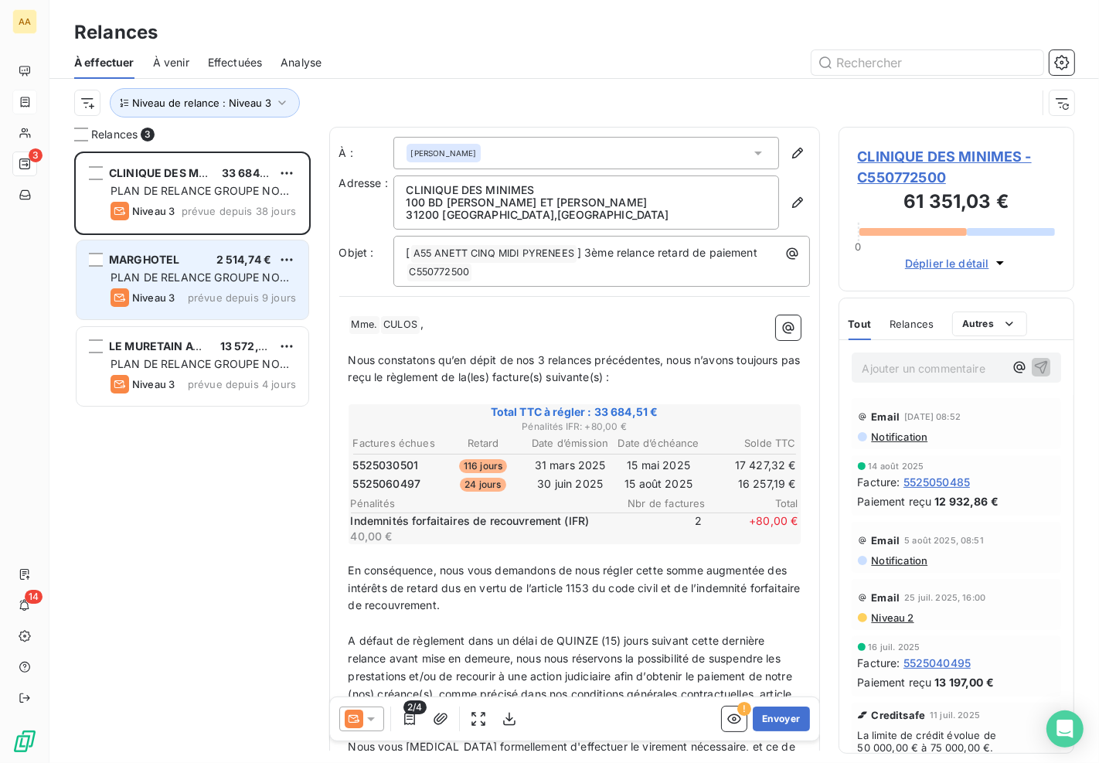
click at [172, 265] on span "MARGHOTEL" at bounding box center [144, 259] width 70 height 13
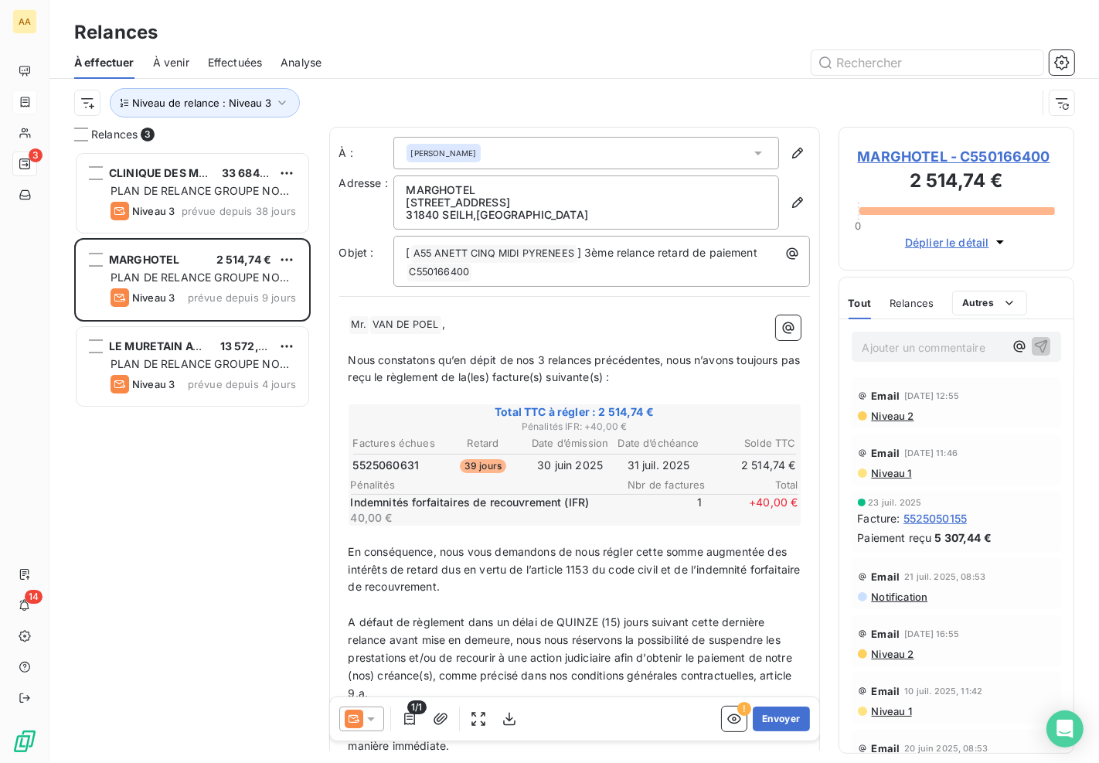
click at [213, 346] on div "LE MURETAIN AGGLO 13 572,15 €" at bounding box center [202, 346] width 185 height 14
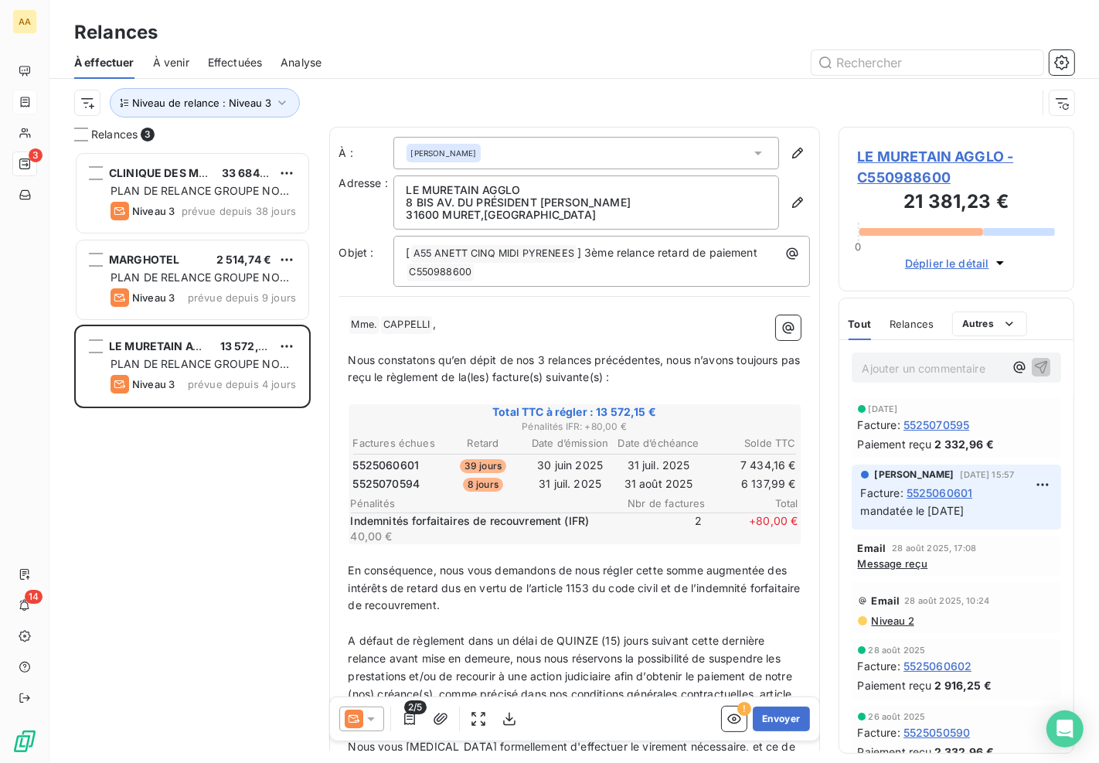
click at [233, 421] on div "CLINIQUE DES MINIMES 33 684,51 € PLAN DE RELANCE GROUPE NON AUTOMATIQUE Niveau …" at bounding box center [192, 457] width 236 height 612
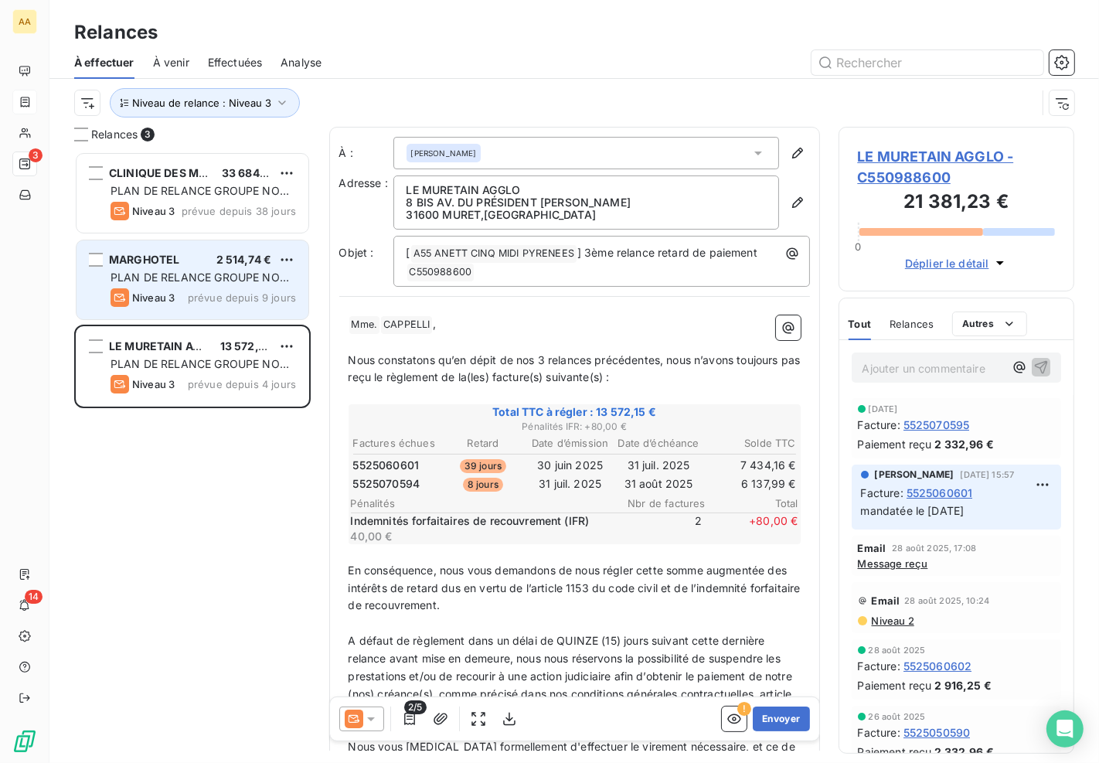
click at [225, 286] on div "MARGHOTEL 2 514,74 € PLAN DE RELANCE GROUPE NON AUTOMATIQUE Niveau 3 prévue dep…" at bounding box center [192, 279] width 232 height 79
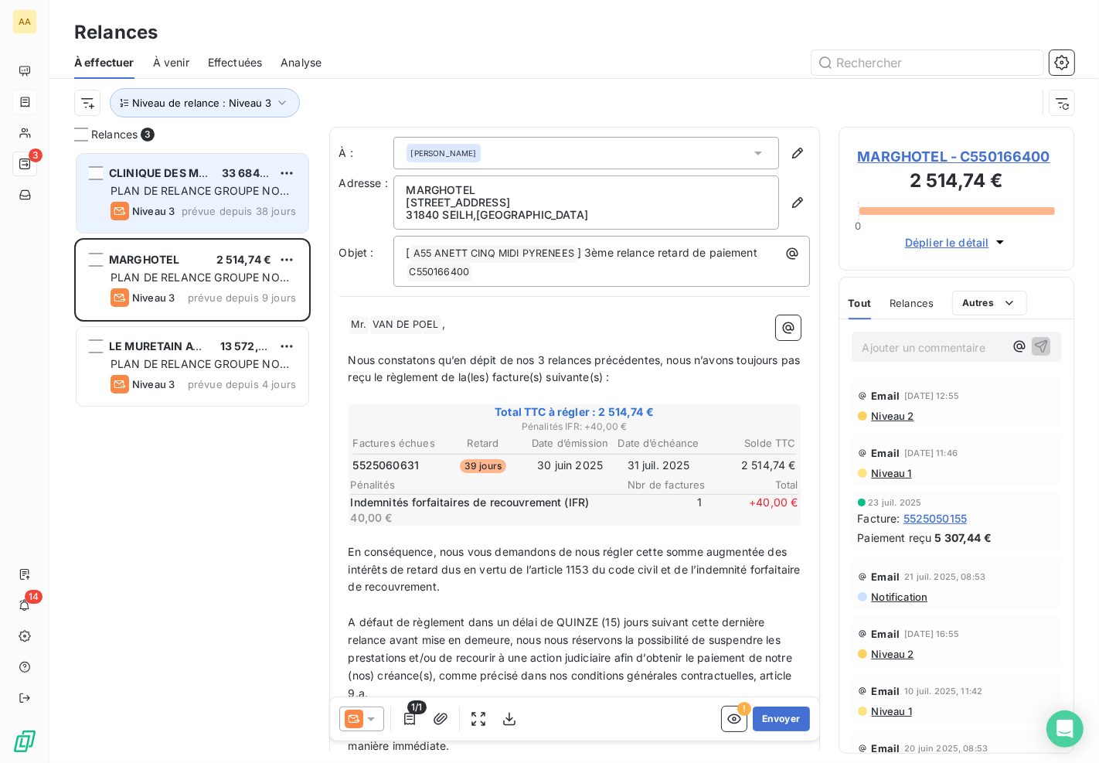
click at [229, 214] on span "prévue depuis 38 jours" at bounding box center [239, 211] width 114 height 12
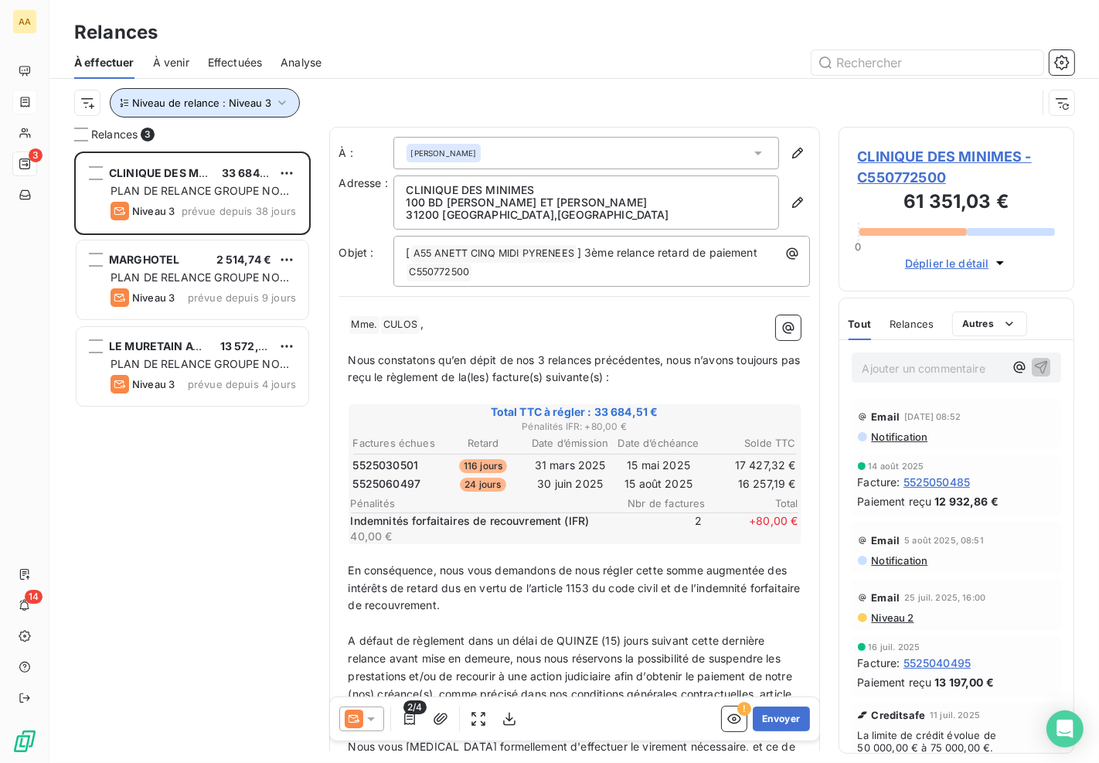
click at [244, 94] on button "Niveau de relance : Niveau 3" at bounding box center [205, 102] width 190 height 29
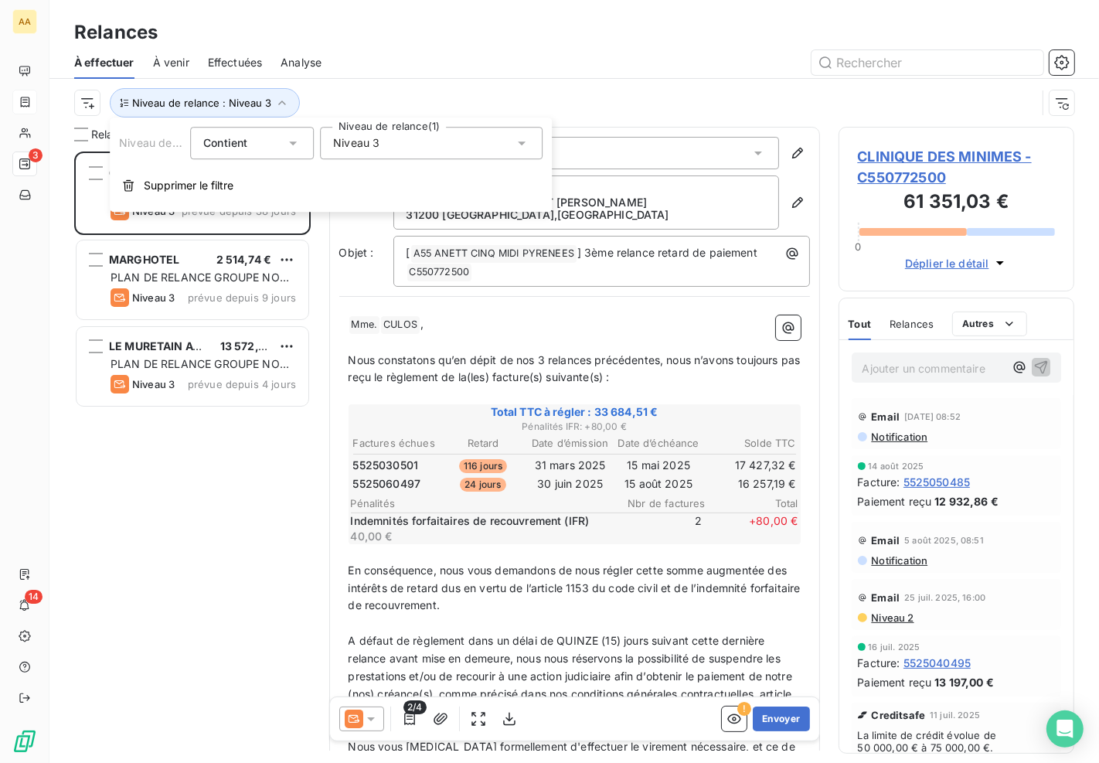
click at [374, 141] on span "Niveau 3" at bounding box center [356, 142] width 46 height 15
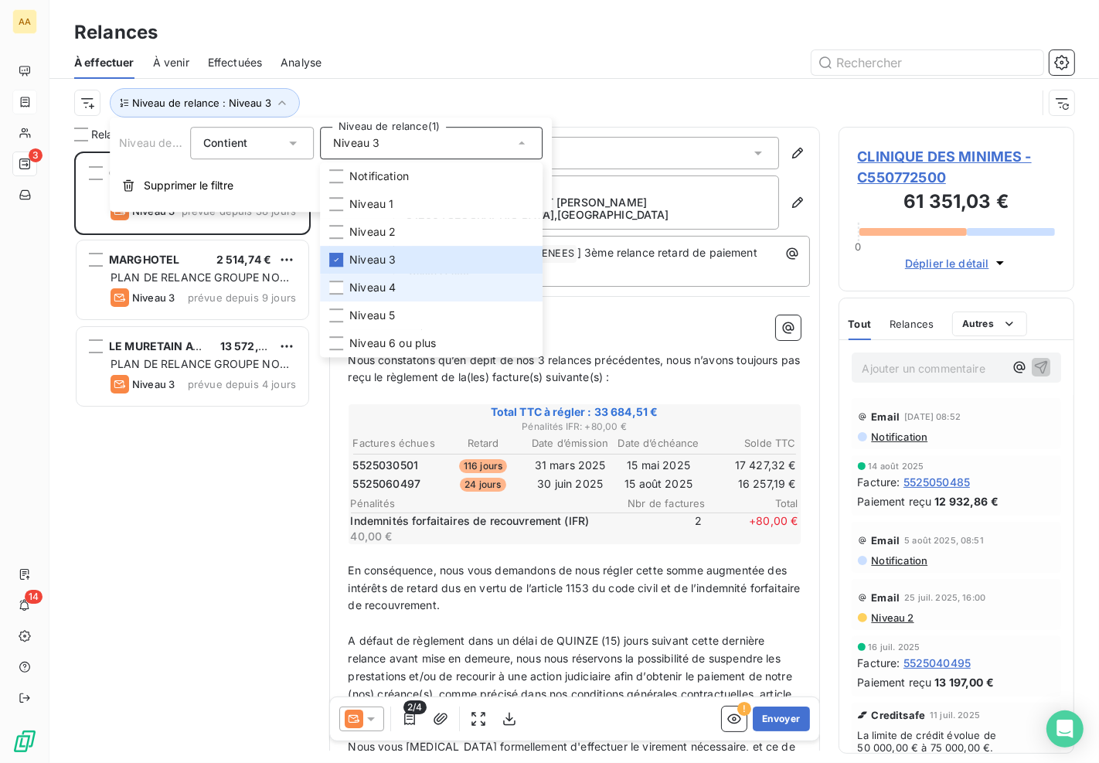
drag, startPoint x: 382, startPoint y: 290, endPoint x: 380, endPoint y: 281, distance: 8.6
click at [382, 290] on span "Niveau 4" at bounding box center [372, 287] width 46 height 15
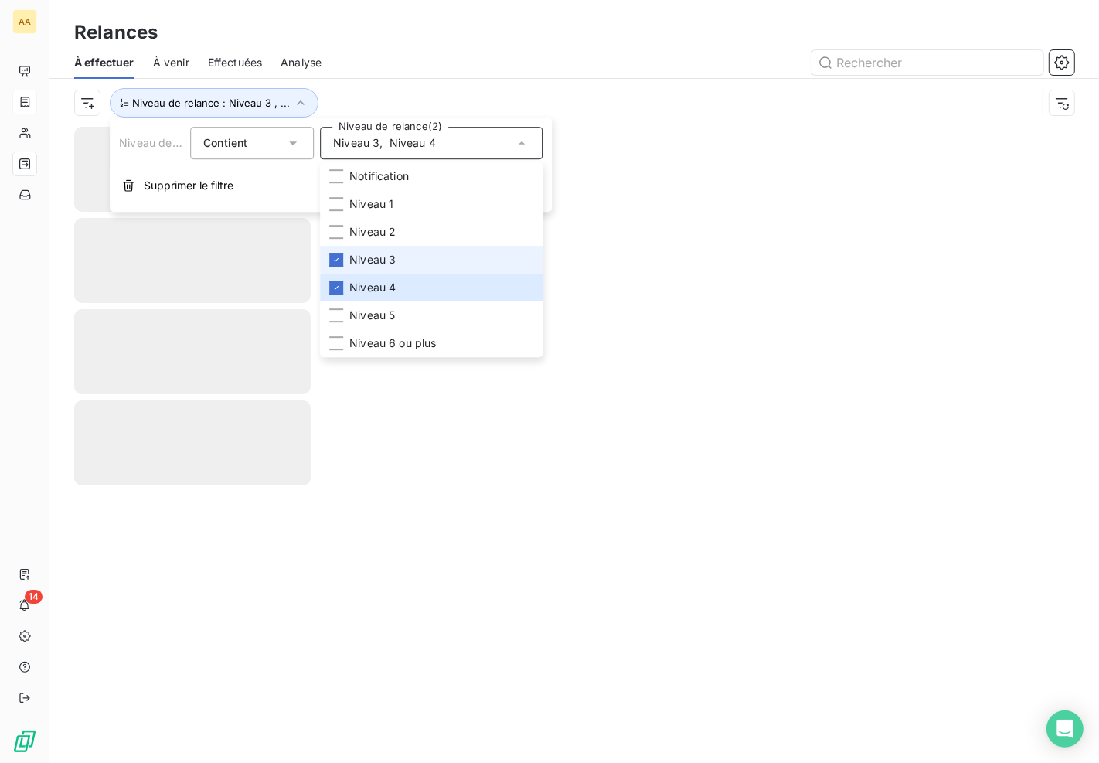
click at [376, 259] on span "Niveau 3" at bounding box center [372, 259] width 46 height 15
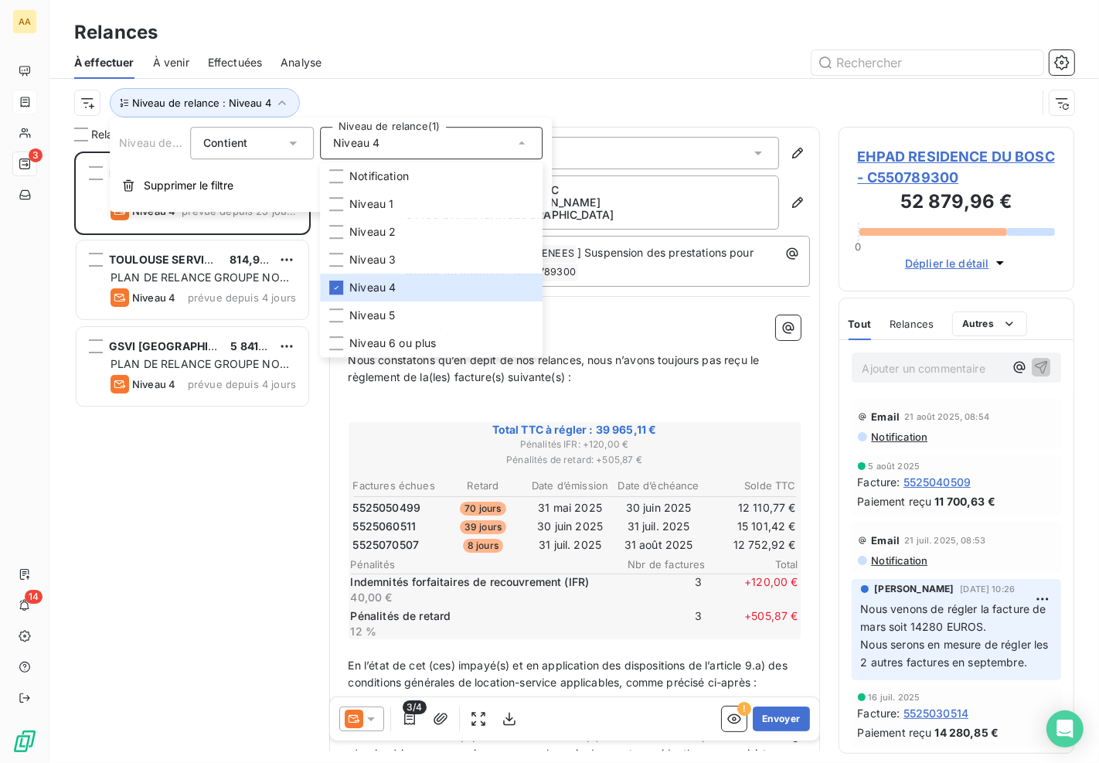
scroll to position [599, 223]
click at [555, 22] on div "Relances" at bounding box center [573, 33] width 1049 height 28
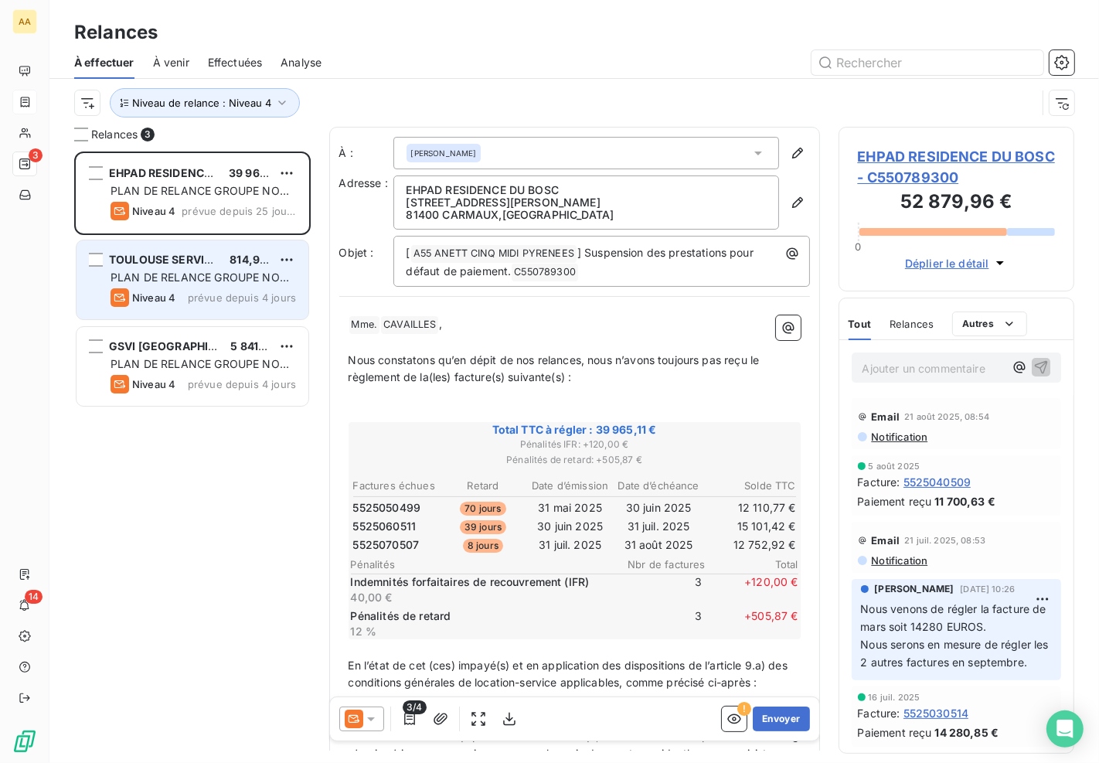
drag, startPoint x: 205, startPoint y: 227, endPoint x: 176, endPoint y: 268, distance: 49.9
click at [205, 232] on div "EHPAD RESIDENCE DU BOSC 39 965,11 € PLAN DE RELANCE GROUPE NON AUTOMATIQUE Nive…" at bounding box center [192, 193] width 232 height 79
click at [176, 268] on div "TOULOUSE SERVICE VI 814,90 € PLAN DE RELANCE GROUPE NON AUTOMATIQUE Niveau 4 pr…" at bounding box center [192, 279] width 232 height 79
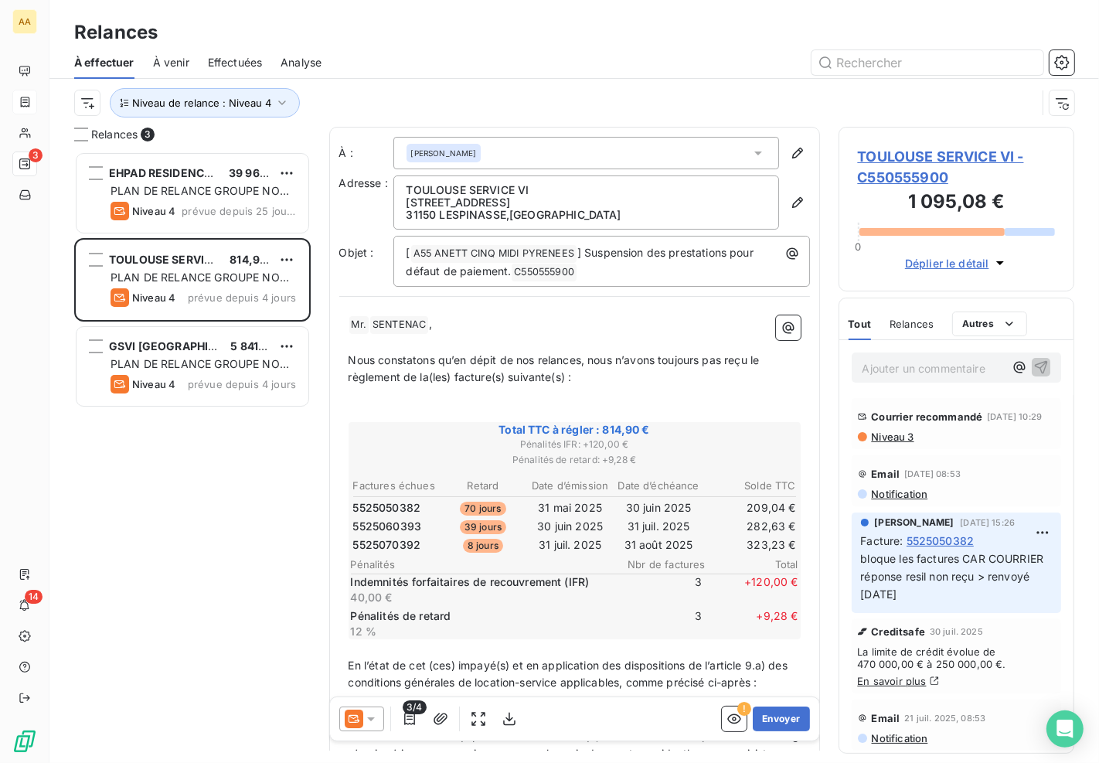
click at [1098, 465] on div "Relances 3 EHPAD RESIDENCE DU BOSC 39 965,11 € PLAN DE RELANCE GROUPE NON AUTOM…" at bounding box center [573, 445] width 1049 height 636
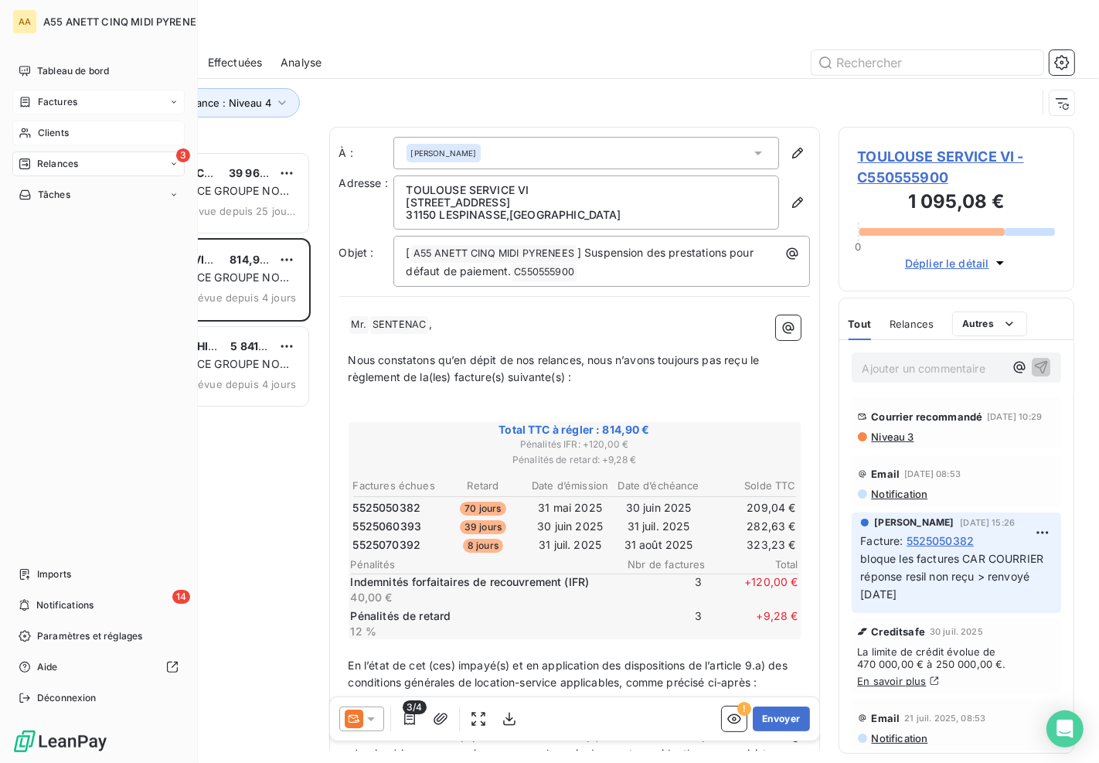
click at [28, 134] on icon at bounding box center [24, 133] width 11 height 10
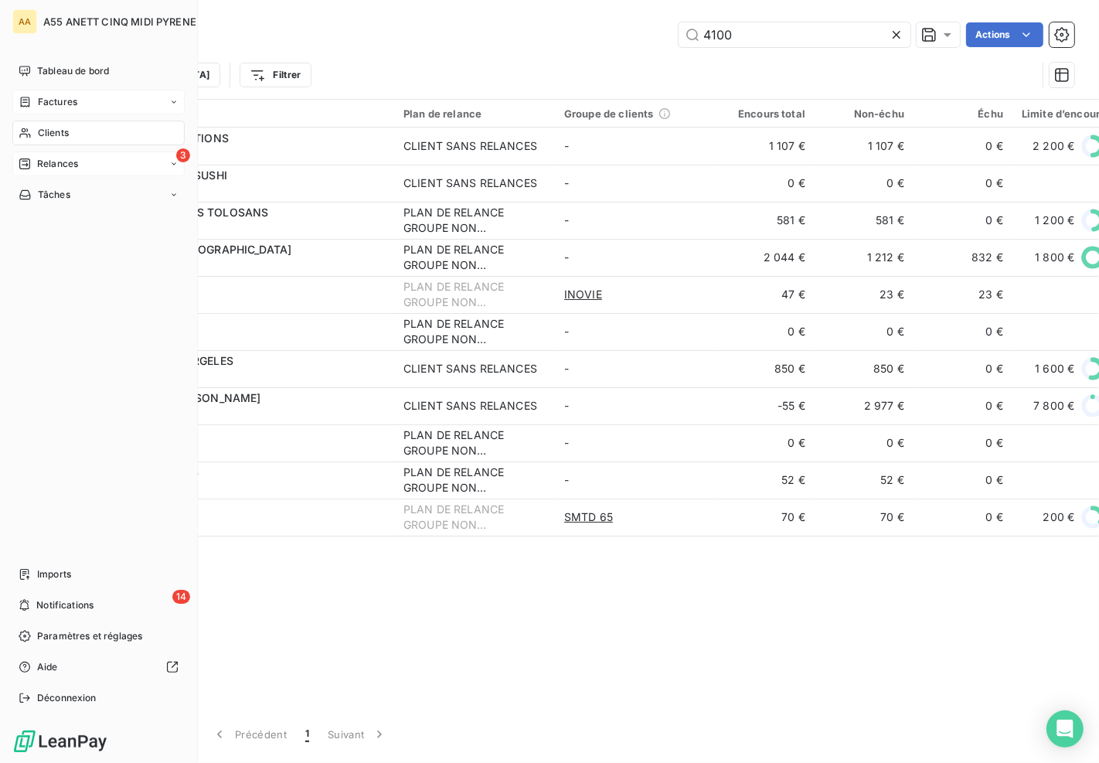
click at [67, 106] on span "Factures" at bounding box center [57, 102] width 39 height 14
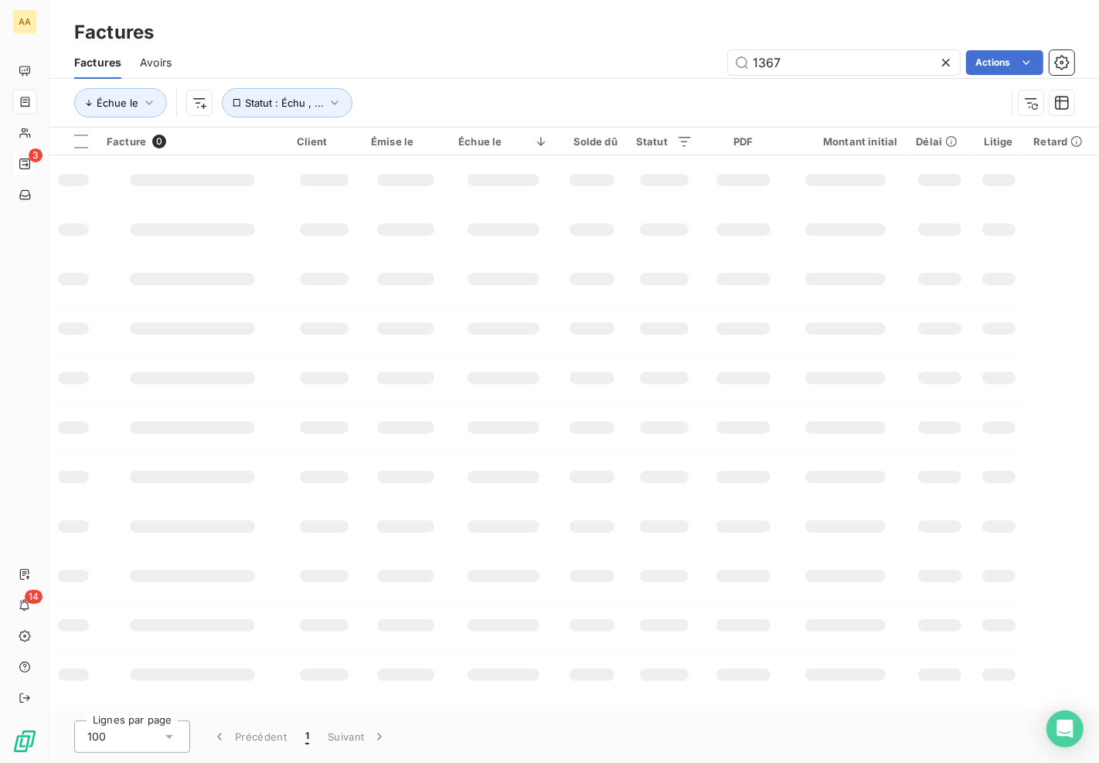
drag, startPoint x: 797, startPoint y: 60, endPoint x: 646, endPoint y: 75, distance: 151.4
click at [646, 75] on div "Factures Avoirs 1367 Actions" at bounding box center [573, 62] width 1049 height 32
type input "7800"
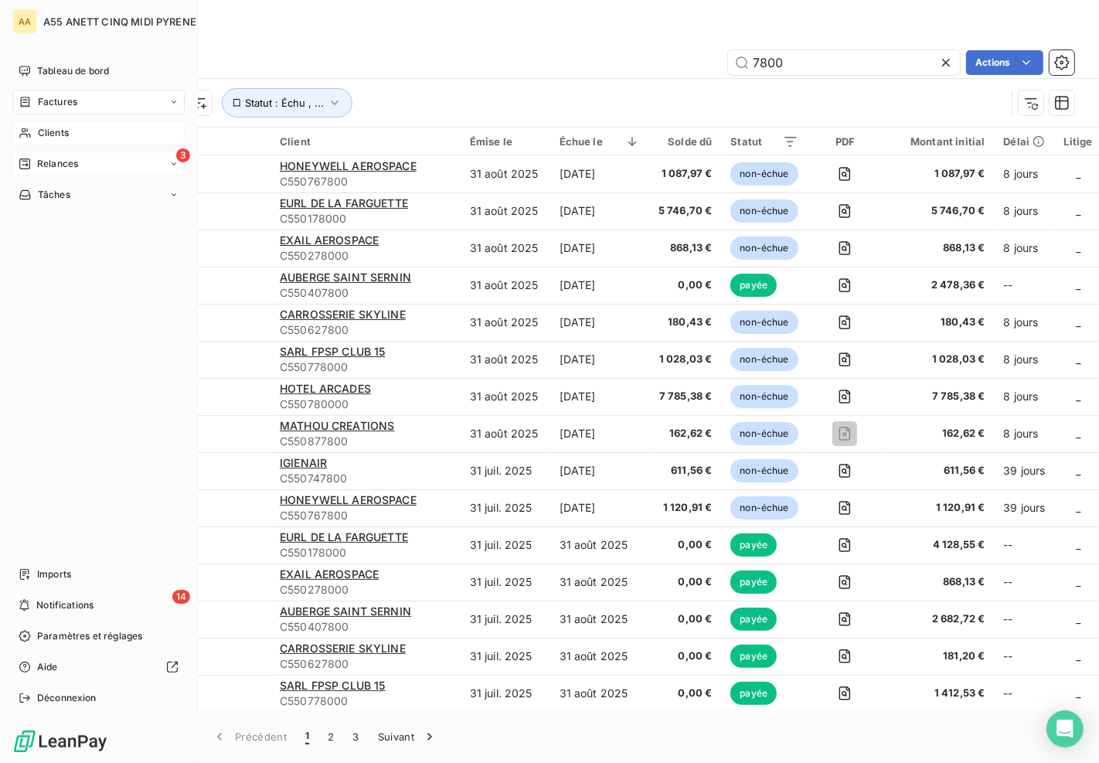
click at [44, 138] on span "Clients" at bounding box center [53, 133] width 31 height 14
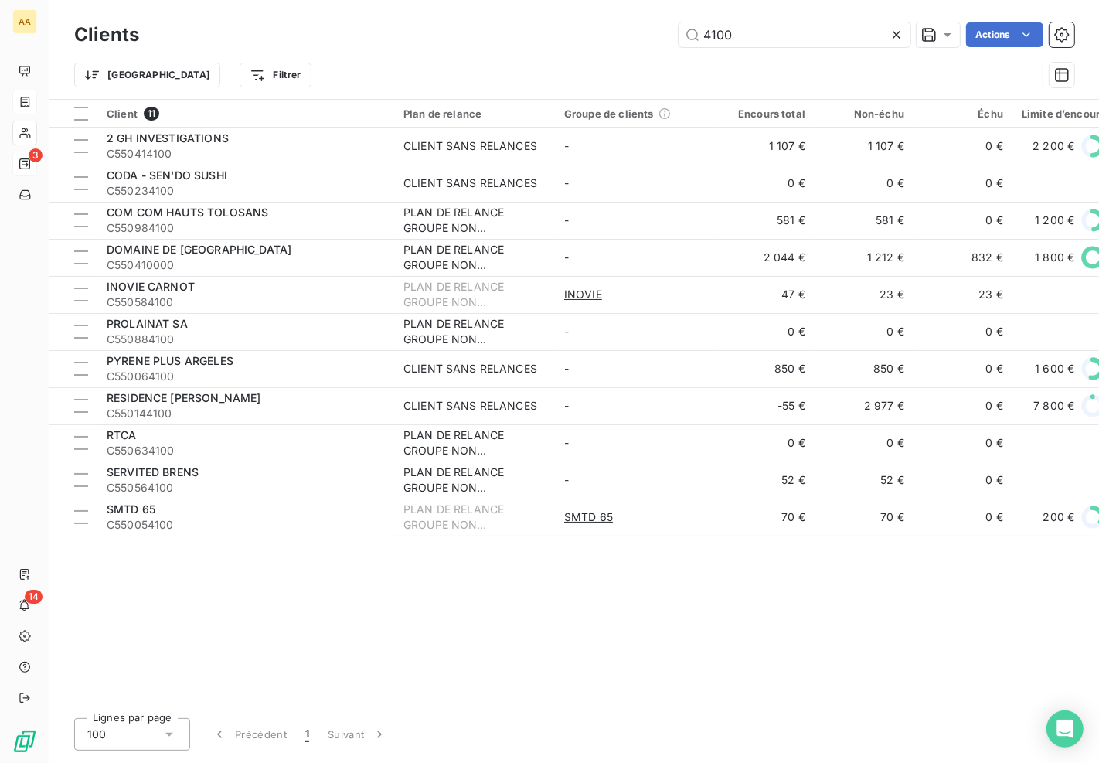
drag, startPoint x: 716, startPoint y: 37, endPoint x: 647, endPoint y: 37, distance: 68.8
click at [652, 37] on div "4100 Actions" at bounding box center [616, 34] width 916 height 25
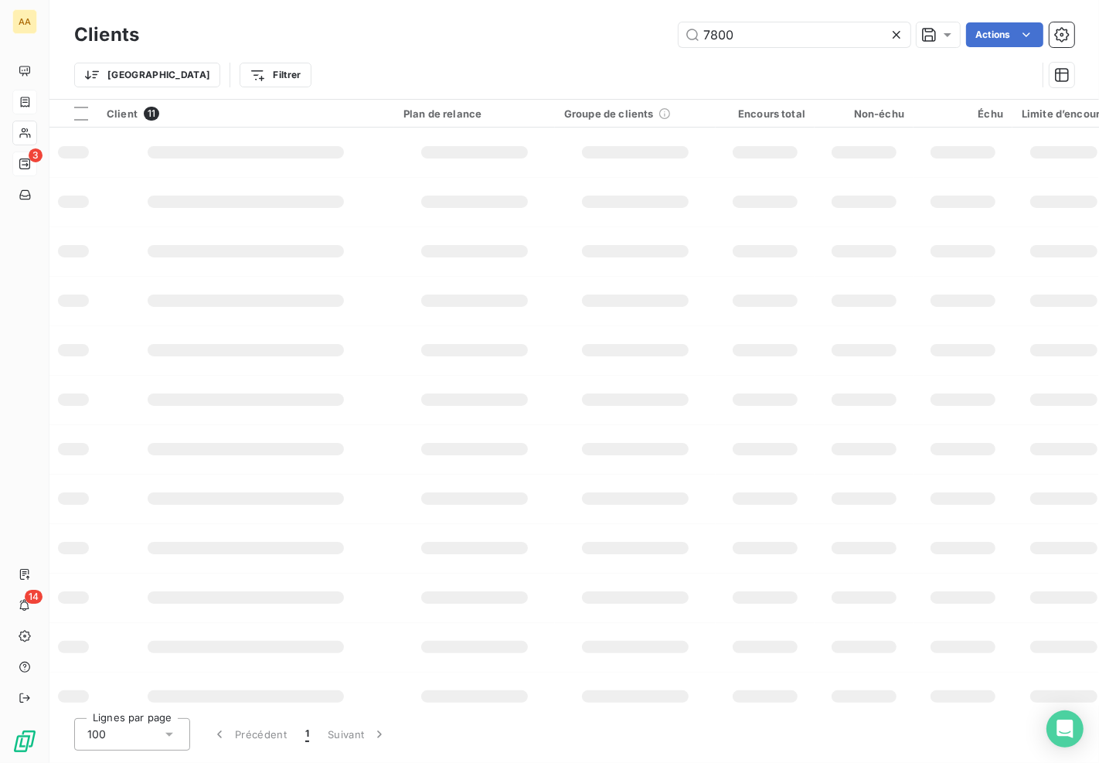
type input "7800"
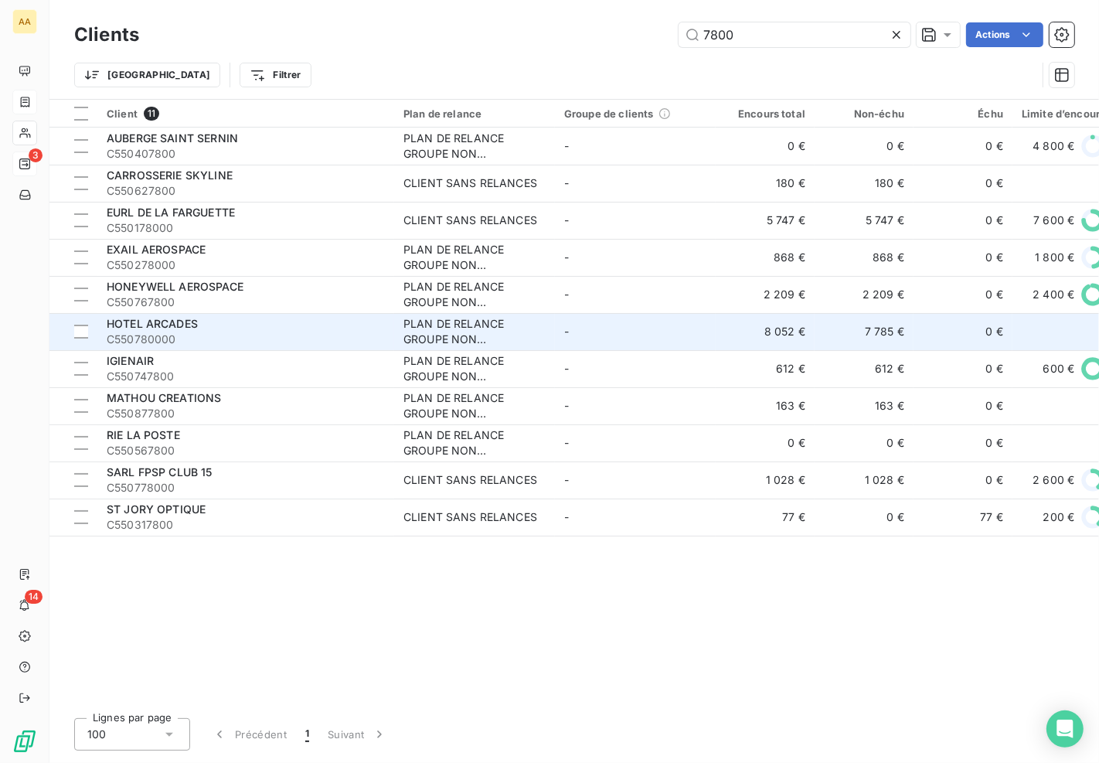
click at [454, 340] on div "PLAN DE RELANCE GROUPE NON AUTOMATIQUE" at bounding box center [474, 331] width 142 height 31
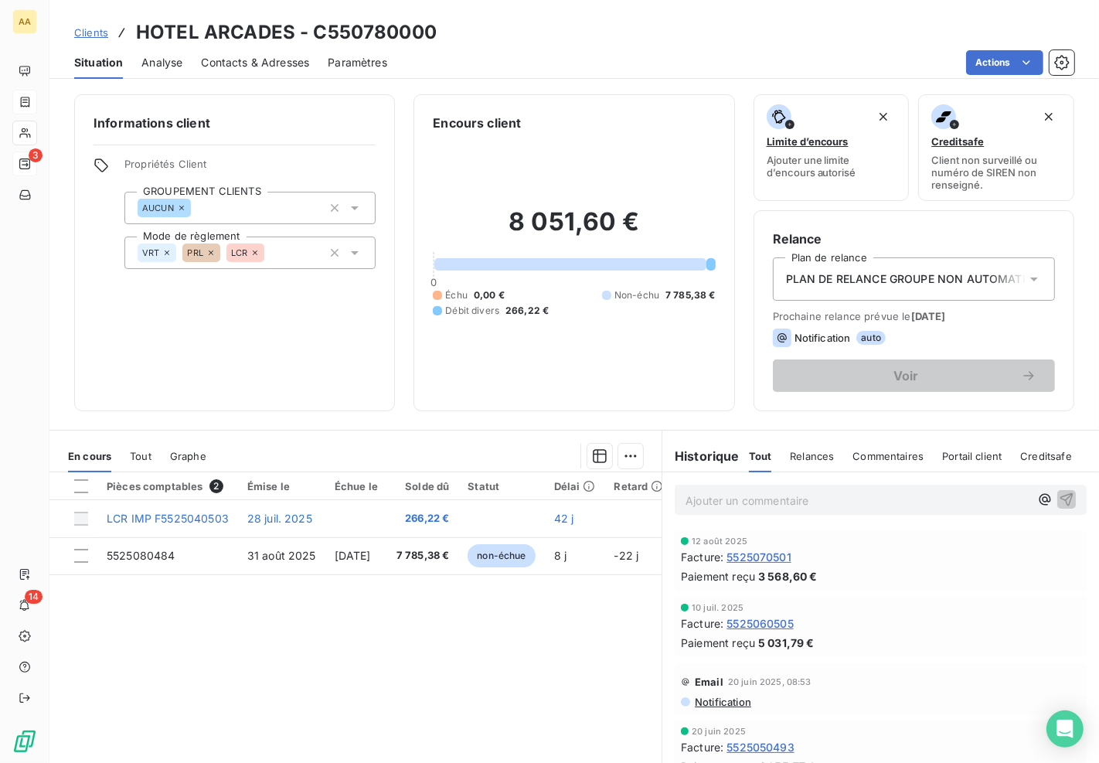
click at [427, 634] on div "Pièces comptables 2 Émise le Échue le Solde dû Statut Délai Retard LCR IMP F552…" at bounding box center [355, 620] width 612 height 297
click at [430, 603] on div "Pièces comptables 2 Émise le Échue le Solde dû Statut Délai Retard LCR IMP F552…" at bounding box center [355, 620] width 612 height 297
click at [294, 609] on div "Pièces comptables 2 Émise le Échue le Solde dû Statut Délai Retard LCR IMP F552…" at bounding box center [355, 620] width 612 height 297
click at [344, 616] on div "Pièces comptables 2 Émise le Échue le Solde dû Statut Délai Retard LCR IMP F552…" at bounding box center [355, 620] width 612 height 297
click at [289, 729] on div "Pièces comptables 2 Émise le Échue le Solde dû Statut Délai Retard LCR IMP F552…" at bounding box center [355, 620] width 612 height 297
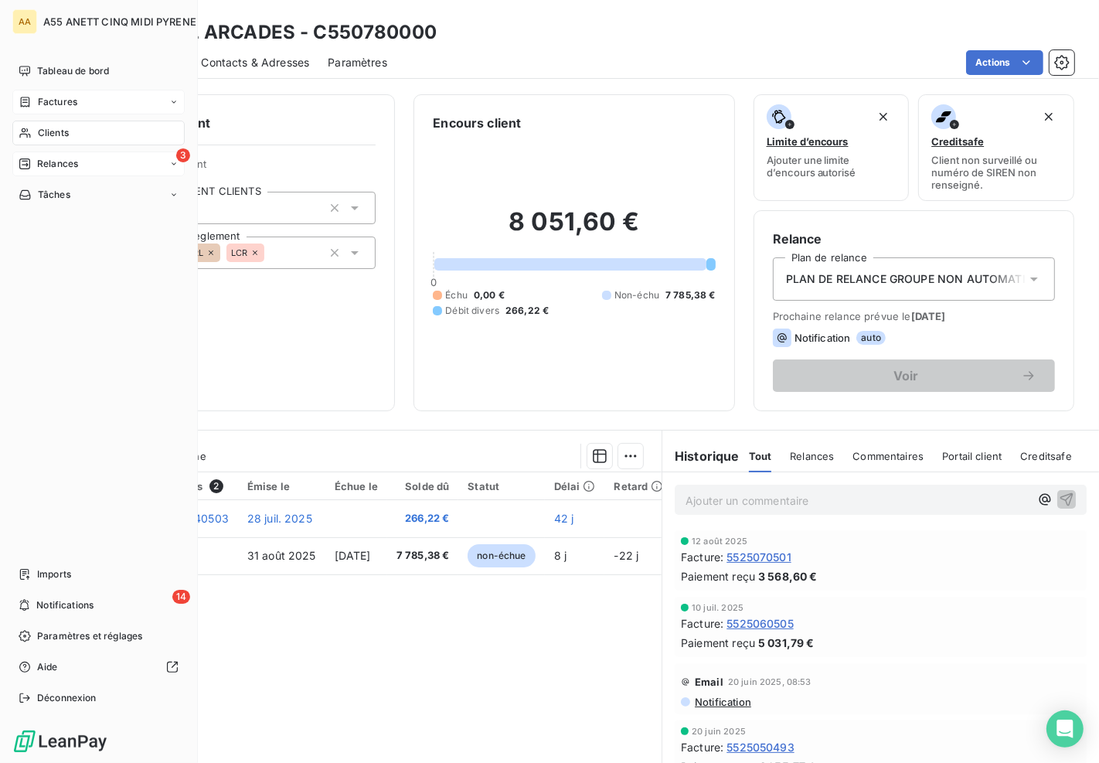
click at [31, 124] on div "Clients" at bounding box center [98, 133] width 172 height 25
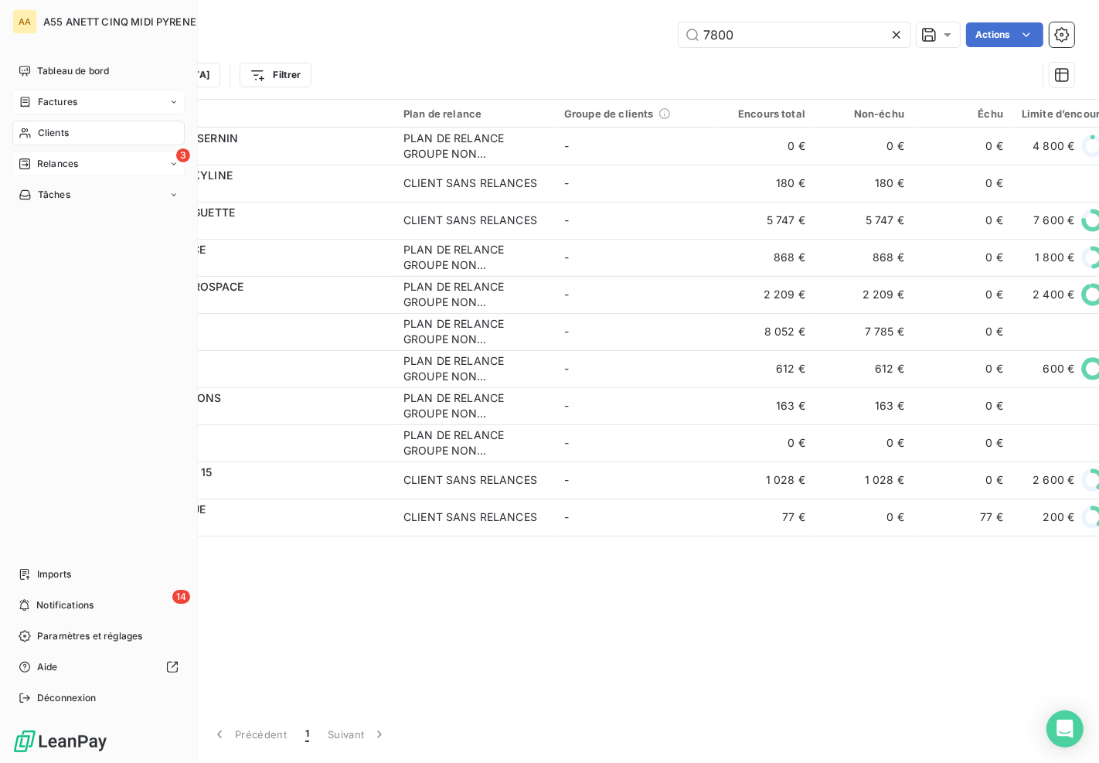
drag, startPoint x: 21, startPoint y: 131, endPoint x: 39, endPoint y: 132, distance: 18.6
click at [22, 132] on icon at bounding box center [25, 133] width 13 height 12
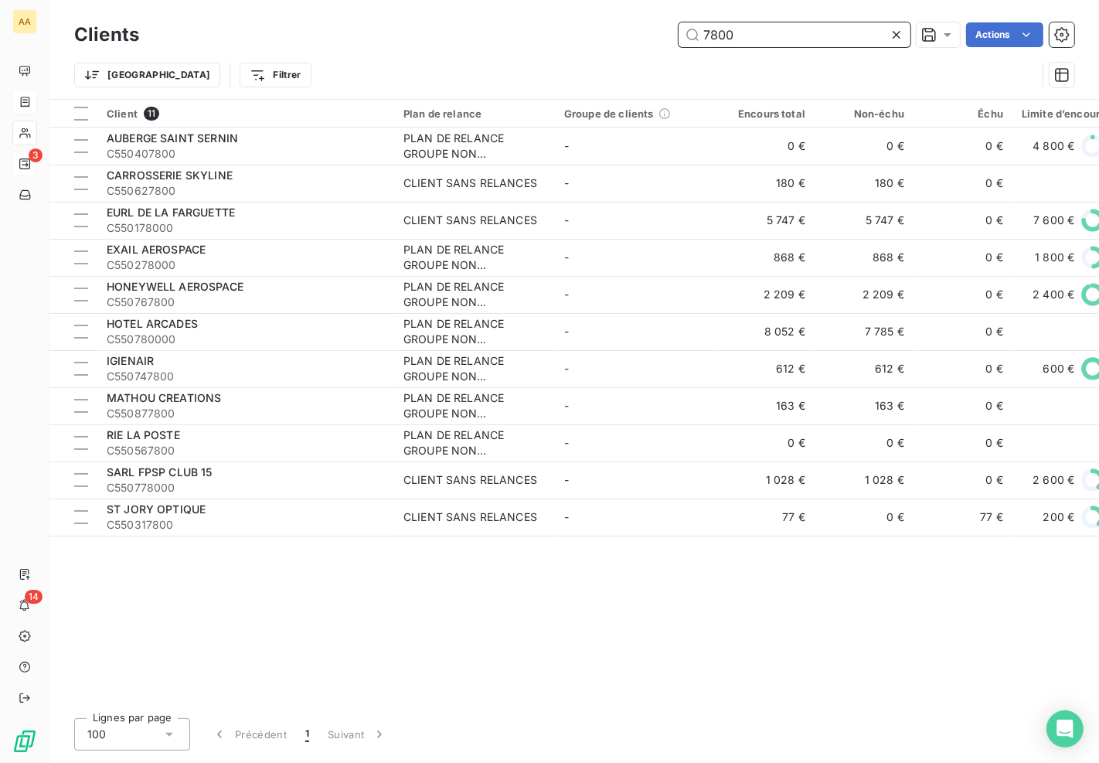
drag, startPoint x: 770, startPoint y: 42, endPoint x: 596, endPoint y: 15, distance: 175.8
click at [555, 45] on div "7800 Actions" at bounding box center [616, 34] width 916 height 25
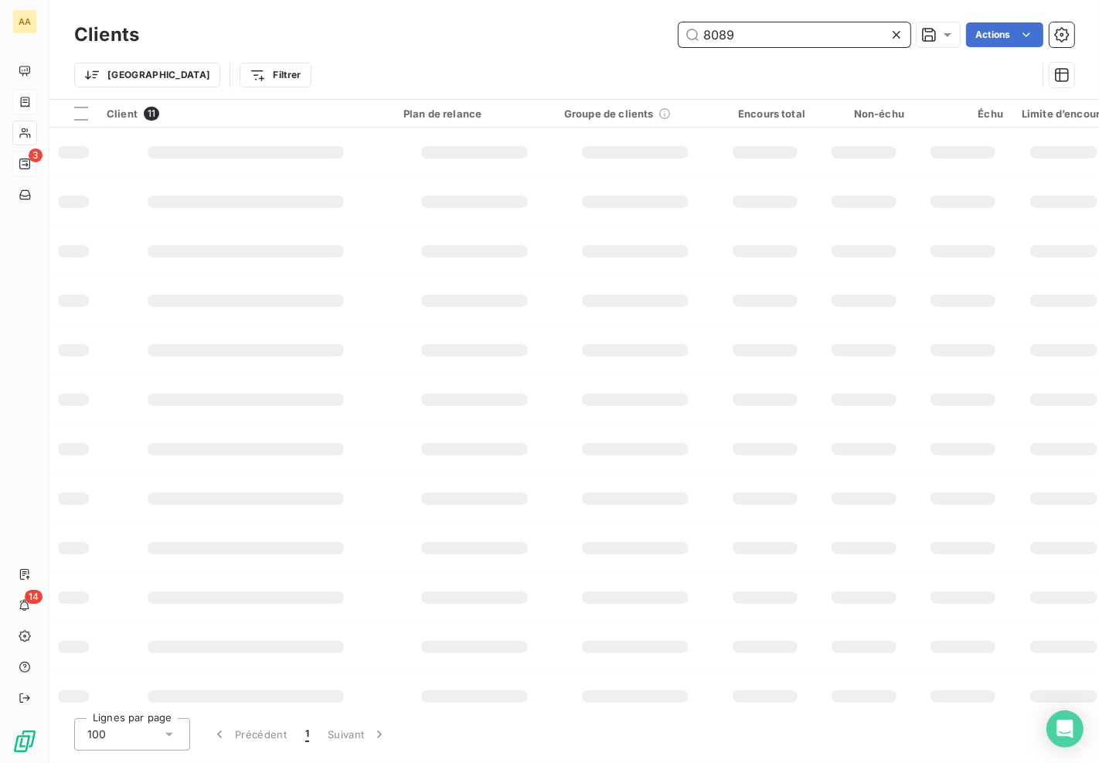
type input "8089"
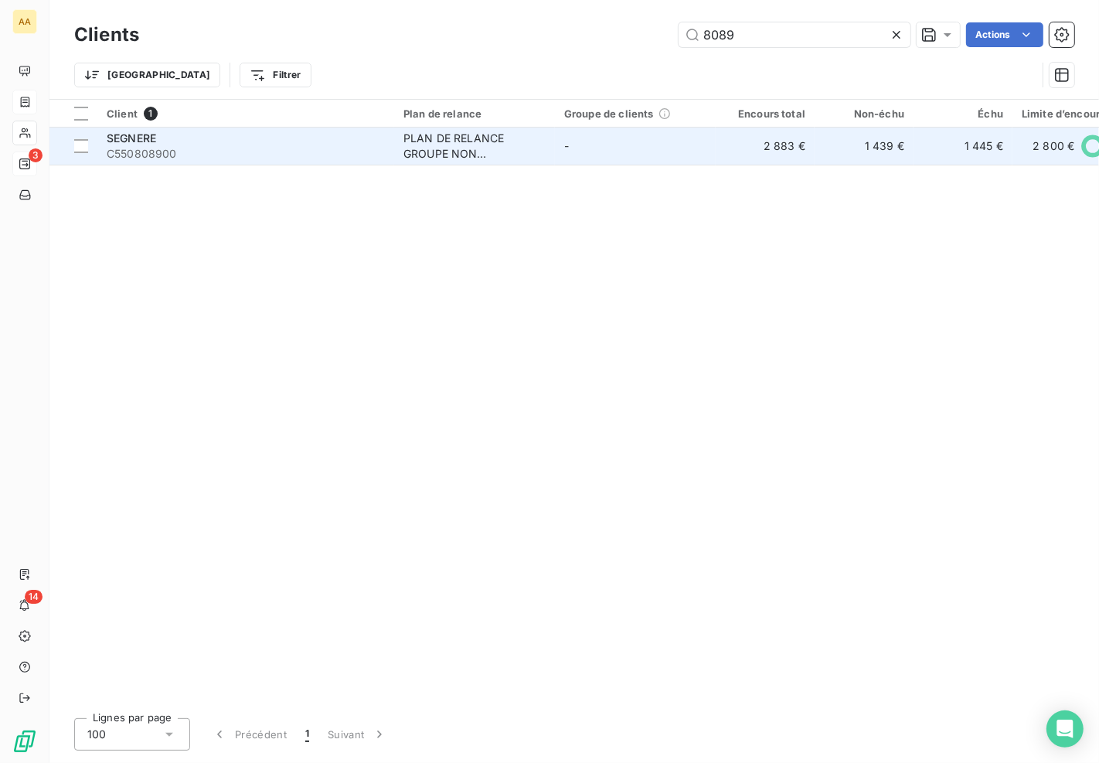
click at [153, 146] on span "C550808900" at bounding box center [246, 153] width 278 height 15
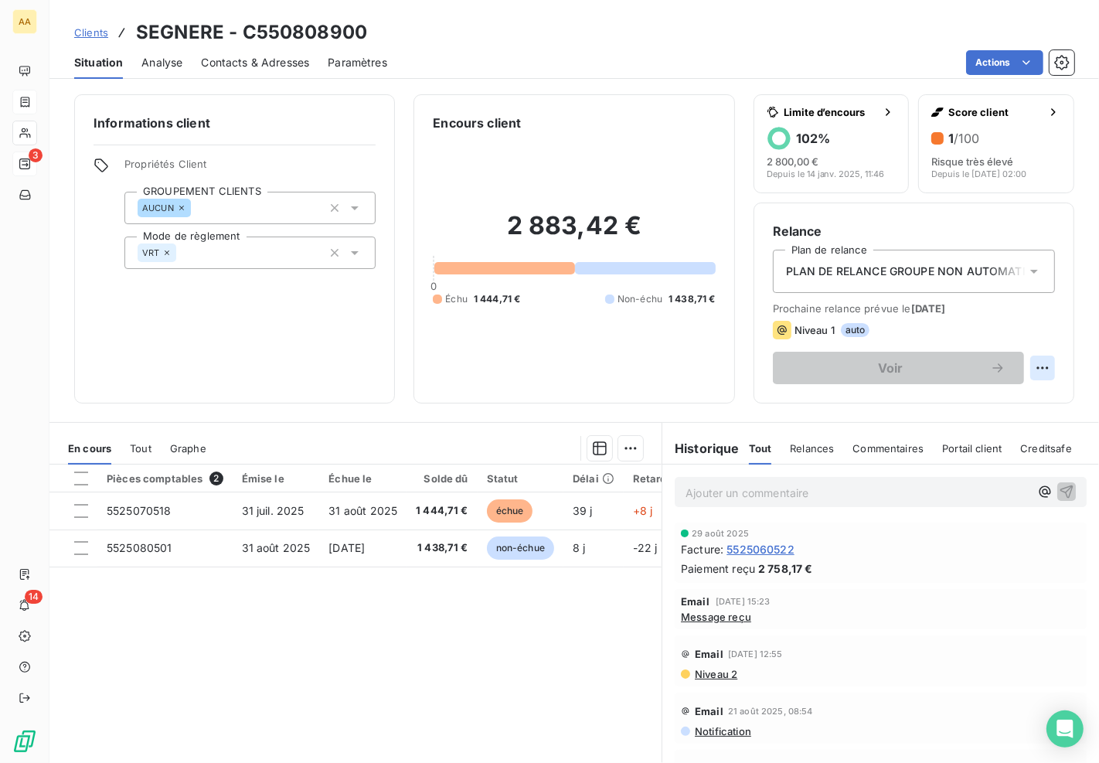
click at [1034, 368] on html "AA 3 14 Clients SEGNERE - C550808900 Situation Analyse Contacts & Adresses Para…" at bounding box center [549, 381] width 1099 height 763
click at [984, 399] on div "Replanifier cette action" at bounding box center [965, 401] width 138 height 25
select select "8"
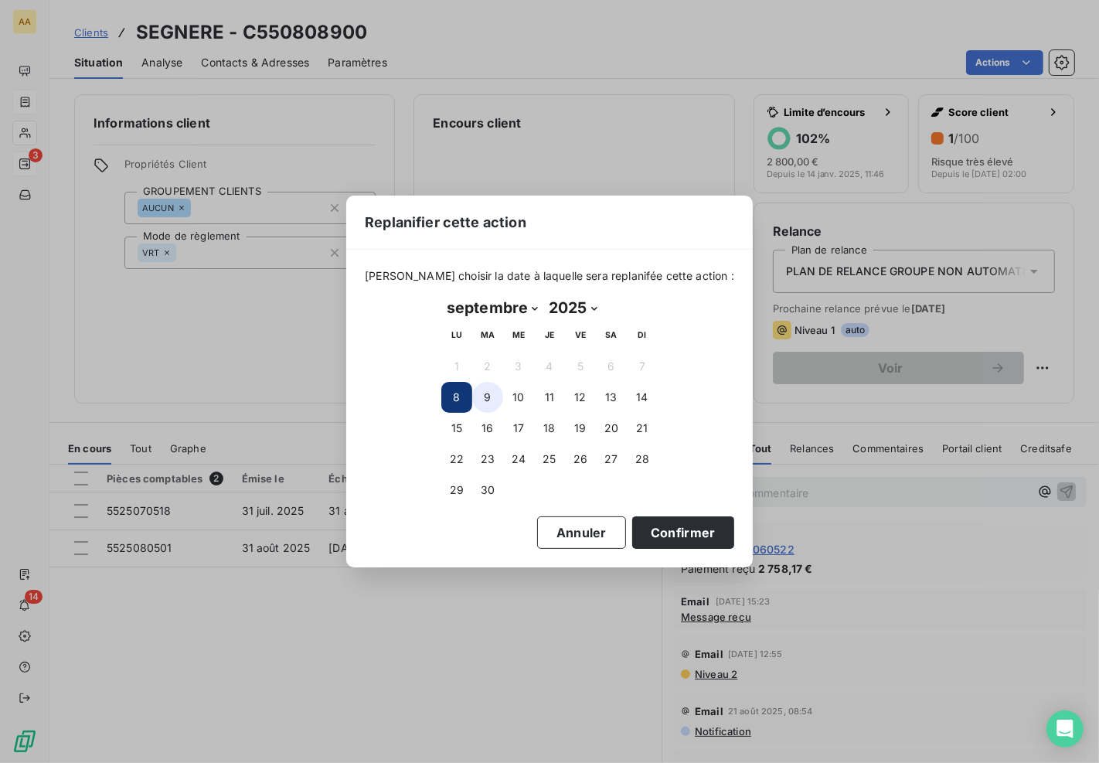
click at [490, 389] on button "9" at bounding box center [487, 397] width 31 height 31
click at [641, 529] on button "Confirmer" at bounding box center [683, 532] width 102 height 32
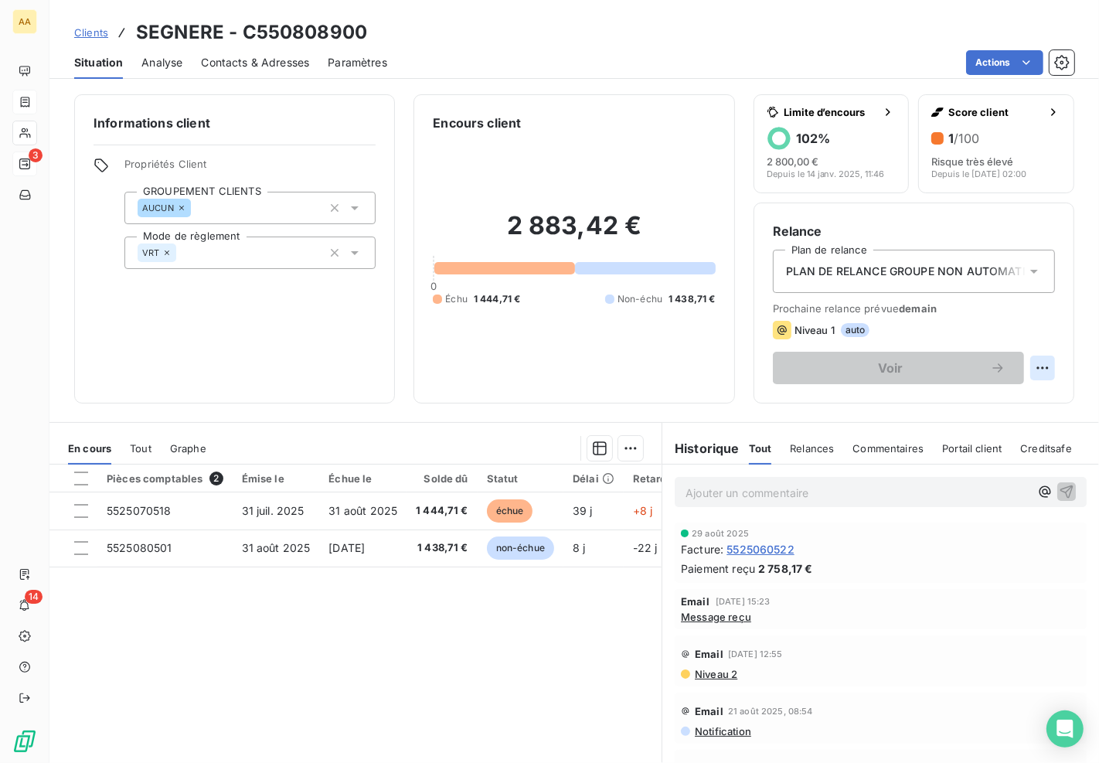
click at [1032, 366] on html "AA 3 14 Clients SEGNERE - C550808900 Situation Analyse Contacts & Adresses Para…" at bounding box center [549, 381] width 1099 height 763
click at [989, 400] on div "Replanifier cette action" at bounding box center [965, 401] width 138 height 25
select select "8"
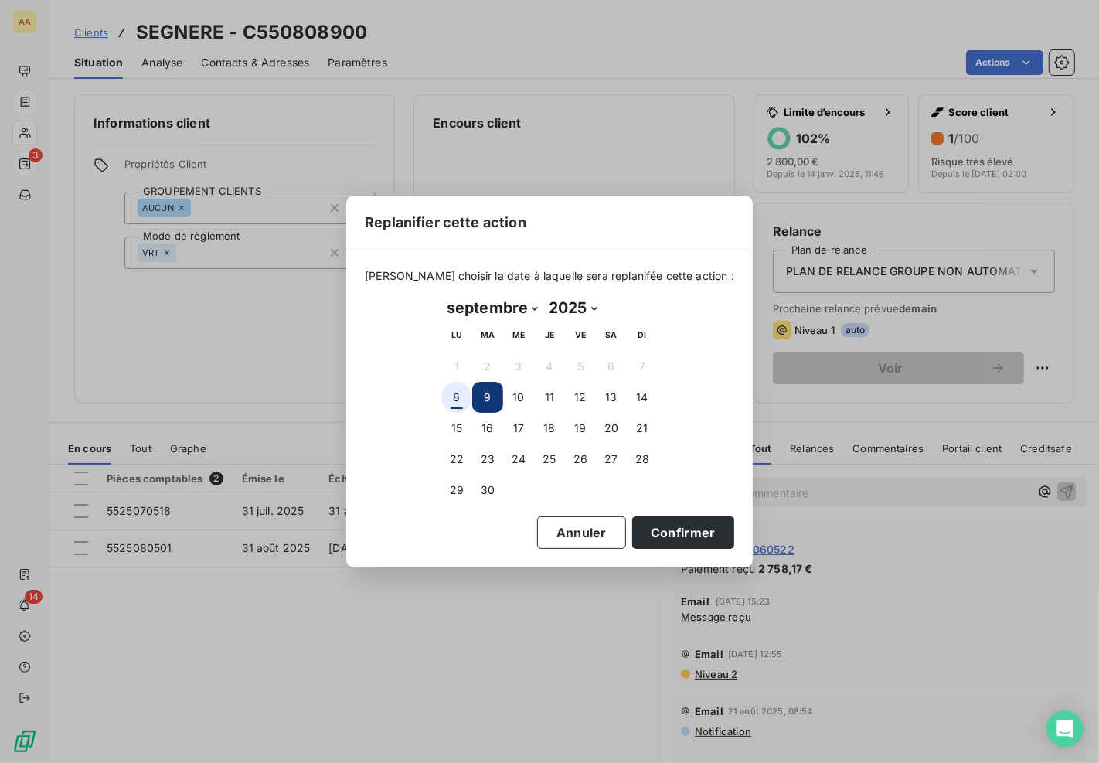
click at [445, 399] on button "8" at bounding box center [456, 397] width 31 height 31
drag, startPoint x: 663, startPoint y: 515, endPoint x: 663, endPoint y: 524, distance: 8.5
click at [665, 521] on button "Confirmer" at bounding box center [683, 532] width 102 height 32
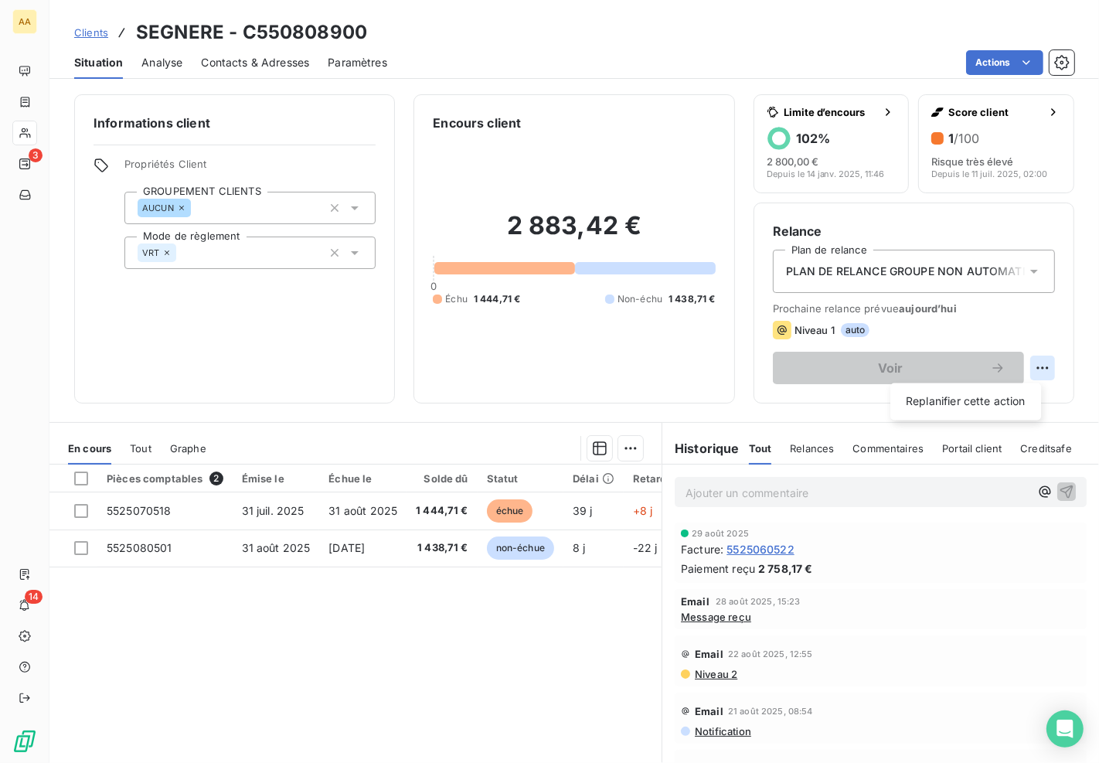
click at [1030, 365] on html "AA 3 14 Clients SEGNERE - C550808900 Situation Analyse Contacts & Adresses Para…" at bounding box center [549, 381] width 1099 height 763
click at [348, 389] on html "AA 3 14 Clients SEGNERE - C550808900 Situation Analyse Contacts & Adresses Para…" at bounding box center [549, 381] width 1099 height 763
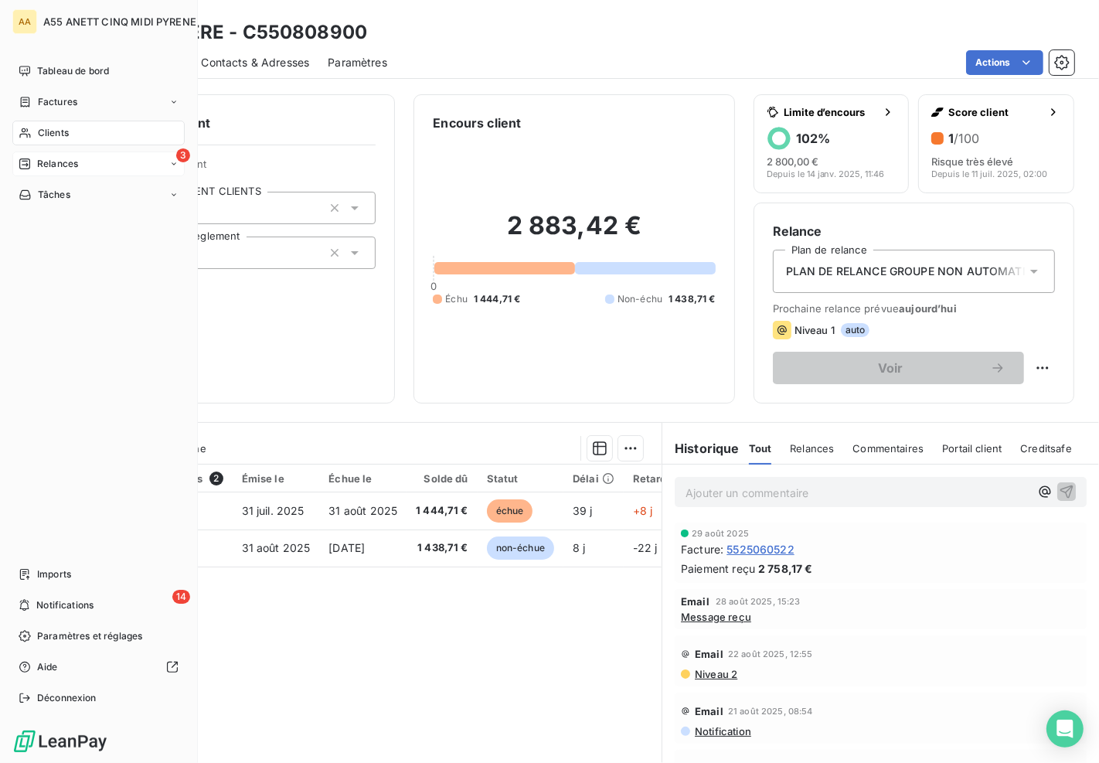
click at [122, 157] on div "3 Relances" at bounding box center [98, 163] width 172 height 25
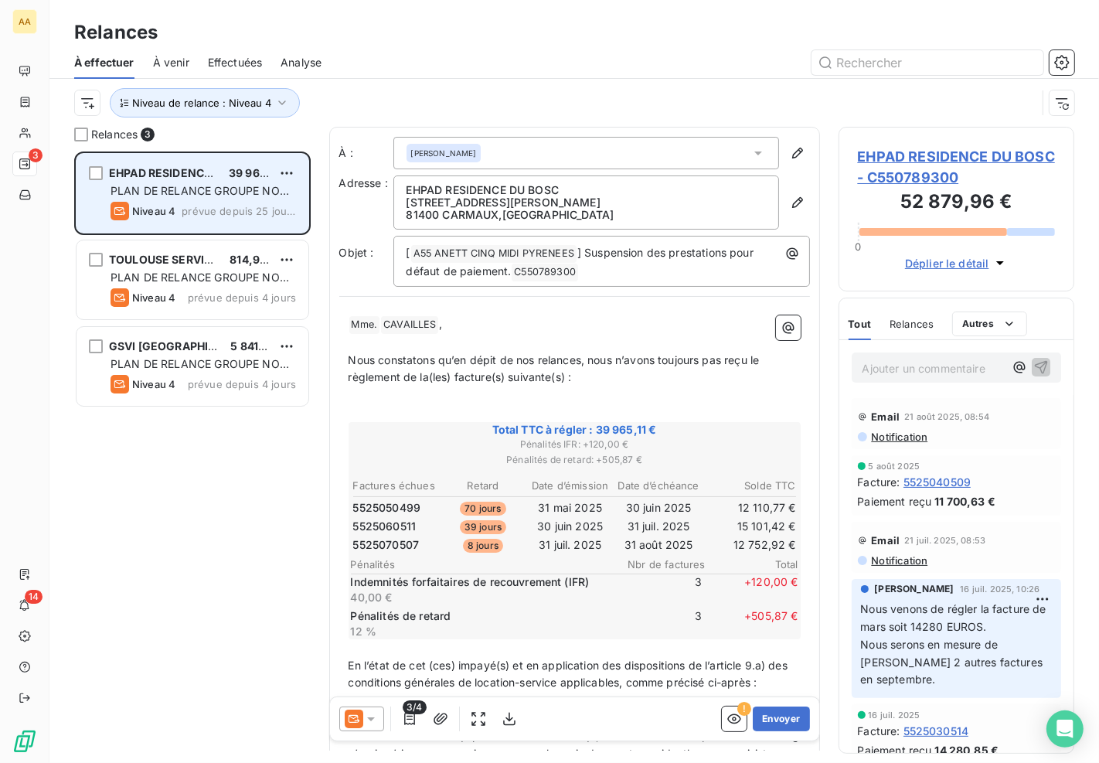
scroll to position [599, 223]
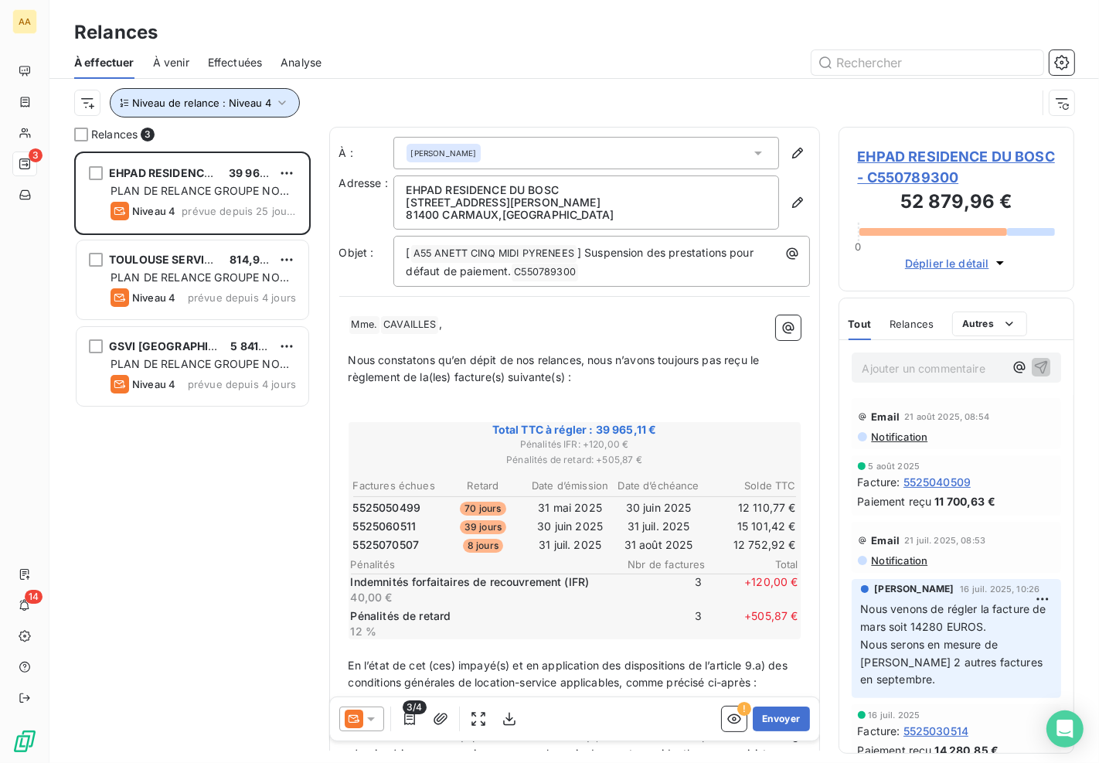
click at [229, 104] on span "Niveau de relance : Niveau 4" at bounding box center [201, 103] width 139 height 12
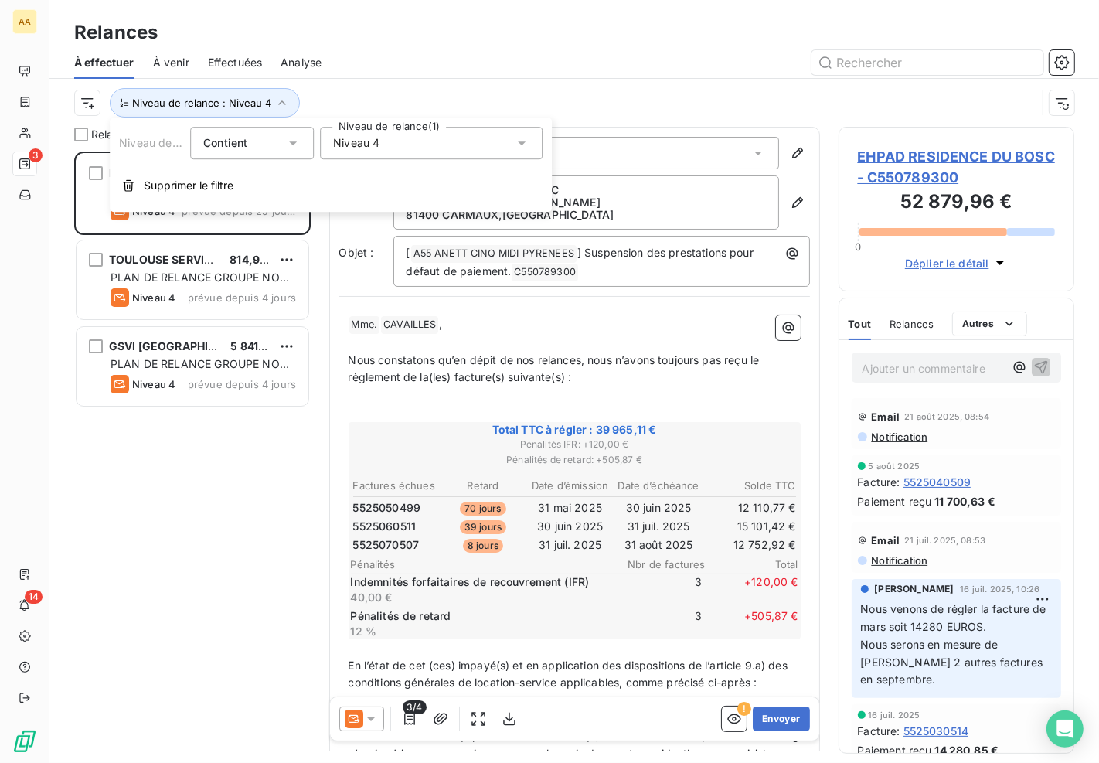
click at [313, 139] on div "Contient is" at bounding box center [252, 143] width 124 height 32
click at [349, 148] on span "Niveau 4" at bounding box center [356, 142] width 46 height 15
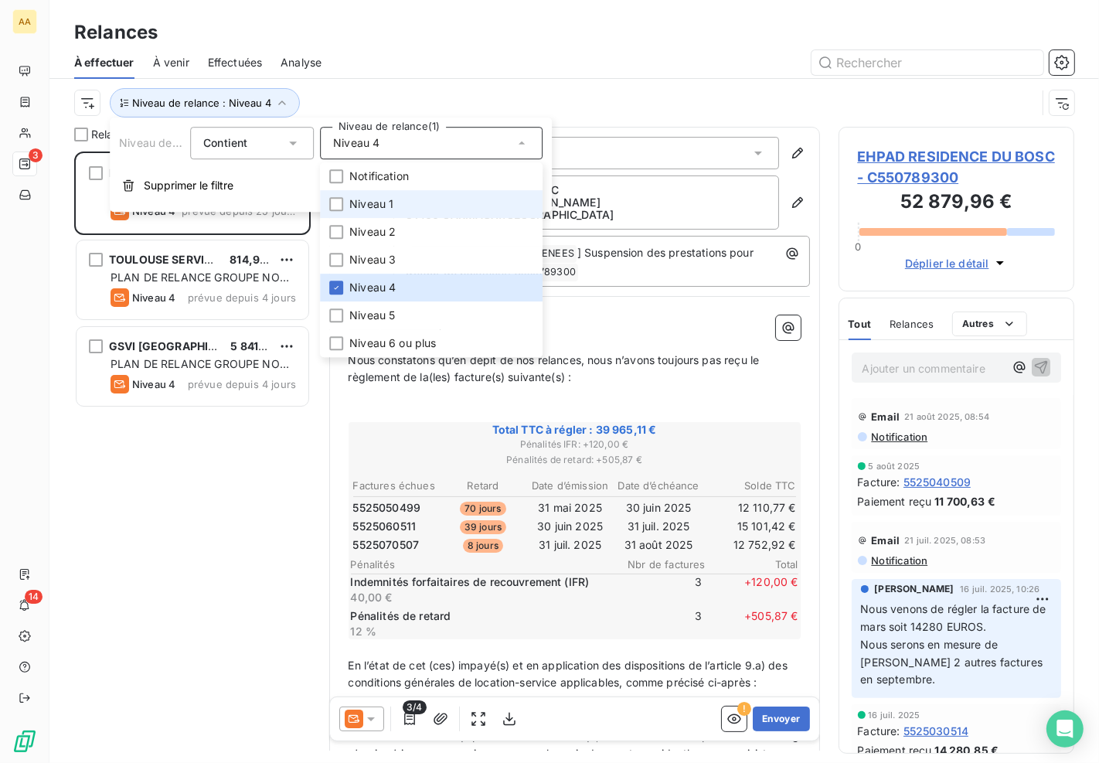
click at [369, 198] on span "Niveau 1" at bounding box center [371, 203] width 44 height 15
click at [377, 284] on span "Niveau 4" at bounding box center [372, 287] width 46 height 15
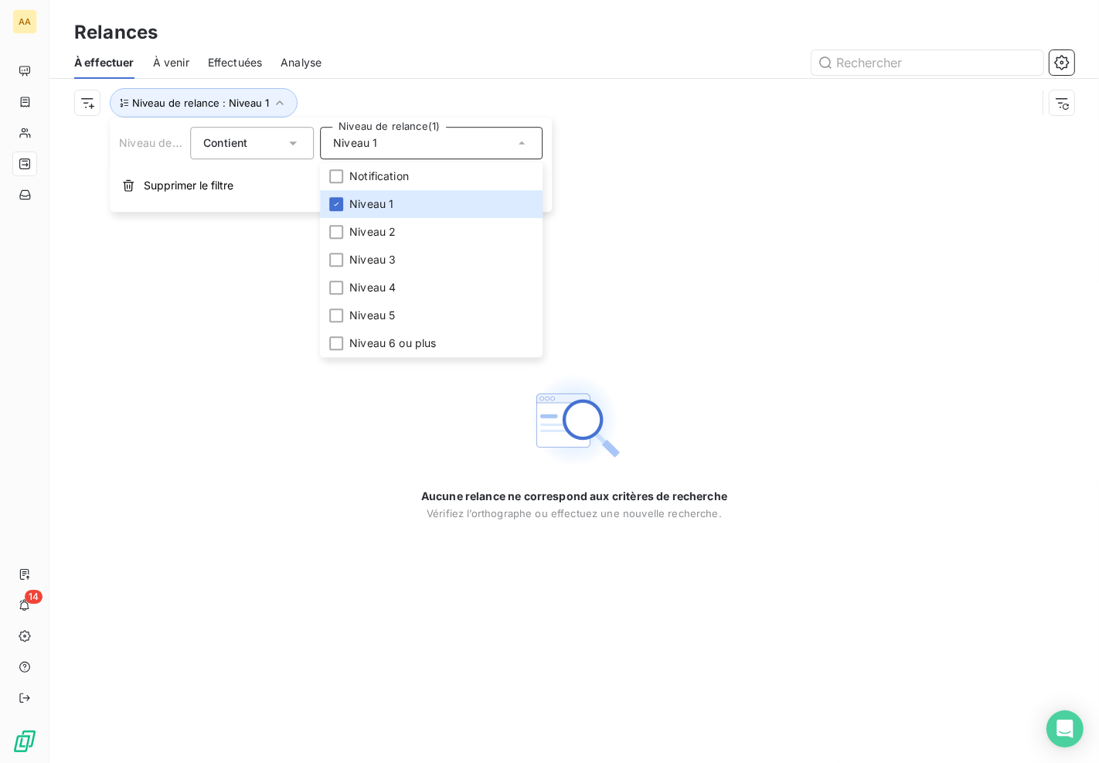
drag, startPoint x: 256, startPoint y: 458, endPoint x: 263, endPoint y: 376, distance: 82.3
click at [256, 454] on div "Aucune relance ne correspond aux critères de recherche [PERSON_NAME] l’orthogra…" at bounding box center [573, 445] width 1049 height 636
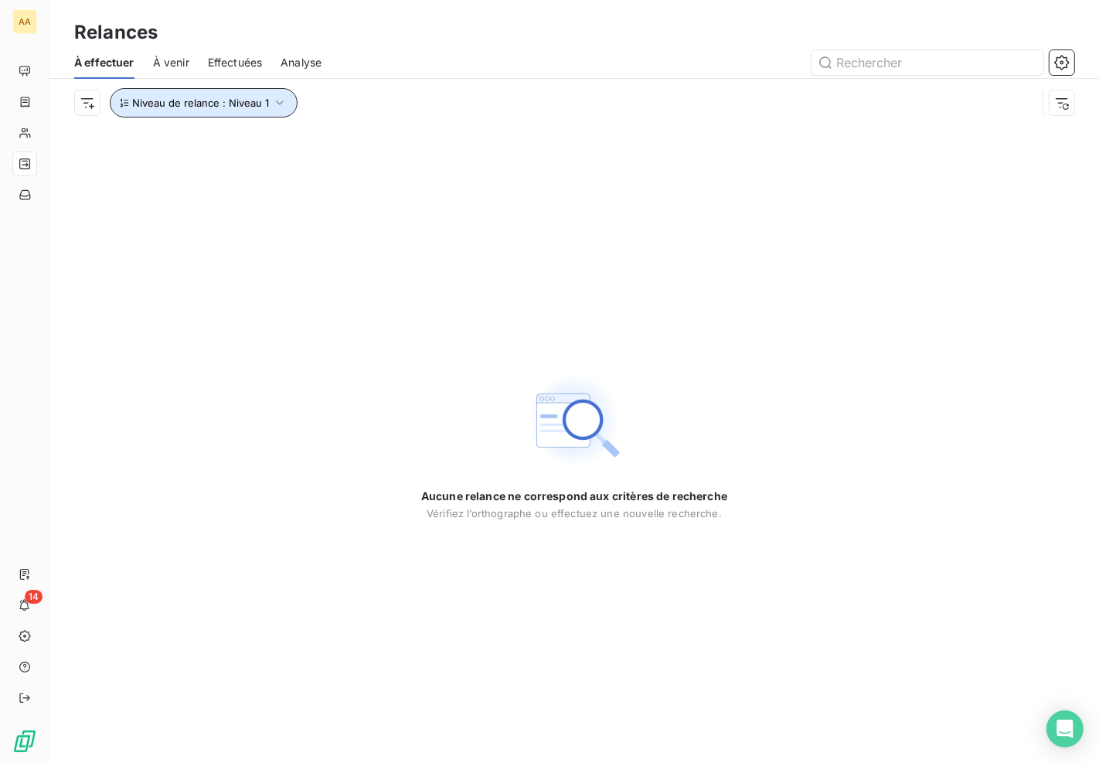
click at [255, 106] on span "Niveau de relance : Niveau 1" at bounding box center [200, 103] width 137 height 12
click at [144, 106] on span "Niveau de relance : Niveau 1" at bounding box center [200, 103] width 137 height 12
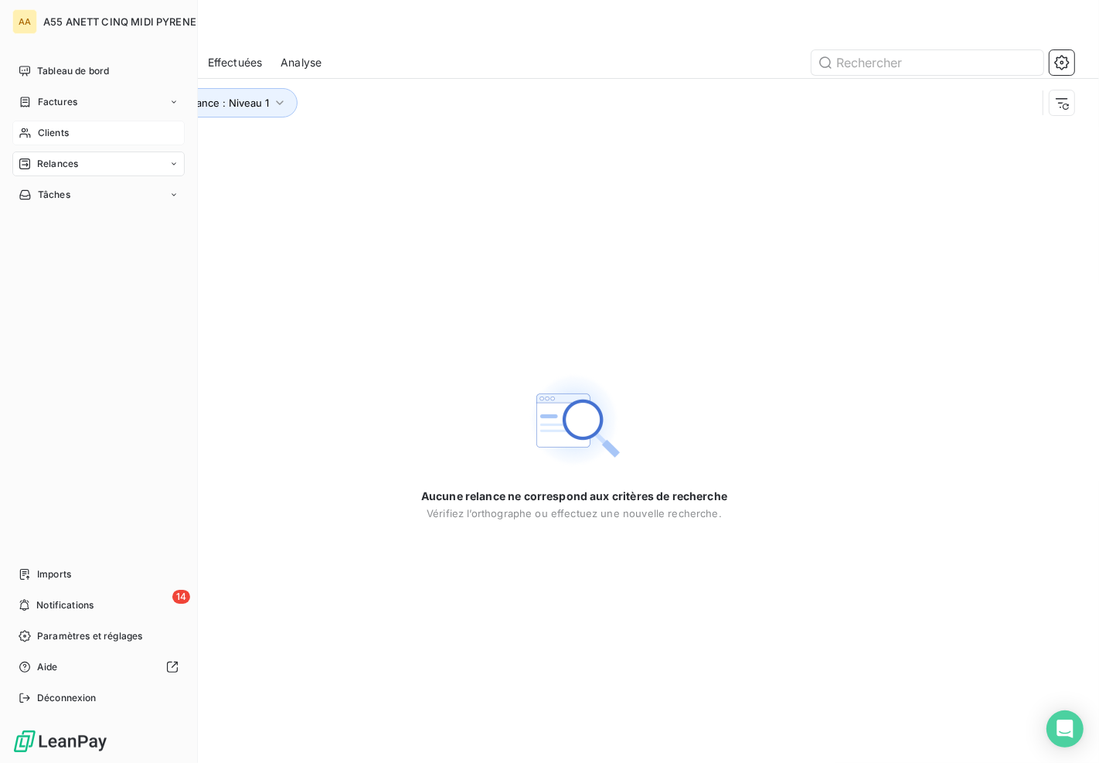
click at [49, 131] on span "Clients" at bounding box center [53, 133] width 31 height 14
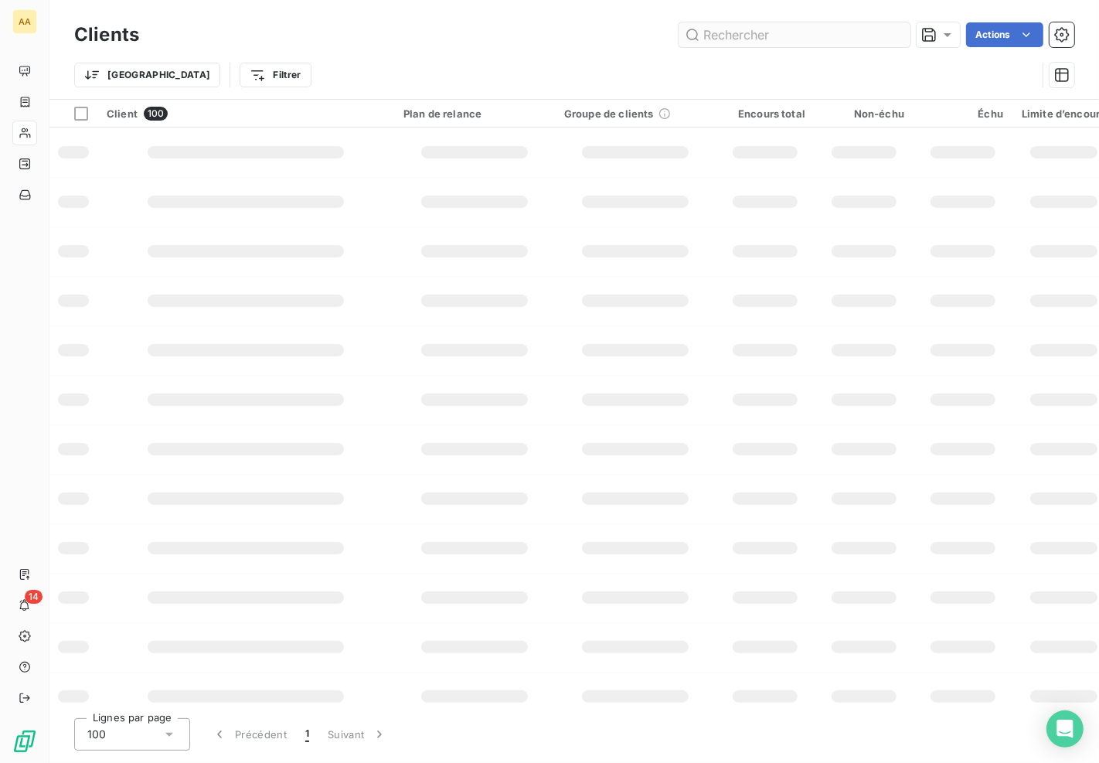
click at [811, 36] on input "text" at bounding box center [794, 34] width 232 height 25
type input "8089"
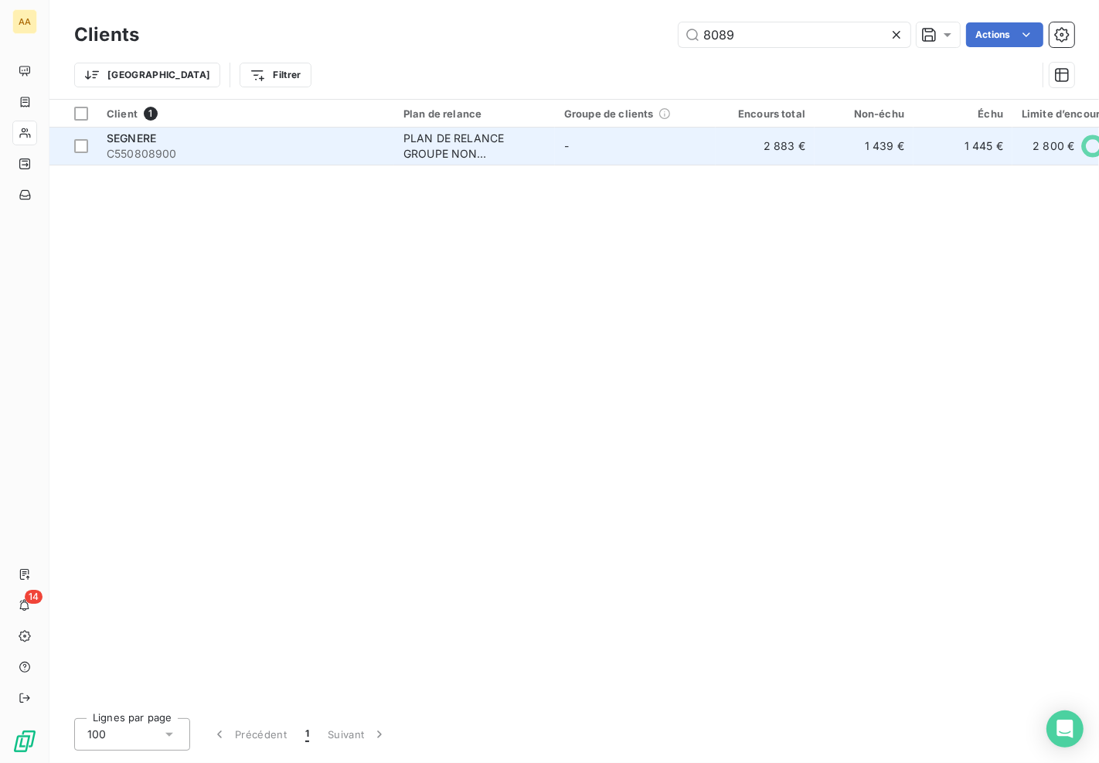
click at [453, 150] on div "PLAN DE RELANCE GROUPE NON AUTOMATIQUE" at bounding box center [474, 146] width 142 height 31
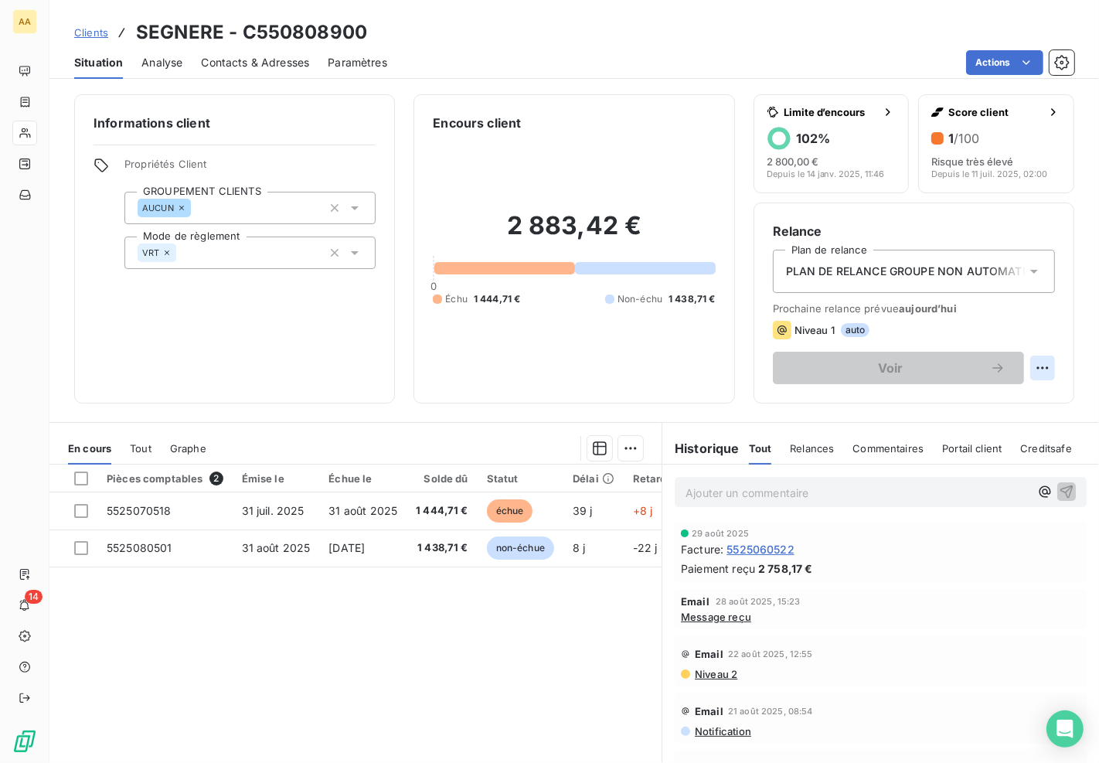
click at [1018, 365] on html "AA 14 Clients SEGNERE - C550808900 Situation Analyse Contacts & Adresses Paramè…" at bounding box center [549, 381] width 1099 height 763
click at [976, 404] on div "Replanifier cette action" at bounding box center [965, 401] width 138 height 25
select select "8"
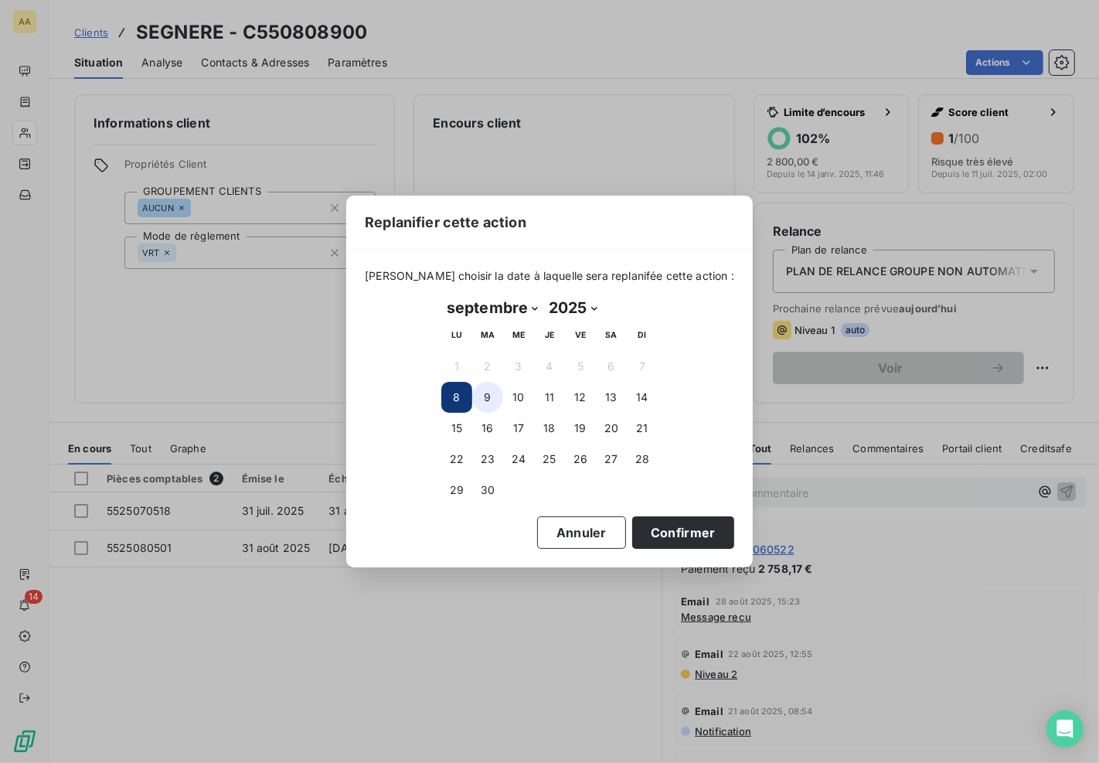
click at [488, 398] on button "9" at bounding box center [487, 397] width 31 height 31
click at [636, 524] on button "Confirmer" at bounding box center [683, 532] width 102 height 32
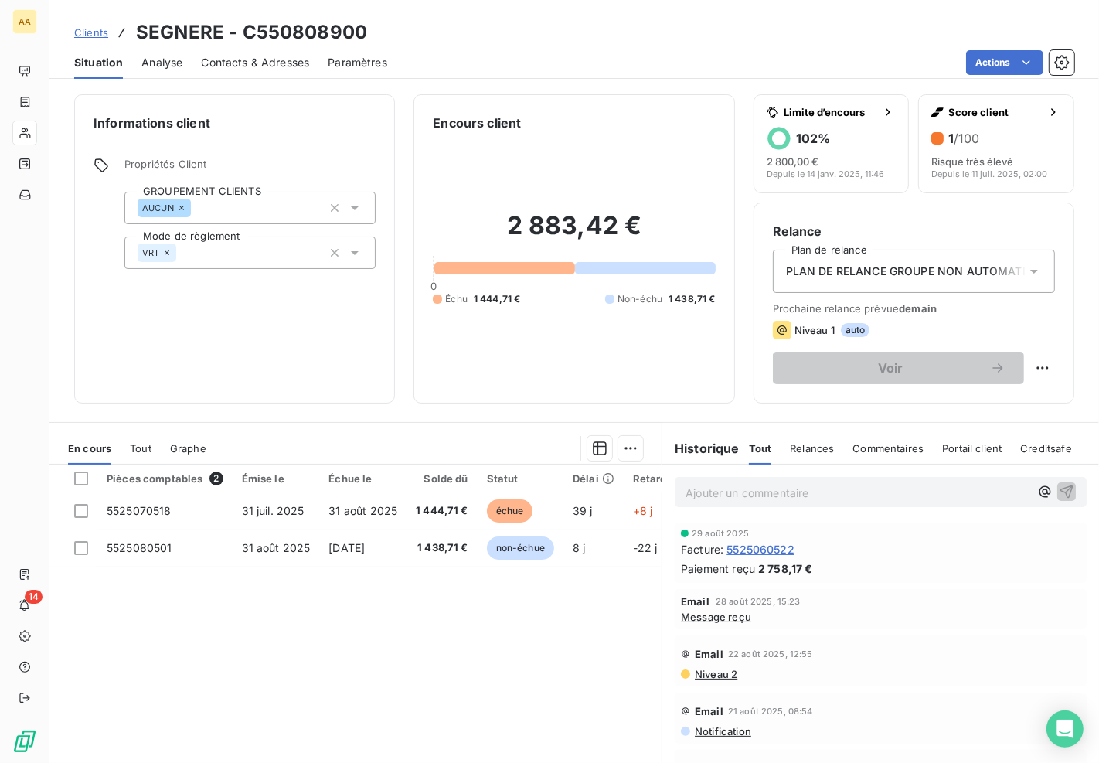
click at [218, 369] on div "Informations client Propriétés Client GROUPEMENT CLIENTS AUCUN Mode de règlemen…" at bounding box center [234, 248] width 321 height 309
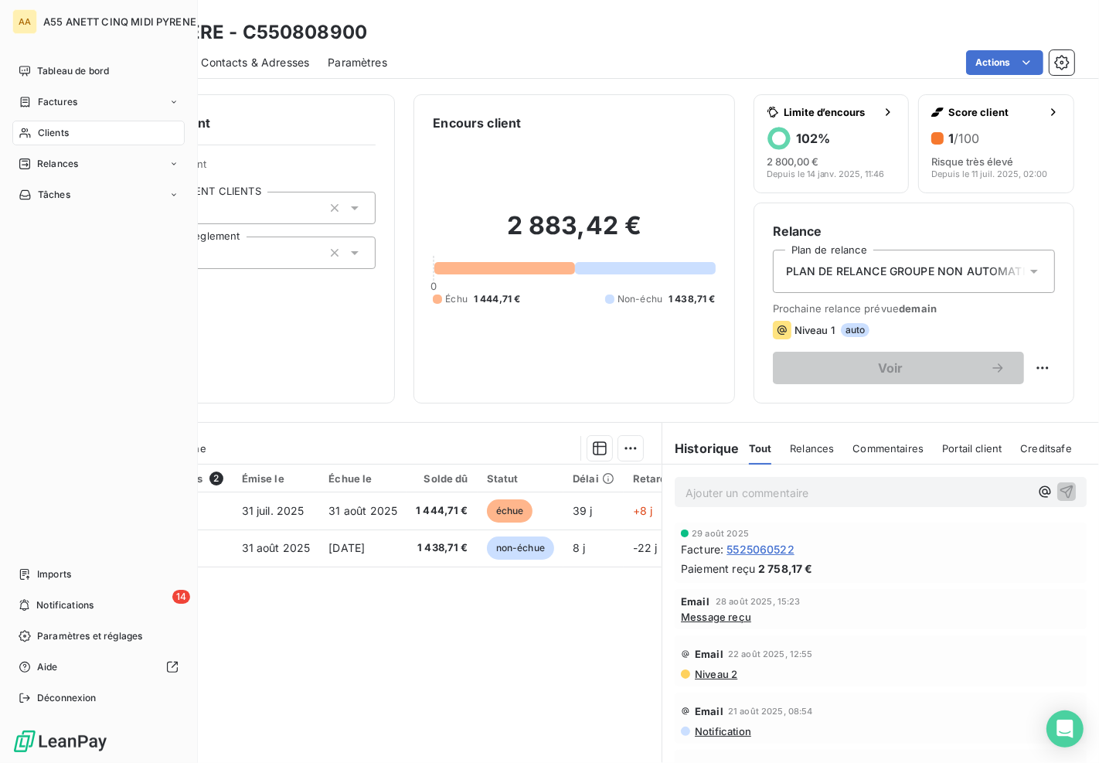
click at [80, 139] on div "Clients" at bounding box center [98, 133] width 172 height 25
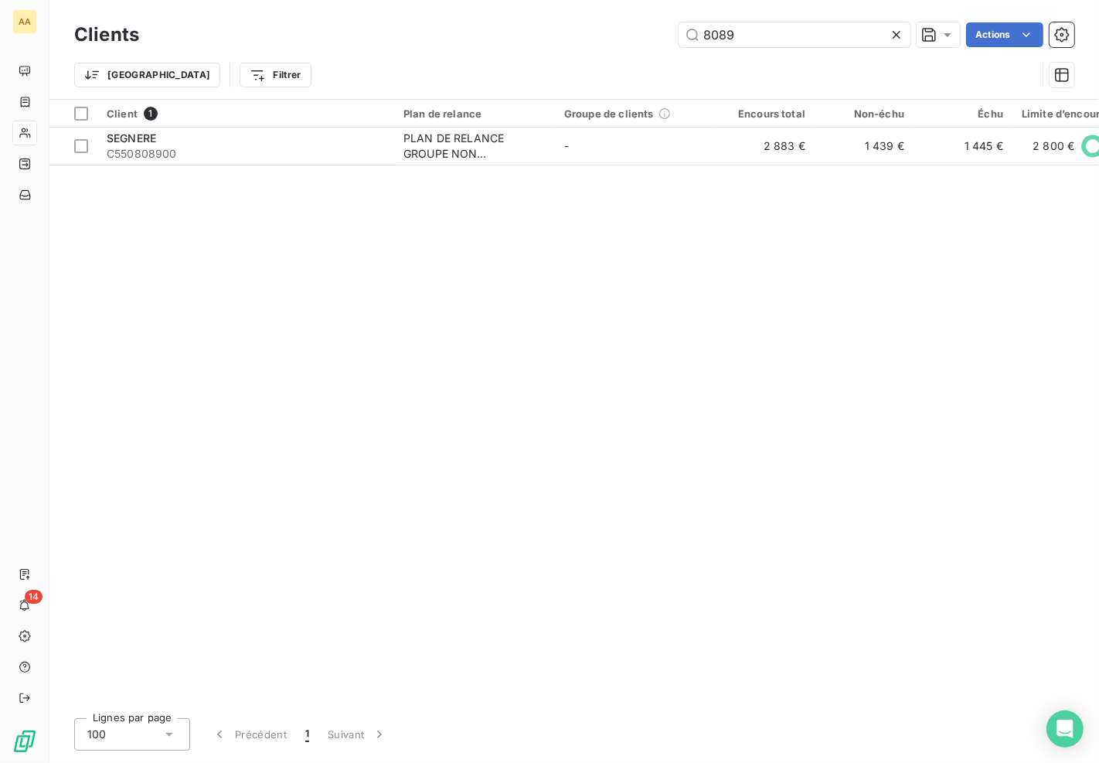
drag, startPoint x: 822, startPoint y: 36, endPoint x: 573, endPoint y: 49, distance: 249.9
click at [573, 49] on div "Clients 8089 Actions" at bounding box center [574, 35] width 1000 height 32
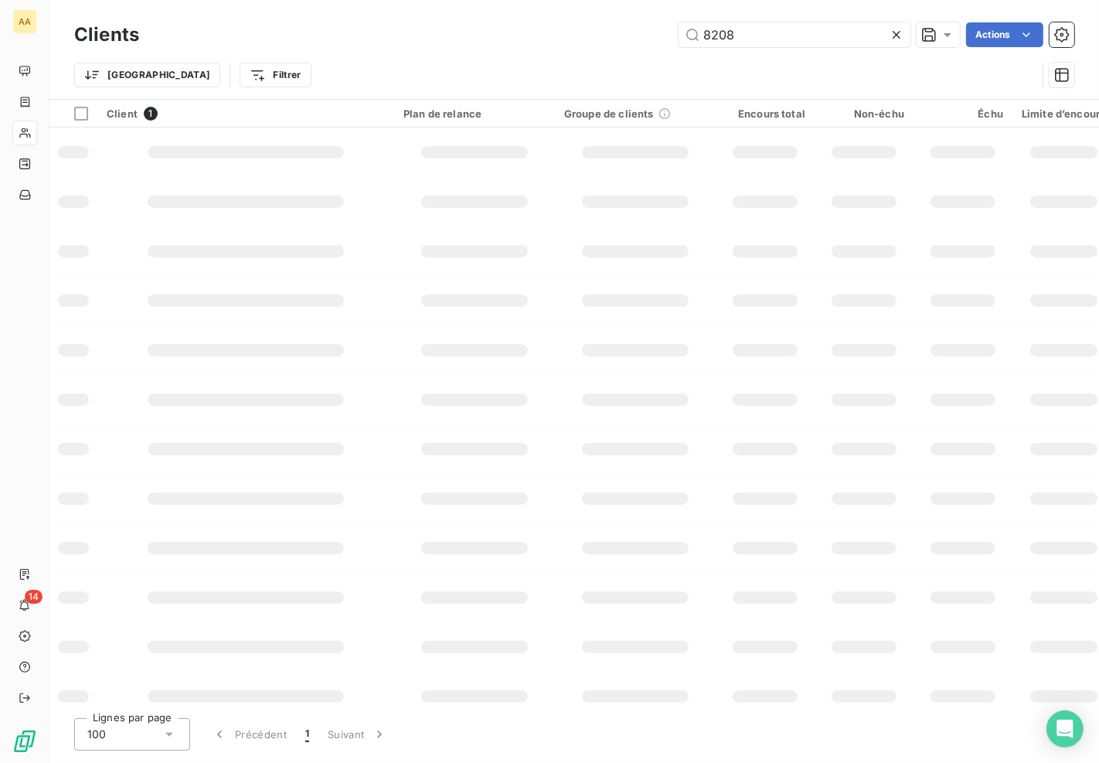
type input "8208"
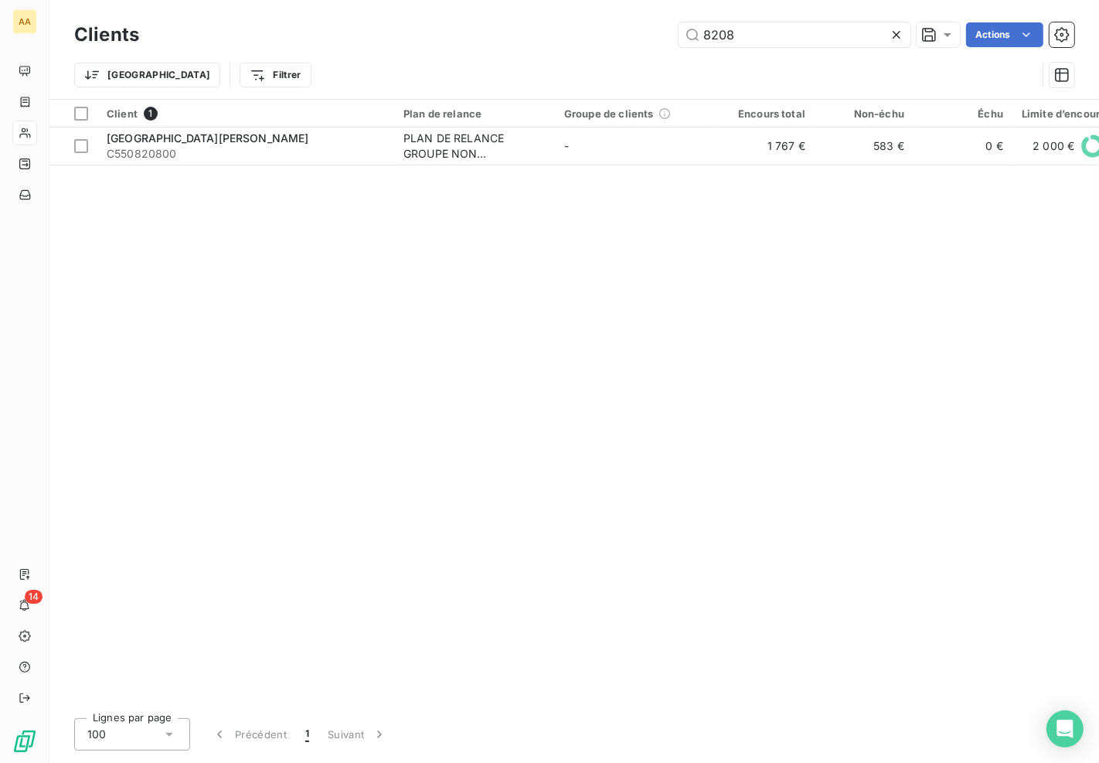
click at [573, 171] on div "Client 1 Plan de relance Groupe de clients Encours total Non-échu Échu Limite d…" at bounding box center [573, 403] width 1049 height 606
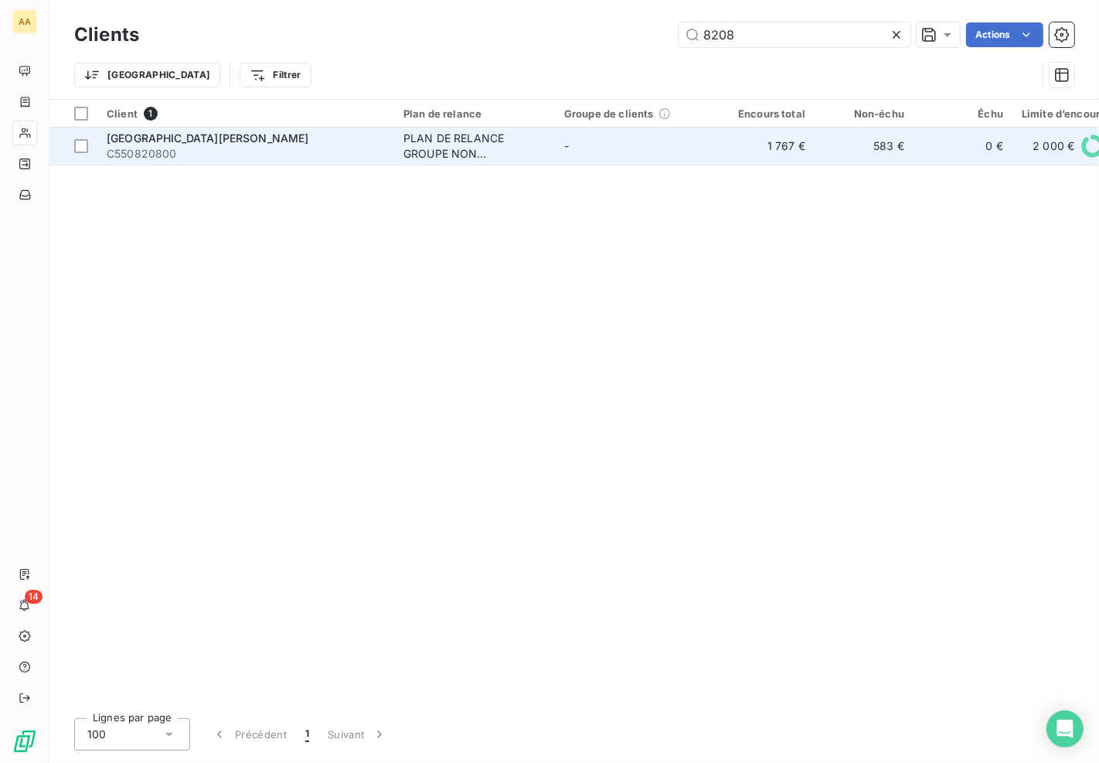
click at [576, 157] on td "-" at bounding box center [635, 145] width 161 height 37
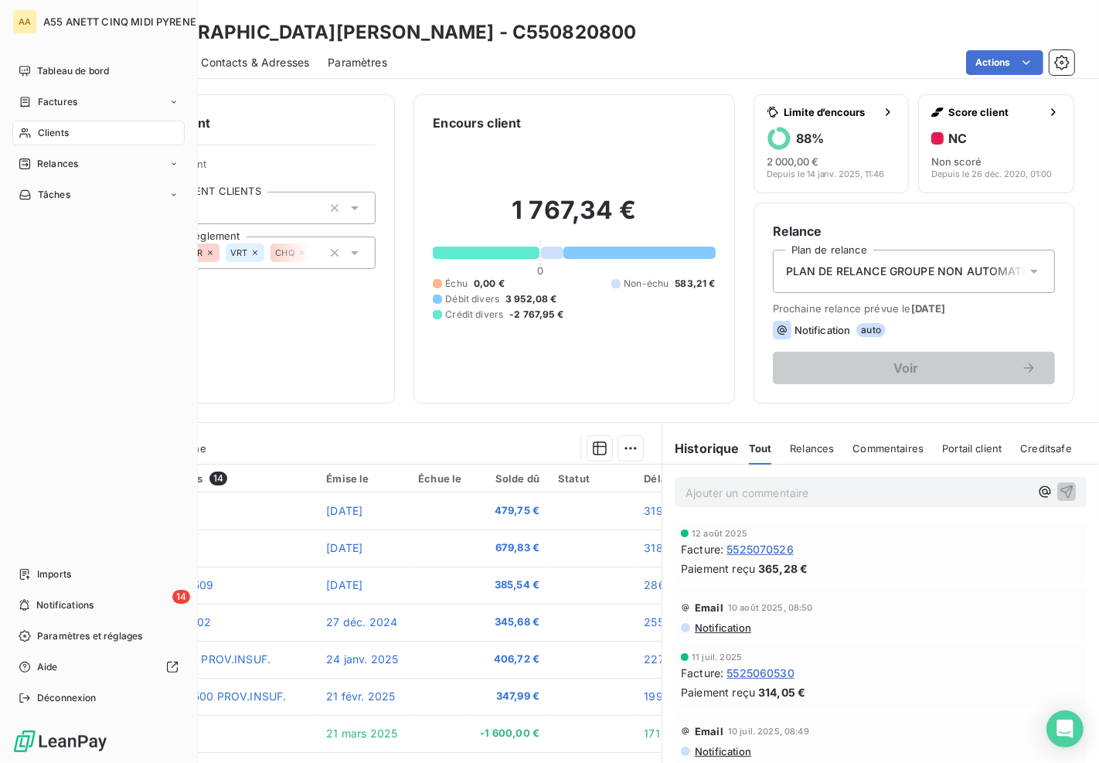
click at [52, 140] on div "Clients" at bounding box center [98, 133] width 172 height 25
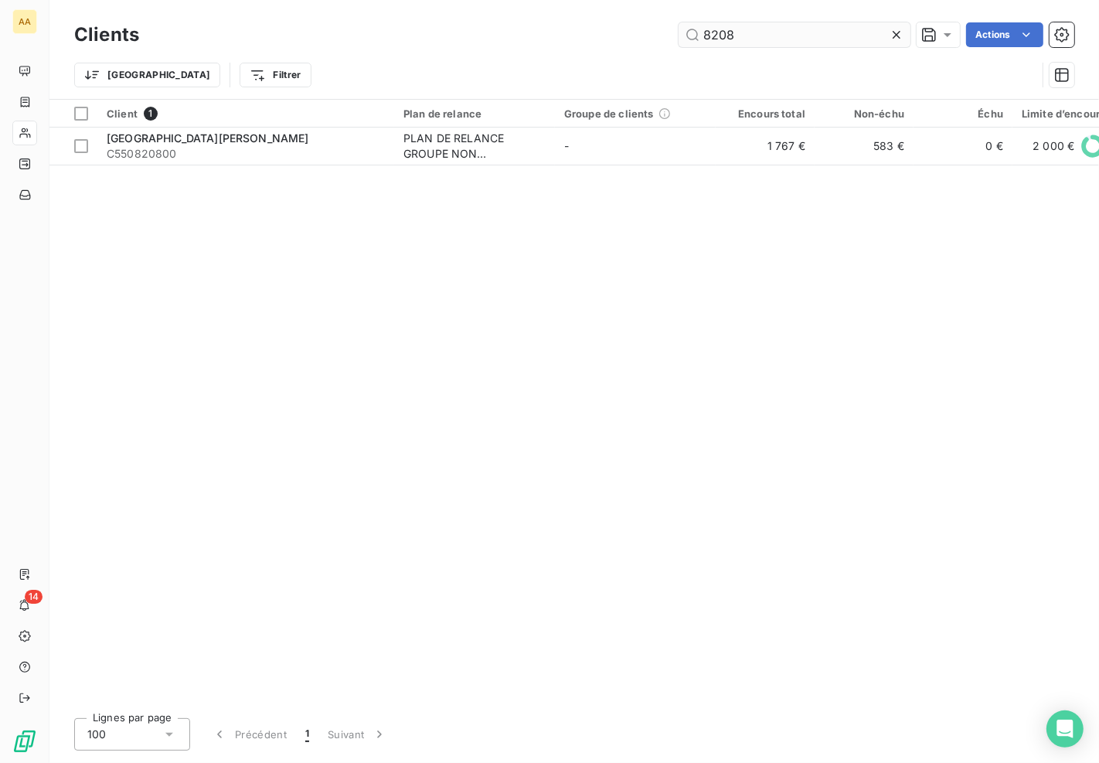
drag, startPoint x: 775, startPoint y: 26, endPoint x: 703, endPoint y: 32, distance: 72.1
click at [706, 31] on input "8208" at bounding box center [794, 34] width 232 height 25
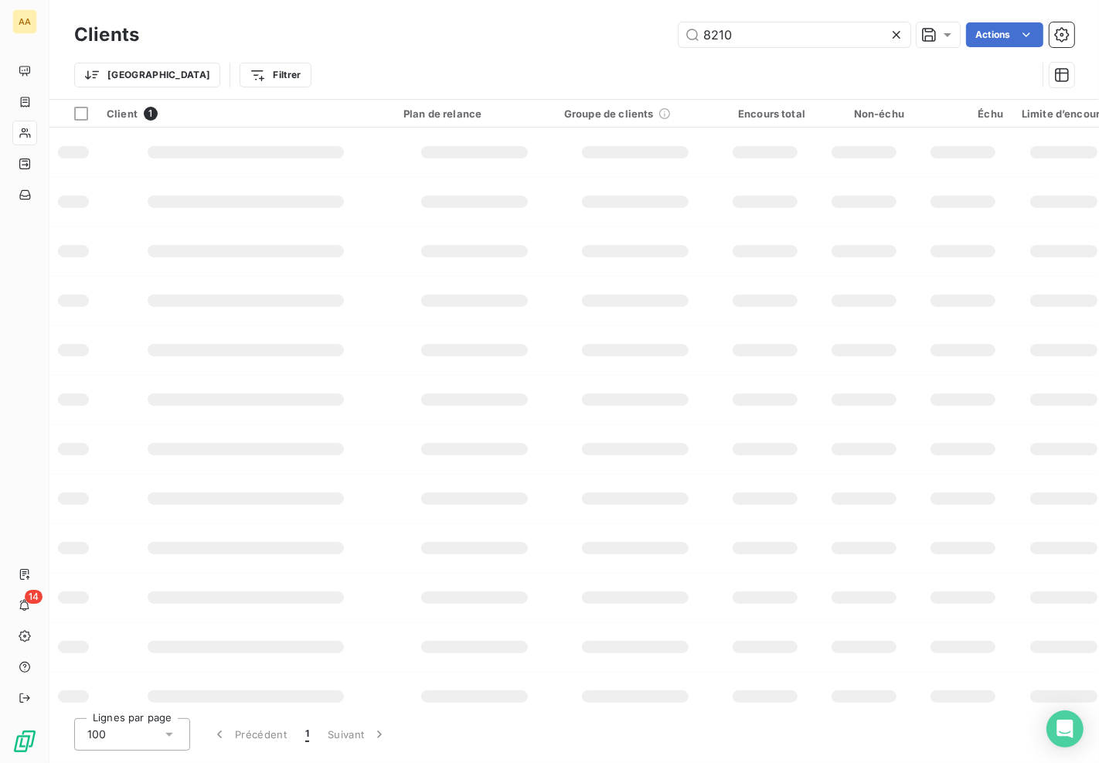
type input "8210"
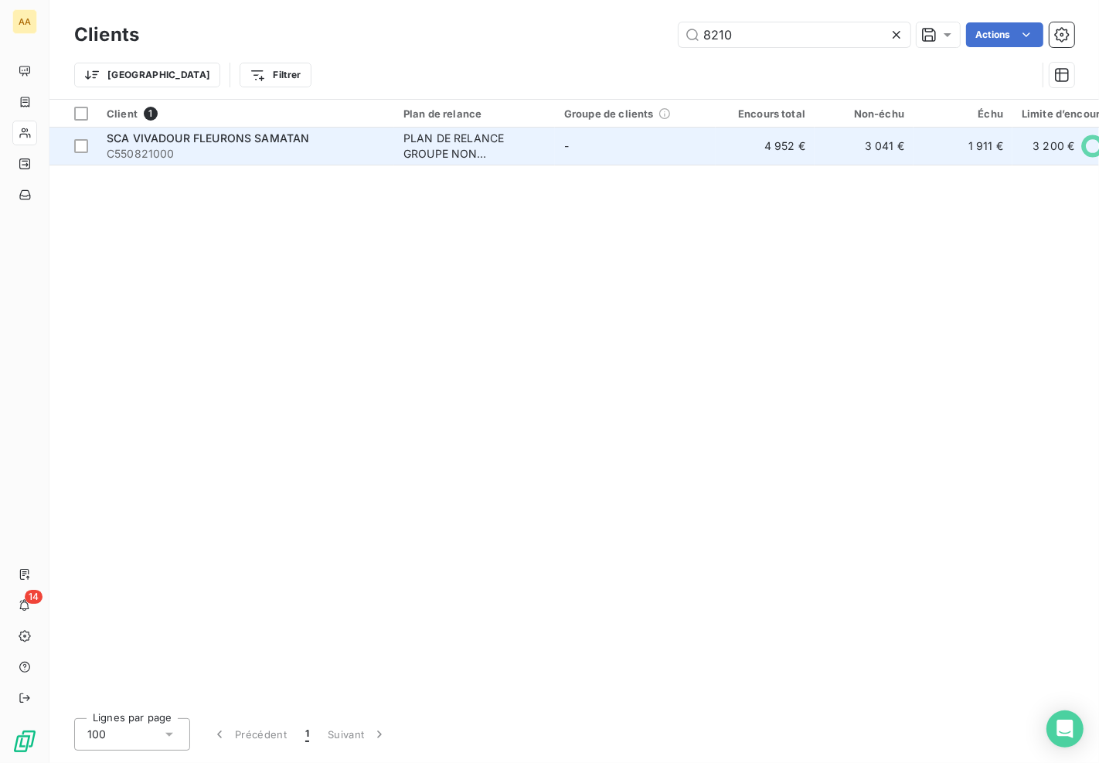
click at [489, 151] on div "PLAN DE RELANCE GROUPE NON AUTOMATIQUE" at bounding box center [474, 146] width 142 height 31
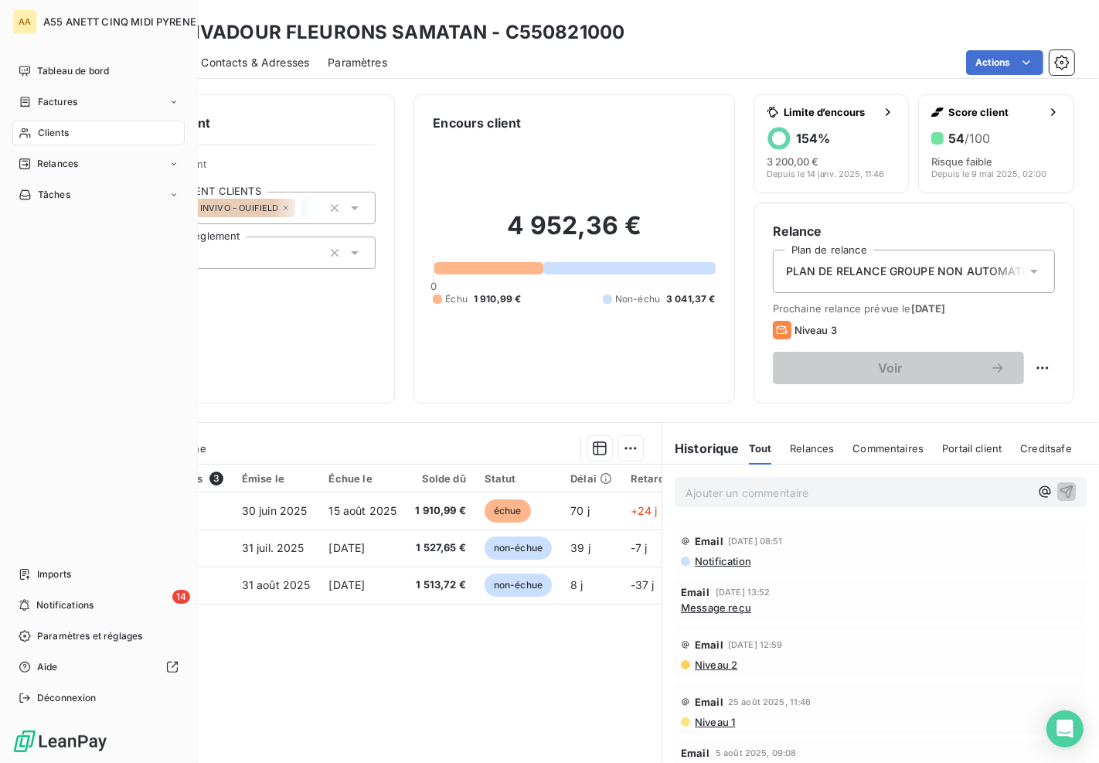
click at [54, 121] on div "Clients" at bounding box center [98, 133] width 172 height 25
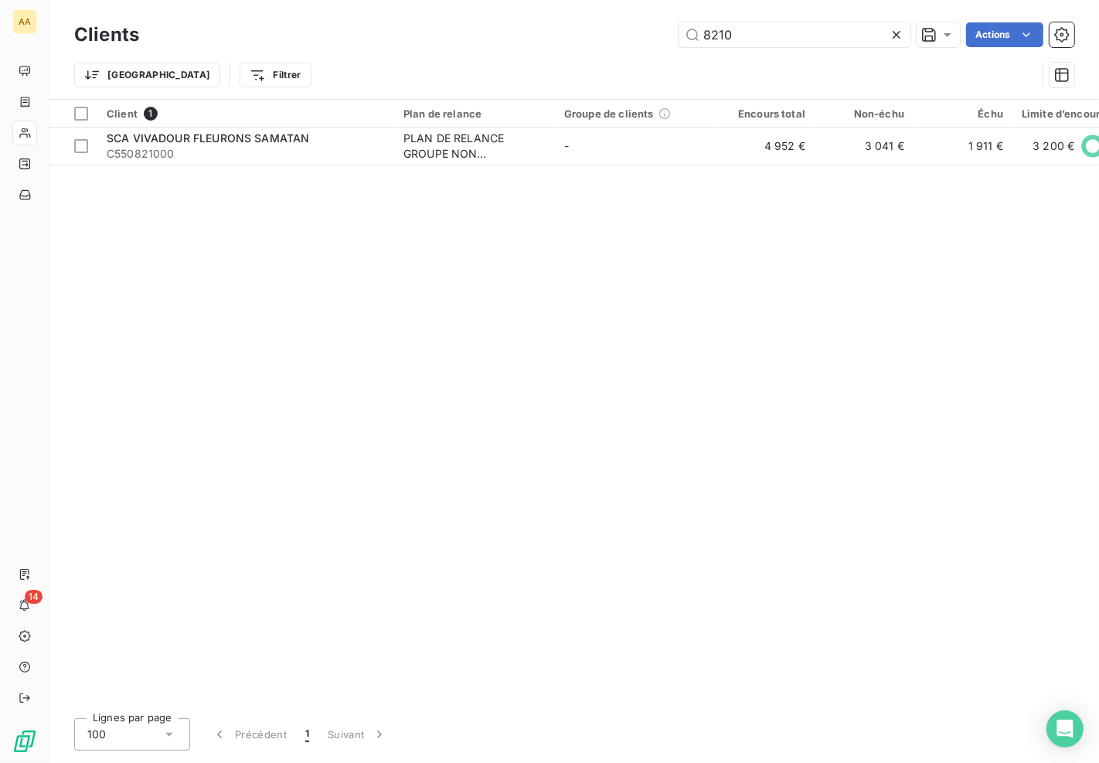
drag, startPoint x: 811, startPoint y: 32, endPoint x: 582, endPoint y: 29, distance: 229.5
click at [576, 36] on div "8210 Actions" at bounding box center [616, 34] width 916 height 25
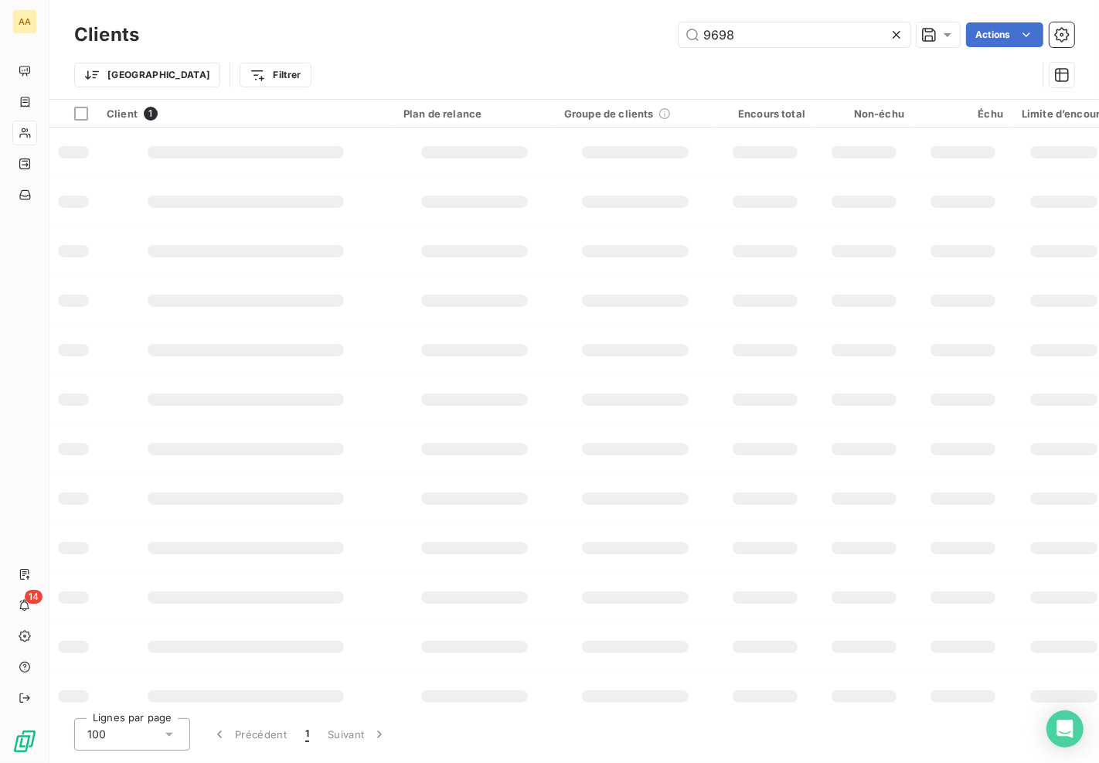
type input "9698"
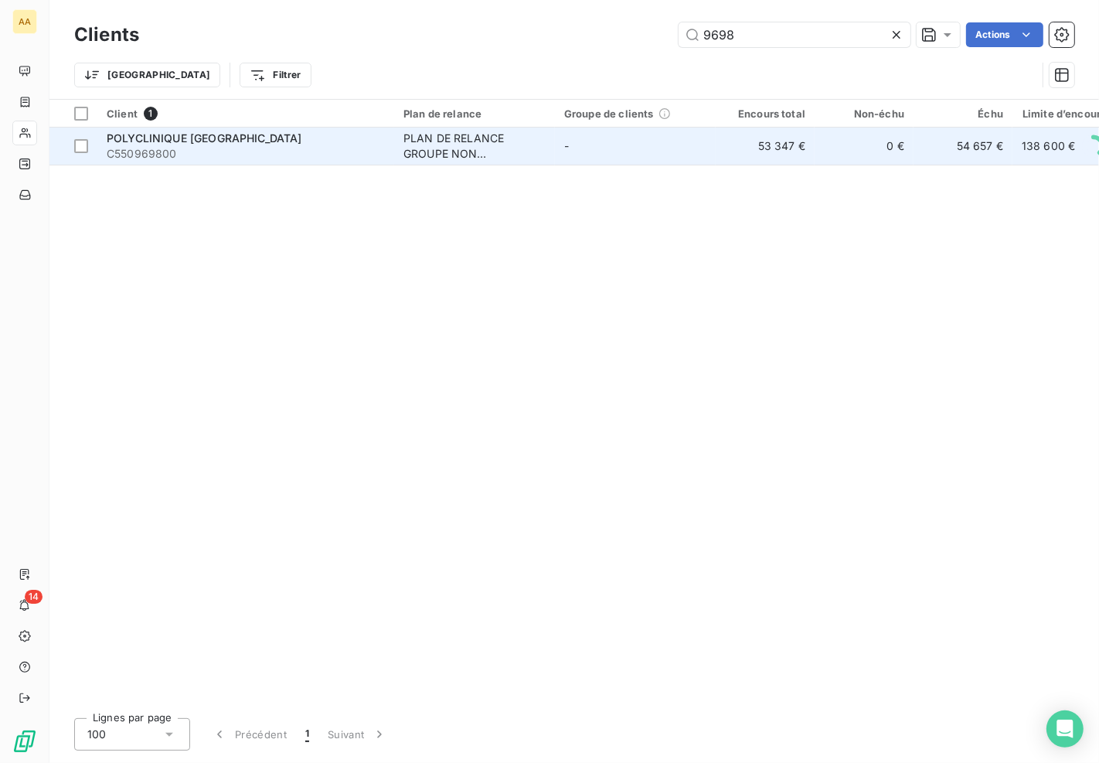
click at [601, 141] on td "-" at bounding box center [635, 145] width 161 height 37
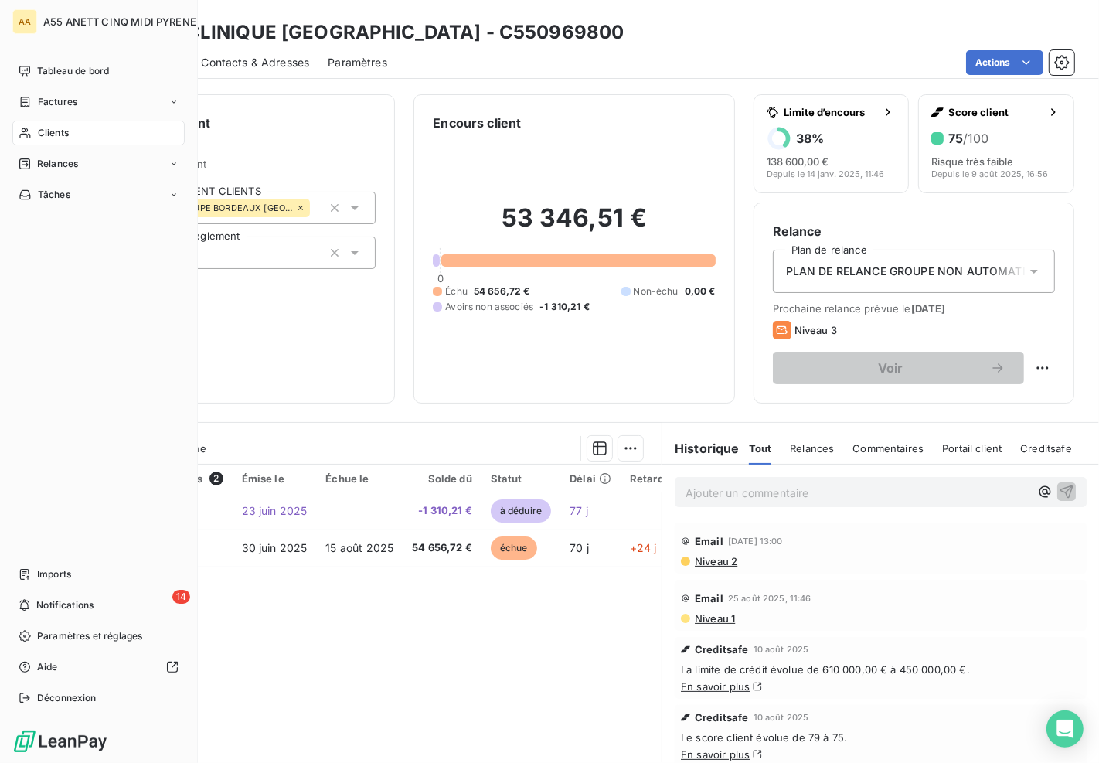
click at [27, 131] on icon at bounding box center [24, 133] width 11 height 10
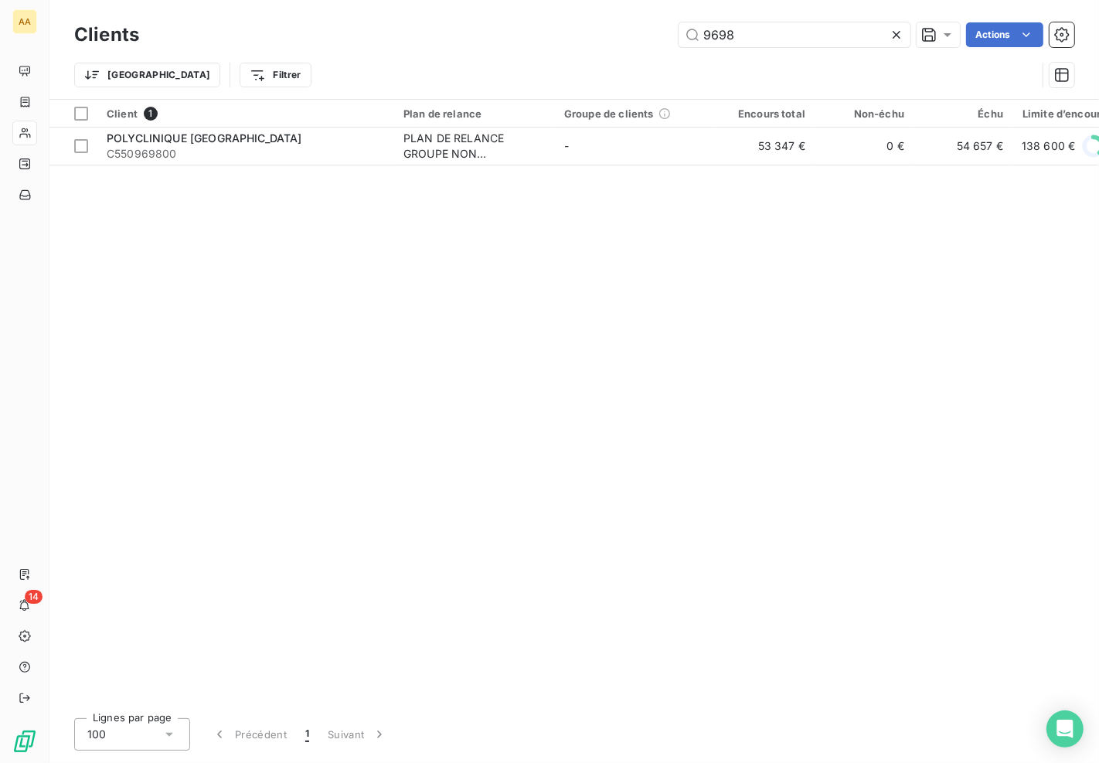
drag, startPoint x: 821, startPoint y: 35, endPoint x: 678, endPoint y: 9, distance: 145.2
click at [433, 39] on div "9698 Actions" at bounding box center [616, 34] width 916 height 25
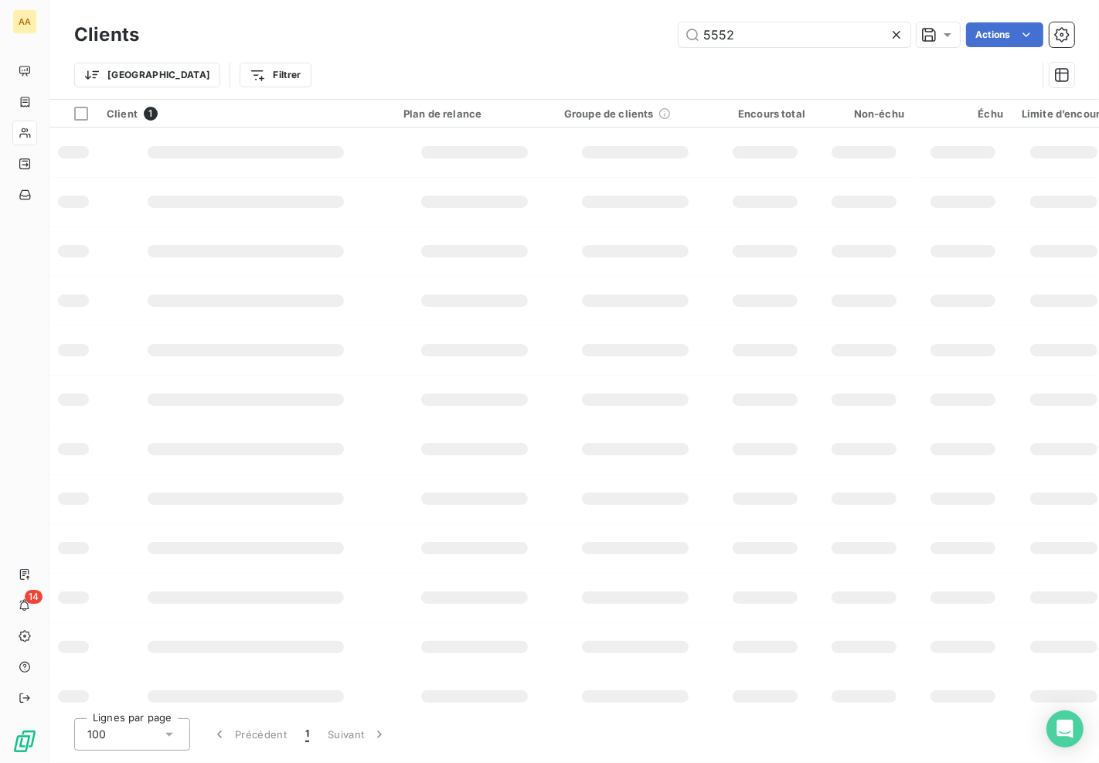
type input "5552"
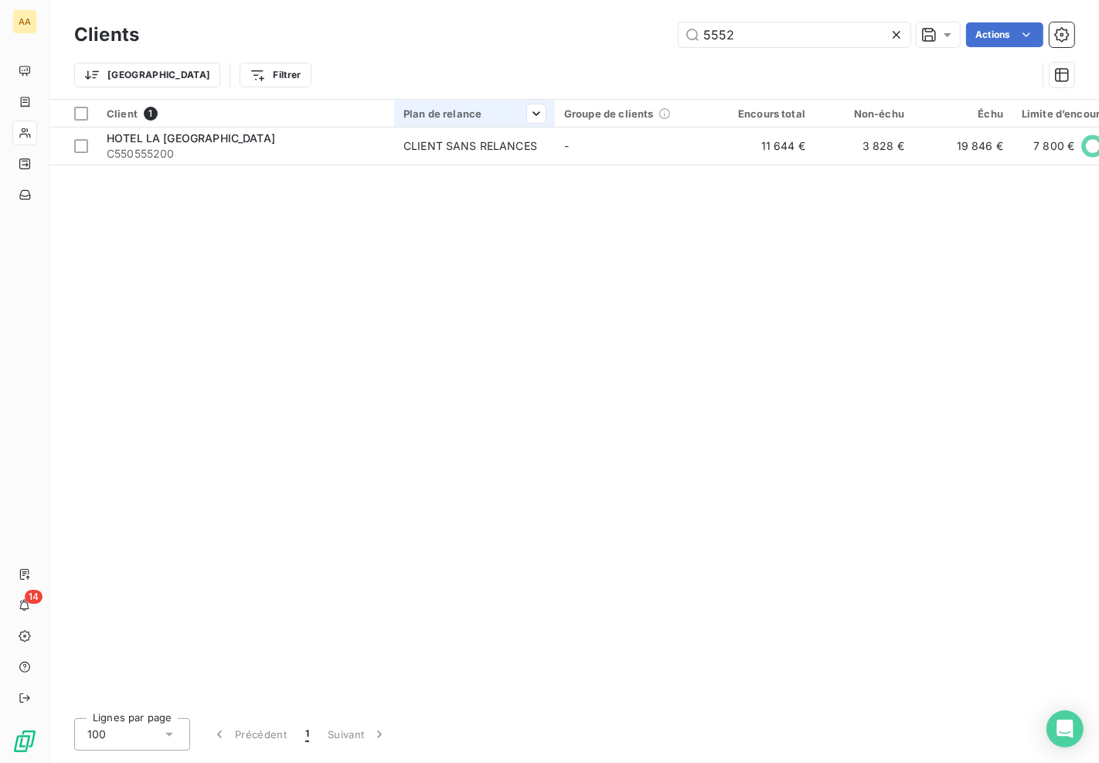
click at [415, 124] on th "Plan de relance" at bounding box center [474, 114] width 161 height 28
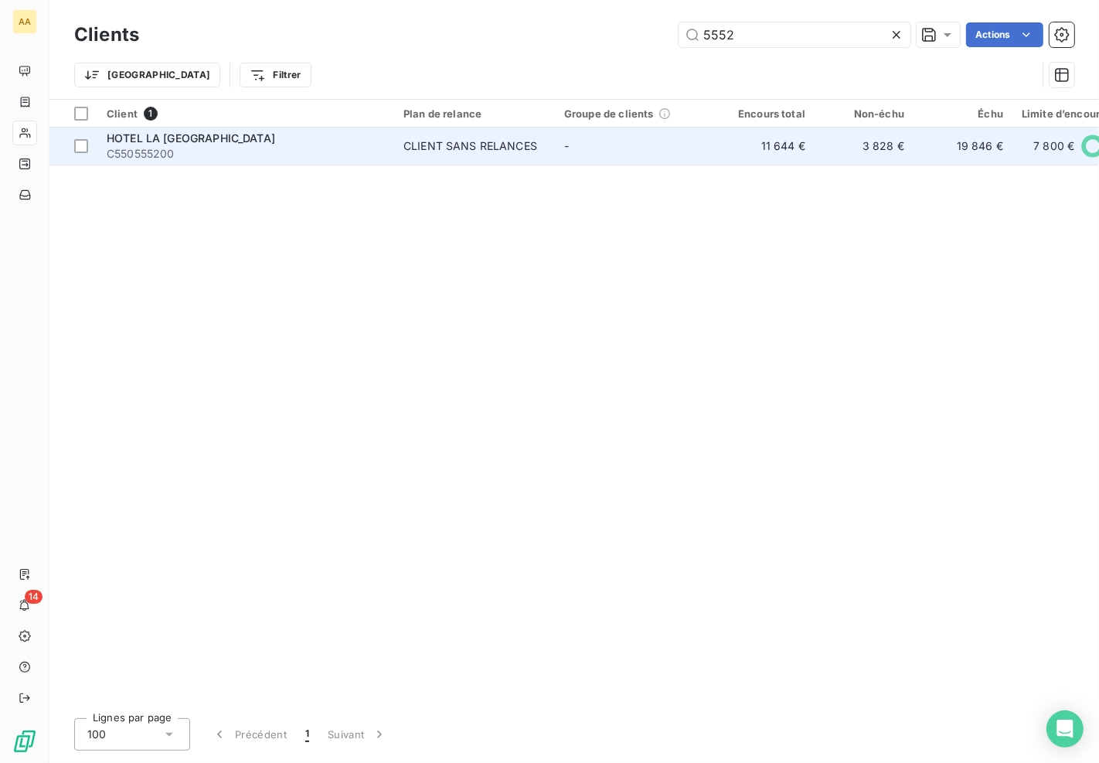
click at [410, 147] on div "CLIENT SANS RELANCES" at bounding box center [470, 145] width 134 height 15
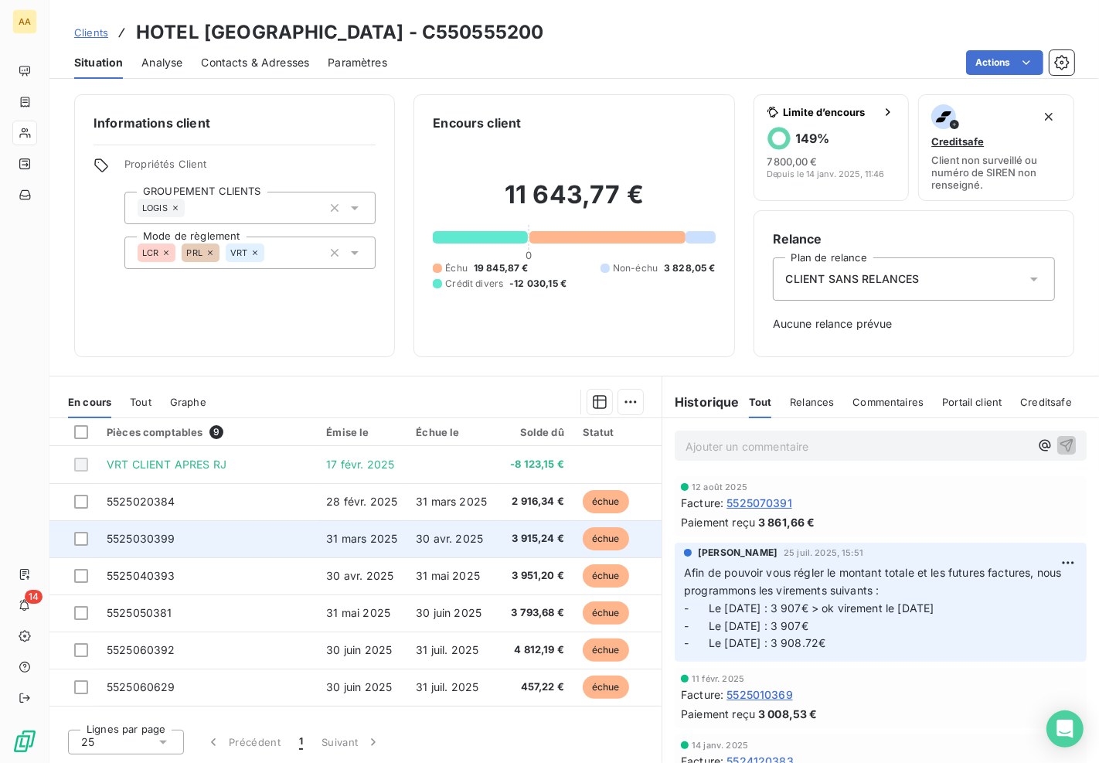
scroll to position [70, 0]
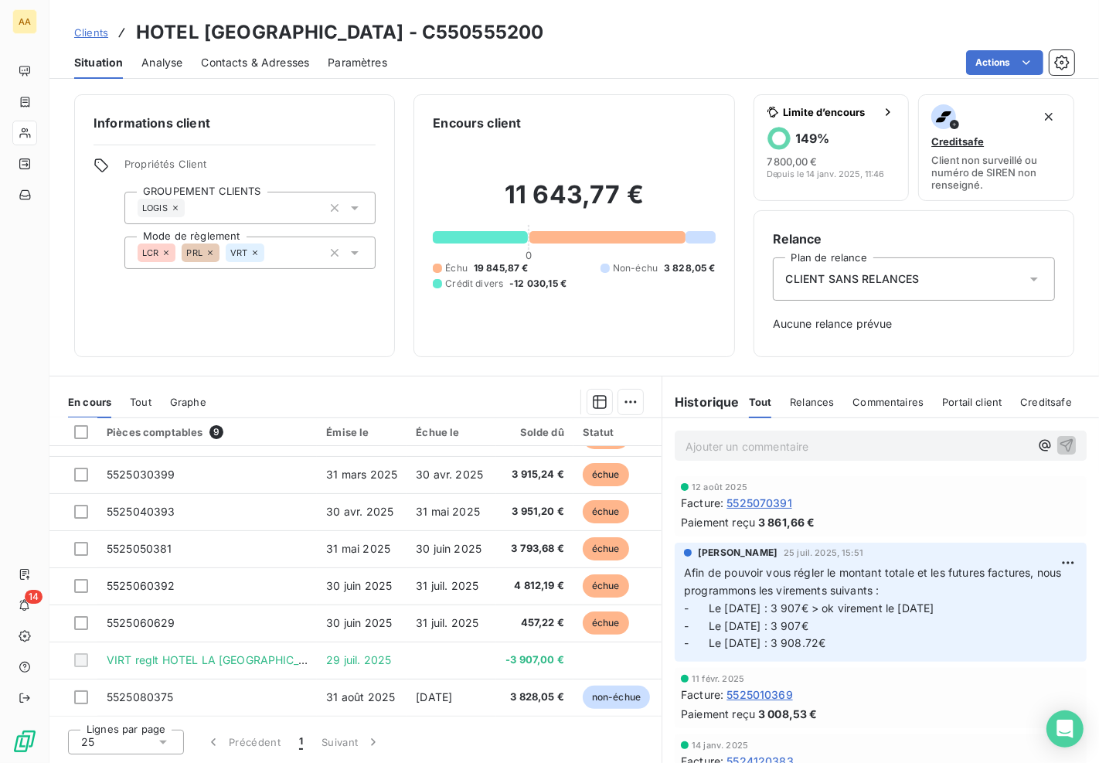
click at [801, 448] on p "Ajouter un commentaire ﻿" at bounding box center [857, 446] width 344 height 19
click at [790, 444] on p "Ajouter un commentaire ﻿" at bounding box center [857, 446] width 344 height 19
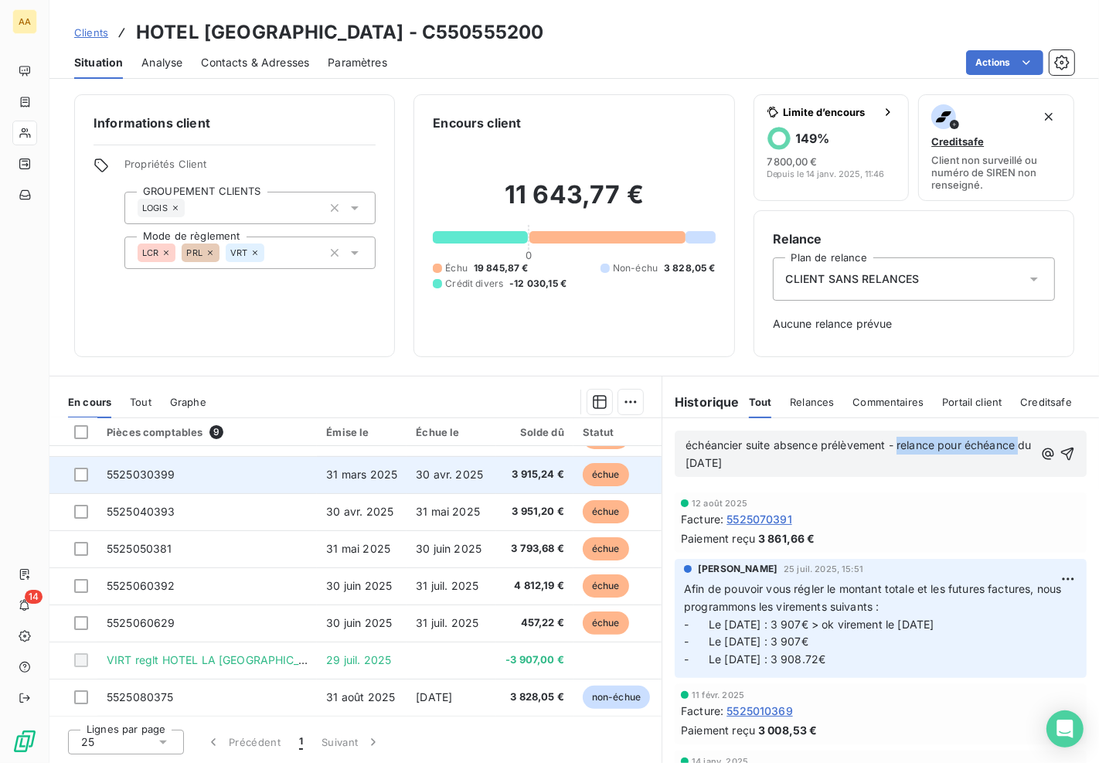
drag, startPoint x: 860, startPoint y: 444, endPoint x: 477, endPoint y: 461, distance: 383.6
click at [477, 461] on div "En cours Tout Graphe Pièces comptables 9 Émise le Échue le Solde dû Statut Déla…" at bounding box center [573, 569] width 1049 height 387
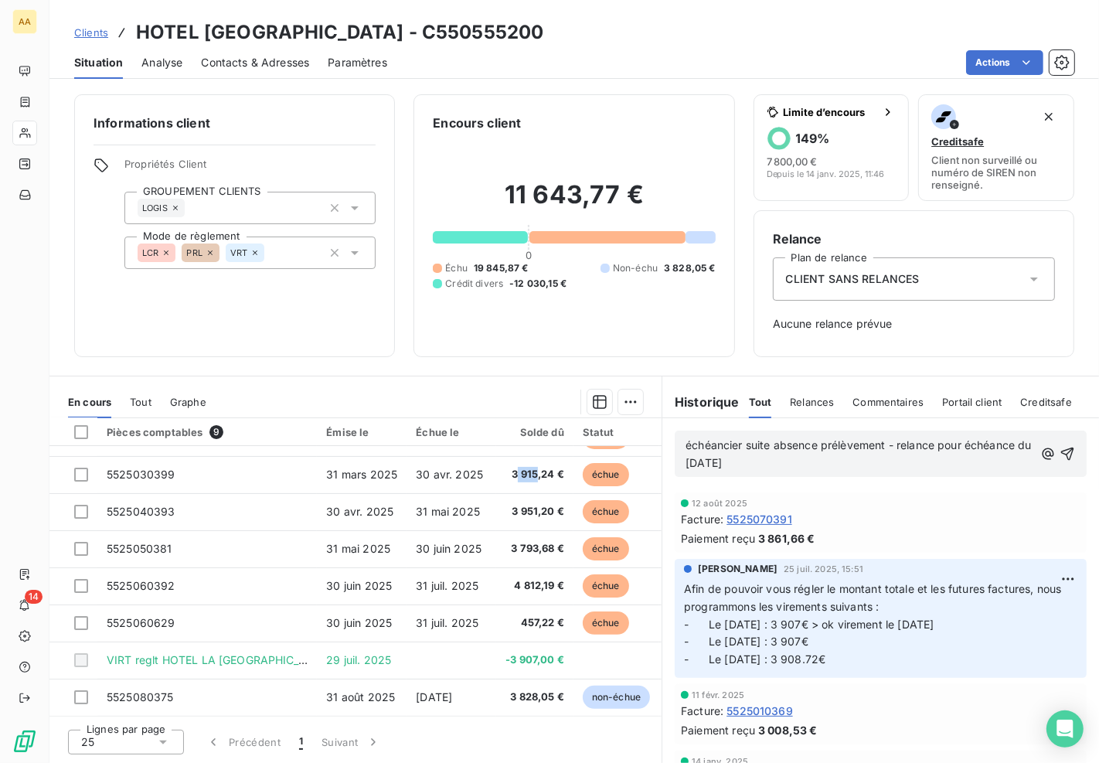
drag, startPoint x: 506, startPoint y: 454, endPoint x: 733, endPoint y: 433, distance: 227.3
click at [569, 440] on table "Pièces comptables 9 Émise le Échue le Solde dû Statut Délai Retard VRT CLIENT A…" at bounding box center [418, 535] width 738 height 362
drag, startPoint x: 810, startPoint y: 438, endPoint x: 821, endPoint y: 439, distance: 11.6
click at [815, 438] on span "échéancier suite absence prélèvement - relance pour échéance du 25/08/25" at bounding box center [859, 453] width 349 height 31
drag, startPoint x: 898, startPoint y: 441, endPoint x: 564, endPoint y: 441, distance: 333.8
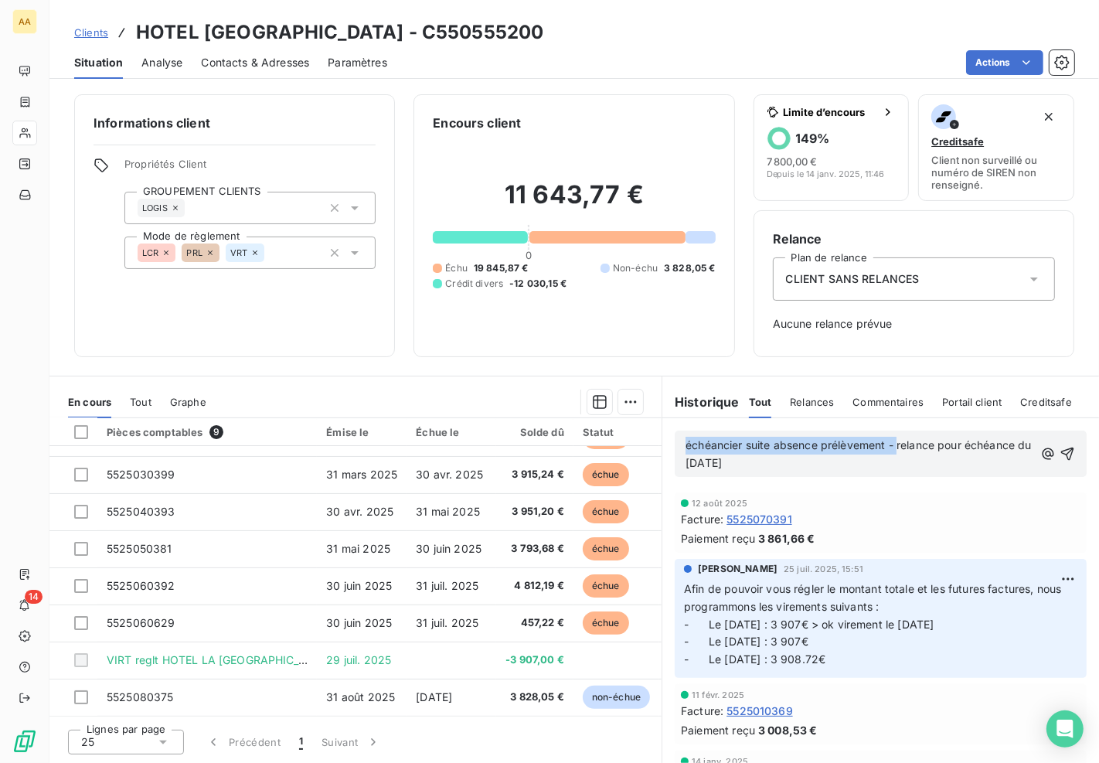
click at [564, 441] on div "En cours Tout Graphe Pièces comptables 9 Émise le Échue le Solde dû Statut Déla…" at bounding box center [573, 569] width 1049 height 387
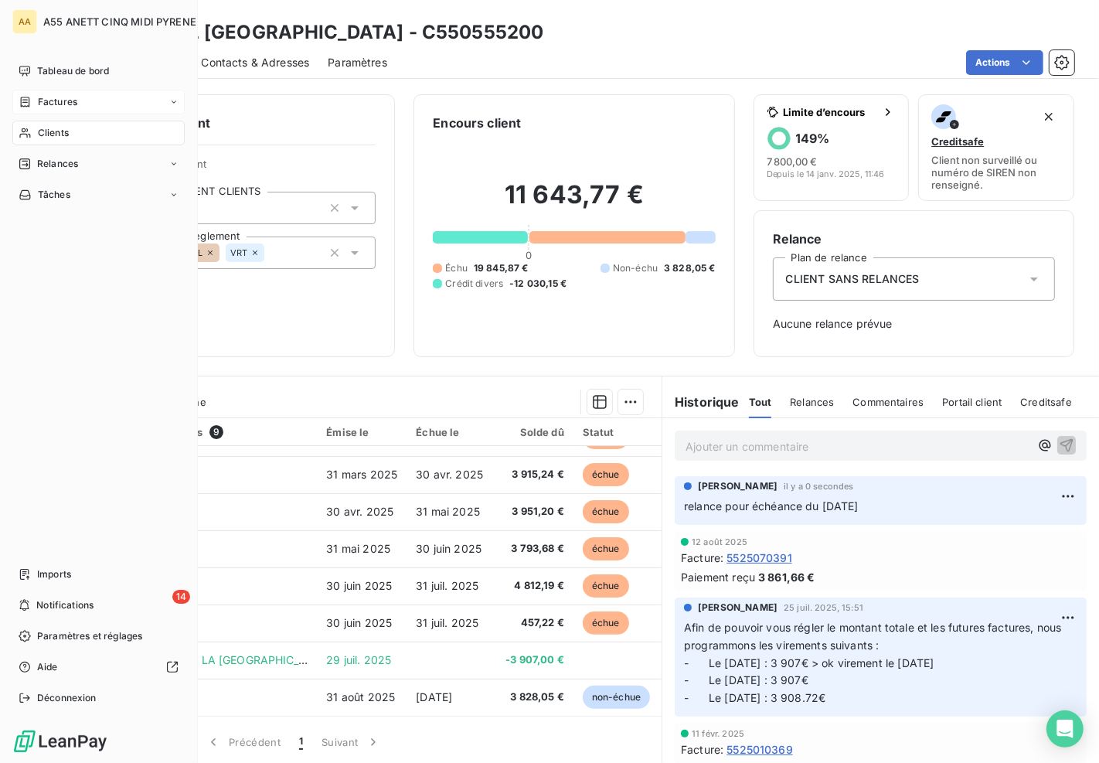
drag, startPoint x: 31, startPoint y: 126, endPoint x: 158, endPoint y: 102, distance: 129.7
click at [31, 127] on icon at bounding box center [25, 133] width 13 height 12
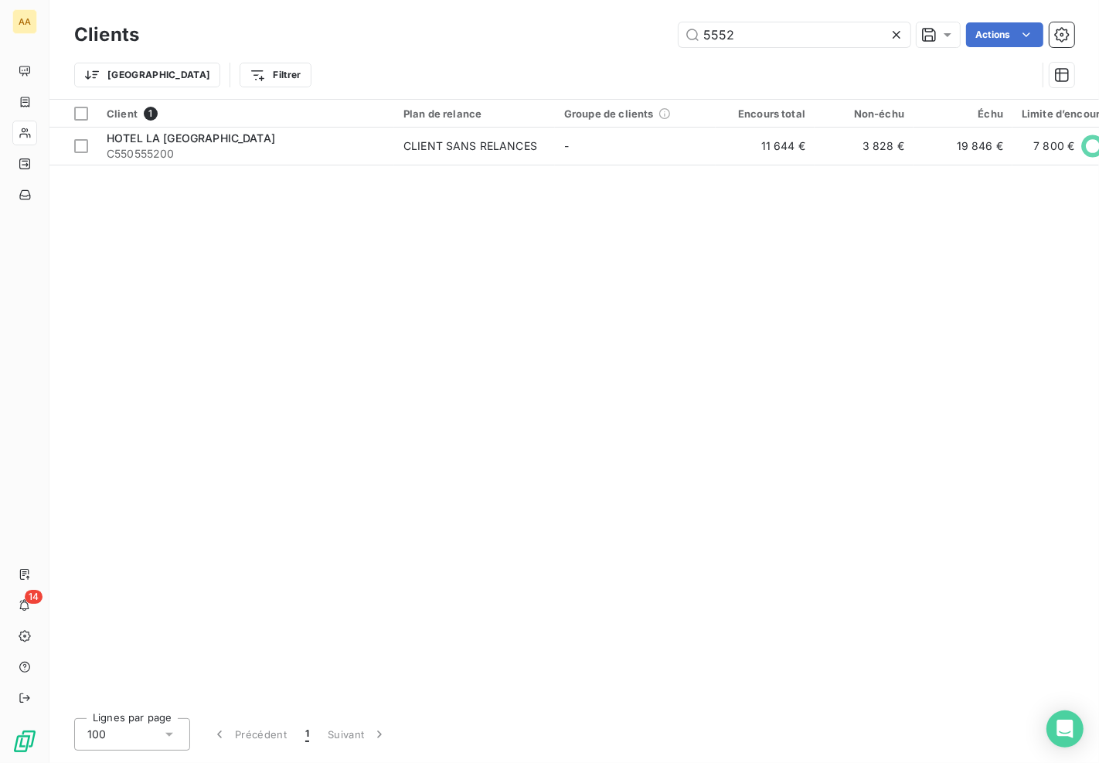
drag, startPoint x: 777, startPoint y: 37, endPoint x: 505, endPoint y: 42, distance: 271.3
click at [505, 42] on div "5552 Actions" at bounding box center [616, 34] width 916 height 25
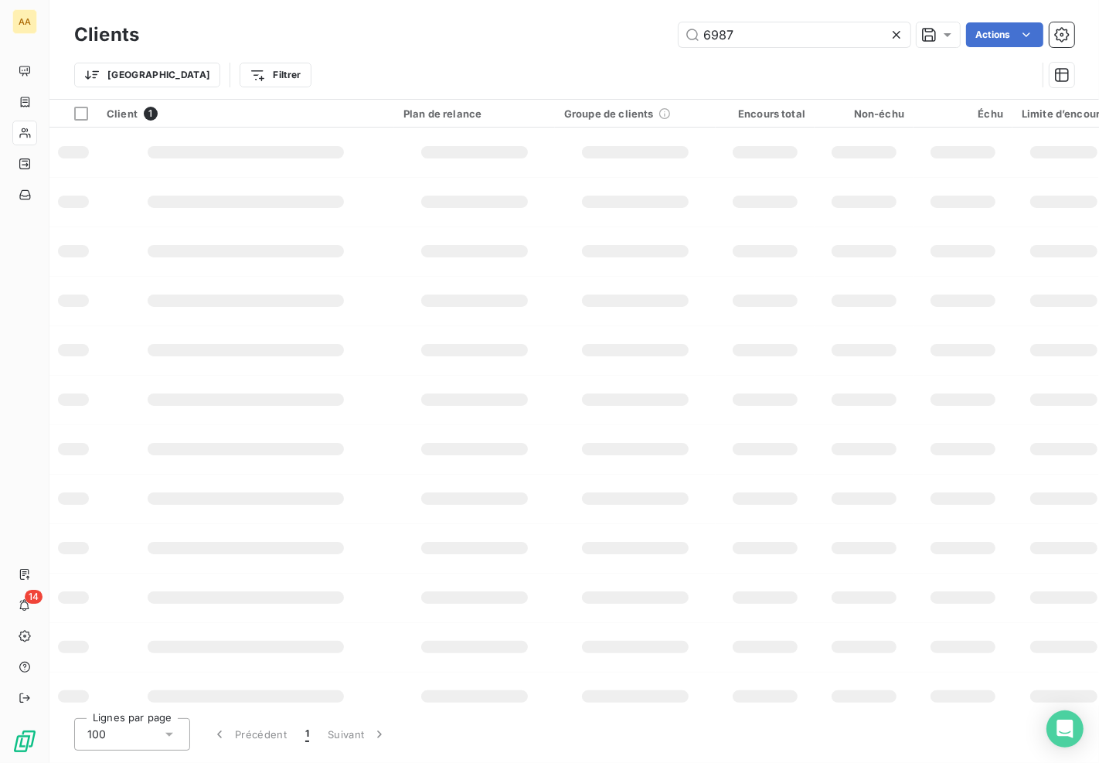
type input "6987"
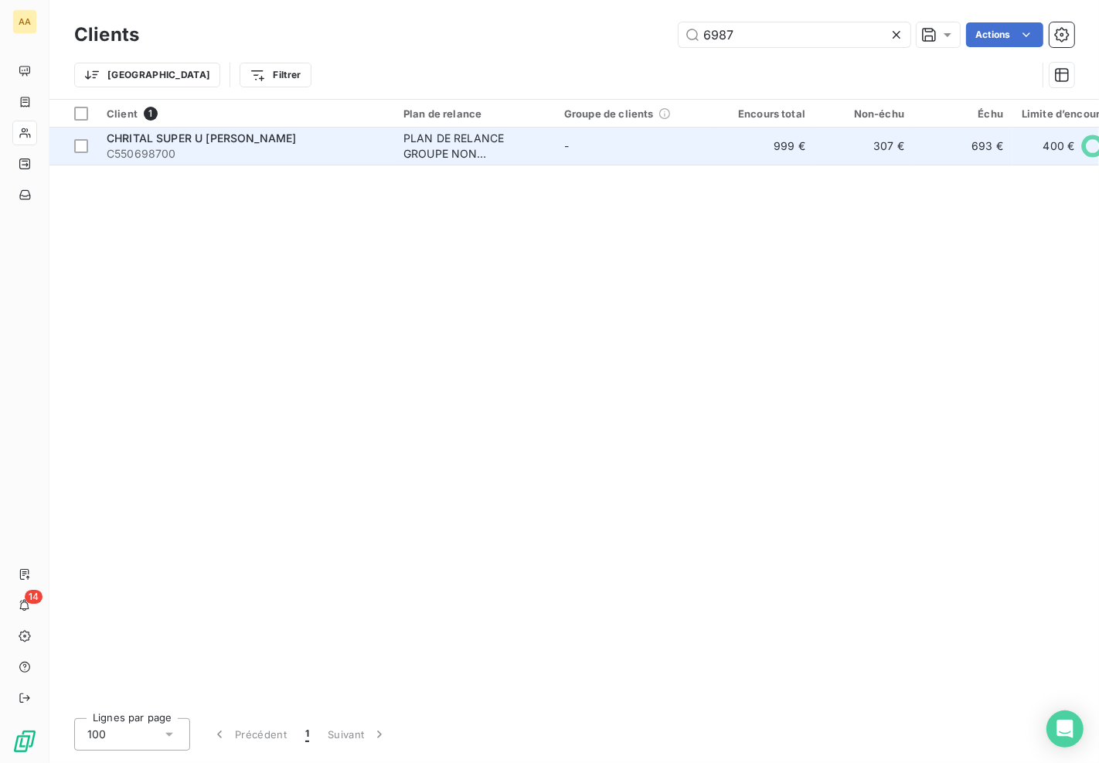
click at [468, 144] on div "PLAN DE RELANCE GROUPE NON AUTOMATIQUE" at bounding box center [474, 146] width 142 height 31
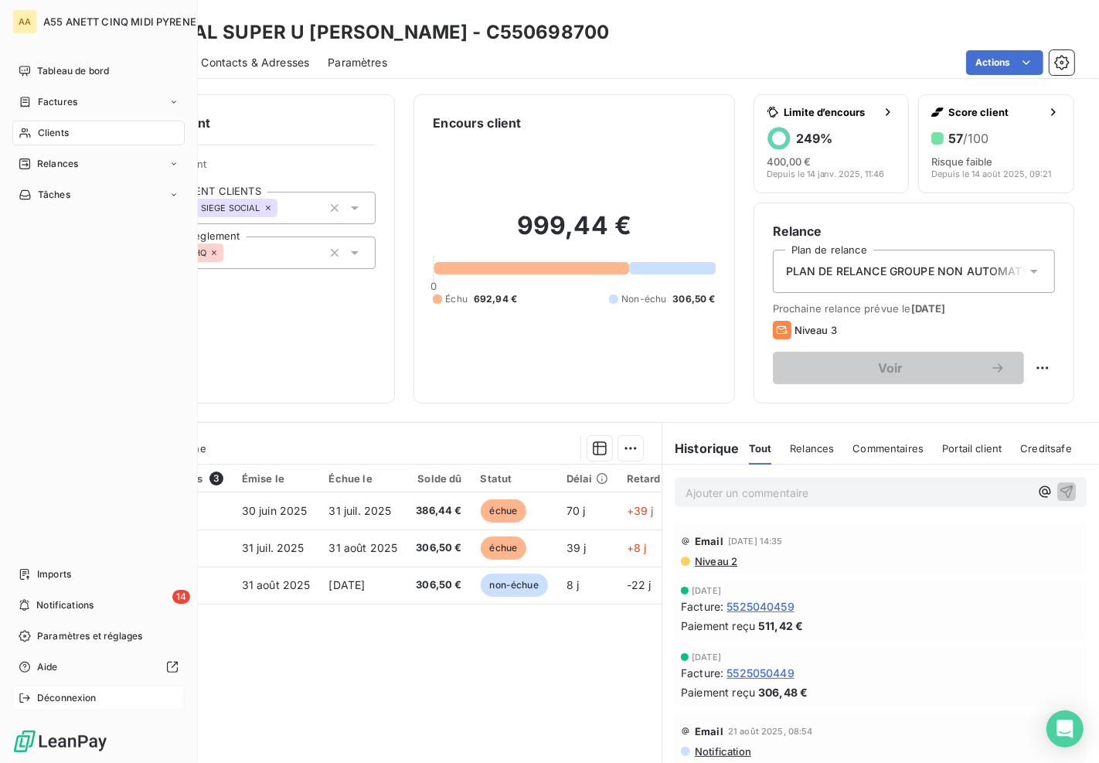
click at [47, 692] on span "Déconnexion" at bounding box center [66, 698] width 59 height 14
